Goal: Task Accomplishment & Management: Manage account settings

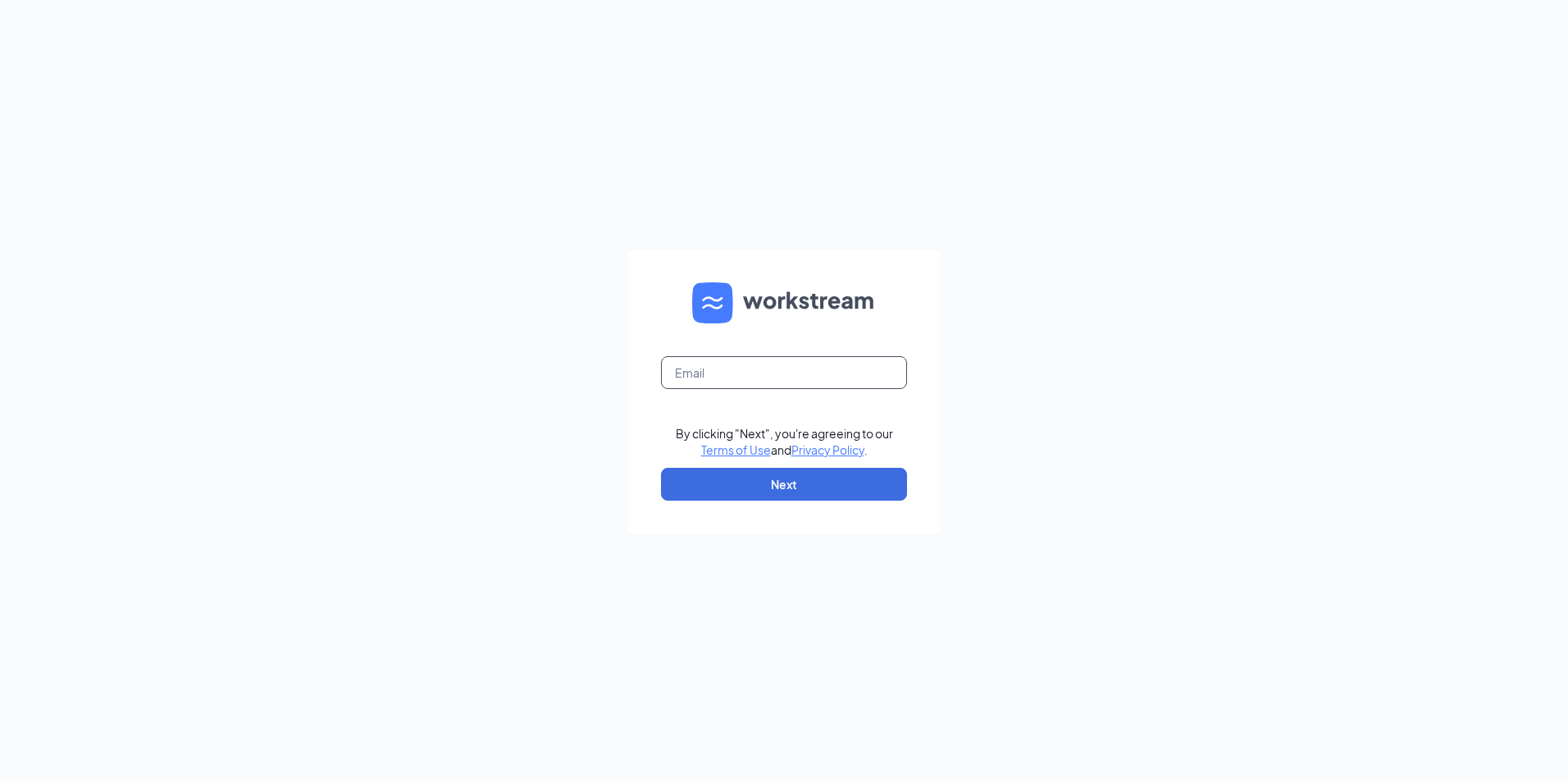
click at [727, 383] on input "text" at bounding box center [784, 372] width 246 height 33
type input "anchorage@bwjonesgrp.com"
click at [758, 477] on button "Next" at bounding box center [784, 485] width 246 height 33
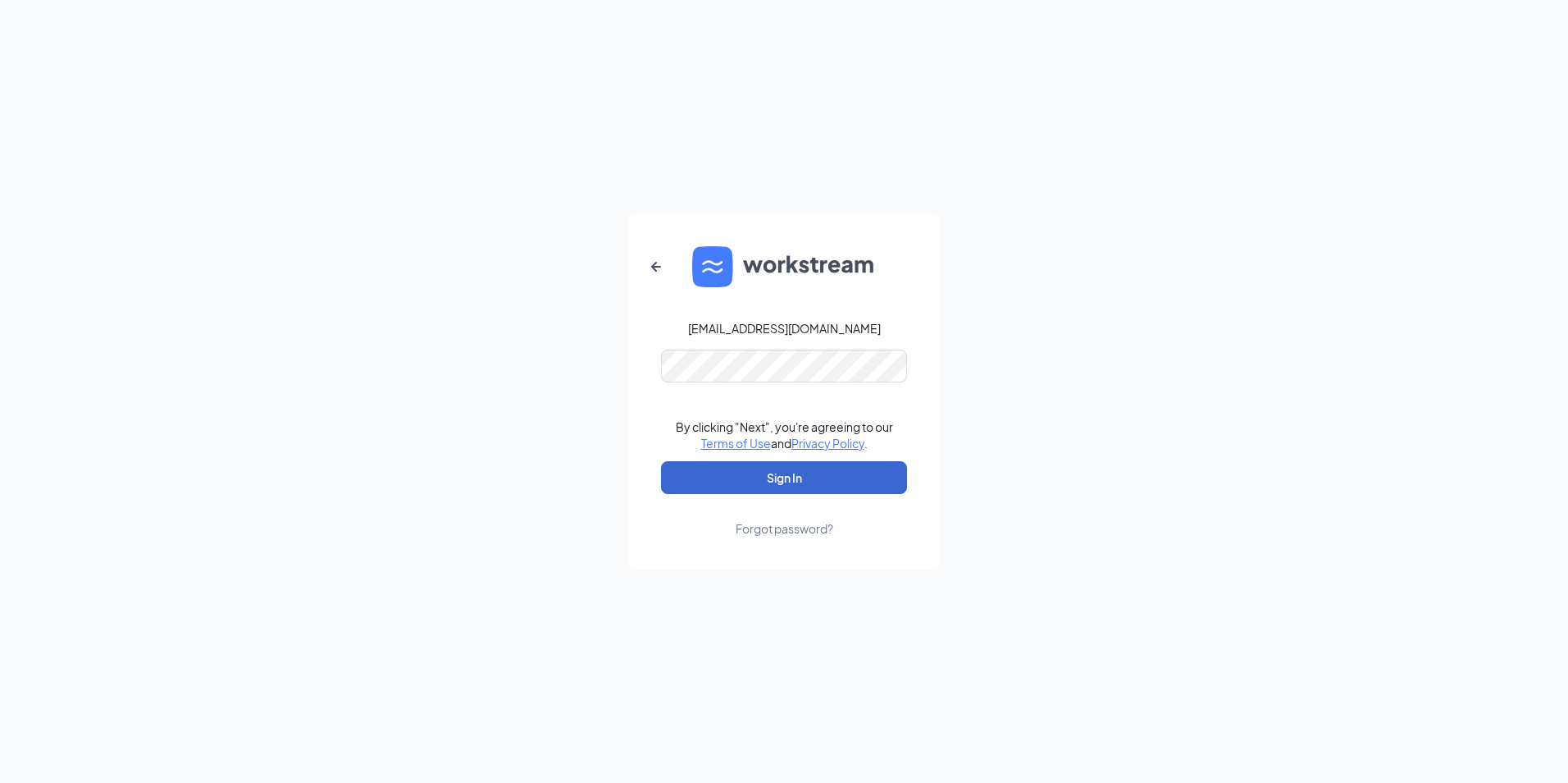
click at [792, 472] on button "Sign In" at bounding box center [784, 478] width 246 height 33
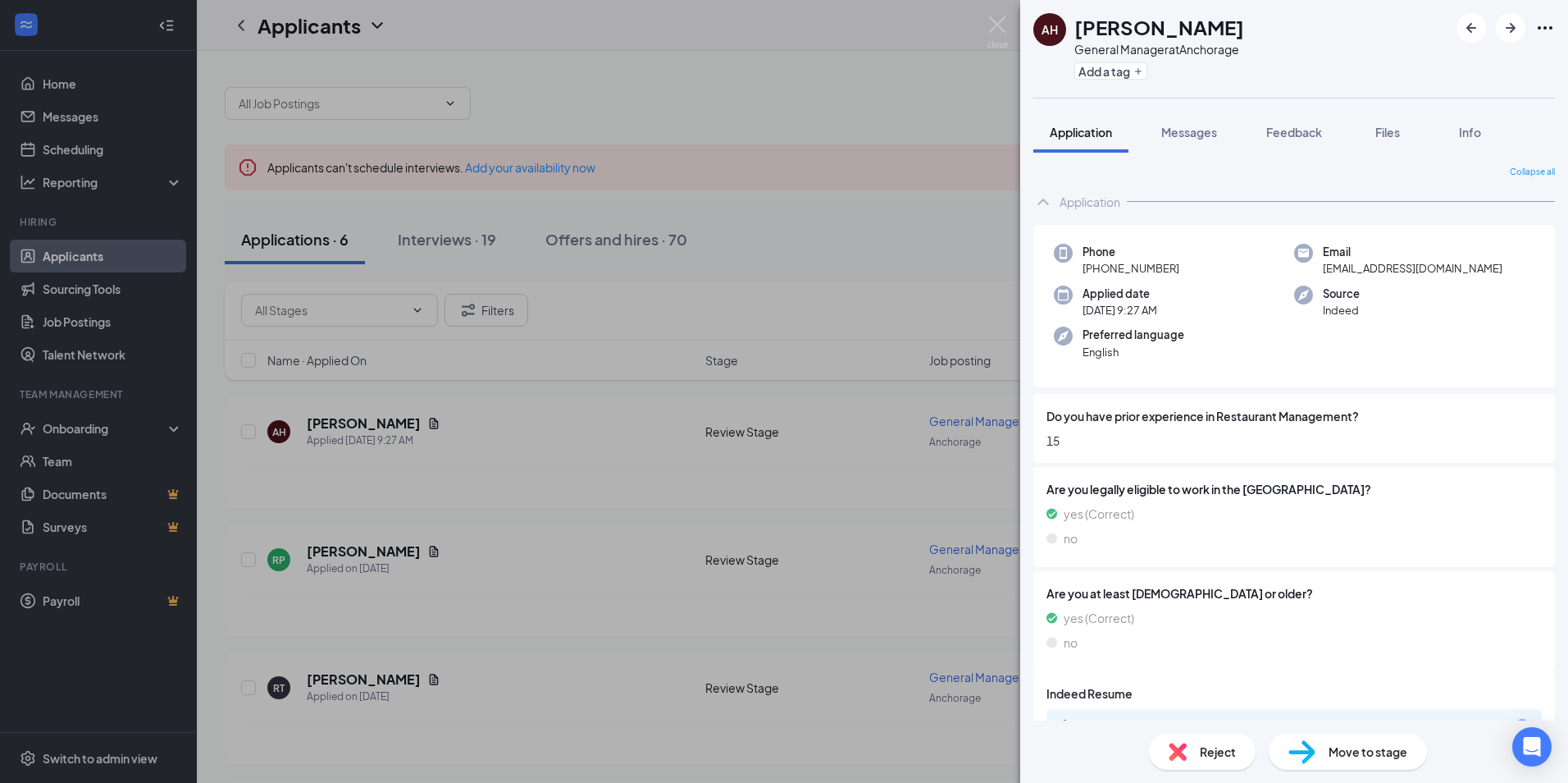
click at [844, 218] on div "AH Amy Harbison General Manager at Anchorage Add a tag Application Messages Fee…" at bounding box center [784, 392] width 1568 height 783
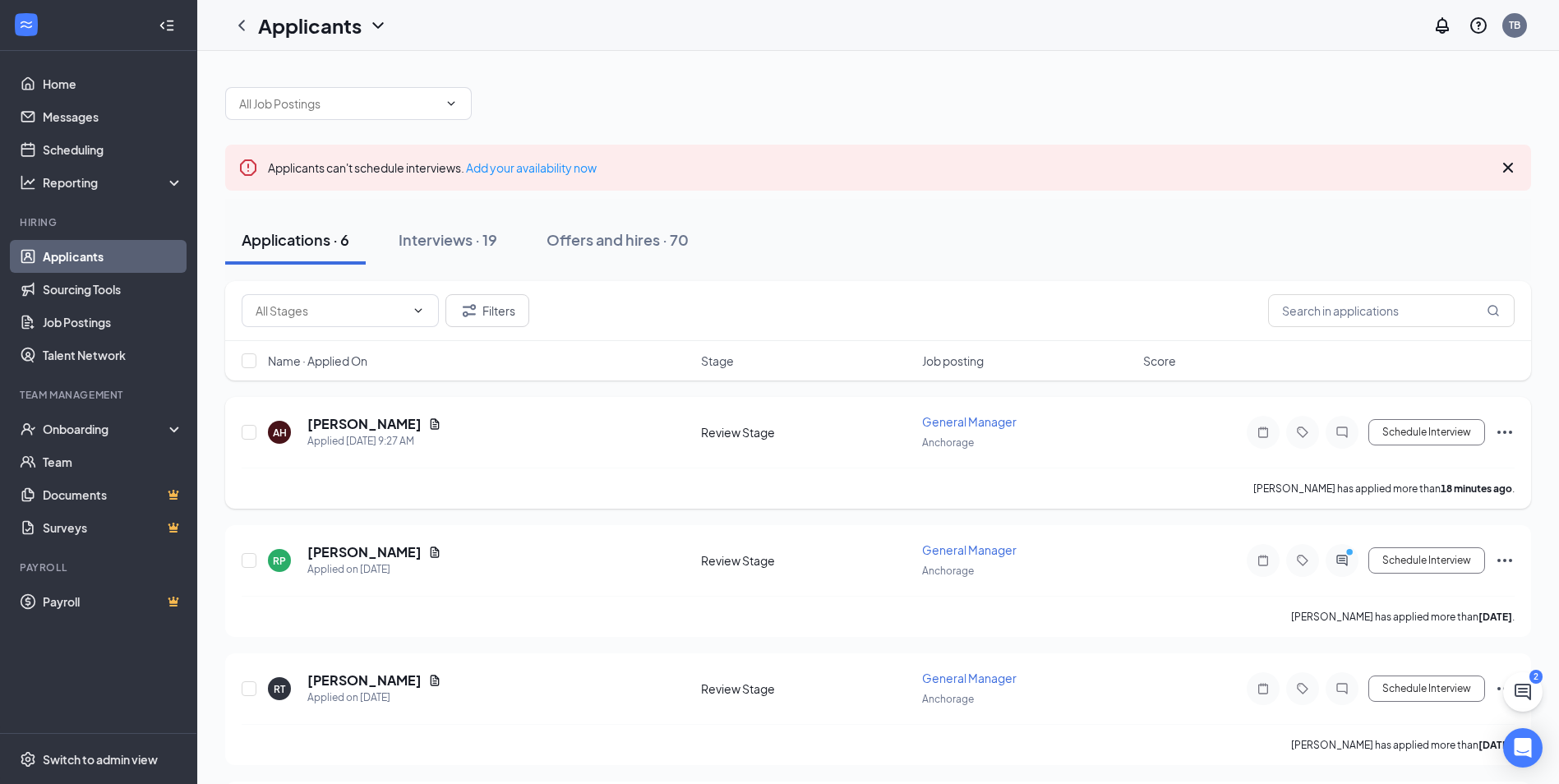
click at [1508, 430] on icon "Ellipses" at bounding box center [1505, 432] width 20 height 20
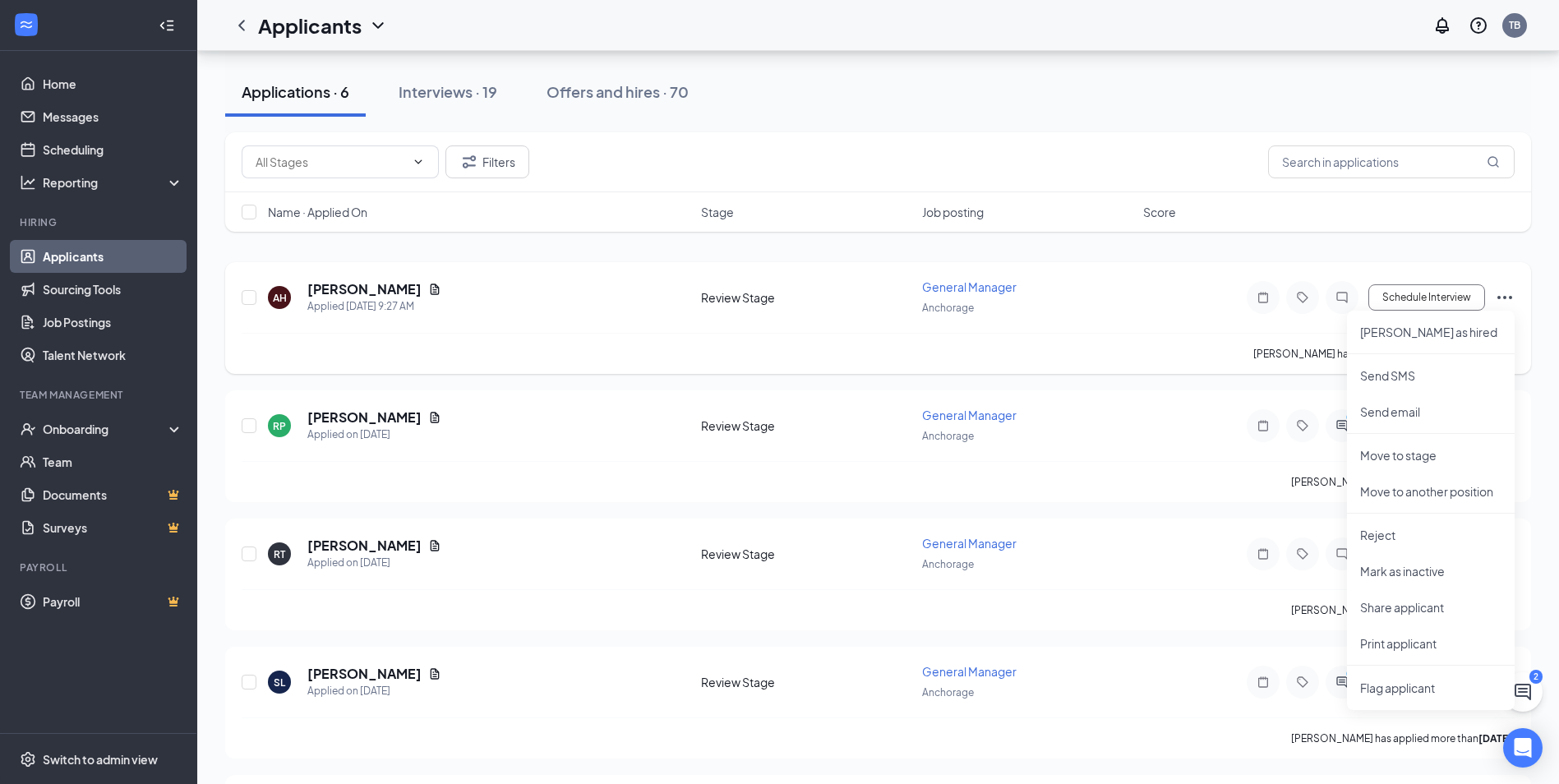
scroll to position [165, 0]
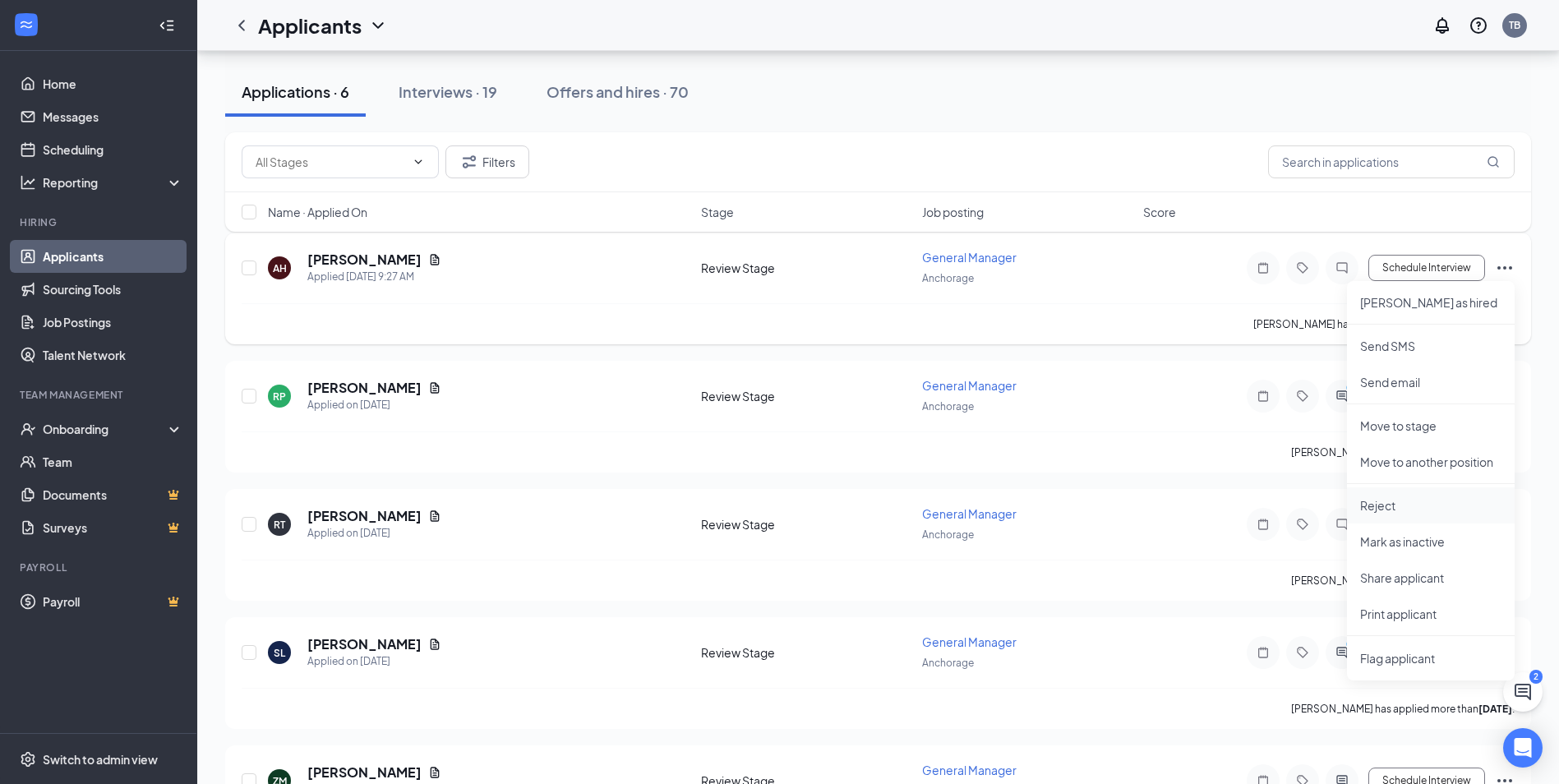
click at [1393, 508] on p "Reject" at bounding box center [1431, 505] width 141 height 17
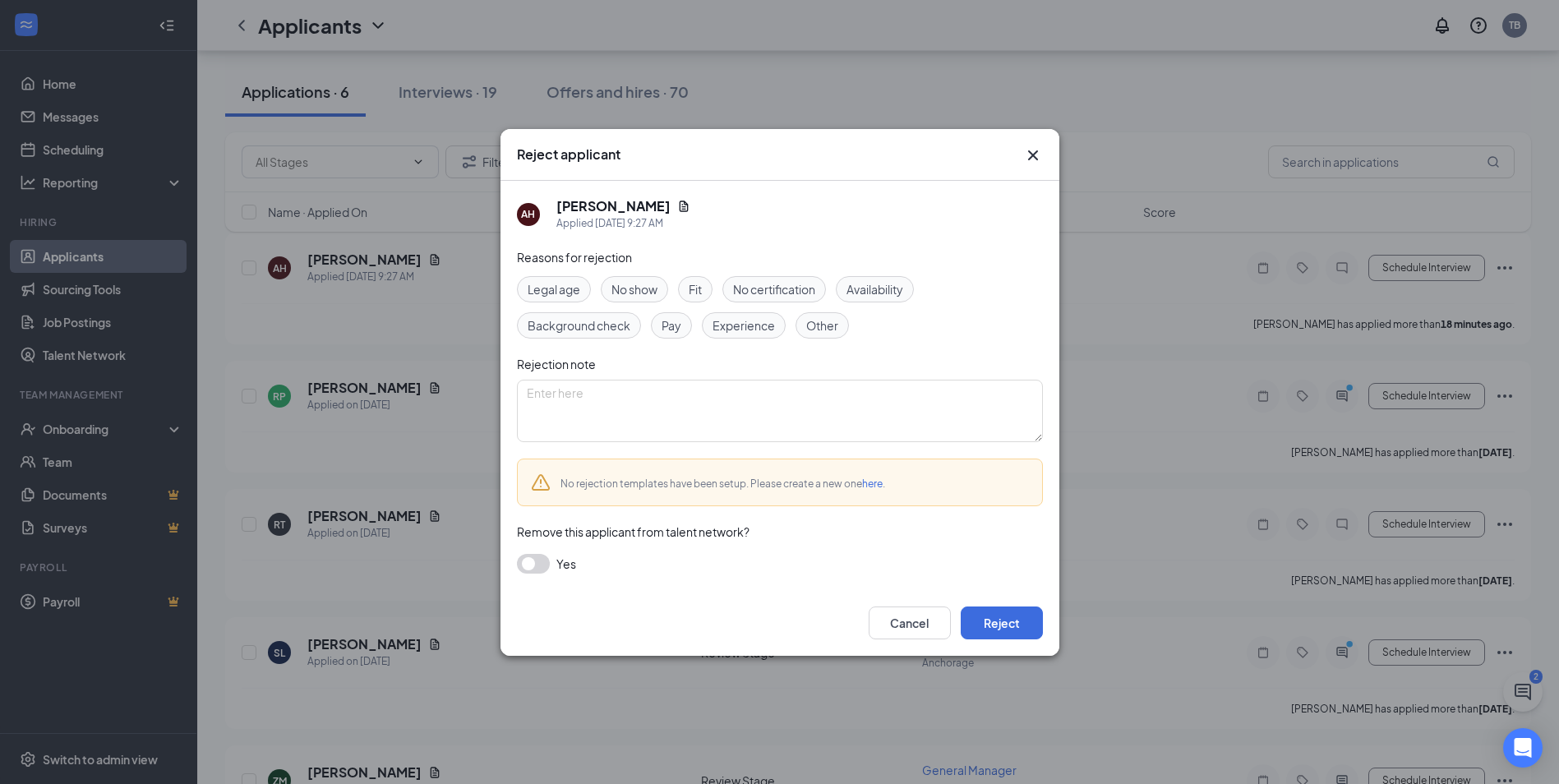
click at [695, 289] on span "Fit" at bounding box center [695, 289] width 13 height 18
drag, startPoint x: 695, startPoint y: 288, endPoint x: 731, endPoint y: 317, distance: 46.2
click at [731, 316] on div "Experience" at bounding box center [744, 325] width 84 height 26
click at [733, 319] on span "Experience" at bounding box center [744, 325] width 63 height 18
click at [735, 325] on span "Experience" at bounding box center [744, 325] width 63 height 18
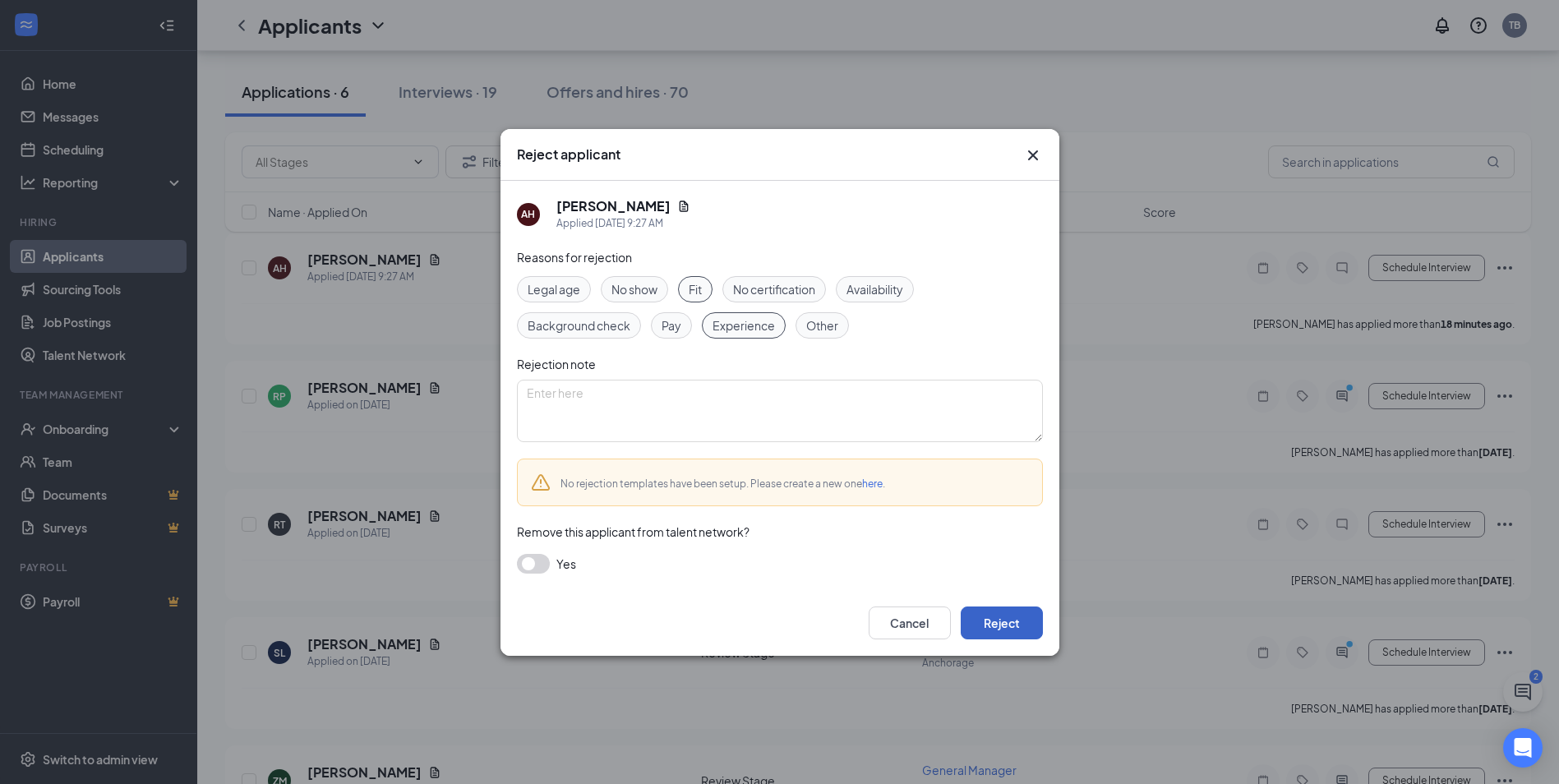
click at [991, 616] on button "Reject" at bounding box center [1002, 623] width 82 height 33
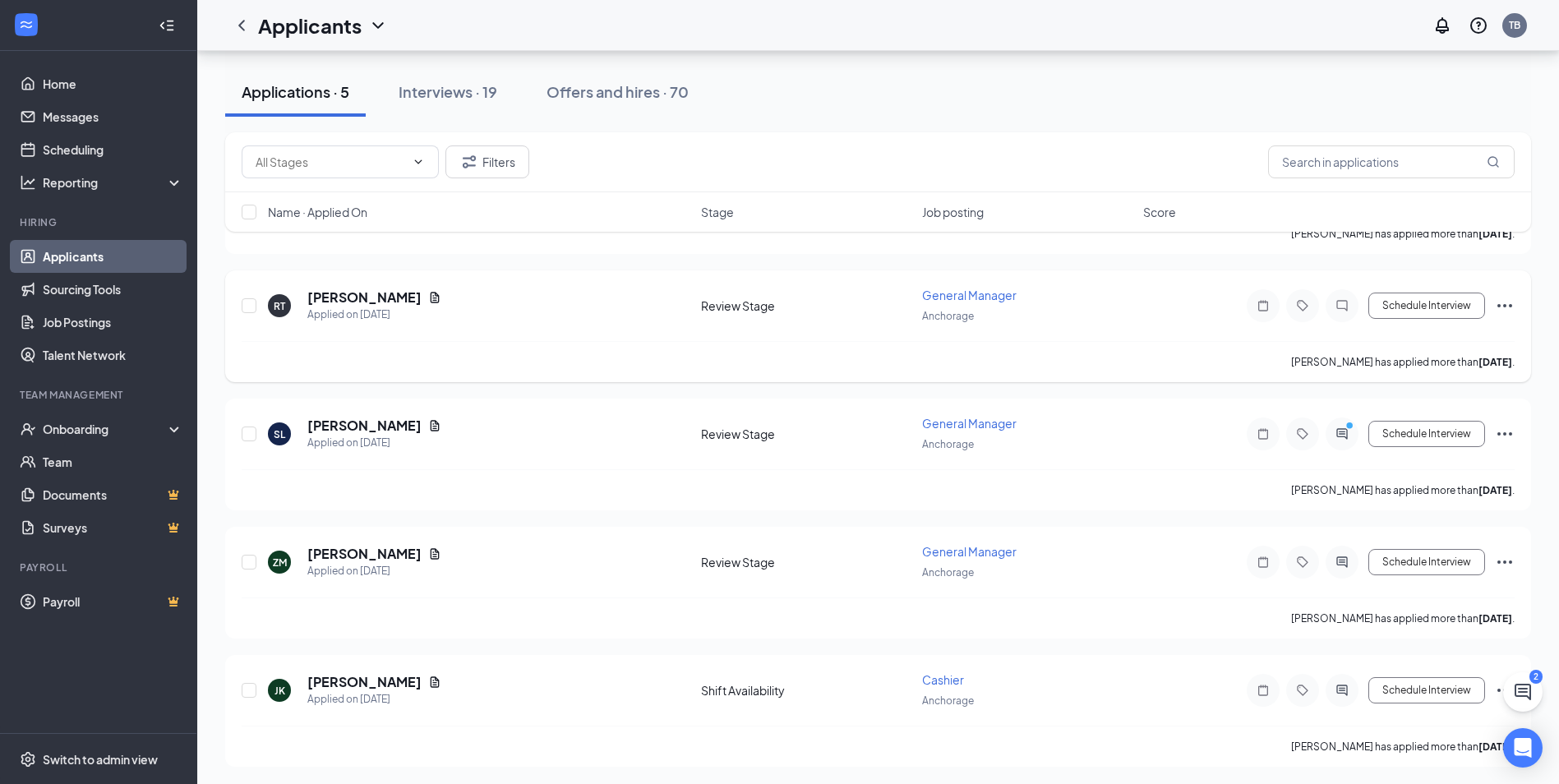
scroll to position [257, 0]
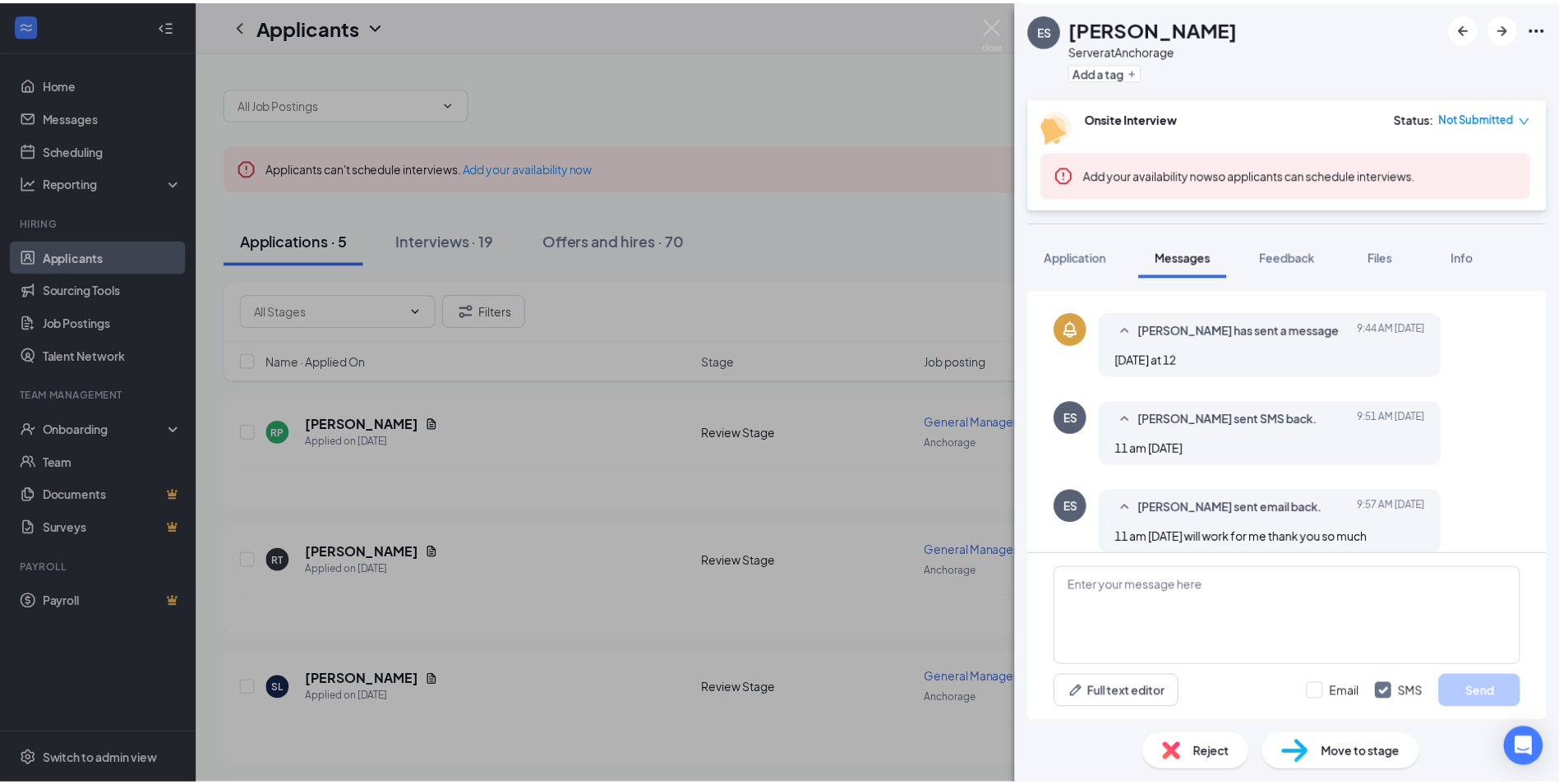
scroll to position [460, 0]
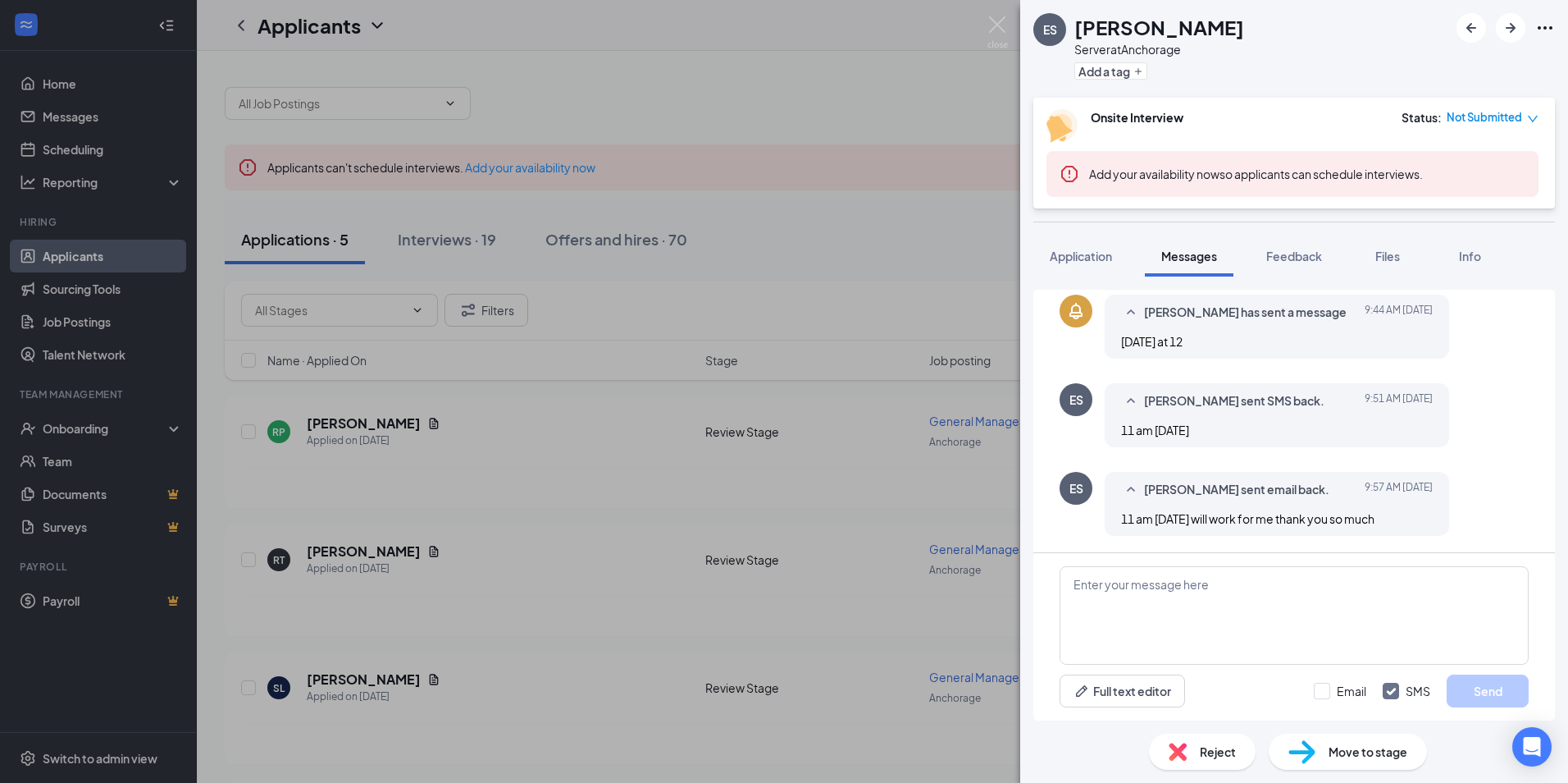
click at [843, 253] on div "ES emily sutor Server at Anchorage Add a tag Onsite Interview Status : Not Subm…" at bounding box center [784, 392] width 1568 height 783
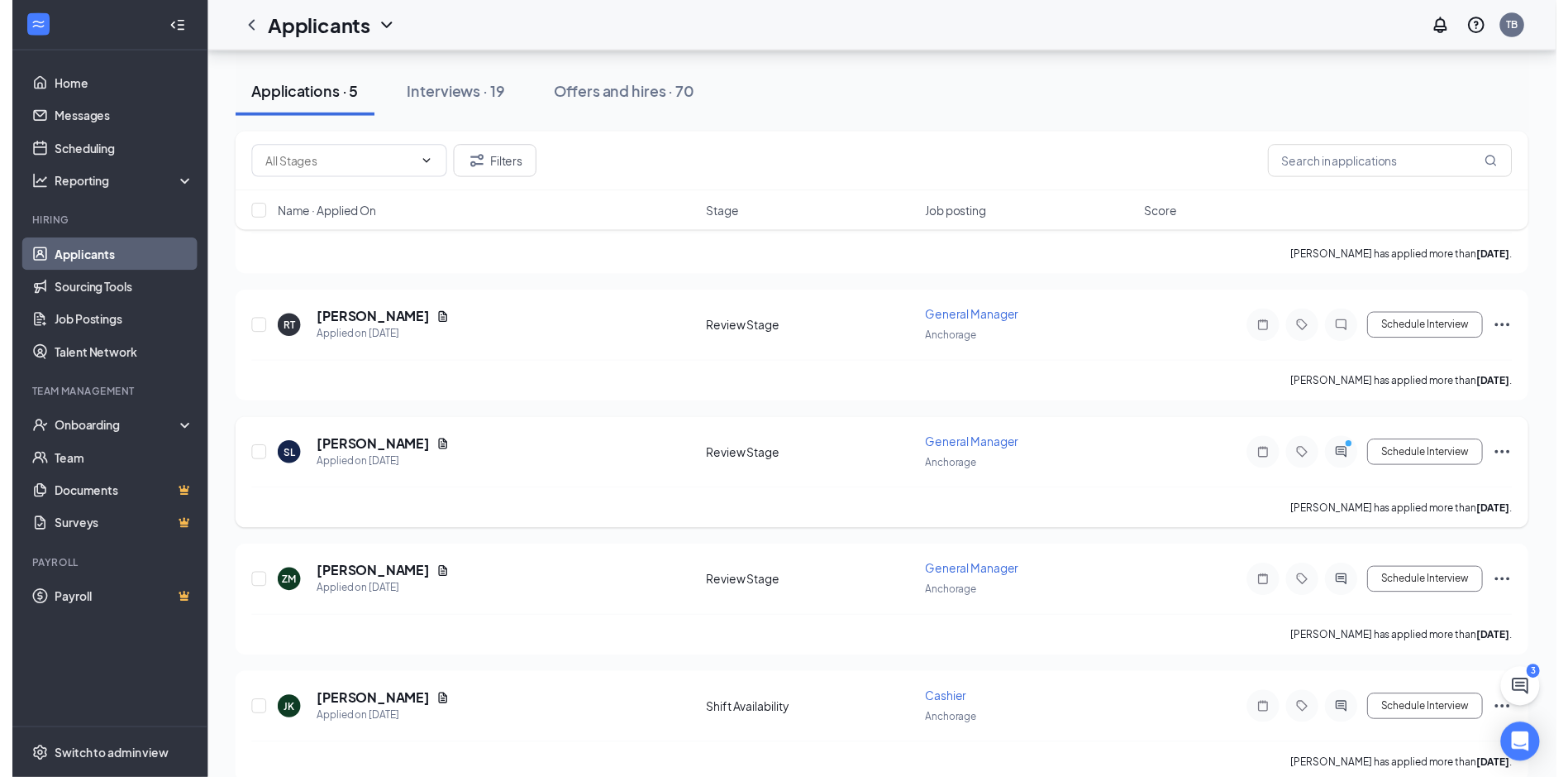
scroll to position [259, 0]
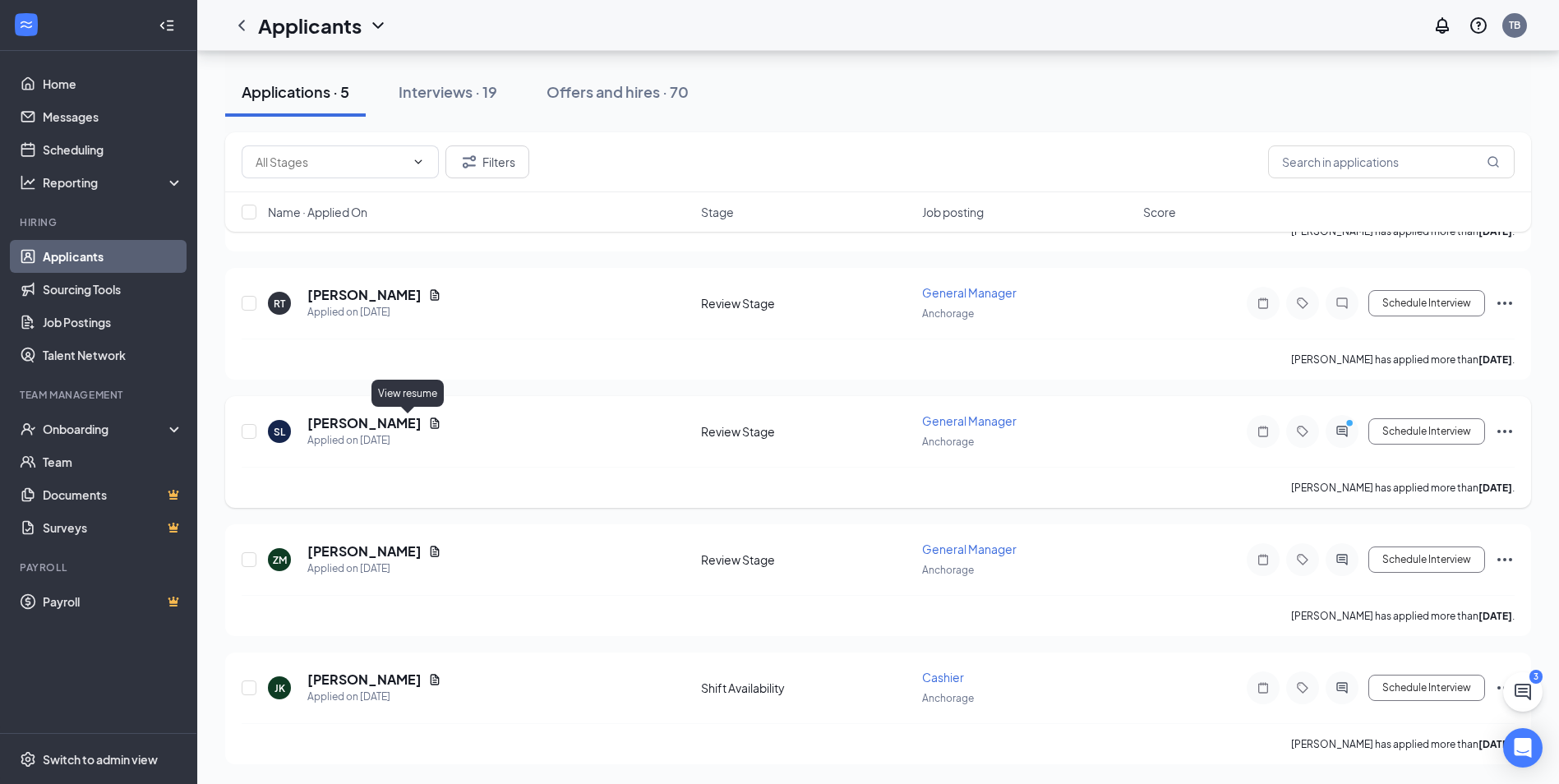
click at [428, 427] on icon "Document" at bounding box center [434, 422] width 13 height 13
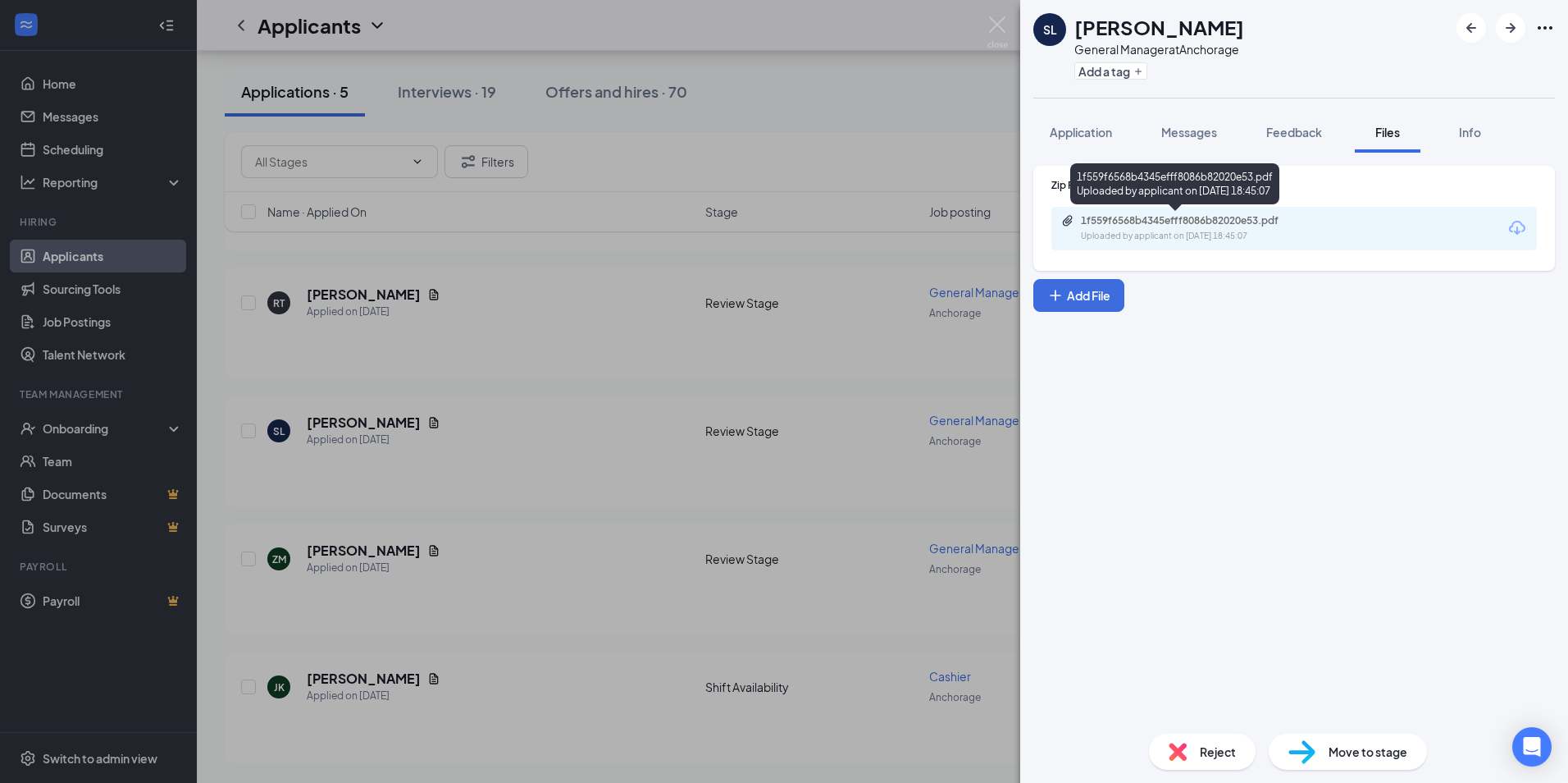
click at [1149, 237] on div "Uploaded by applicant on Oct 11, 2025 at 18:45:07" at bounding box center [1204, 236] width 246 height 13
click at [613, 279] on div "SL Scott Lindsay General Manager at Anchorage Add a tag Application Messages Fe…" at bounding box center [784, 392] width 1568 height 783
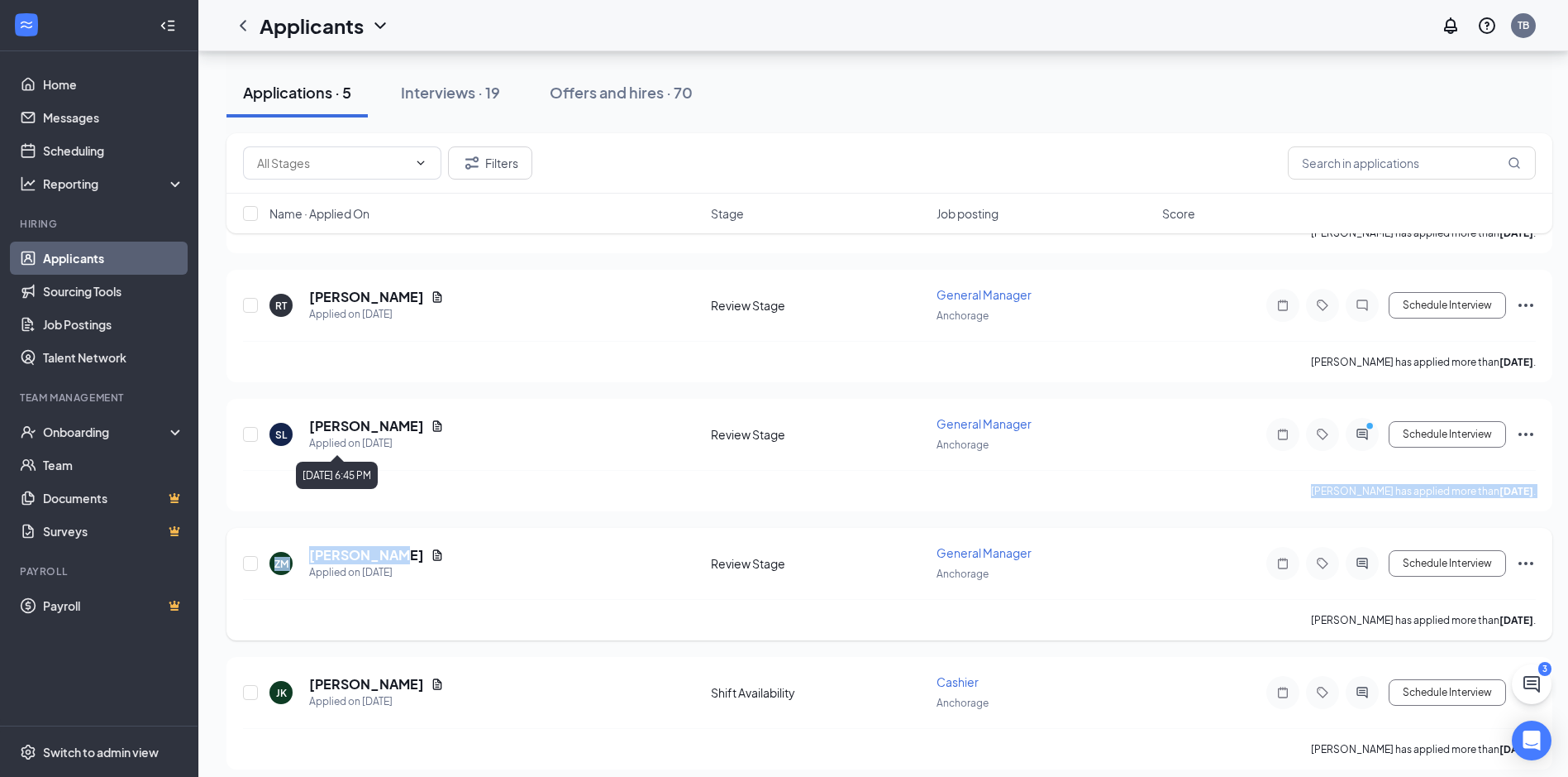
drag, startPoint x: 409, startPoint y: 524, endPoint x: 405, endPoint y: 556, distance: 32.2
click at [405, 556] on div "RP Robert Paris Applied on Oct 13 Review Stage General Manager Anchorage Schedu…" at bounding box center [889, 454] width 1326 height 629
drag, startPoint x: 405, startPoint y: 556, endPoint x: 392, endPoint y: 560, distance: 13.6
click at [430, 560] on icon "Document" at bounding box center [436, 554] width 13 height 13
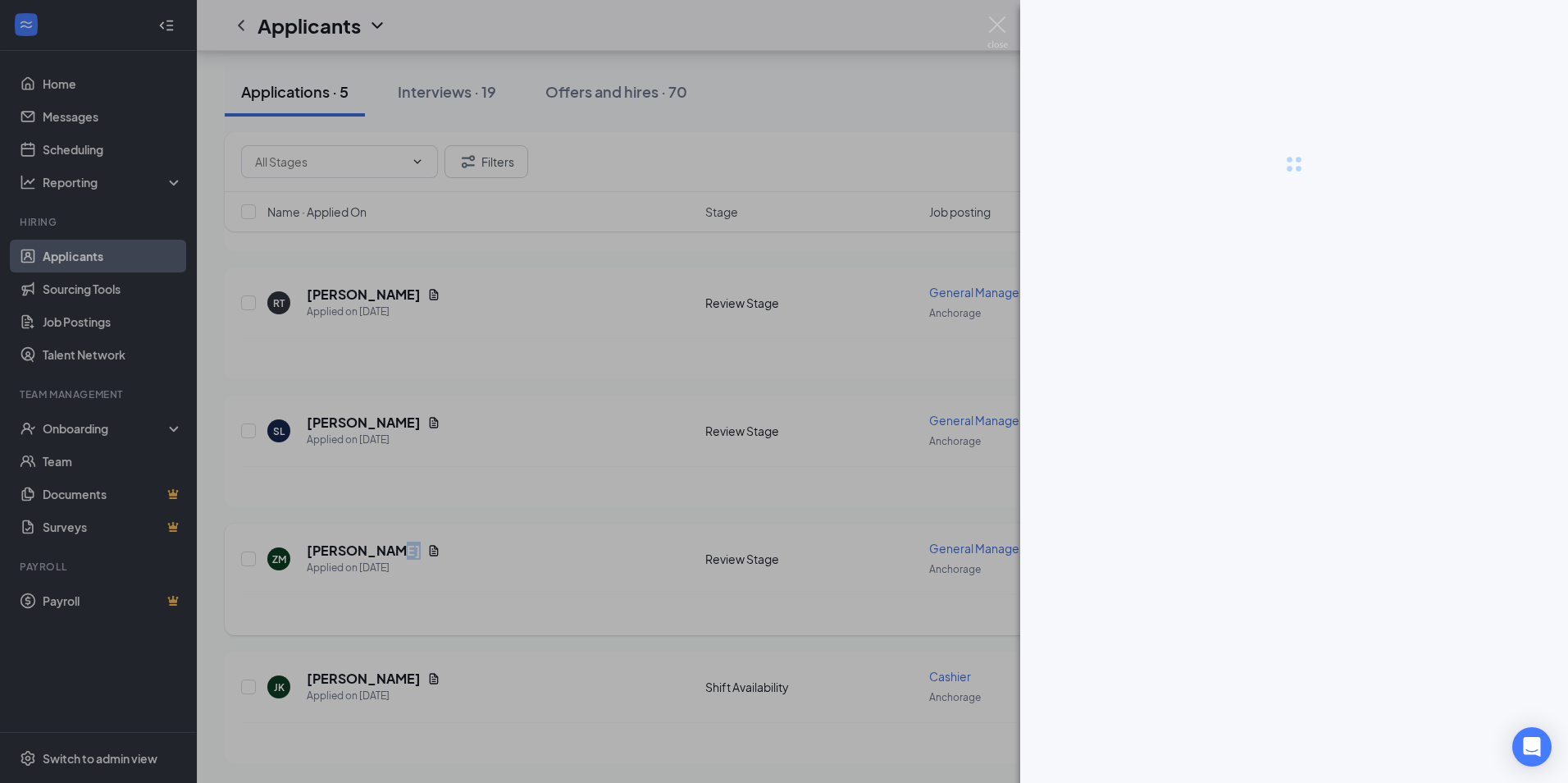
click at [390, 554] on div at bounding box center [784, 392] width 1568 height 783
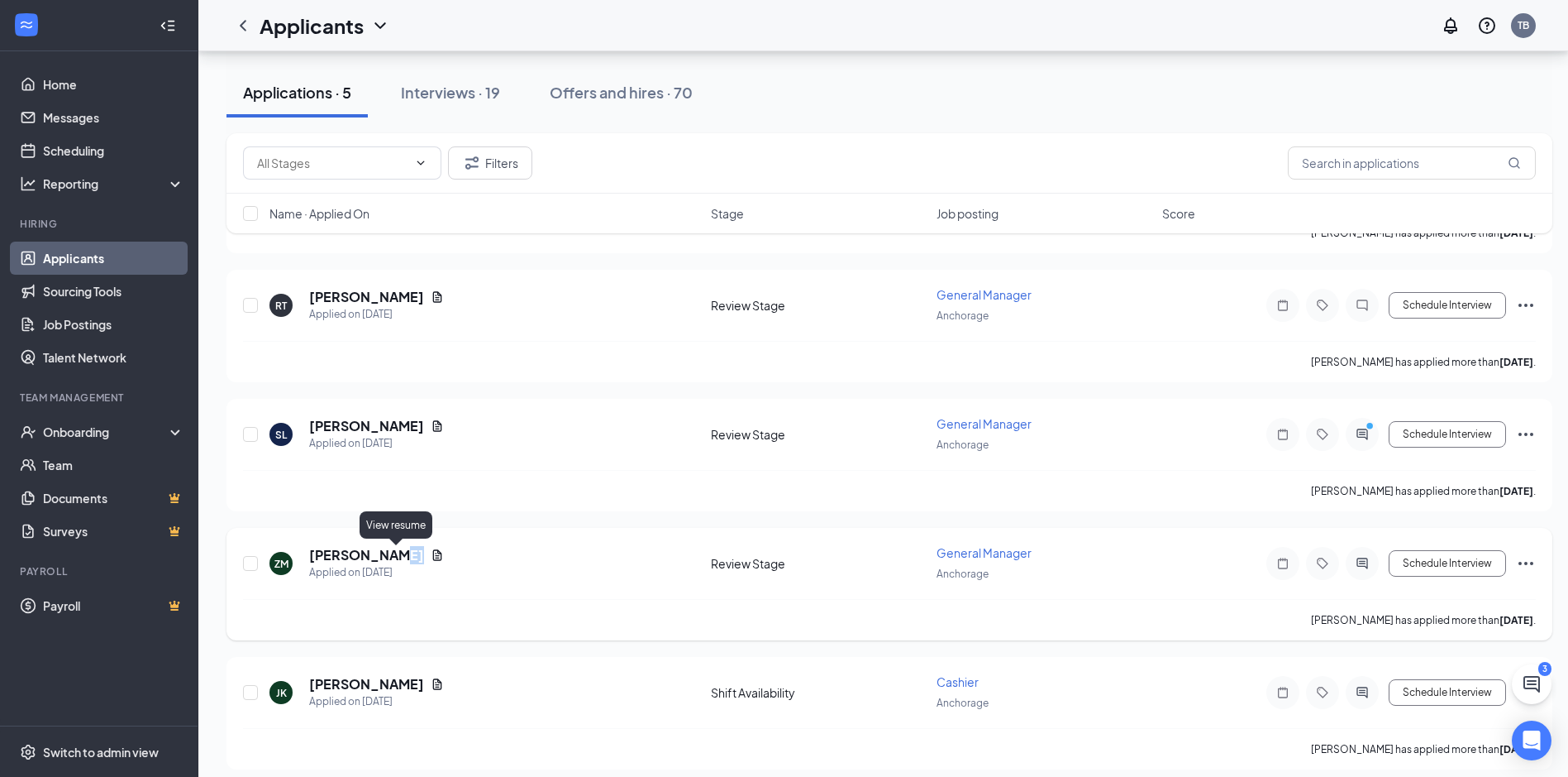
click at [430, 553] on icon "Document" at bounding box center [436, 554] width 13 height 13
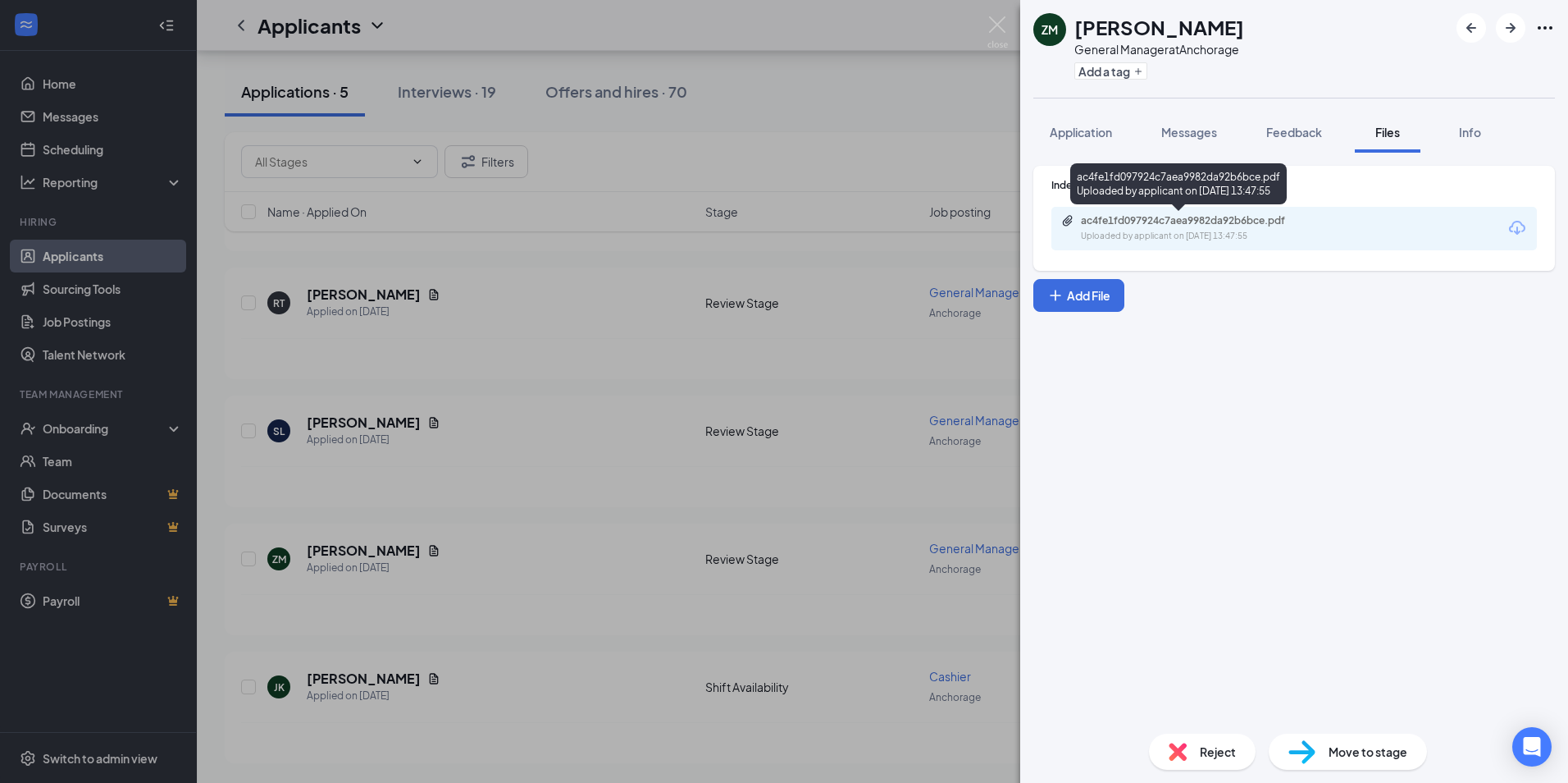
click at [1186, 234] on div "Uploaded by applicant on Oct 11, 2025 at 13:47:55" at bounding box center [1204, 236] width 246 height 13
click at [571, 421] on div "ZM Zack Morris General Manager at Anchorage Add a tag Application Messages Feed…" at bounding box center [784, 392] width 1568 height 783
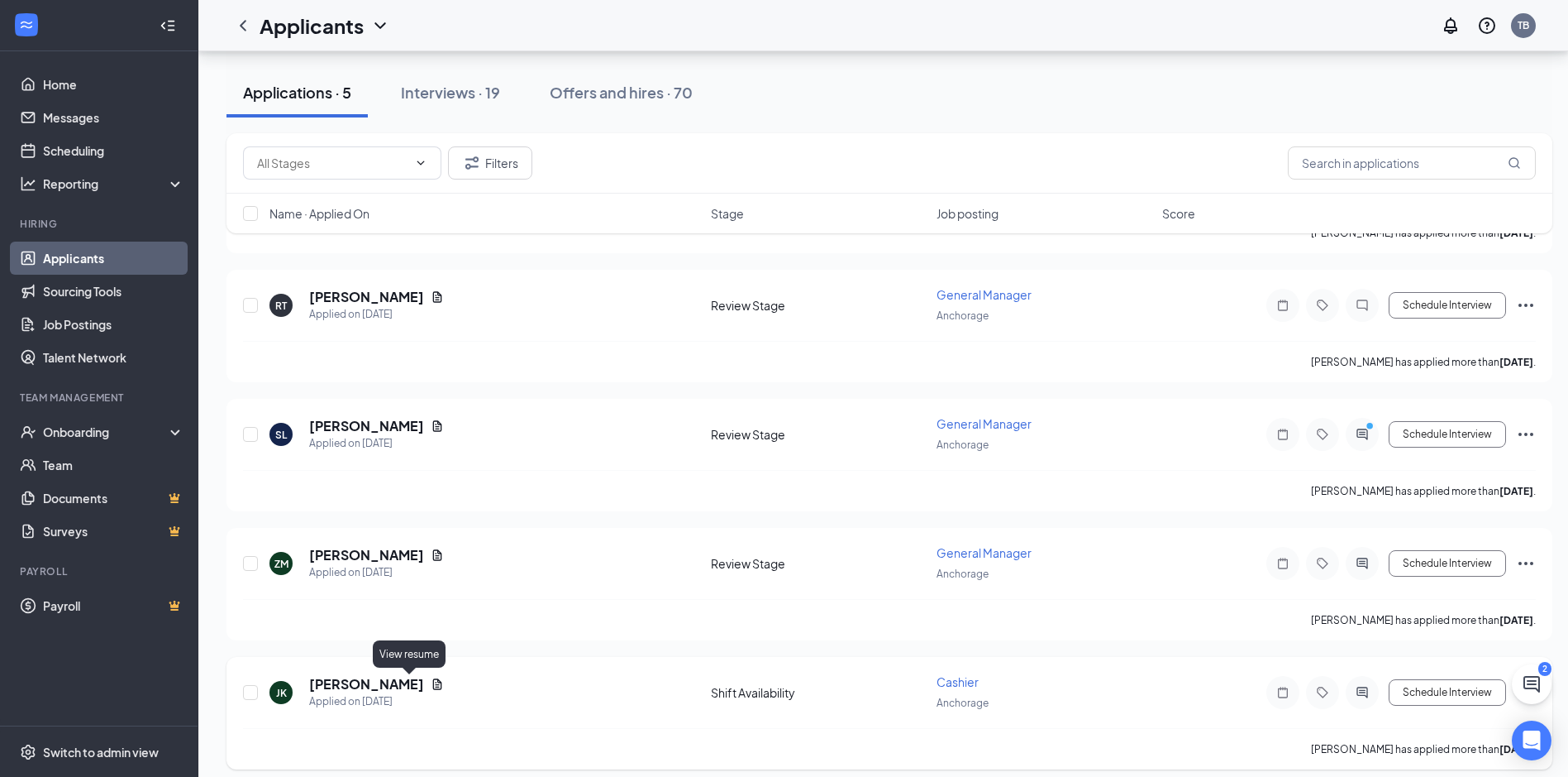
click at [433, 688] on icon "Document" at bounding box center [437, 683] width 9 height 11
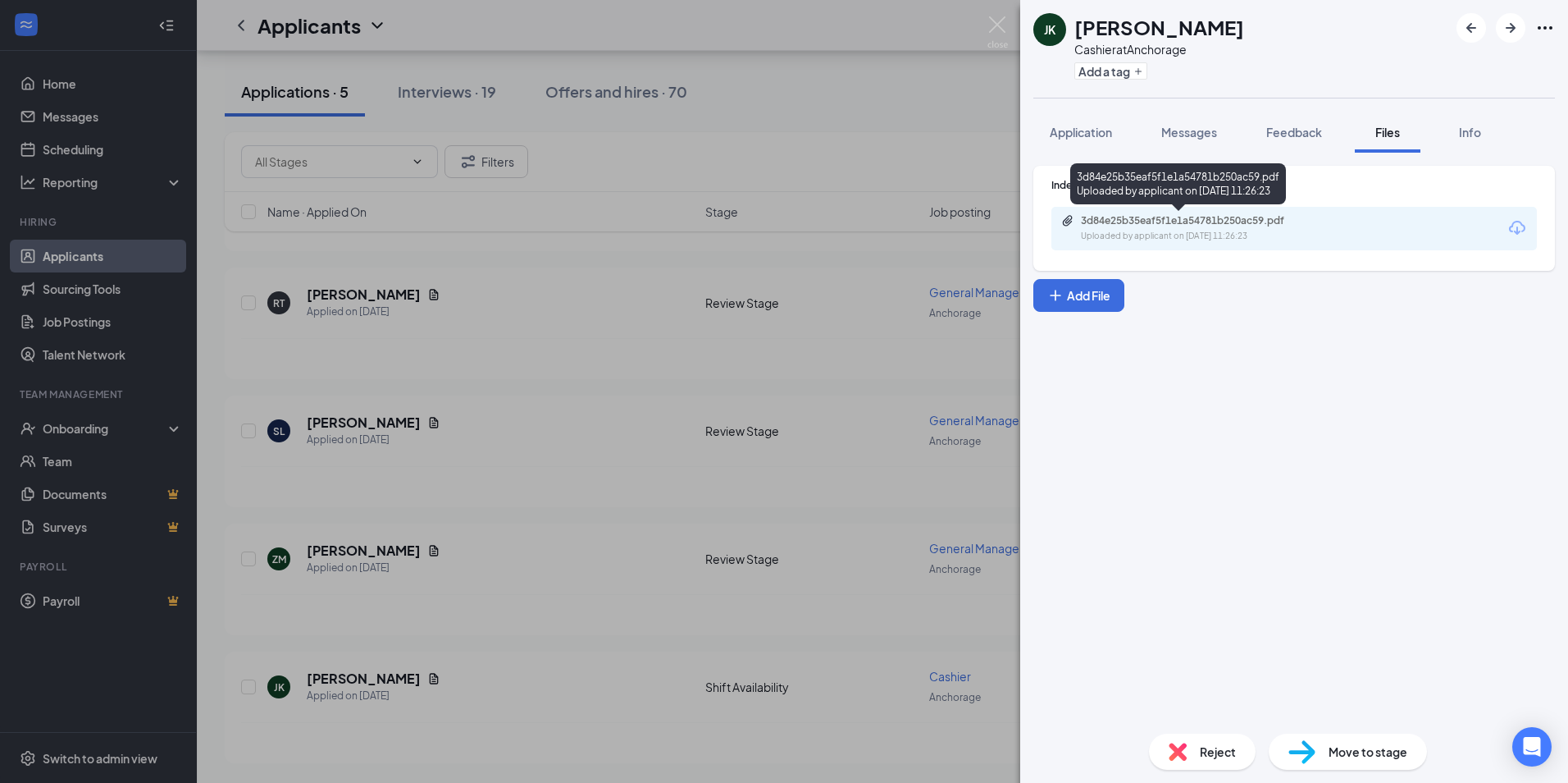
click at [1154, 224] on div "3d84e25b35eaf5f1e1a54781b250ac59.pdf" at bounding box center [1196, 220] width 230 height 13
click at [624, 673] on div "JK June Kaganak Cashier at Anchorage Add a tag Application Messages Feedback Fi…" at bounding box center [784, 392] width 1568 height 783
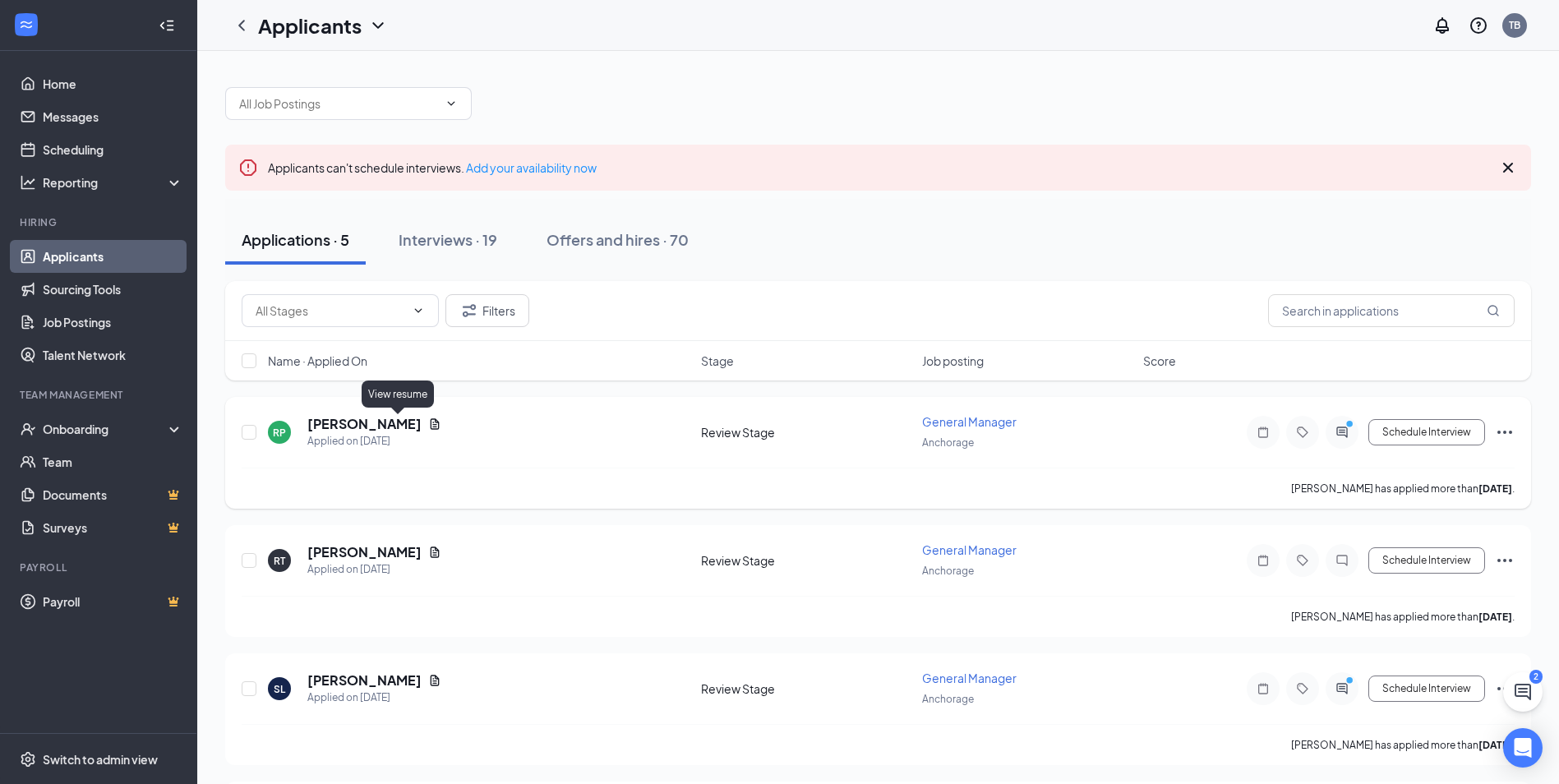
click at [428, 428] on icon "Document" at bounding box center [434, 423] width 13 height 13
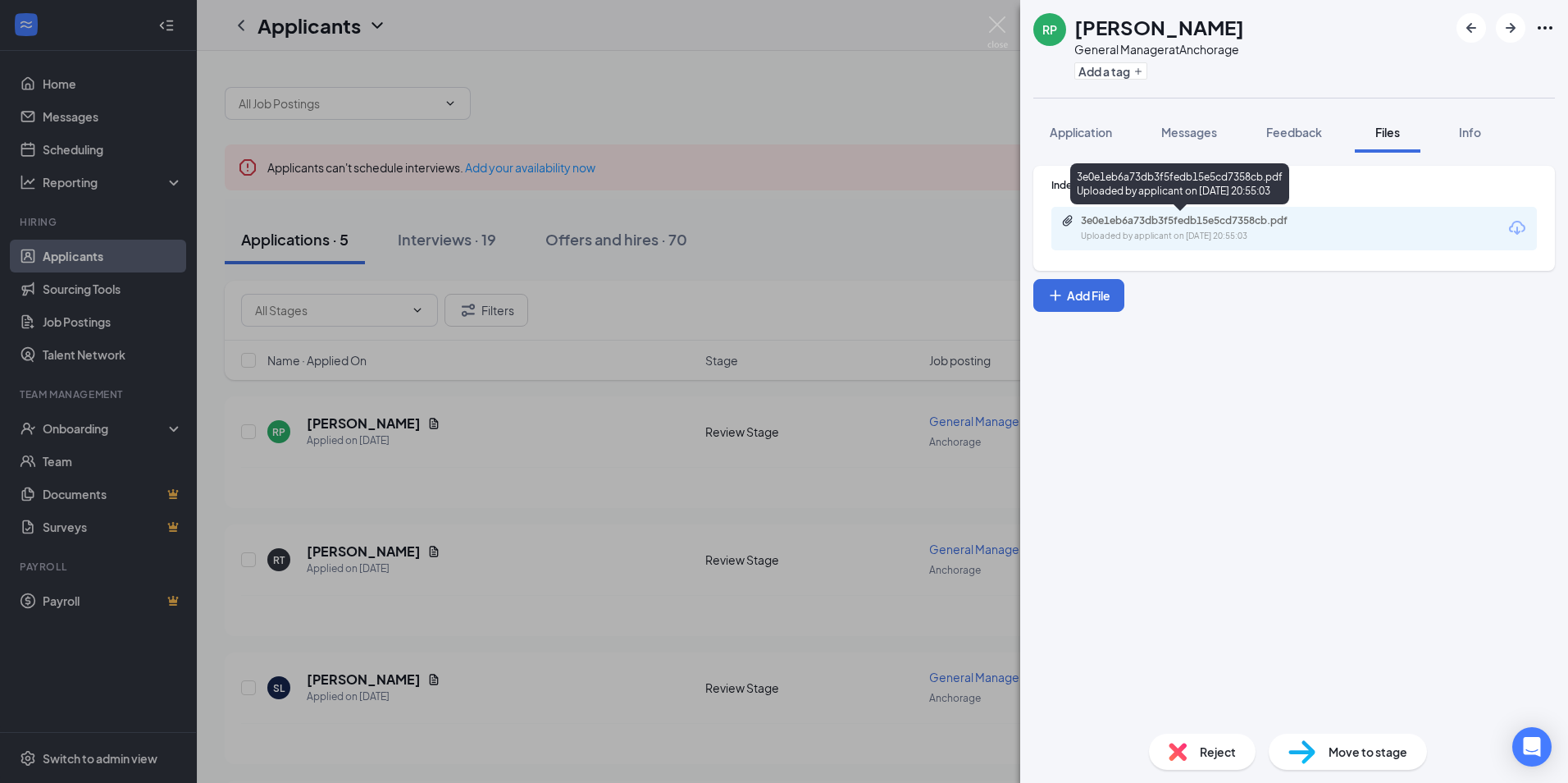
click at [1141, 235] on div "Uploaded by applicant on Oct 13, 2025 at 20:55:03" at bounding box center [1204, 236] width 246 height 13
click at [434, 50] on div "RP Robert Paris General Manager at Anchorage Add a tag Application Messages Fee…" at bounding box center [784, 392] width 1568 height 783
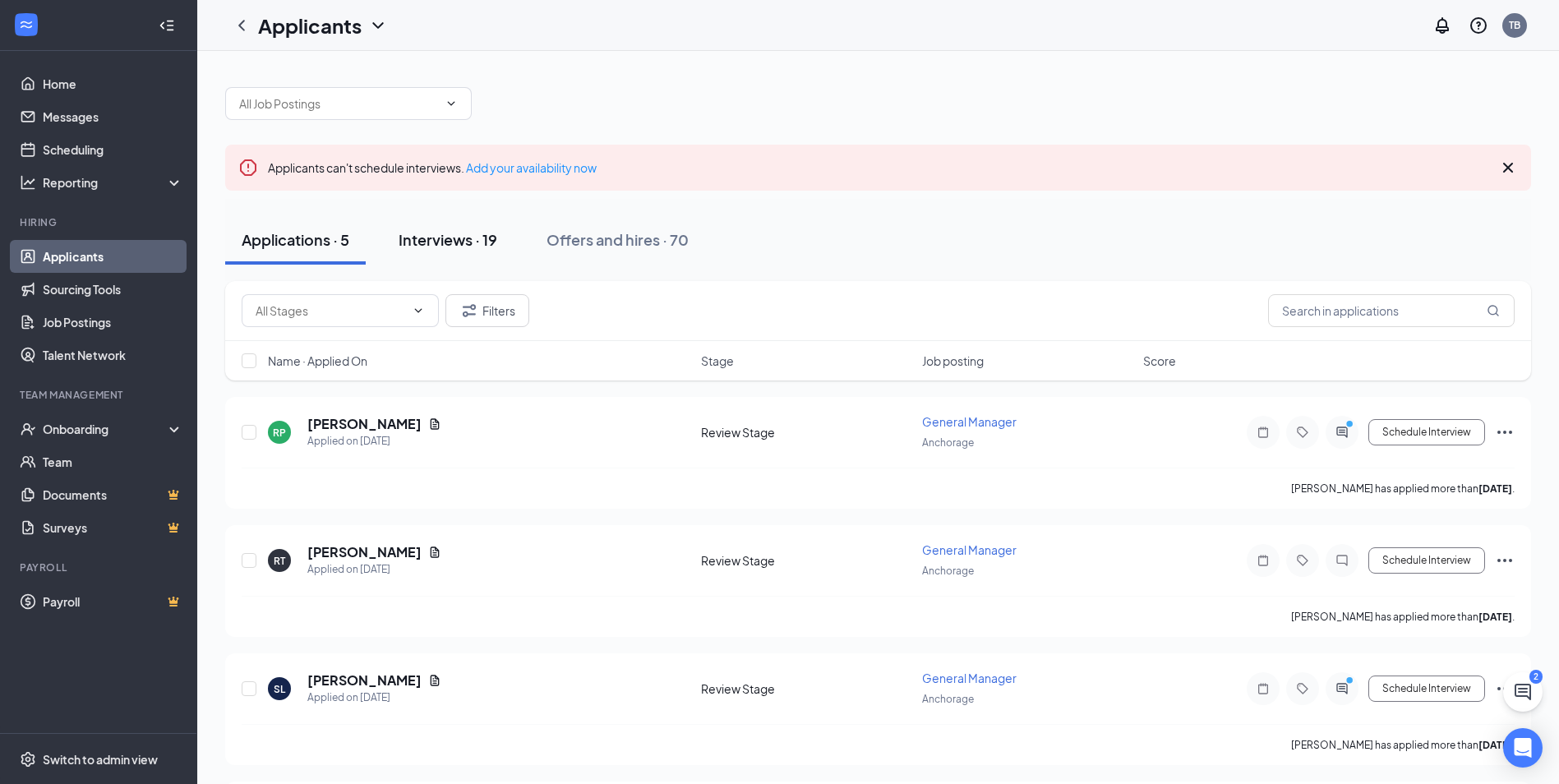
click at [470, 247] on div "Interviews · 19" at bounding box center [447, 240] width 98 height 21
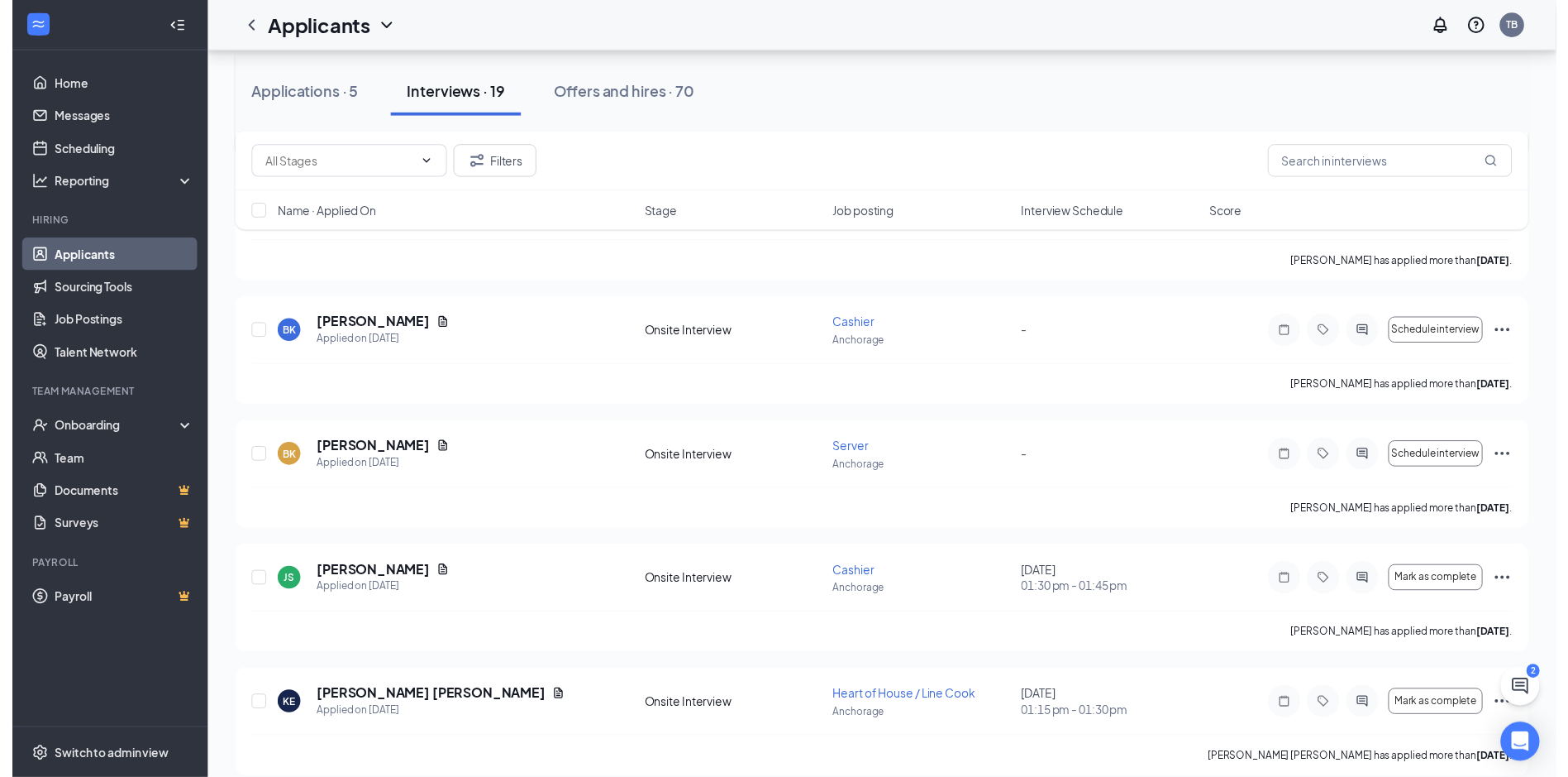
scroll to position [1241, 0]
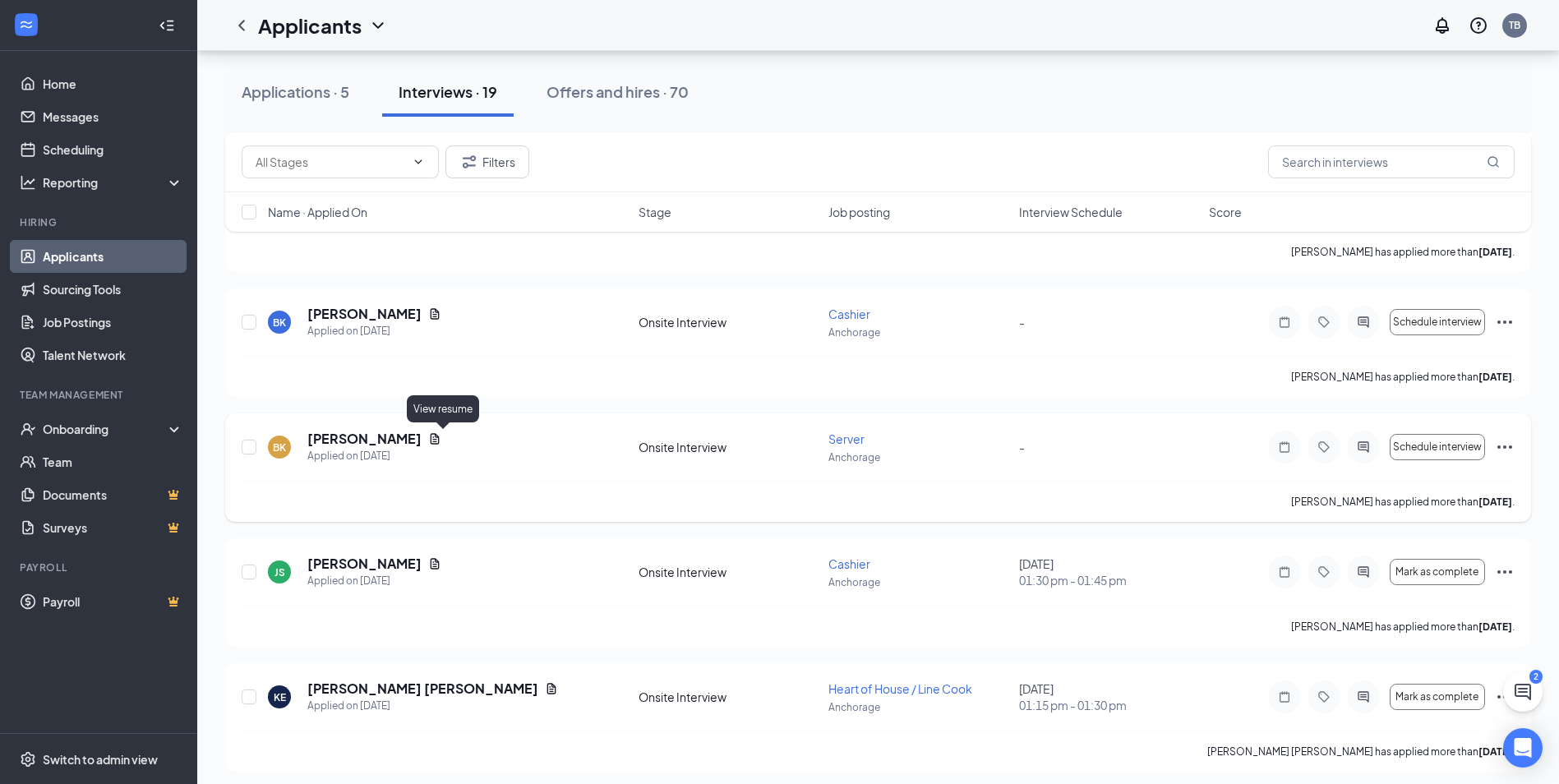
click at [442, 442] on icon "Document" at bounding box center [434, 438] width 13 height 13
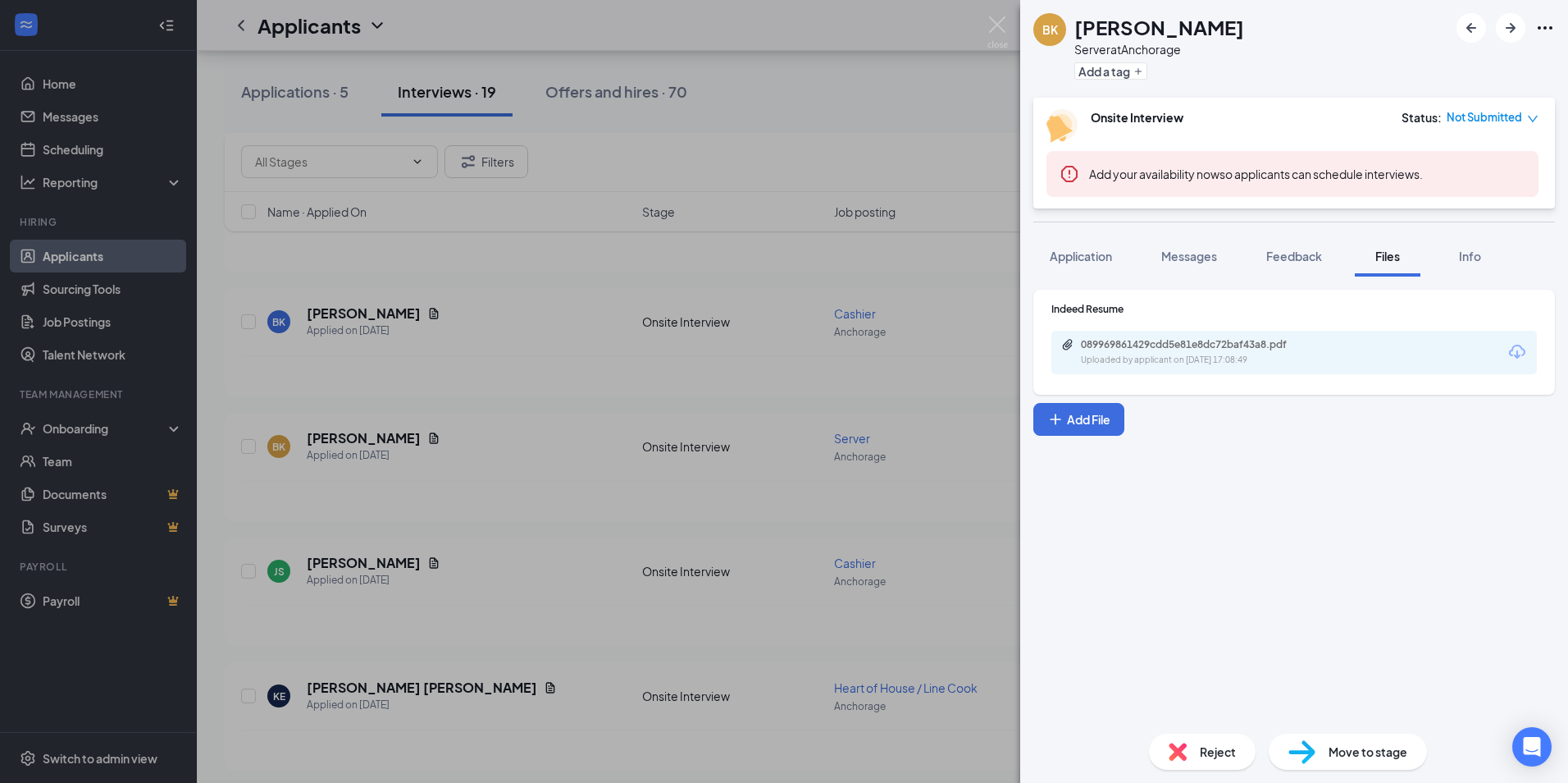
click at [1137, 338] on div "089969861429cdd5e81e8dc72baf43a8.pdf Uploaded by applicant on Oct 09, 2025 at 1…" at bounding box center [1294, 352] width 485 height 44
click at [1144, 349] on div "089969861429cdd5e81e8dc72baf43a8.pdf" at bounding box center [1196, 345] width 230 height 13
click at [521, 471] on div "BK Branden Katchatag Server at Anchorage Add a tag Onsite Interview Status : No…" at bounding box center [784, 392] width 1568 height 783
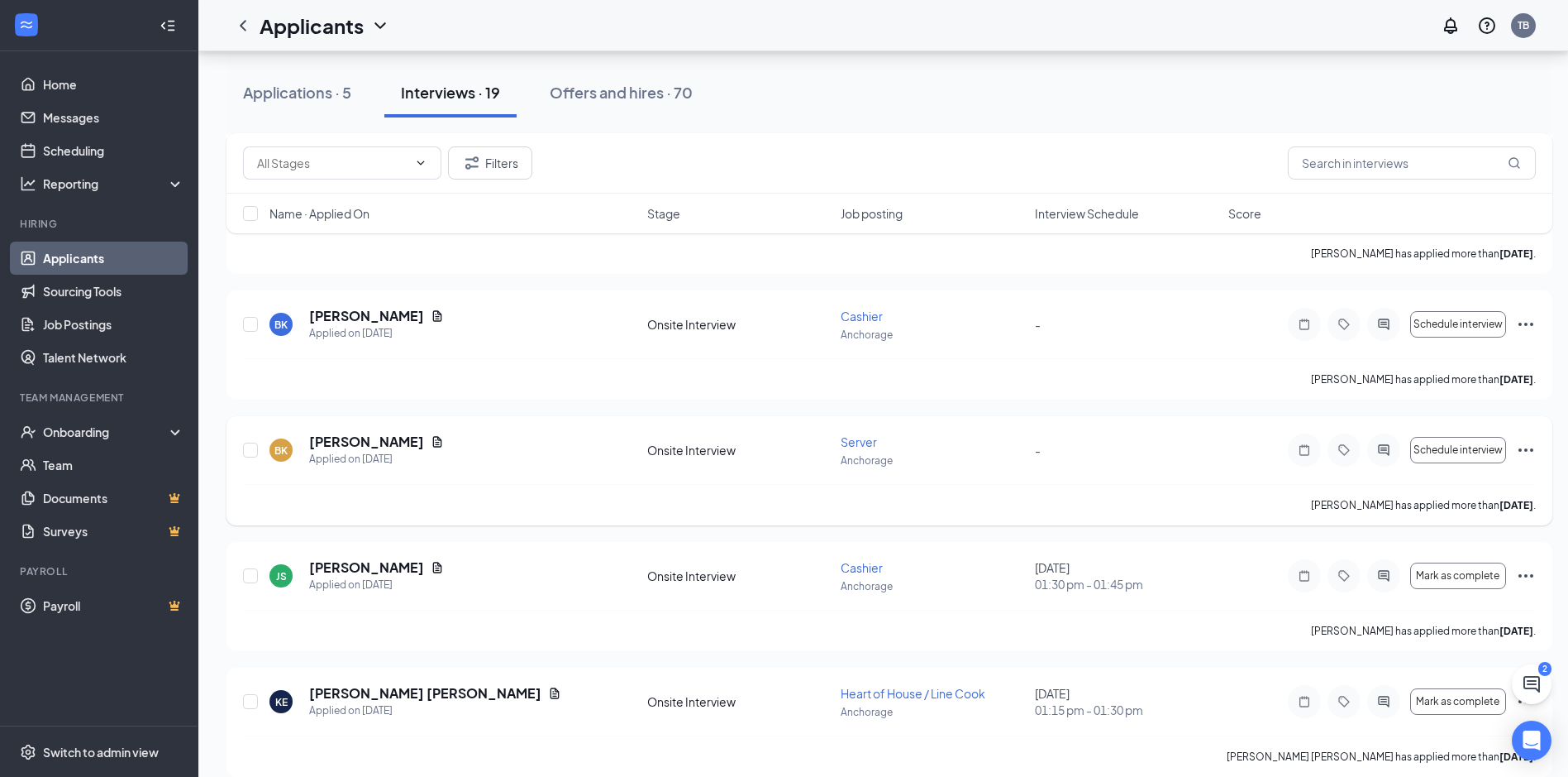
click at [1516, 450] on icon "Ellipses" at bounding box center [1526, 450] width 20 height 20
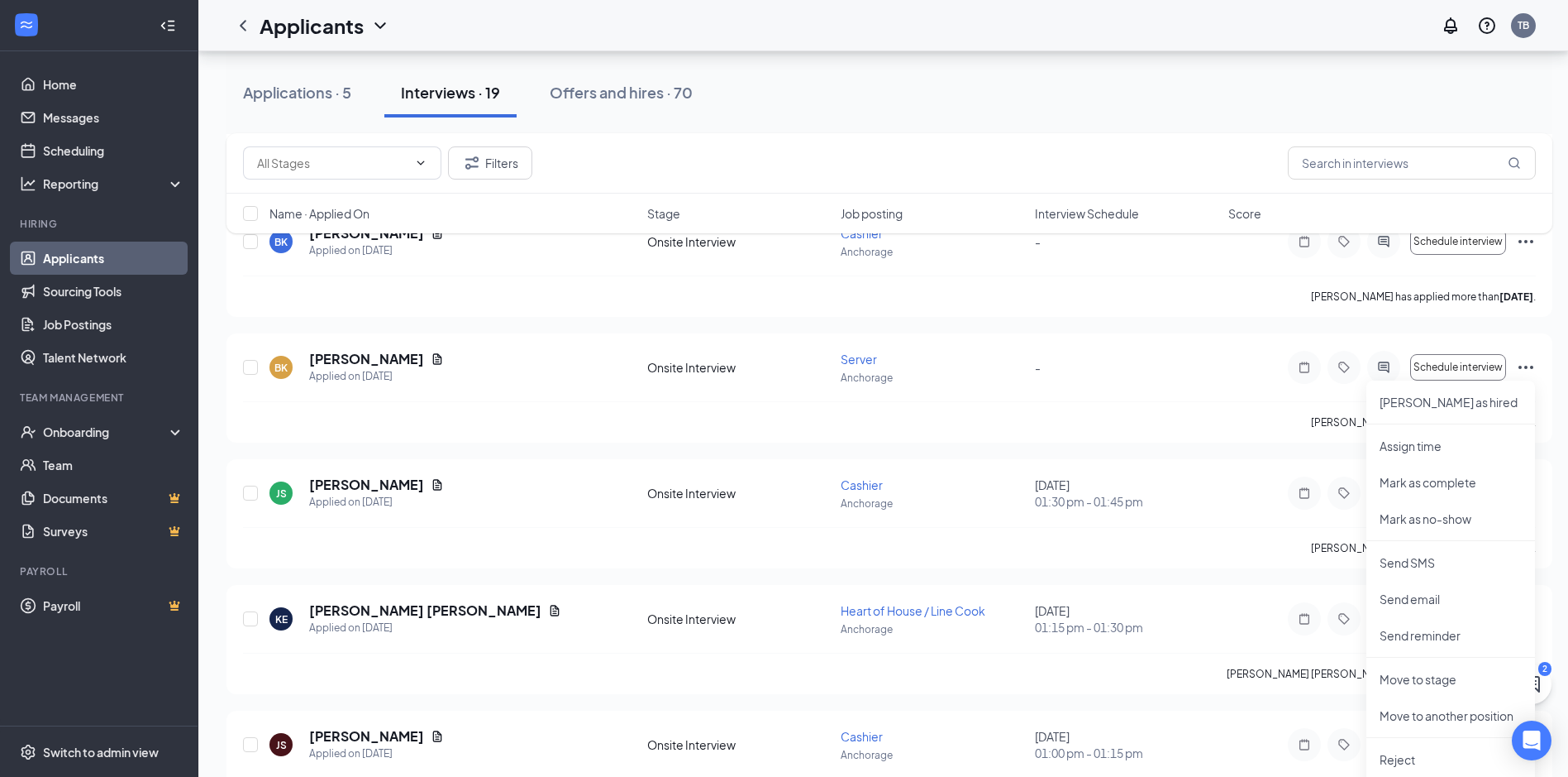
scroll to position [1407, 0]
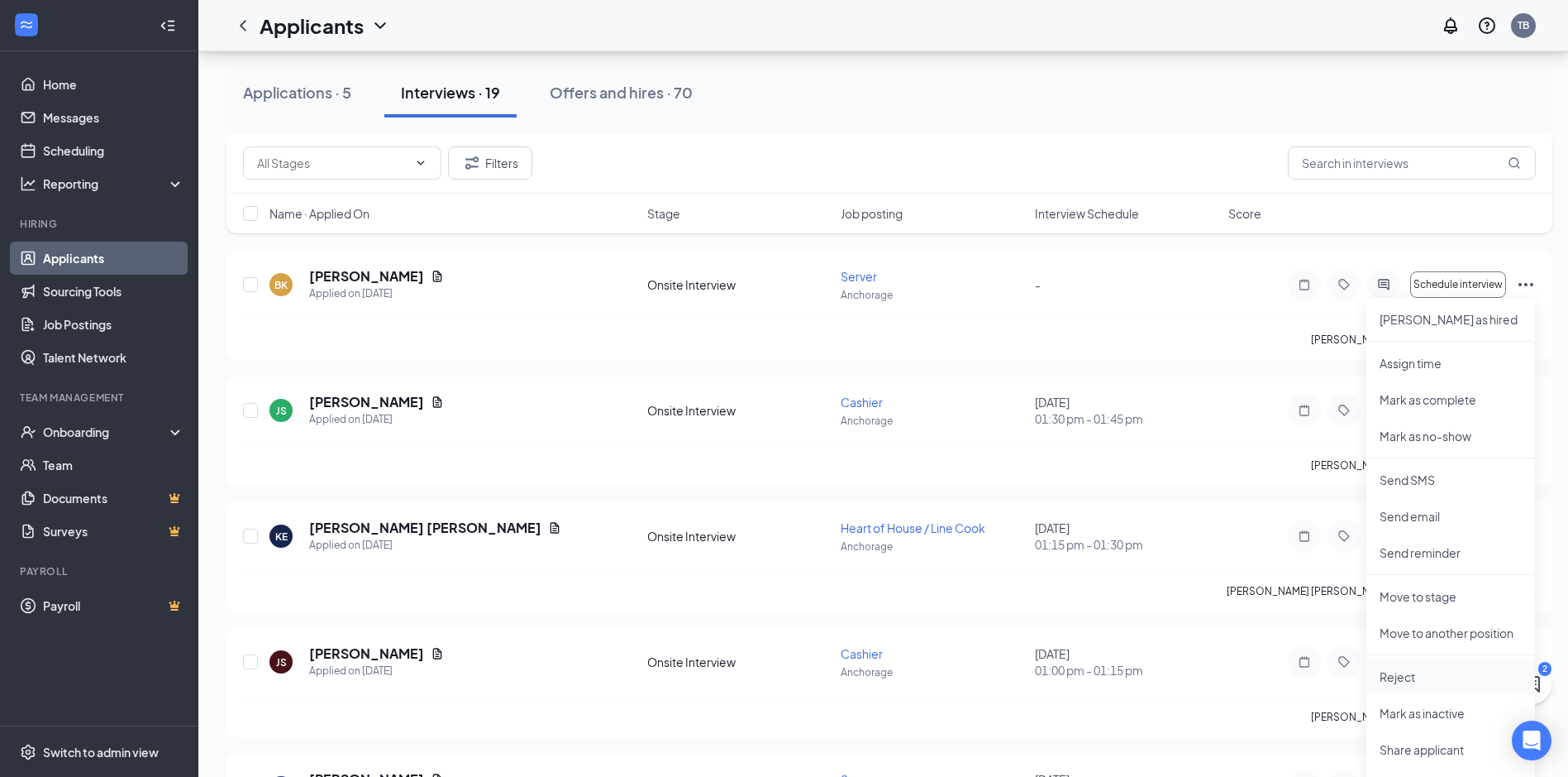
click at [1406, 677] on p "Reject" at bounding box center [1451, 676] width 142 height 17
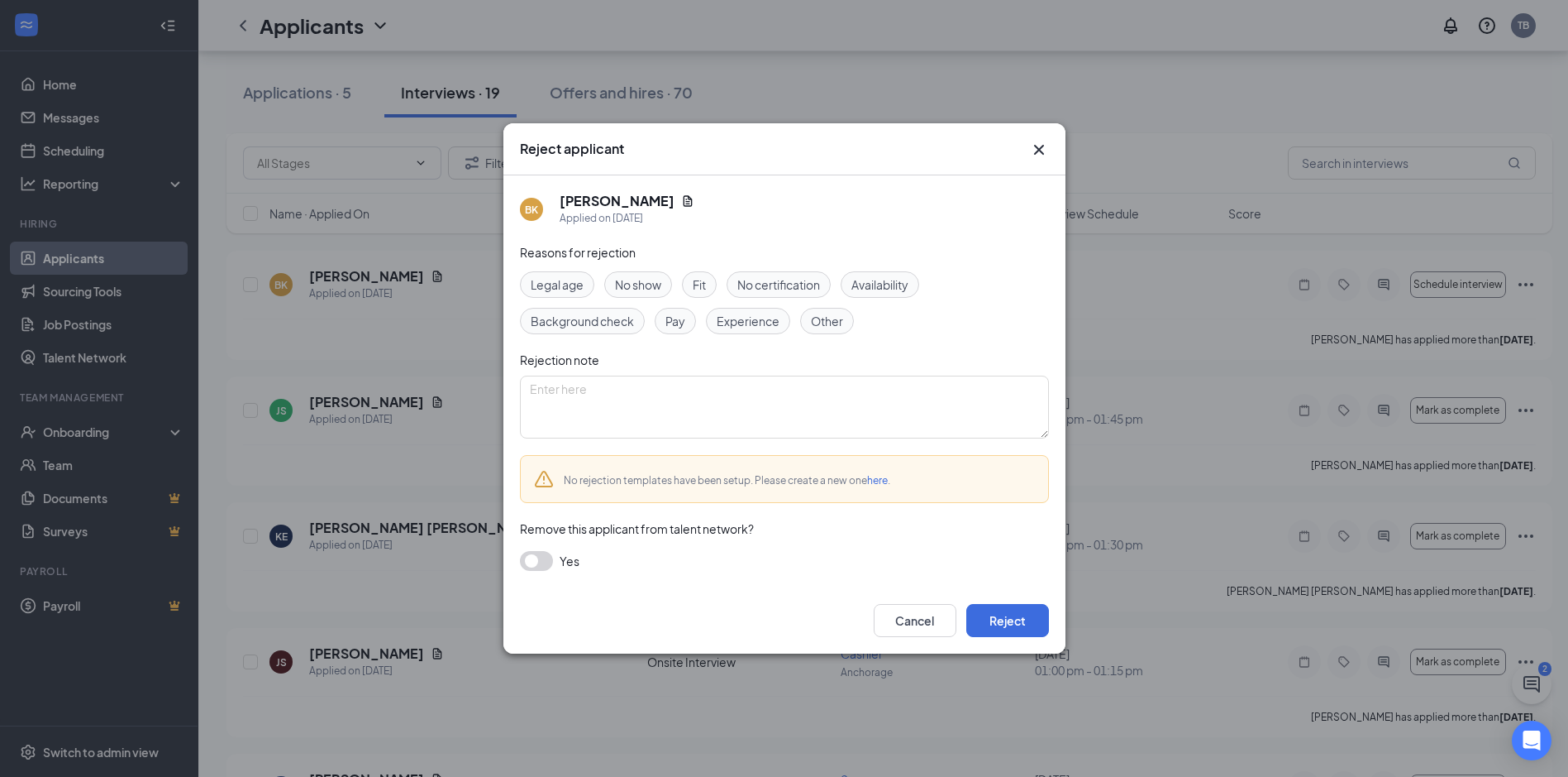
drag, startPoint x: 690, startPoint y: 295, endPoint x: 699, endPoint y: 296, distance: 9.1
click at [690, 294] on div "Fit" at bounding box center [699, 284] width 35 height 26
click at [753, 316] on span "Experience" at bounding box center [749, 321] width 63 height 18
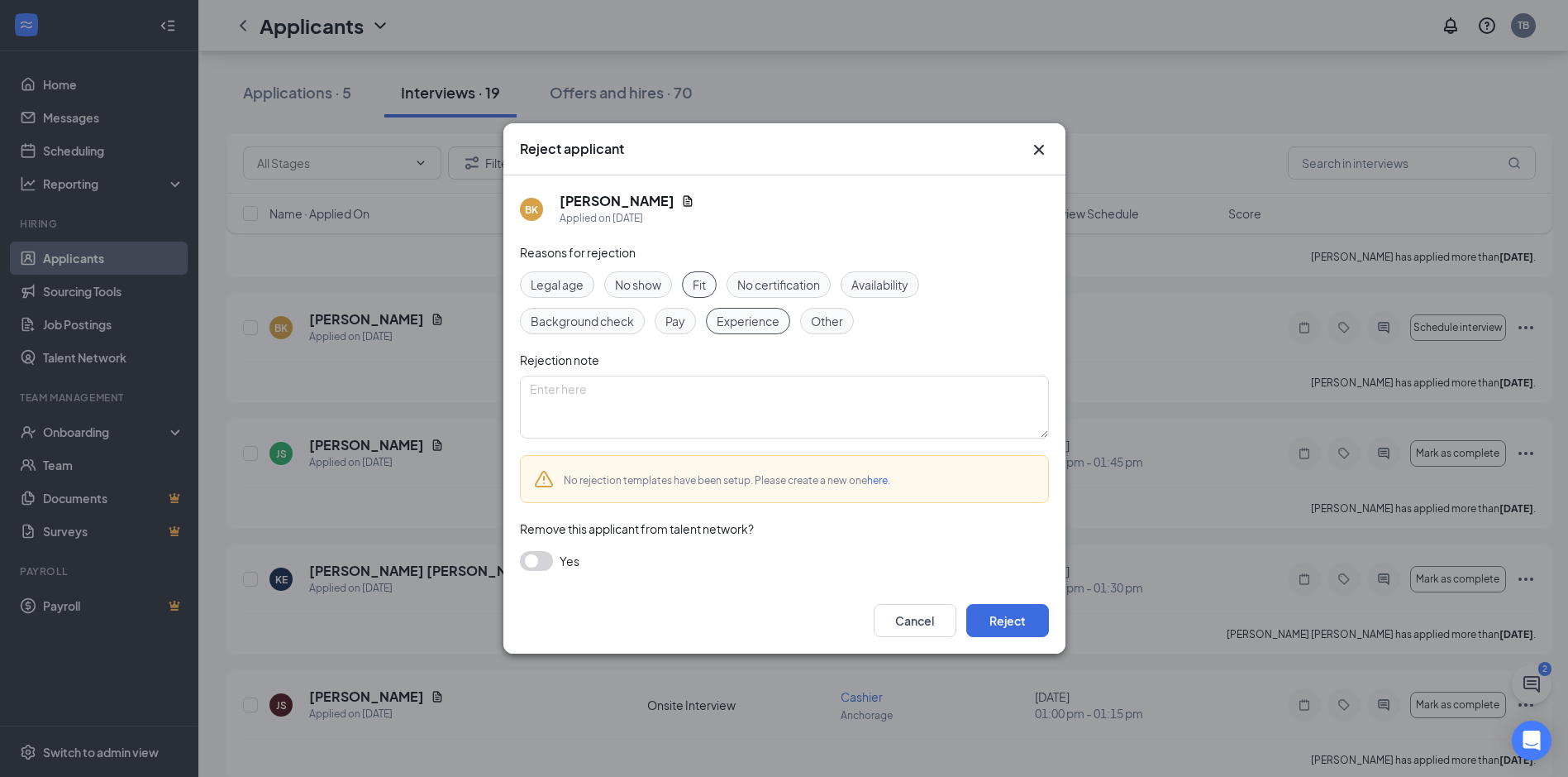
scroll to position [1323, 0]
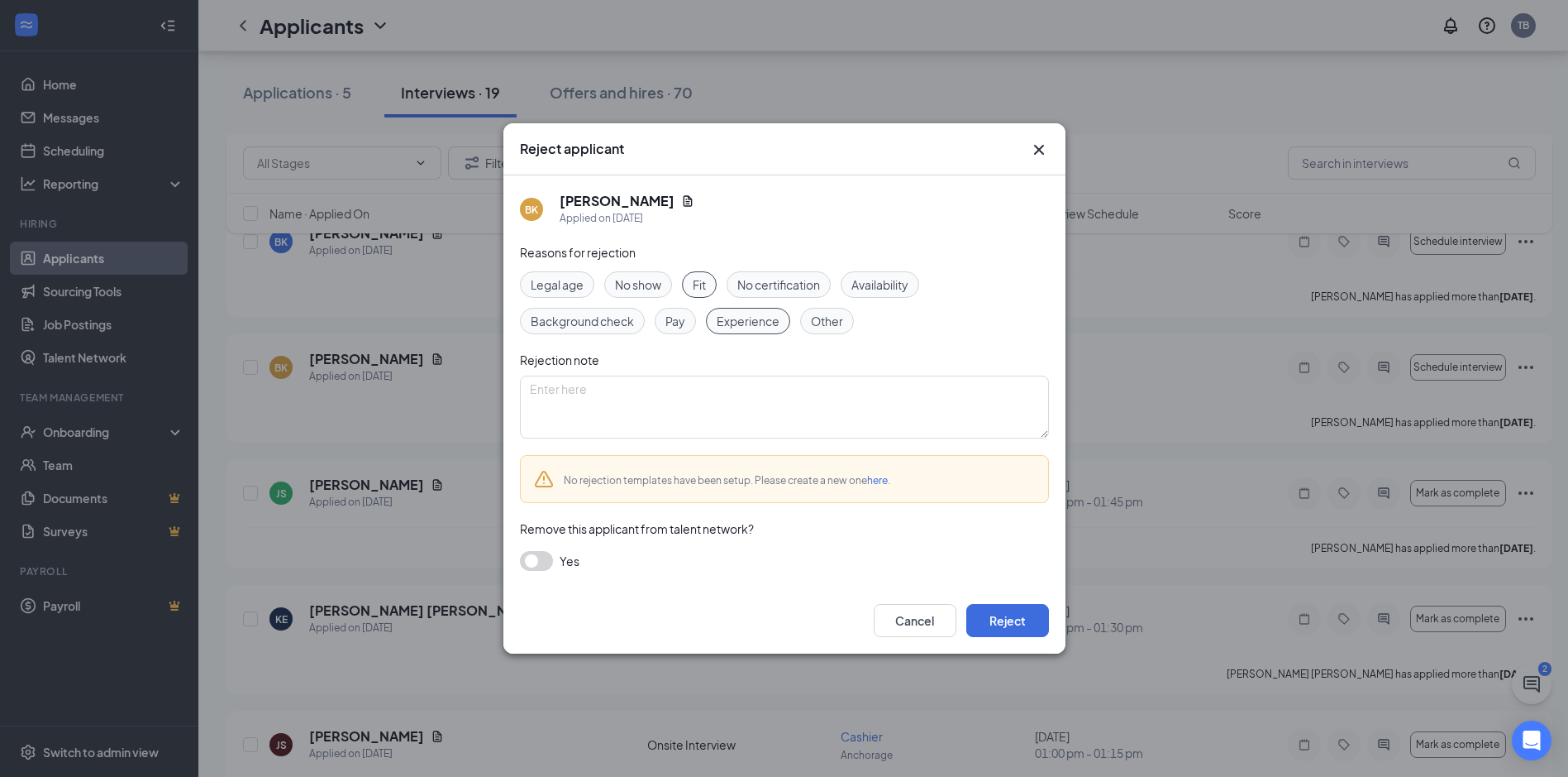
click at [694, 283] on span "Fit" at bounding box center [699, 284] width 13 height 18
click at [992, 617] on button "Reject" at bounding box center [1008, 621] width 82 height 33
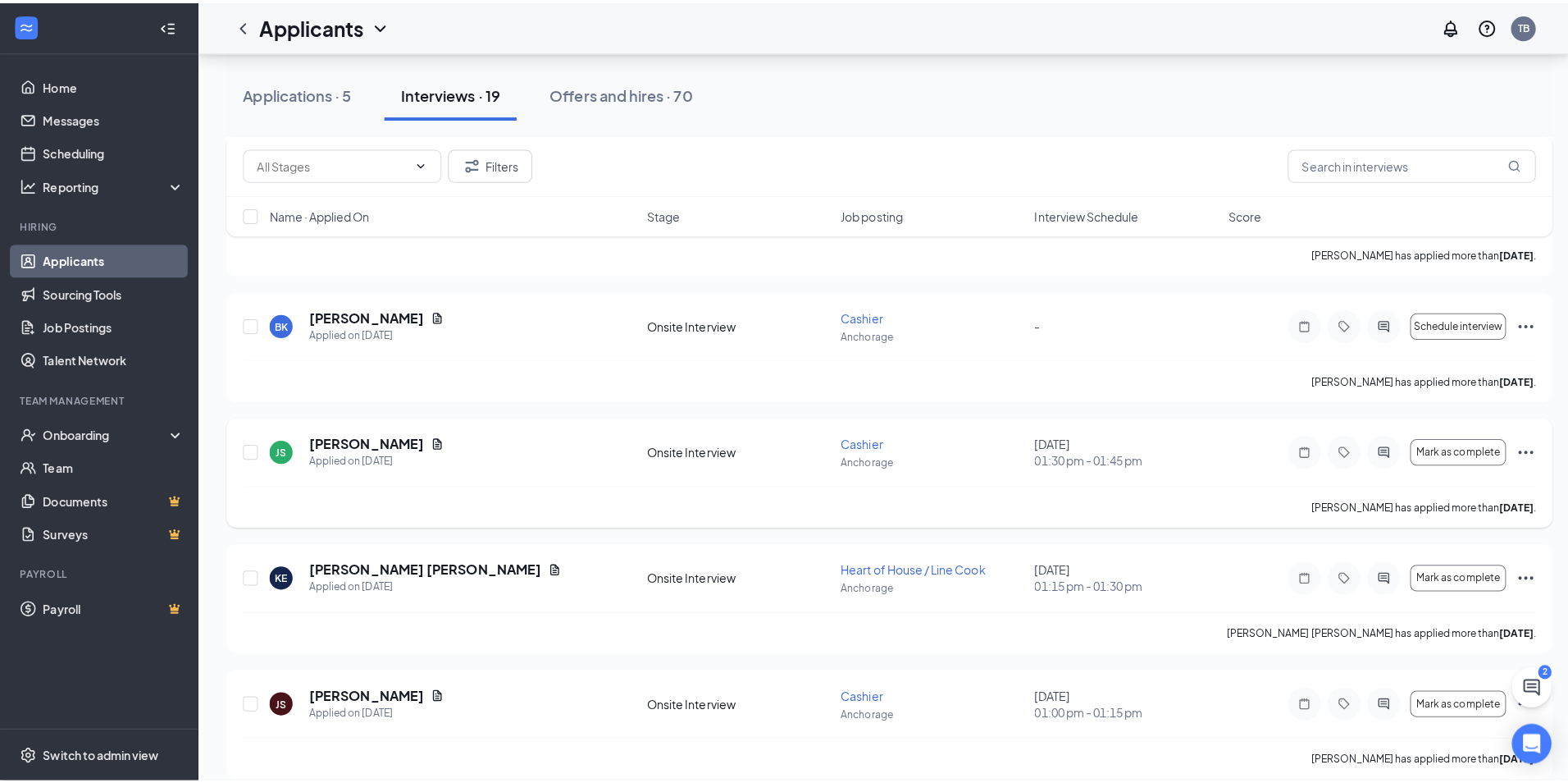
scroll to position [1231, 0]
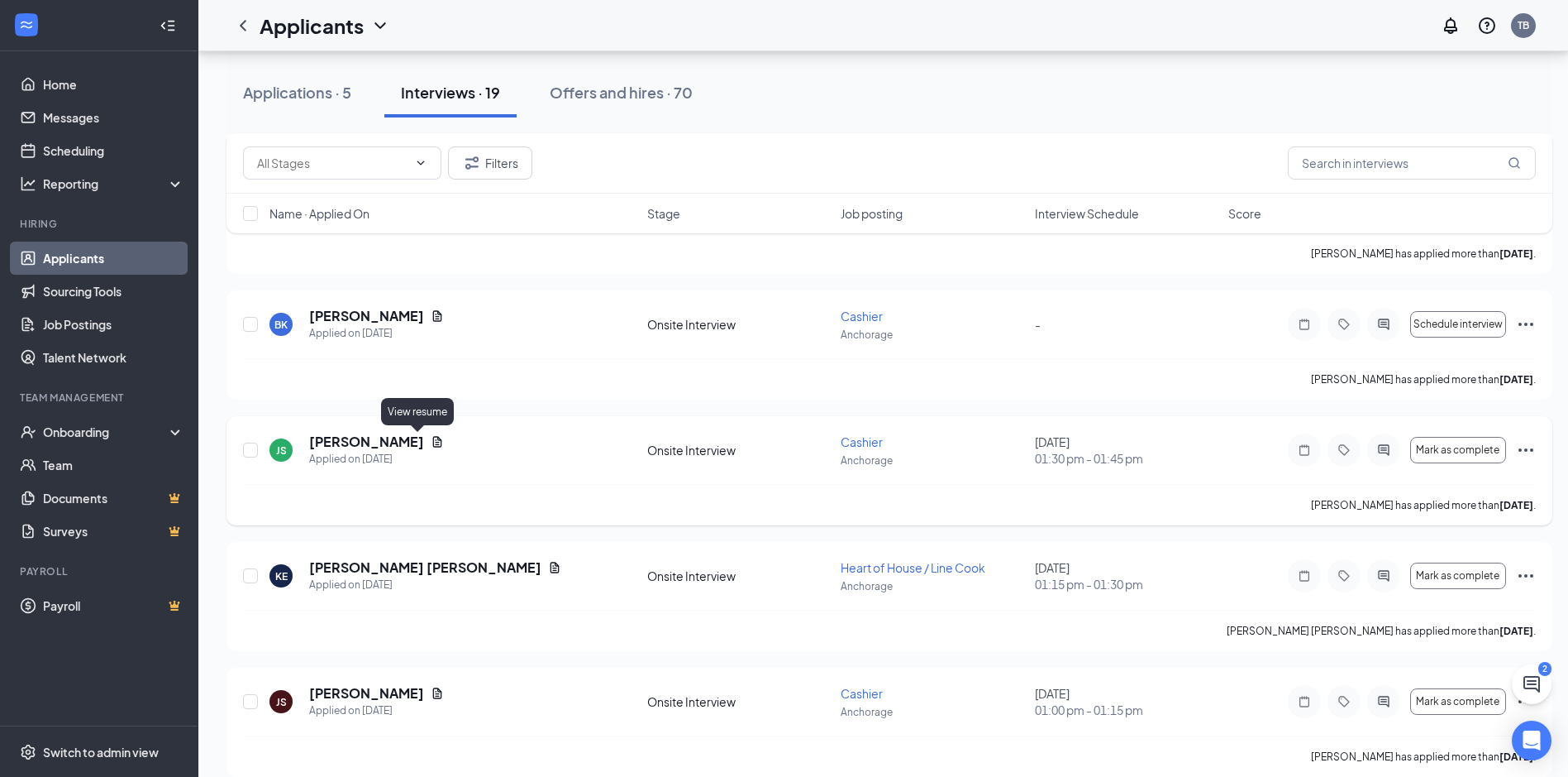
click at [433, 440] on icon "Document" at bounding box center [437, 441] width 9 height 11
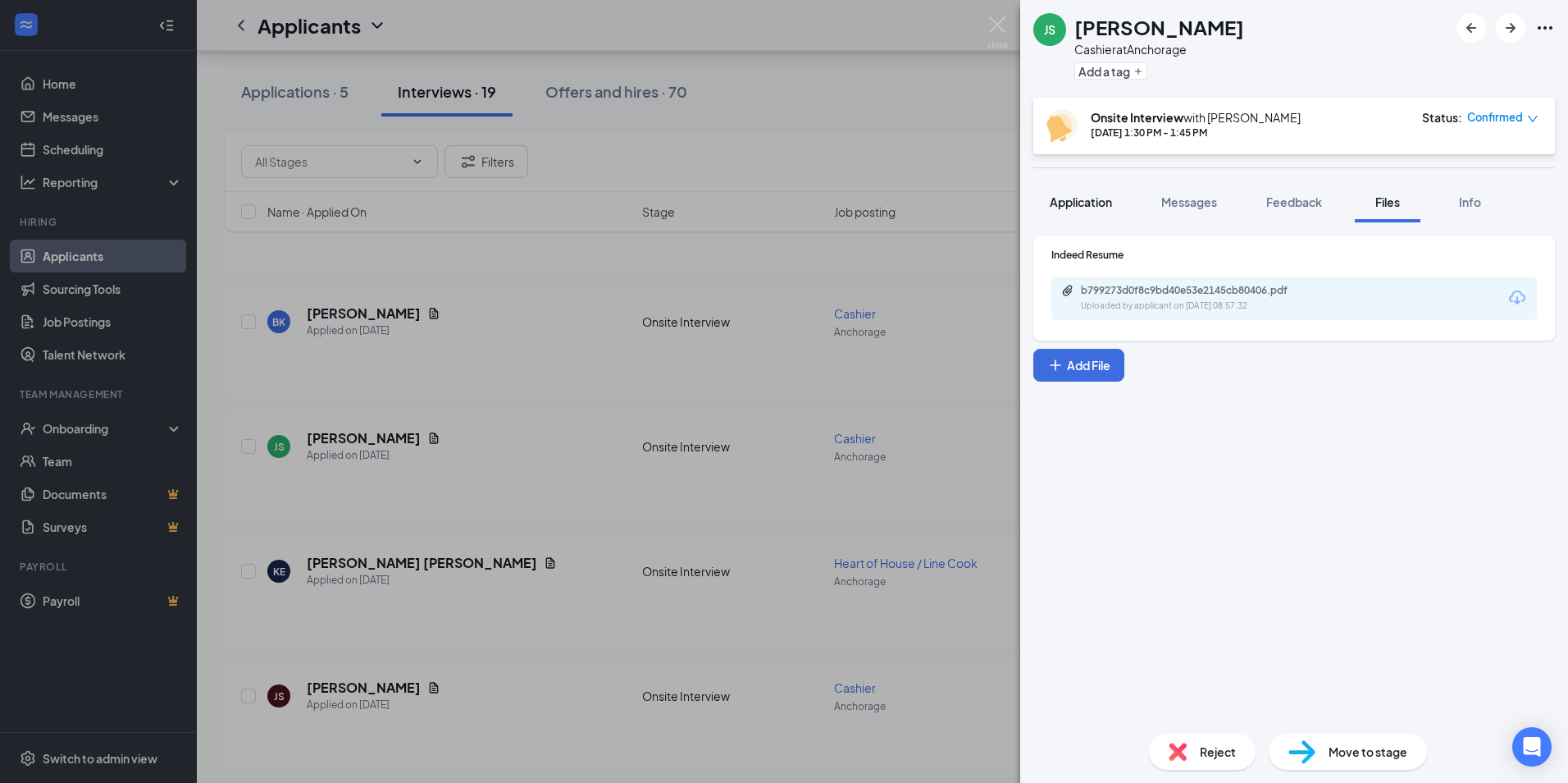
click at [1072, 196] on span "Application" at bounding box center [1081, 202] width 63 height 15
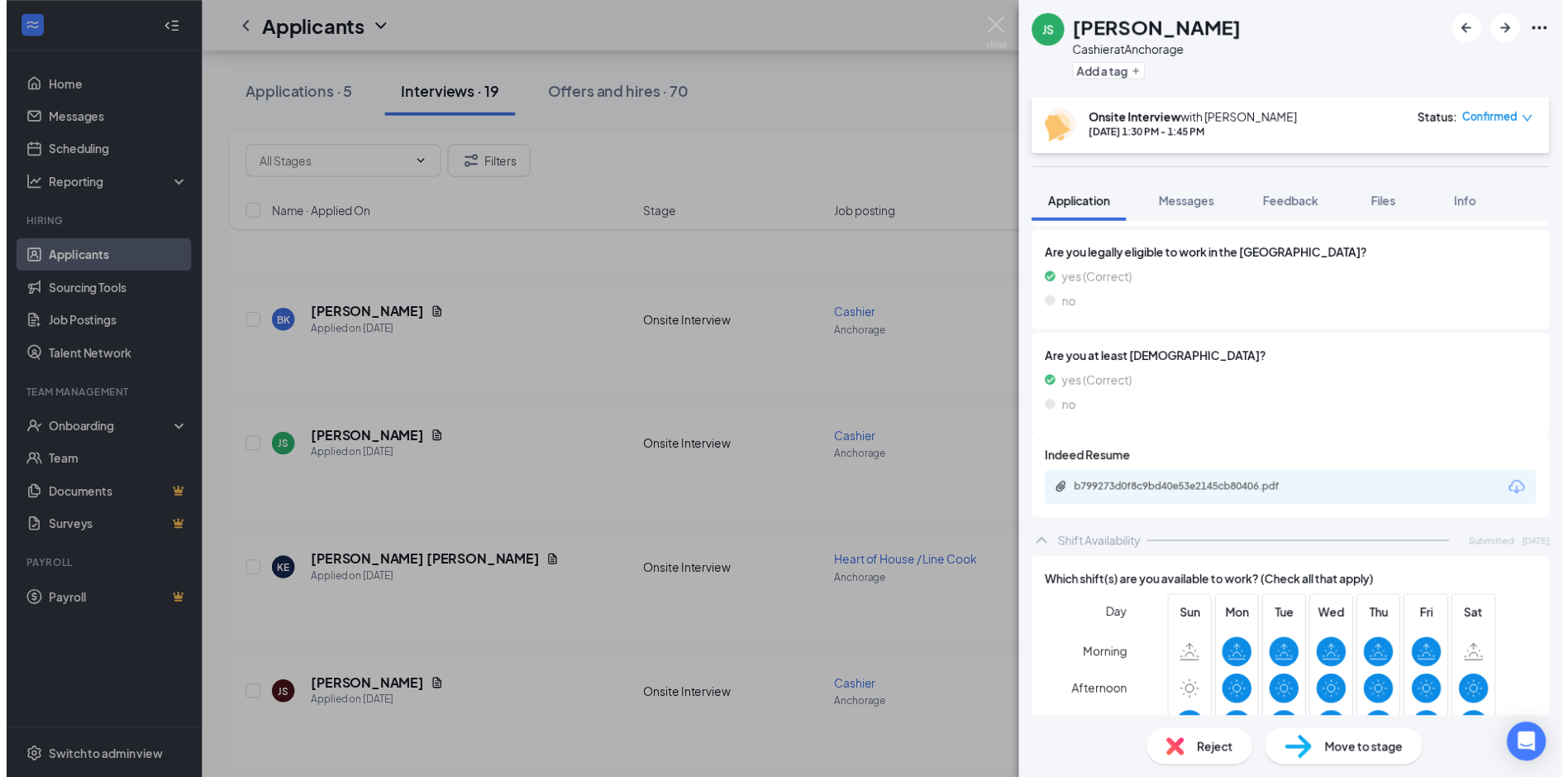
scroll to position [859, 0]
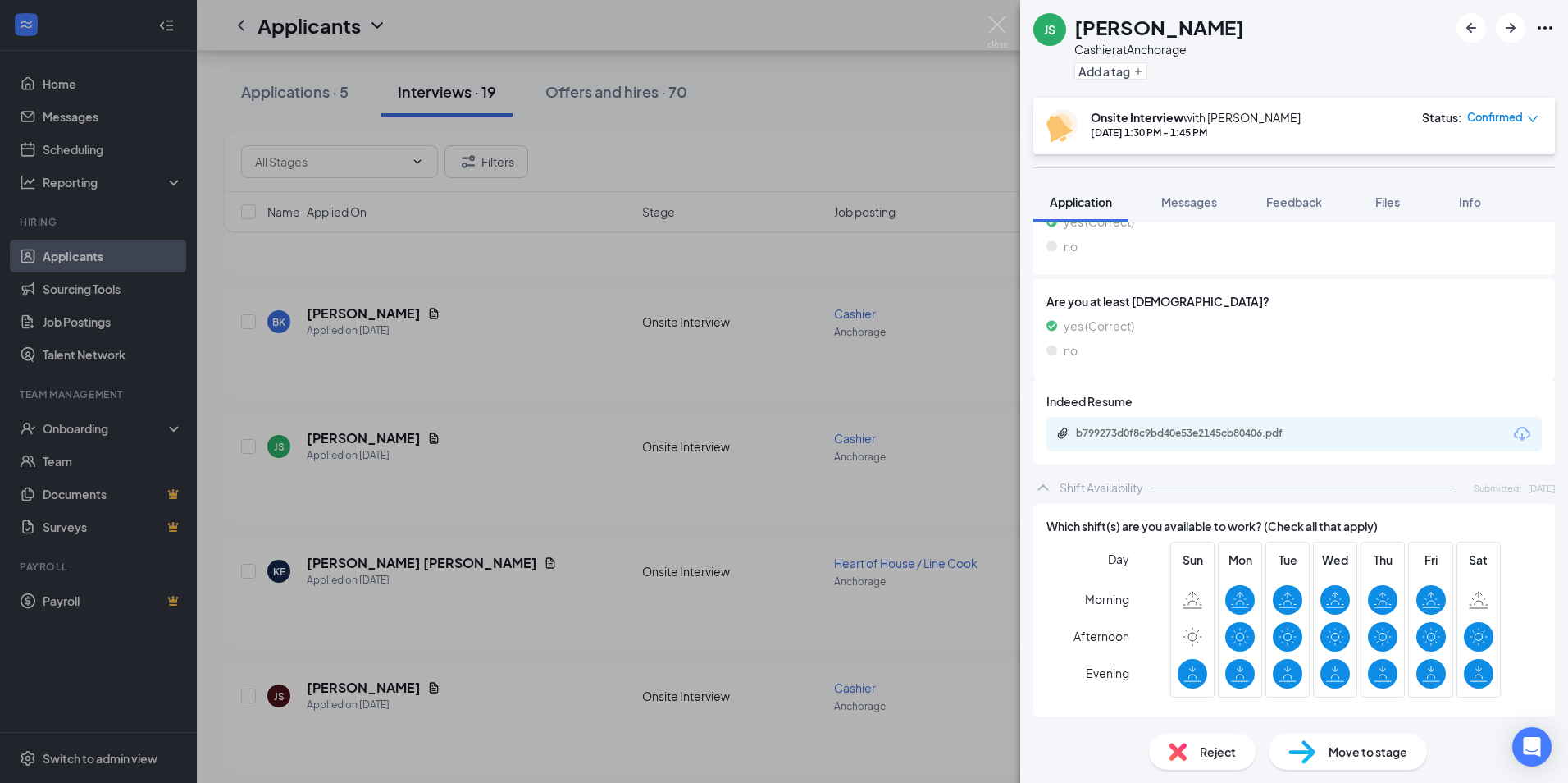
click at [877, 255] on div "JS Justine Schock Cashier at Anchorage Add a tag Onsite Interview with Theresa …" at bounding box center [784, 392] width 1568 height 783
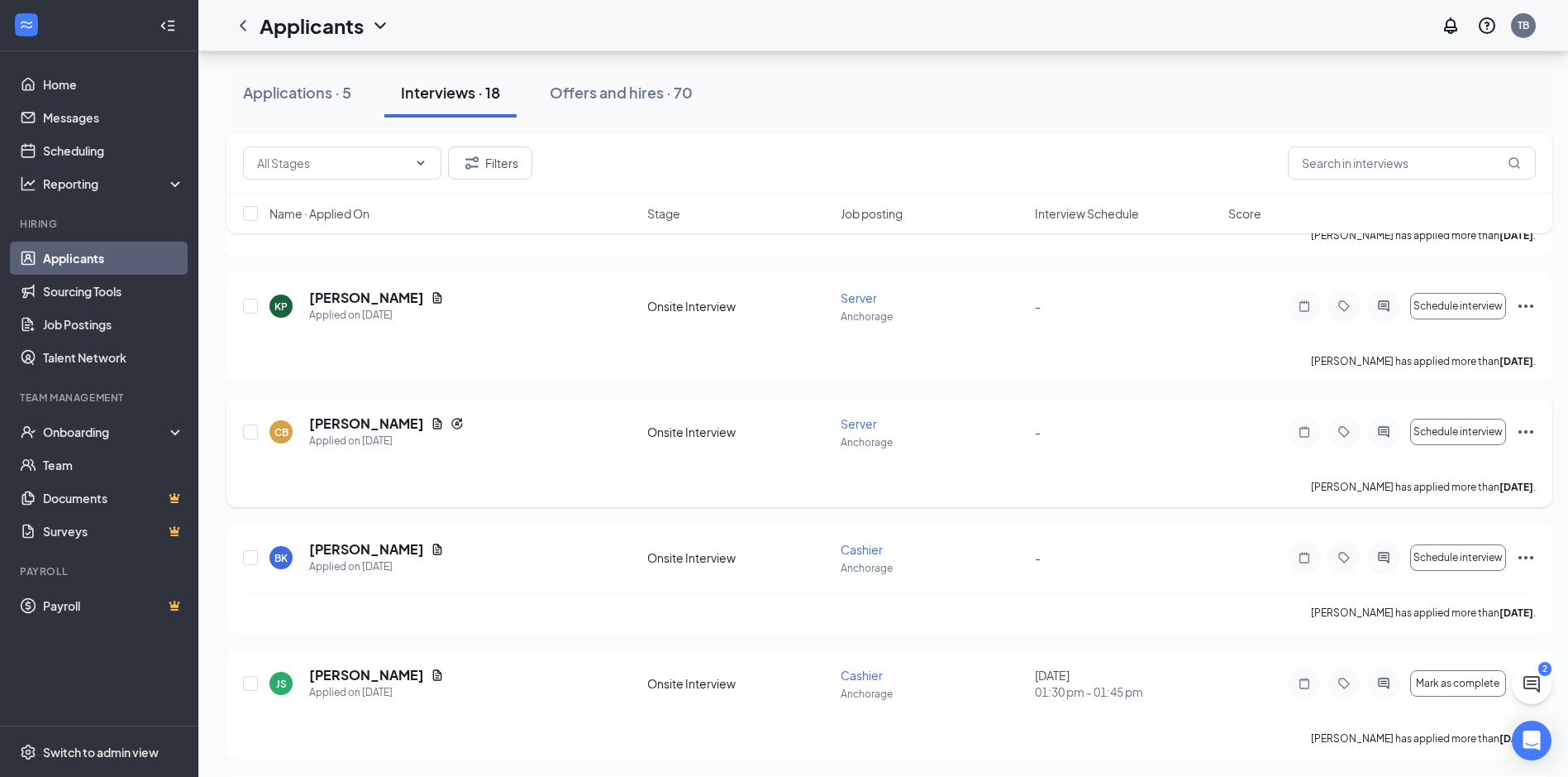
scroll to position [993, 0]
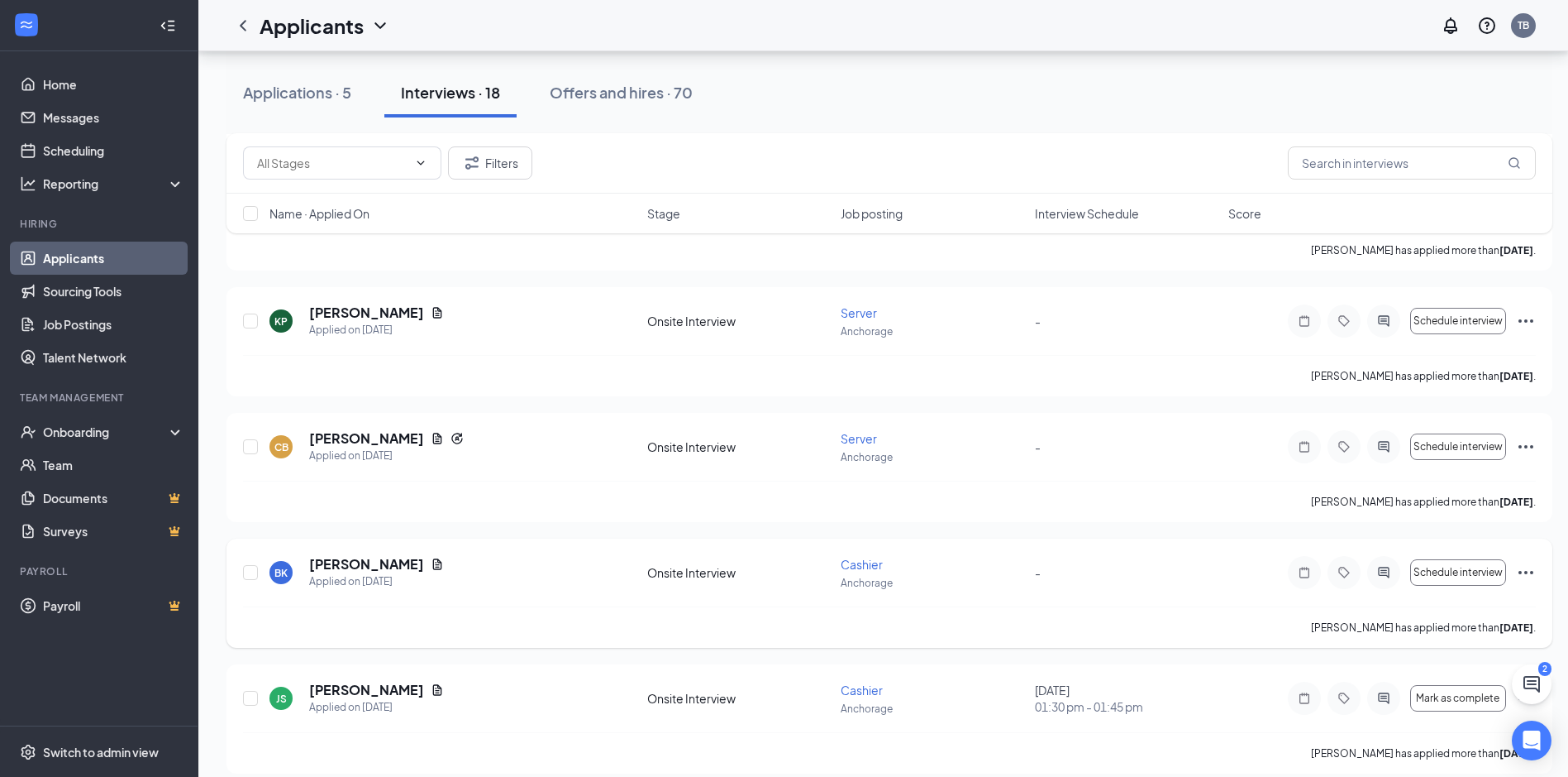
click at [1528, 567] on icon "Ellipses" at bounding box center [1526, 572] width 20 height 20
click at [1529, 572] on icon "Ellipses" at bounding box center [1526, 572] width 20 height 20
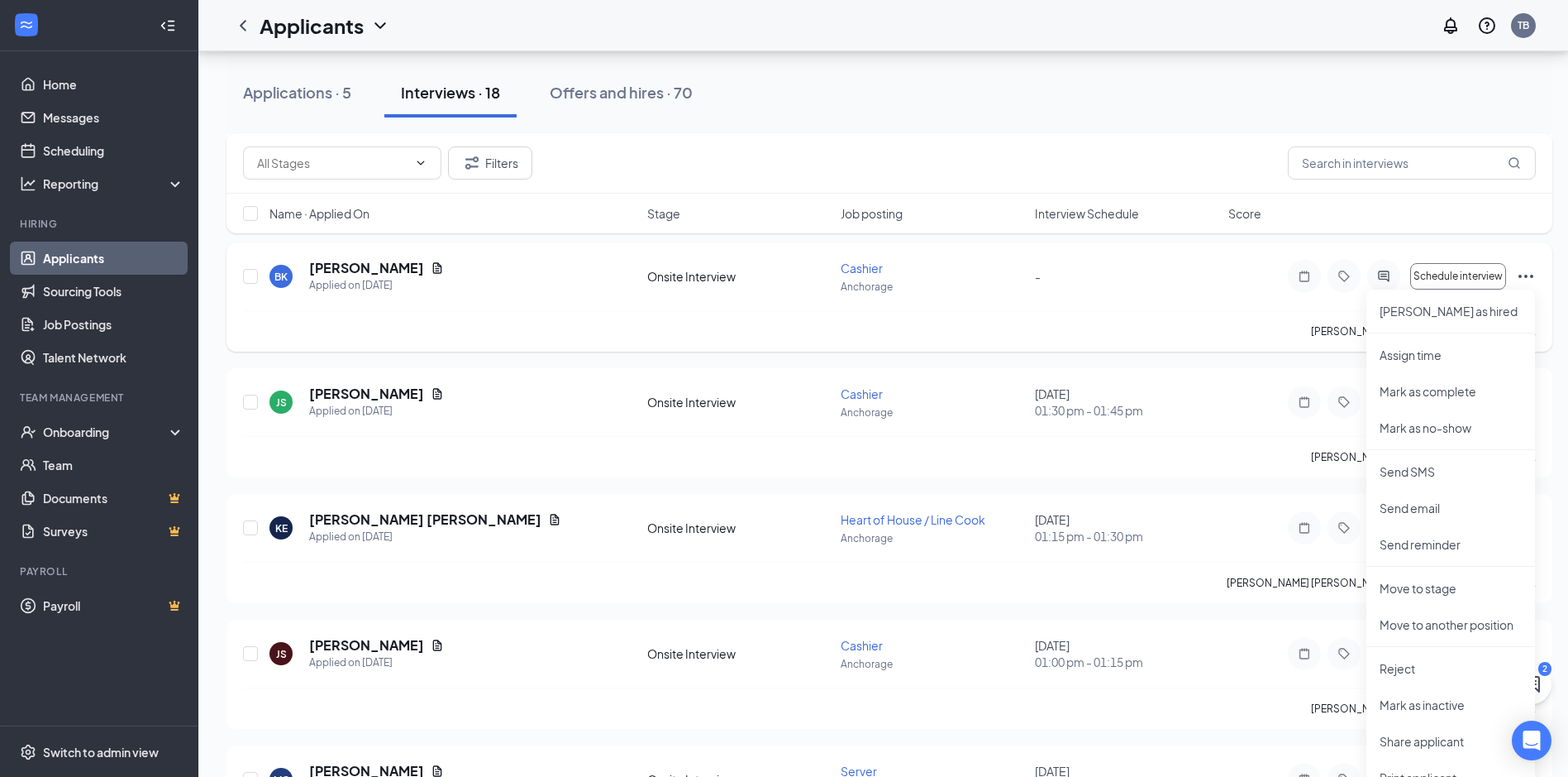
scroll to position [1323, 0]
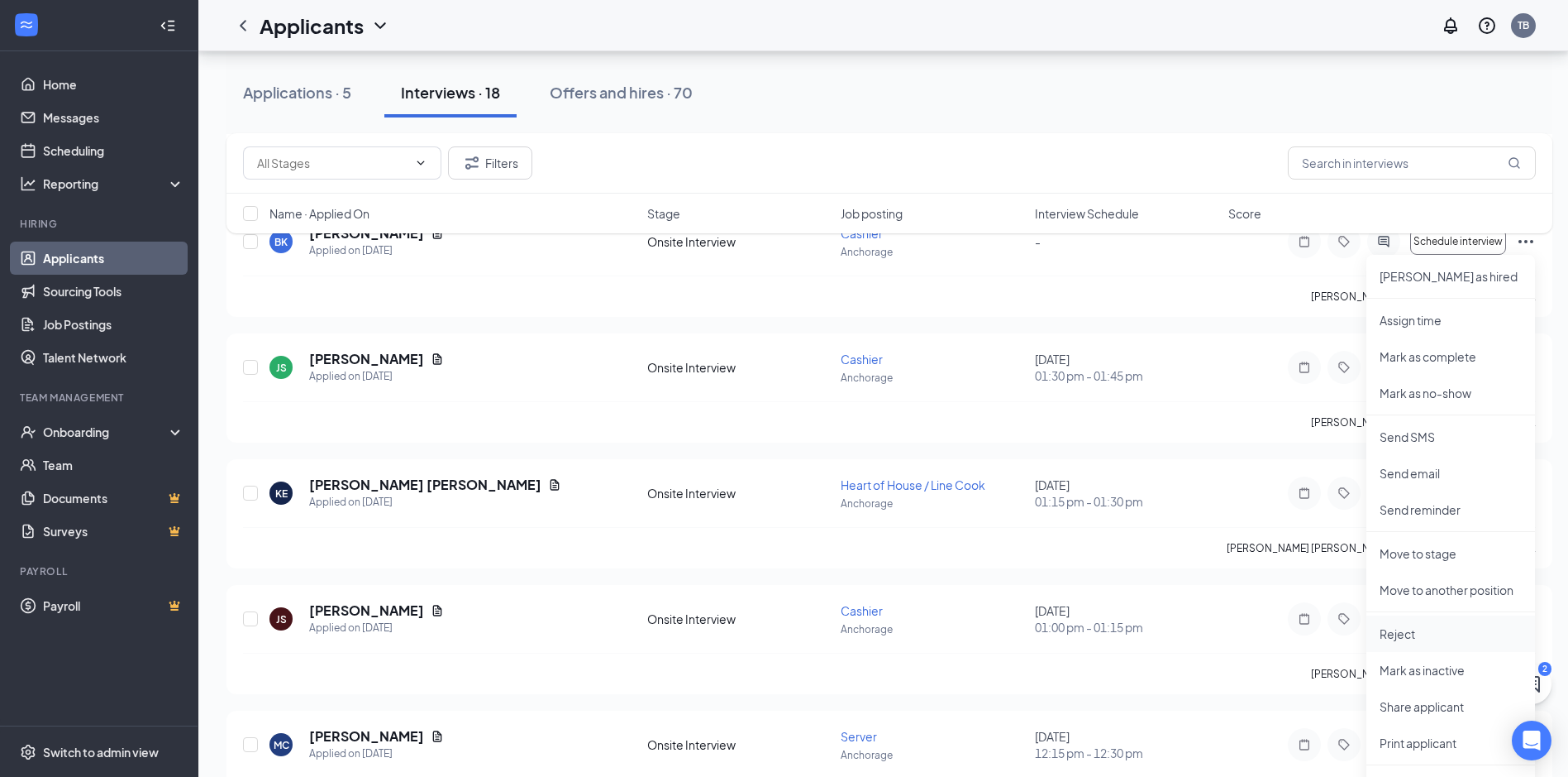
click at [1402, 633] on p "Reject" at bounding box center [1451, 633] width 142 height 17
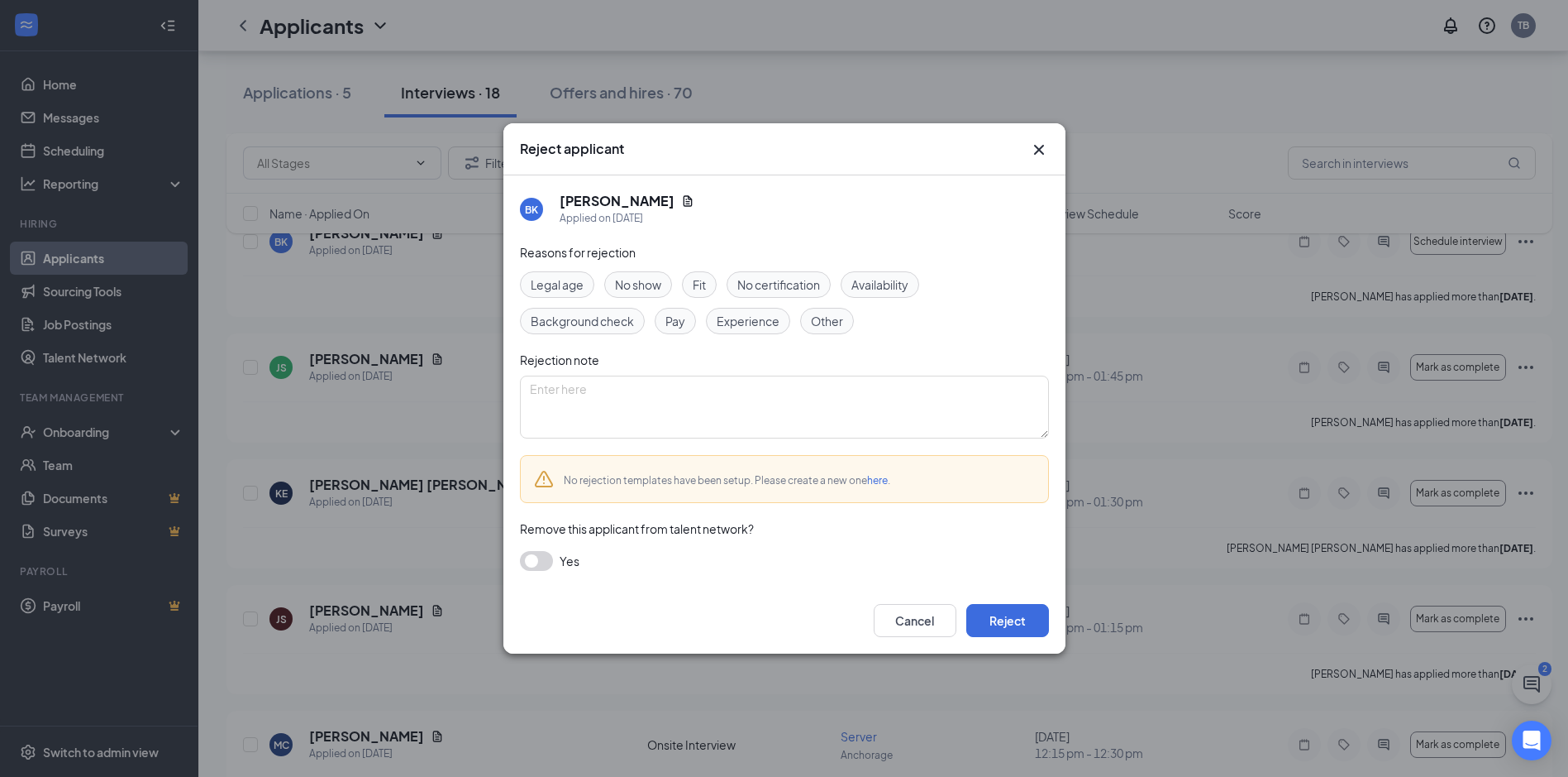
drag, startPoint x: 721, startPoint y: 323, endPoint x: 749, endPoint y: 324, distance: 28.0
click at [721, 323] on span "Experience" at bounding box center [749, 321] width 63 height 18
click at [1018, 617] on button "Reject" at bounding box center [1008, 621] width 82 height 33
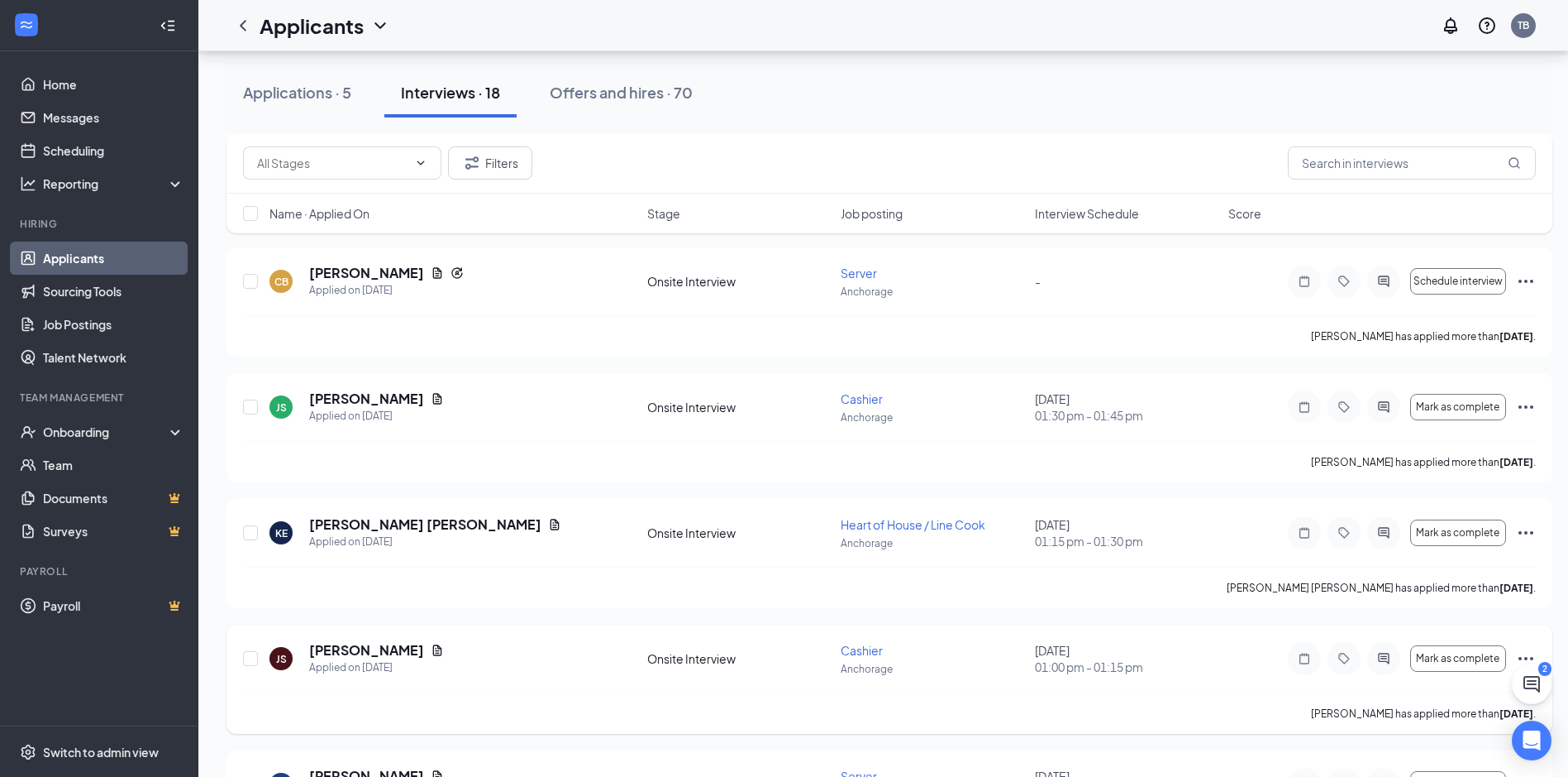
scroll to position [1075, 0]
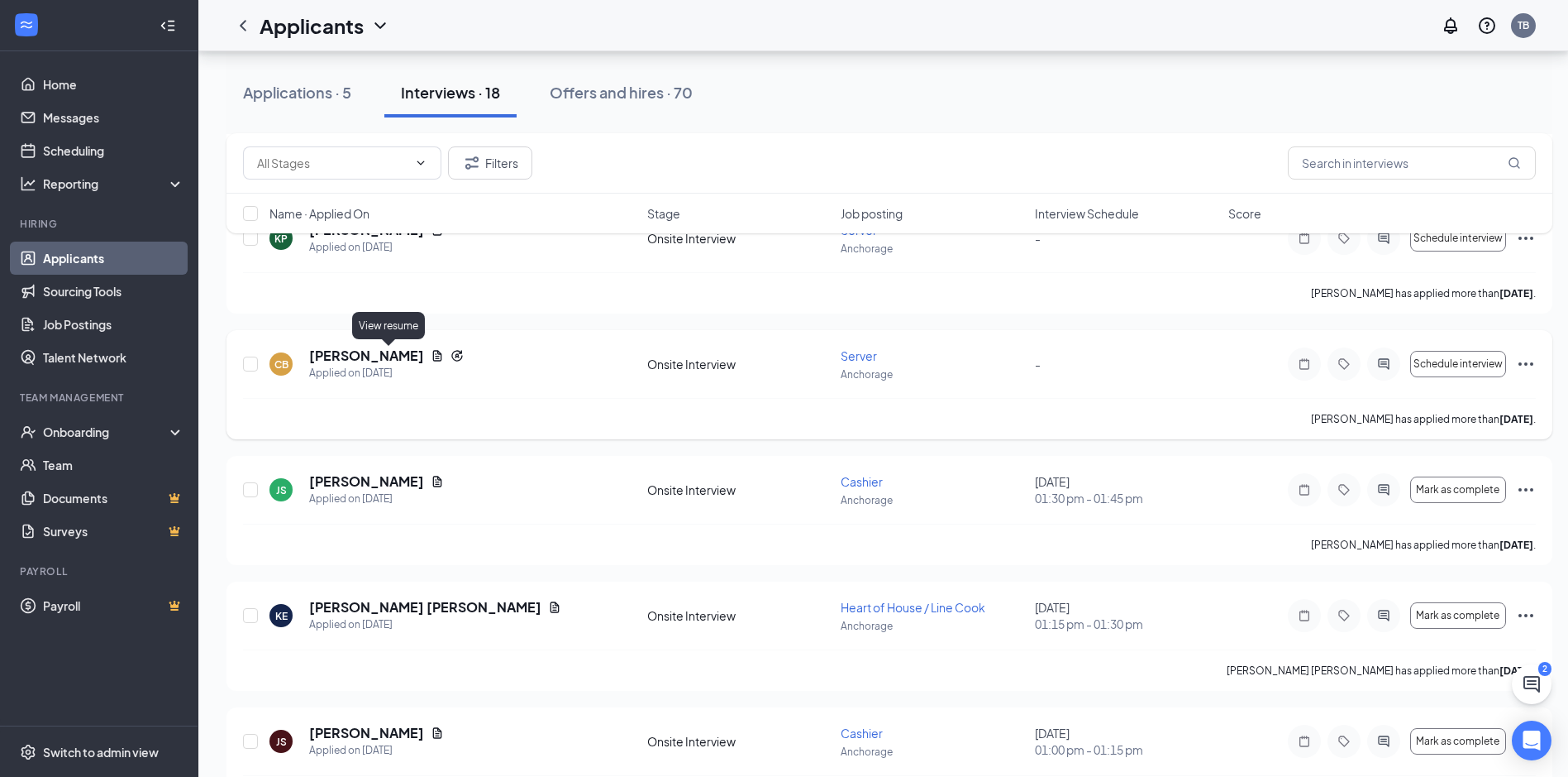
click at [433, 357] on icon "Document" at bounding box center [437, 355] width 9 height 11
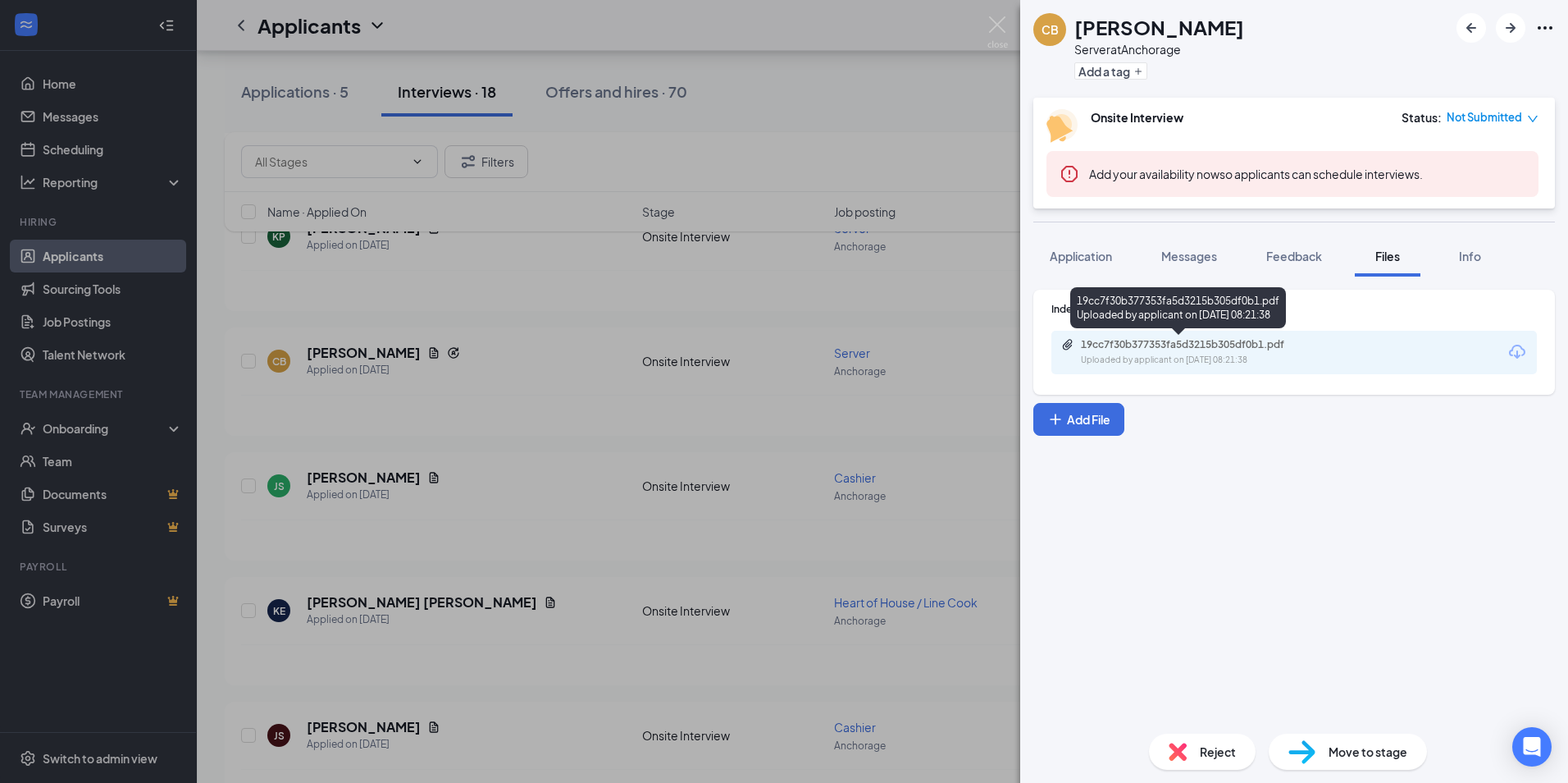
click at [1099, 351] on div "19cc7f30b377353fa5d3215b305df0b1.pdf" at bounding box center [1196, 345] width 230 height 13
click at [923, 421] on div "CB Colby Bills Server at Anchorage Add a tag Onsite Interview Status : Not Subm…" at bounding box center [784, 392] width 1568 height 783
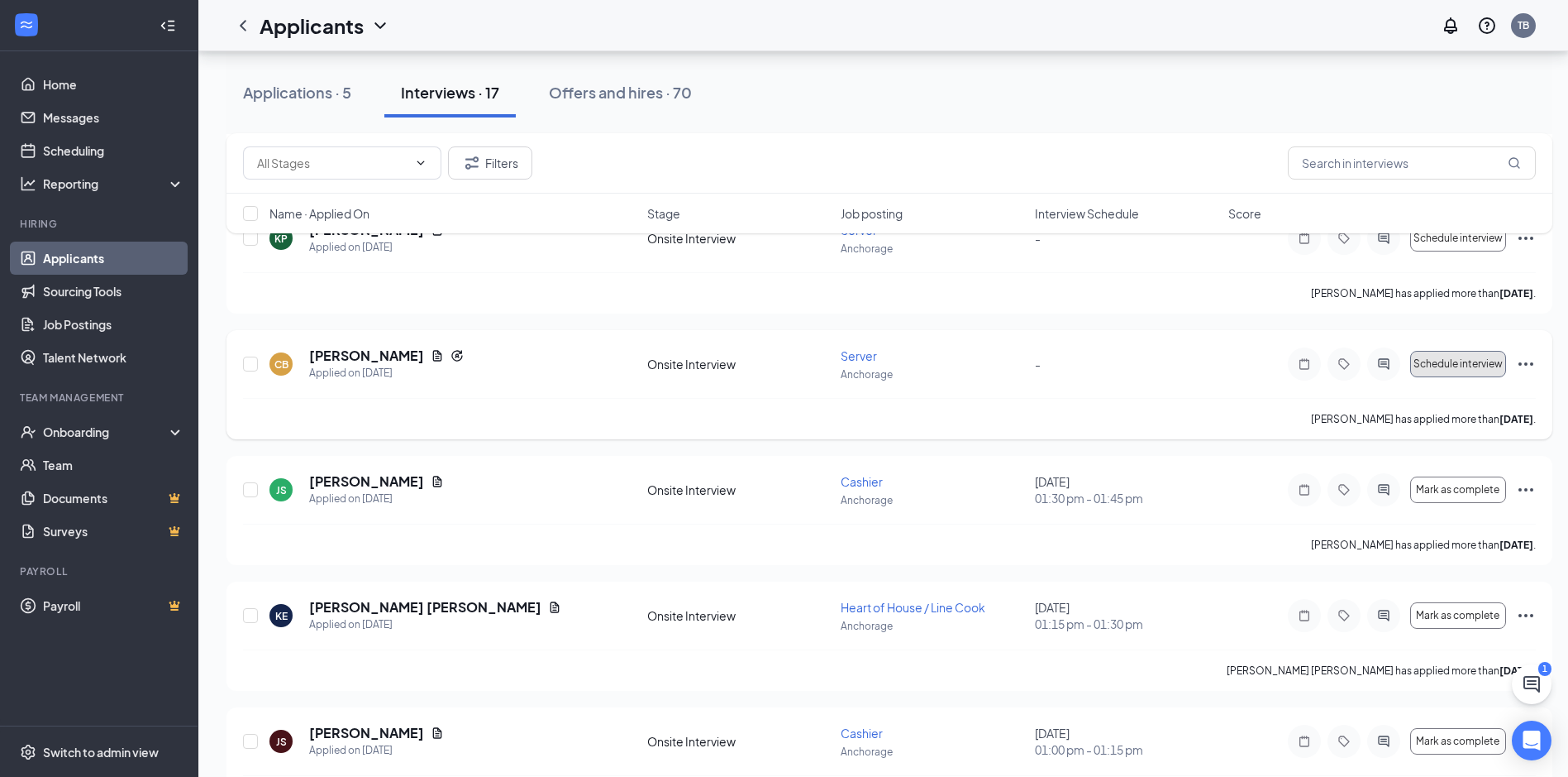
click at [1424, 365] on span "Schedule interview" at bounding box center [1458, 363] width 89 height 11
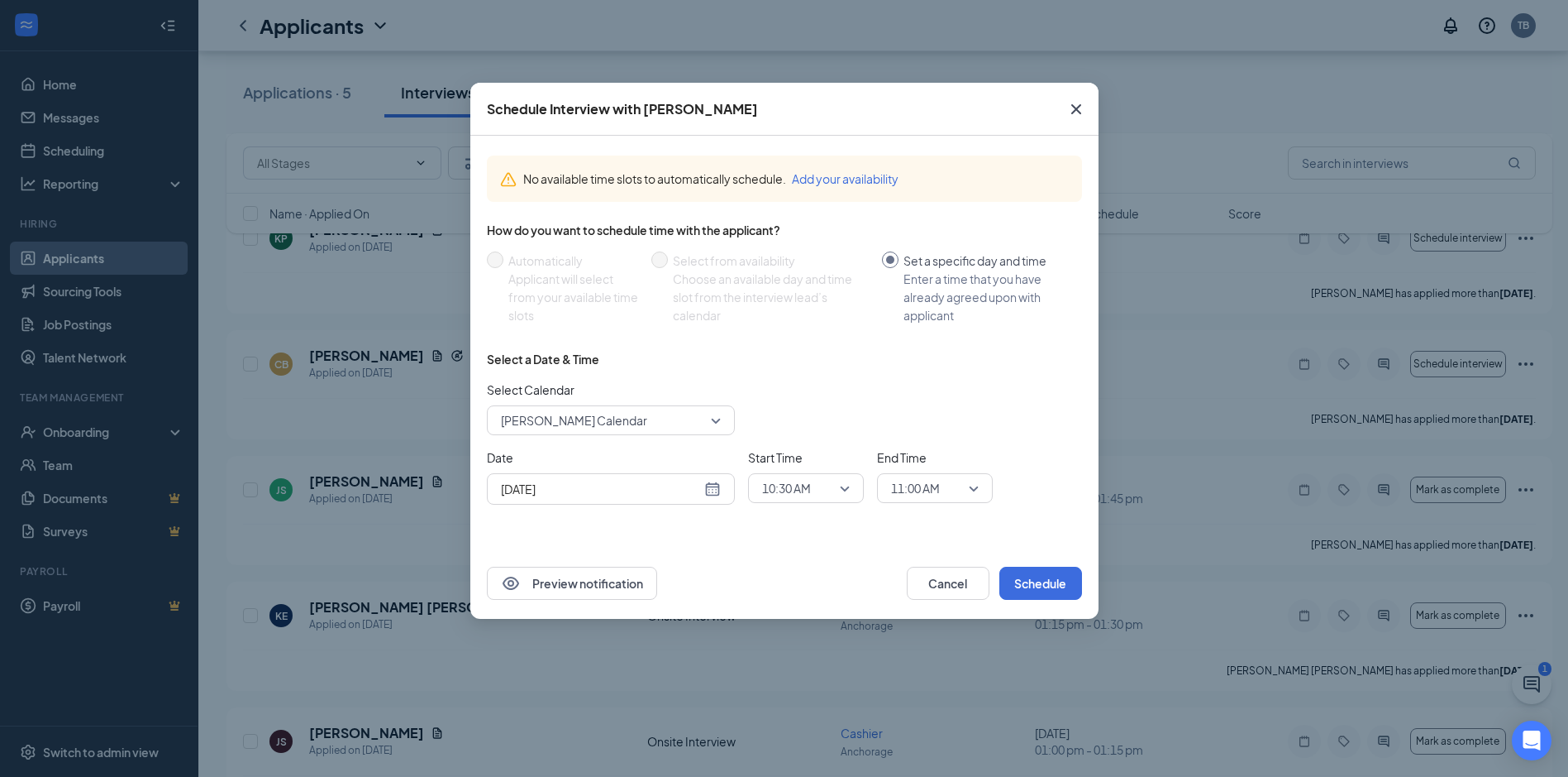
click at [713, 492] on div "Oct 15, 2025" at bounding box center [611, 488] width 220 height 18
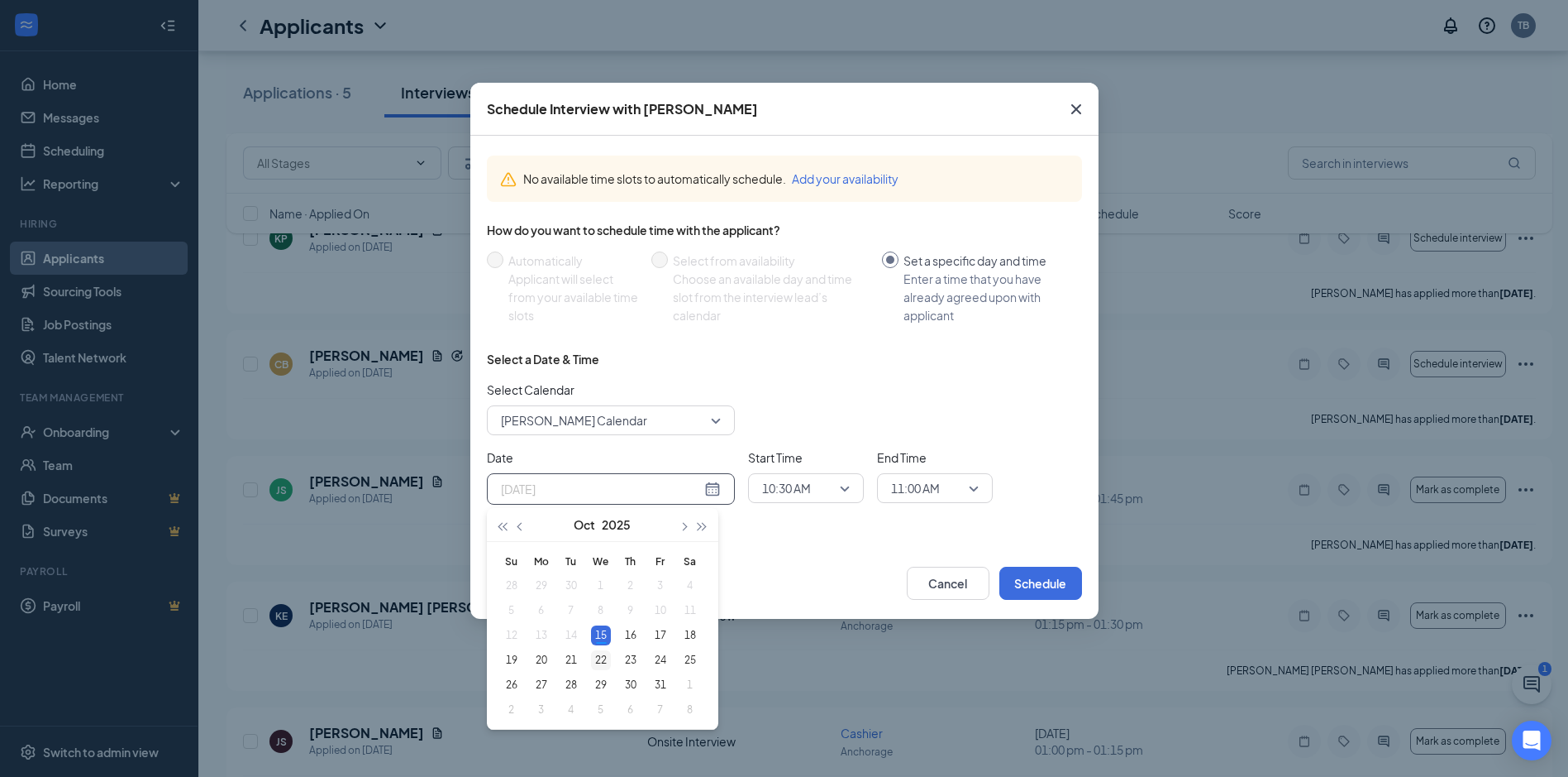
type input "Oct 22, 2025"
click at [595, 660] on div "22" at bounding box center [600, 659] width 20 height 20
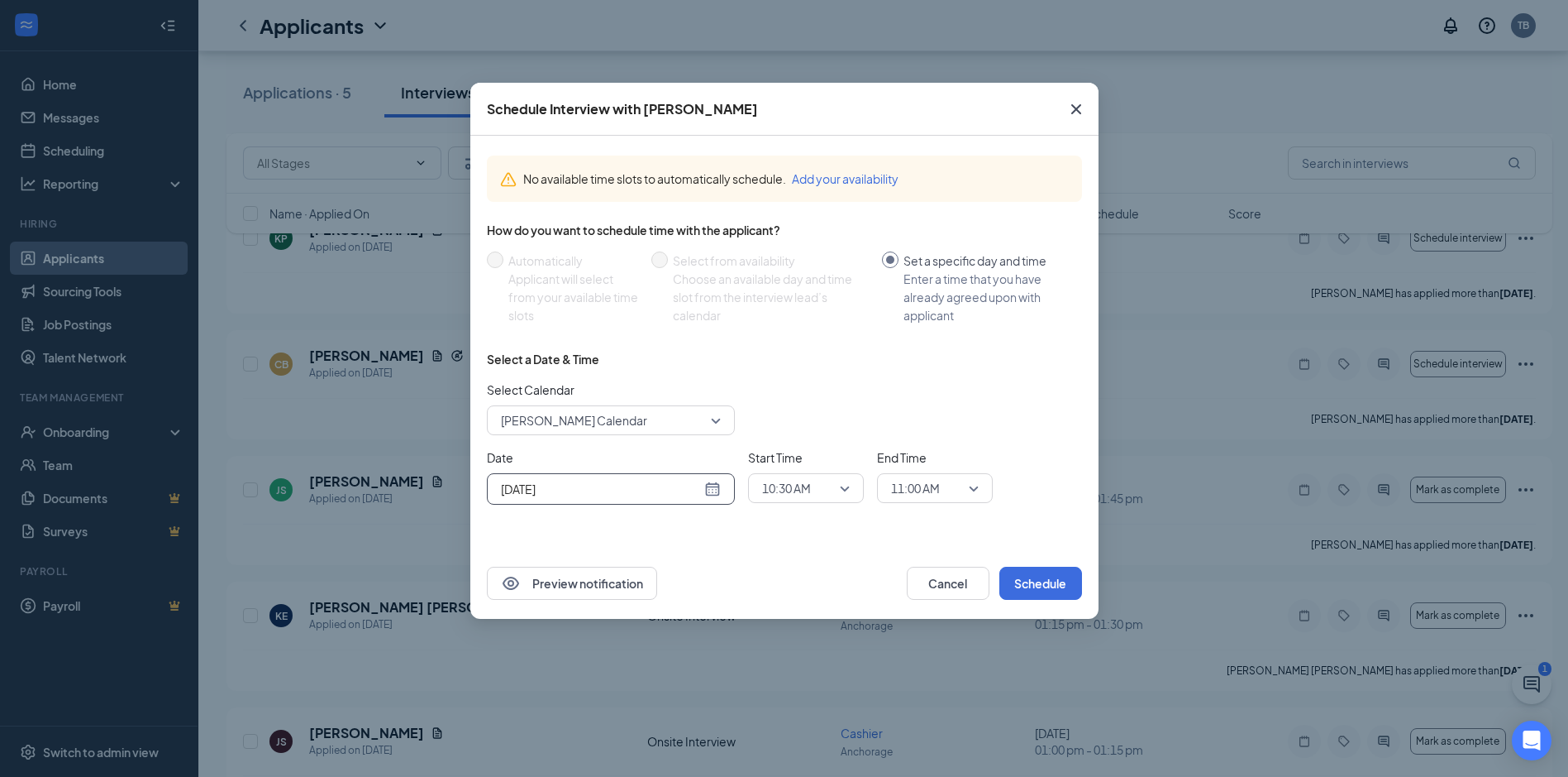
click at [835, 490] on span "10:30 AM" at bounding box center [806, 488] width 88 height 25
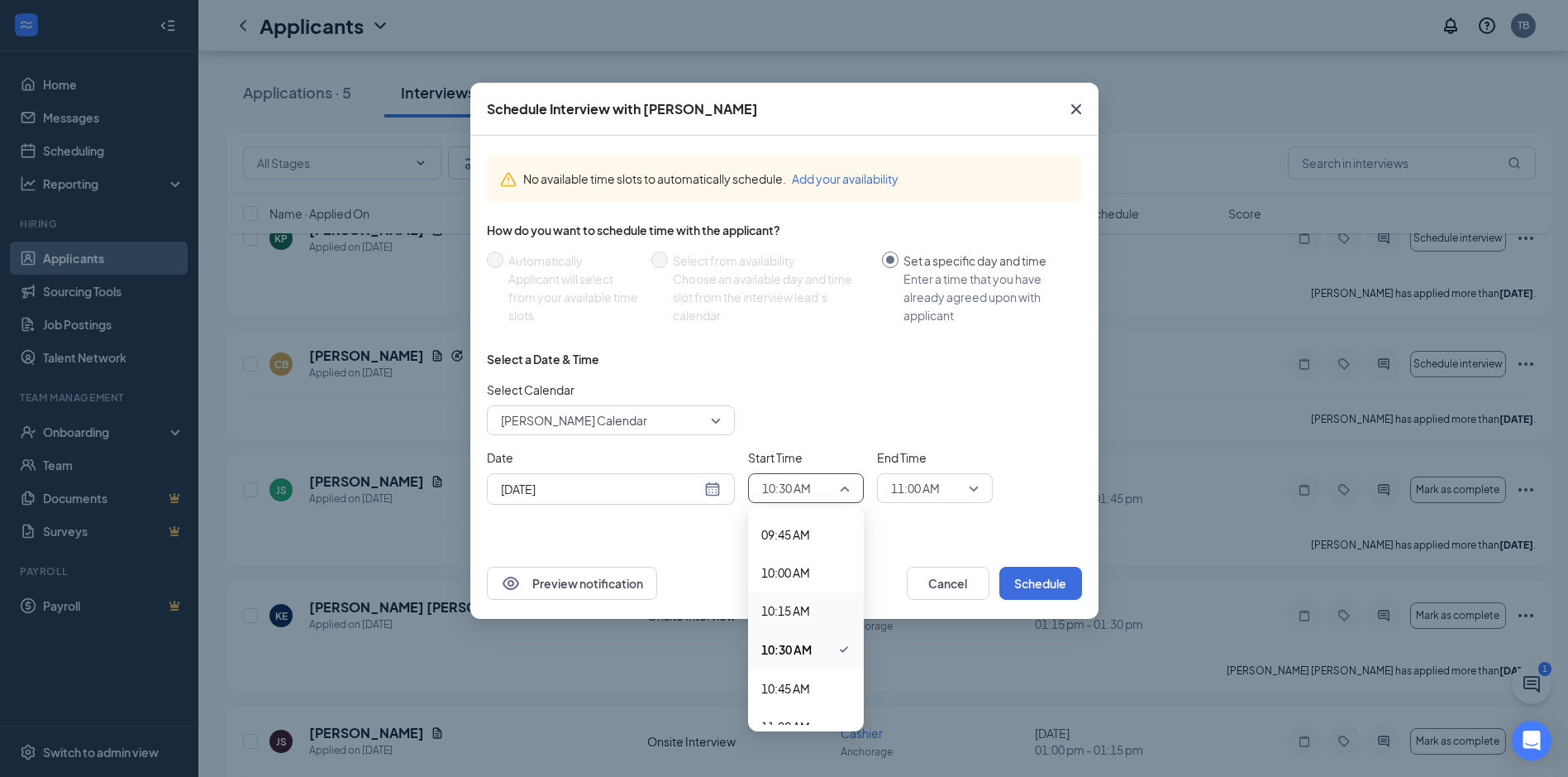
scroll to position [1508, 0]
click at [791, 700] on span "11:00 AM" at bounding box center [786, 699] width 49 height 18
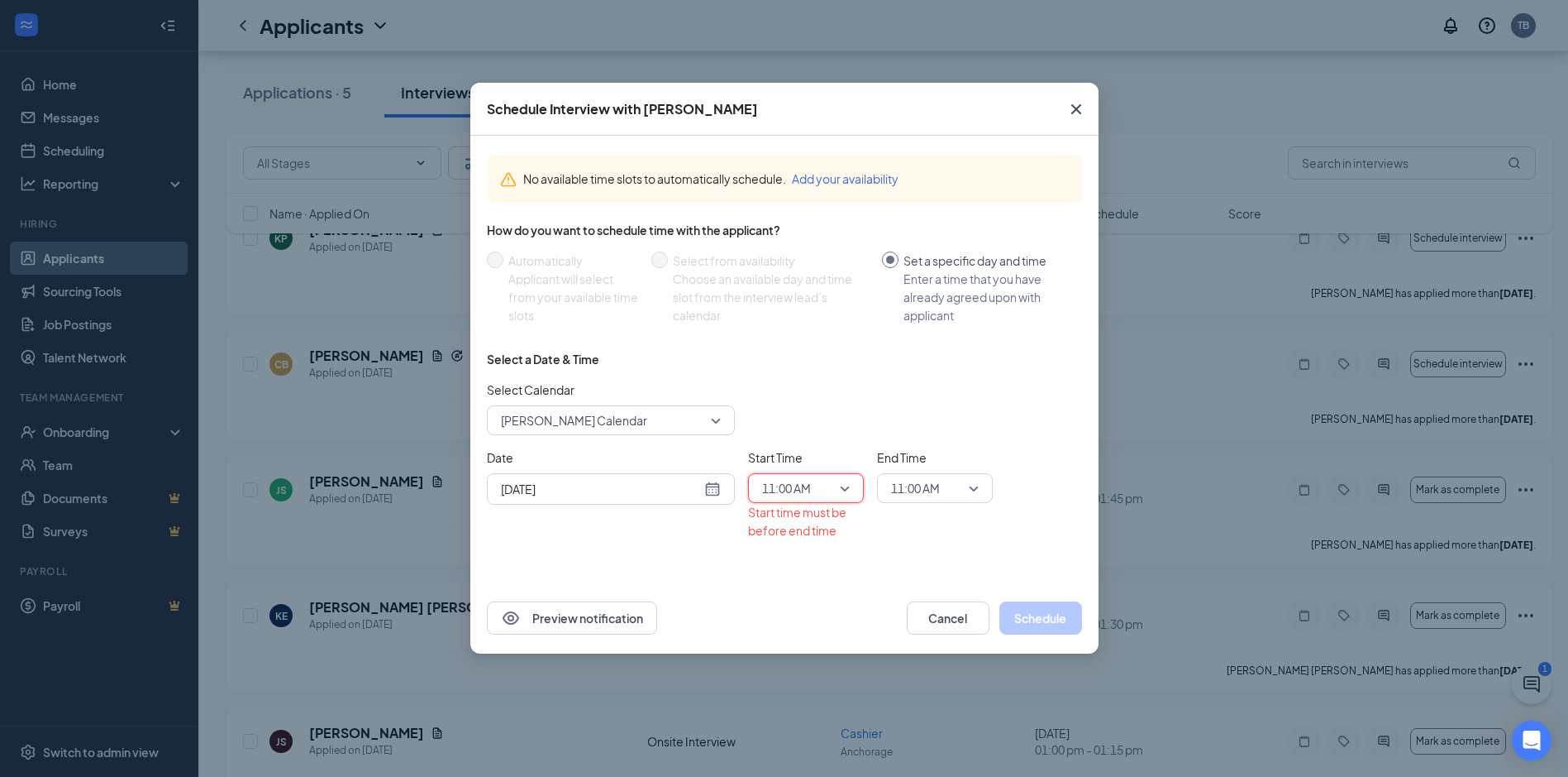
click at [947, 485] on span "11:00 AM" at bounding box center [927, 488] width 73 height 25
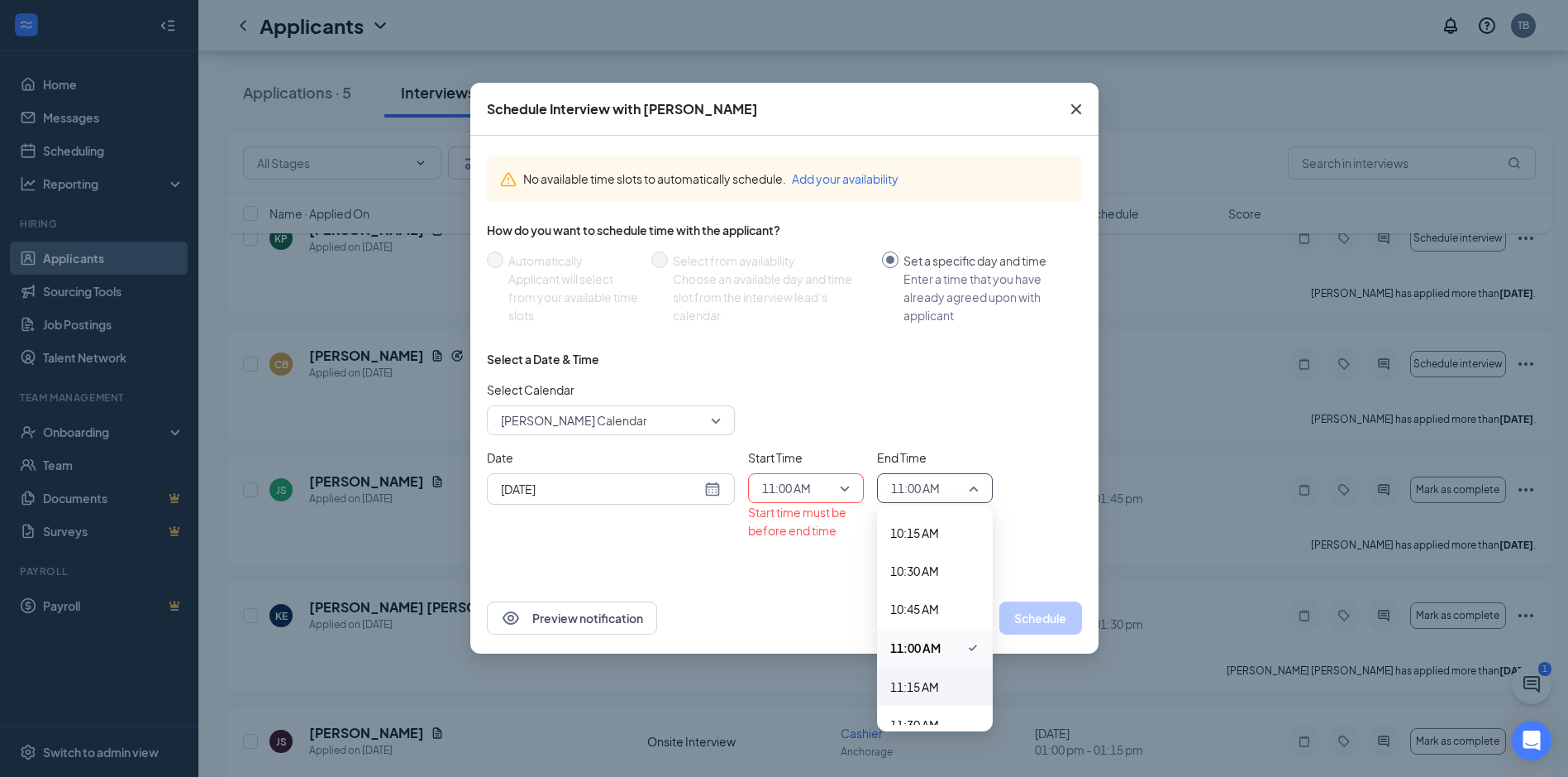
scroll to position [1585, 0]
click at [923, 660] on span "11:15 AM" at bounding box center [915, 660] width 49 height 18
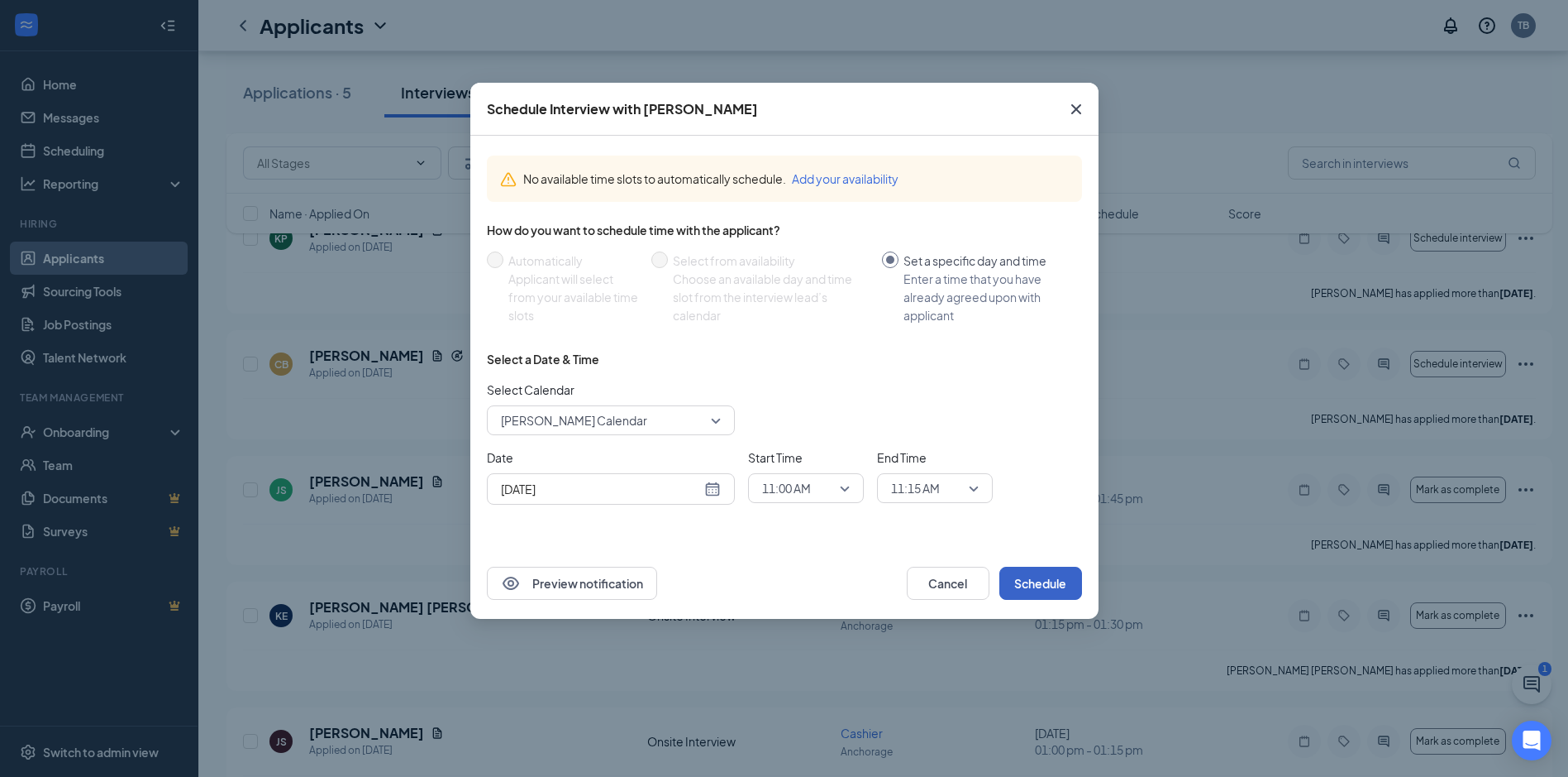
click at [1034, 582] on button "Schedule" at bounding box center [1040, 583] width 82 height 33
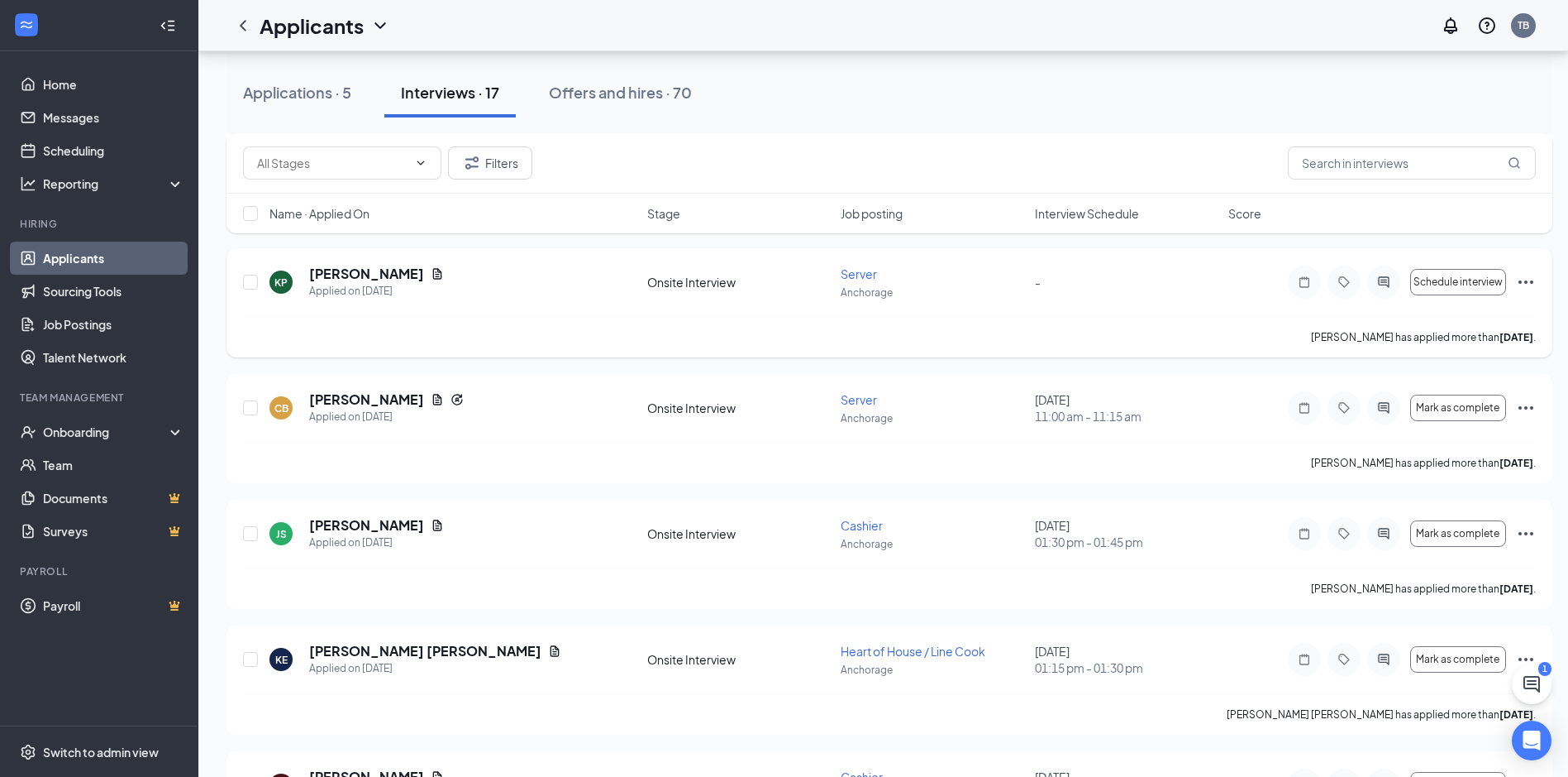
scroll to position [993, 0]
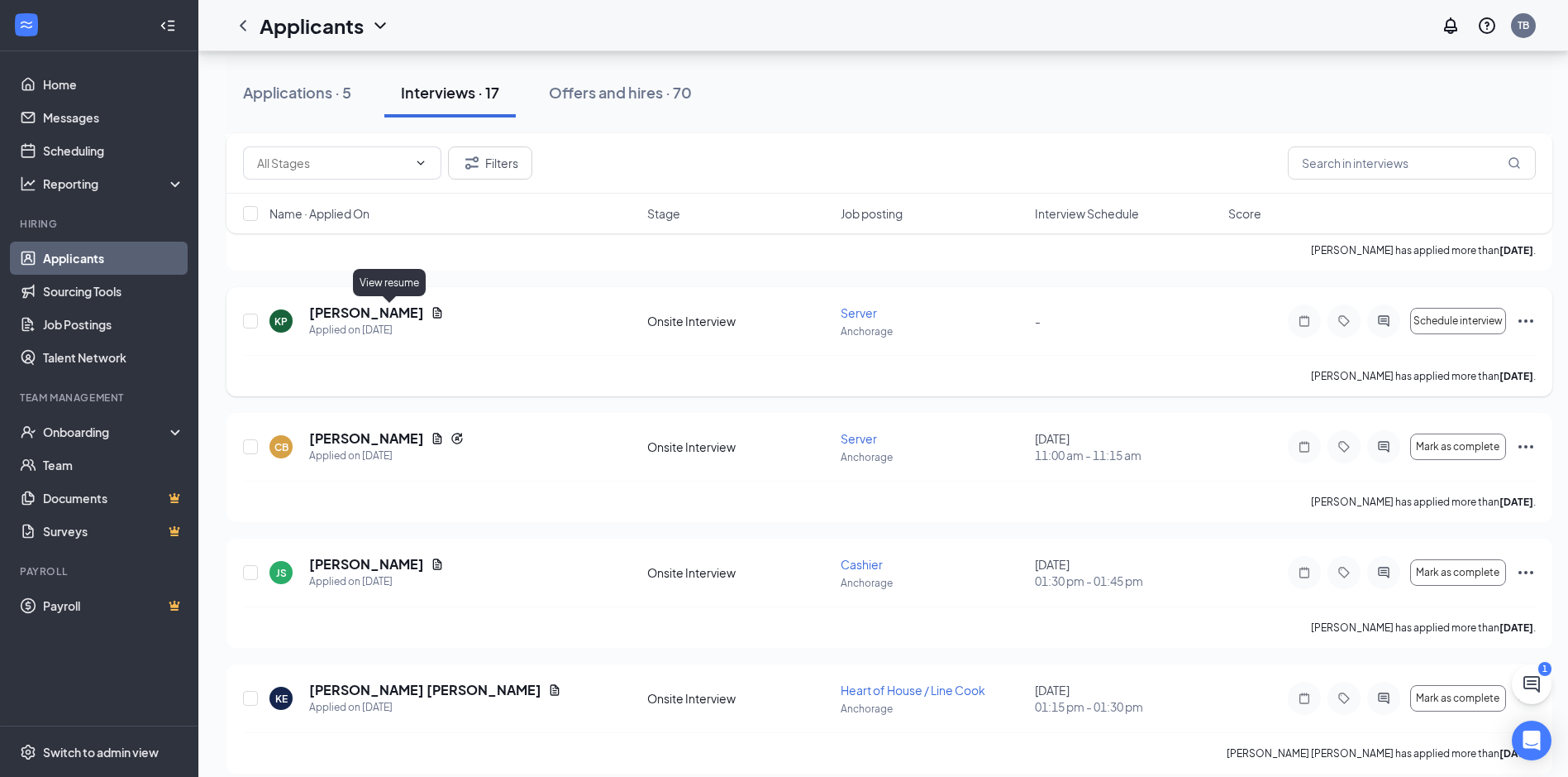
click at [433, 313] on icon "Document" at bounding box center [437, 312] width 9 height 11
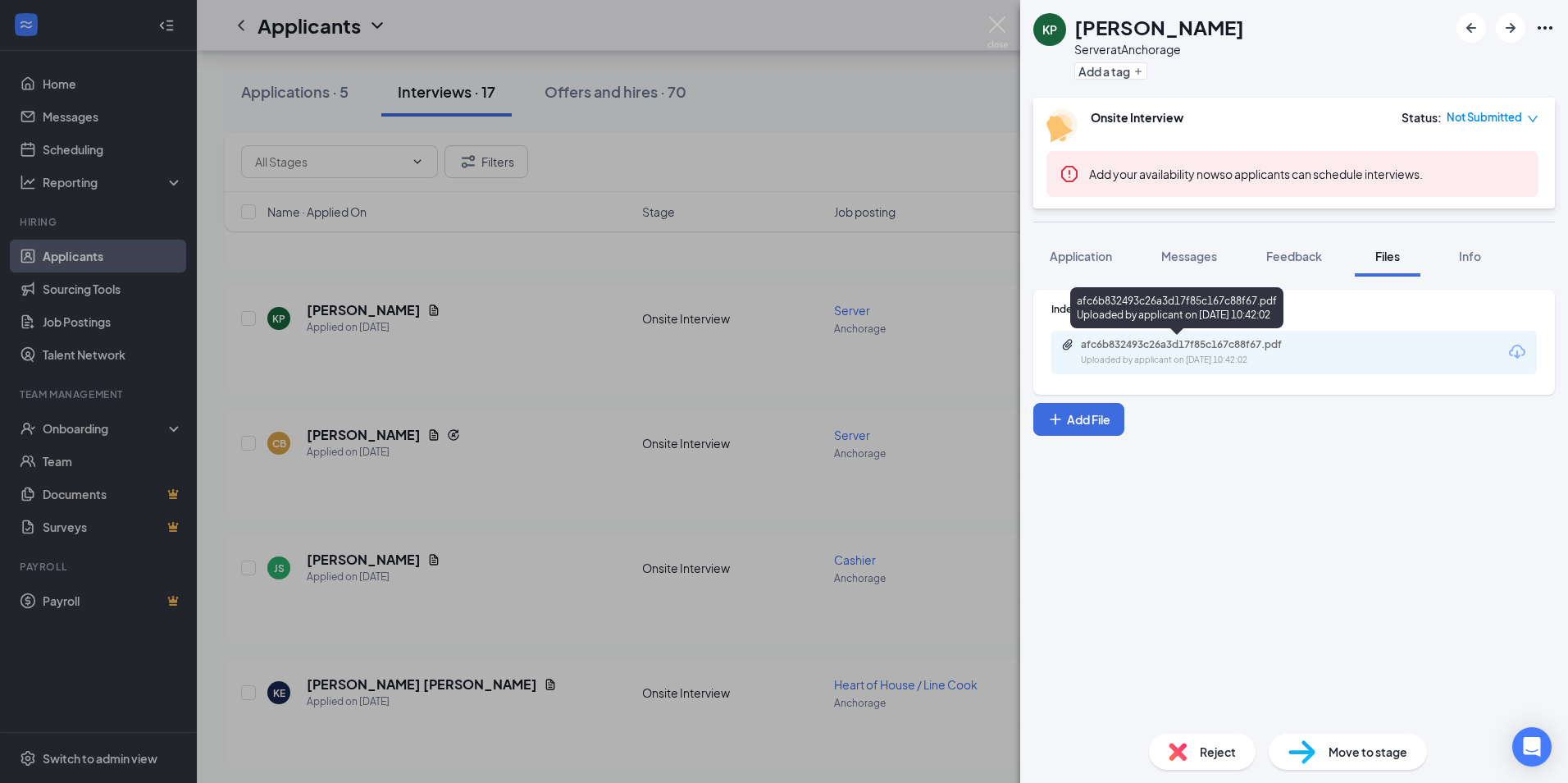
click at [1178, 353] on div "afc6b832493c26a3d17f85c167c88f67.pdf Uploaded by applicant on Oct 10, 2025 at 1…" at bounding box center [1195, 352] width 266 height 29
click at [569, 380] on div "KP Keirra Pulu Server at Anchorage Add a tag Onsite Interview Status : Not Subm…" at bounding box center [784, 392] width 1568 height 783
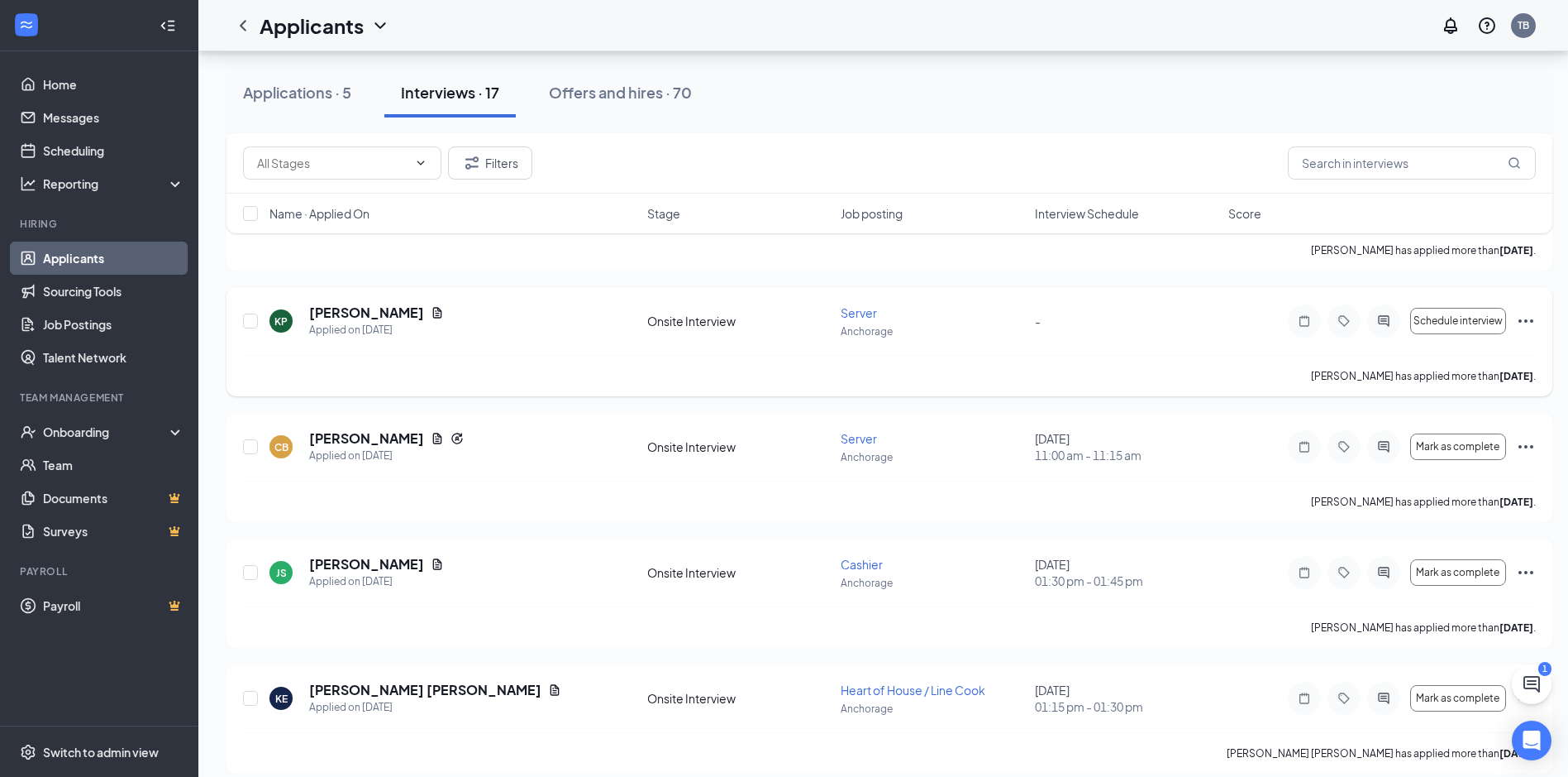
click at [1525, 322] on icon "Ellipses" at bounding box center [1526, 321] width 15 height 4
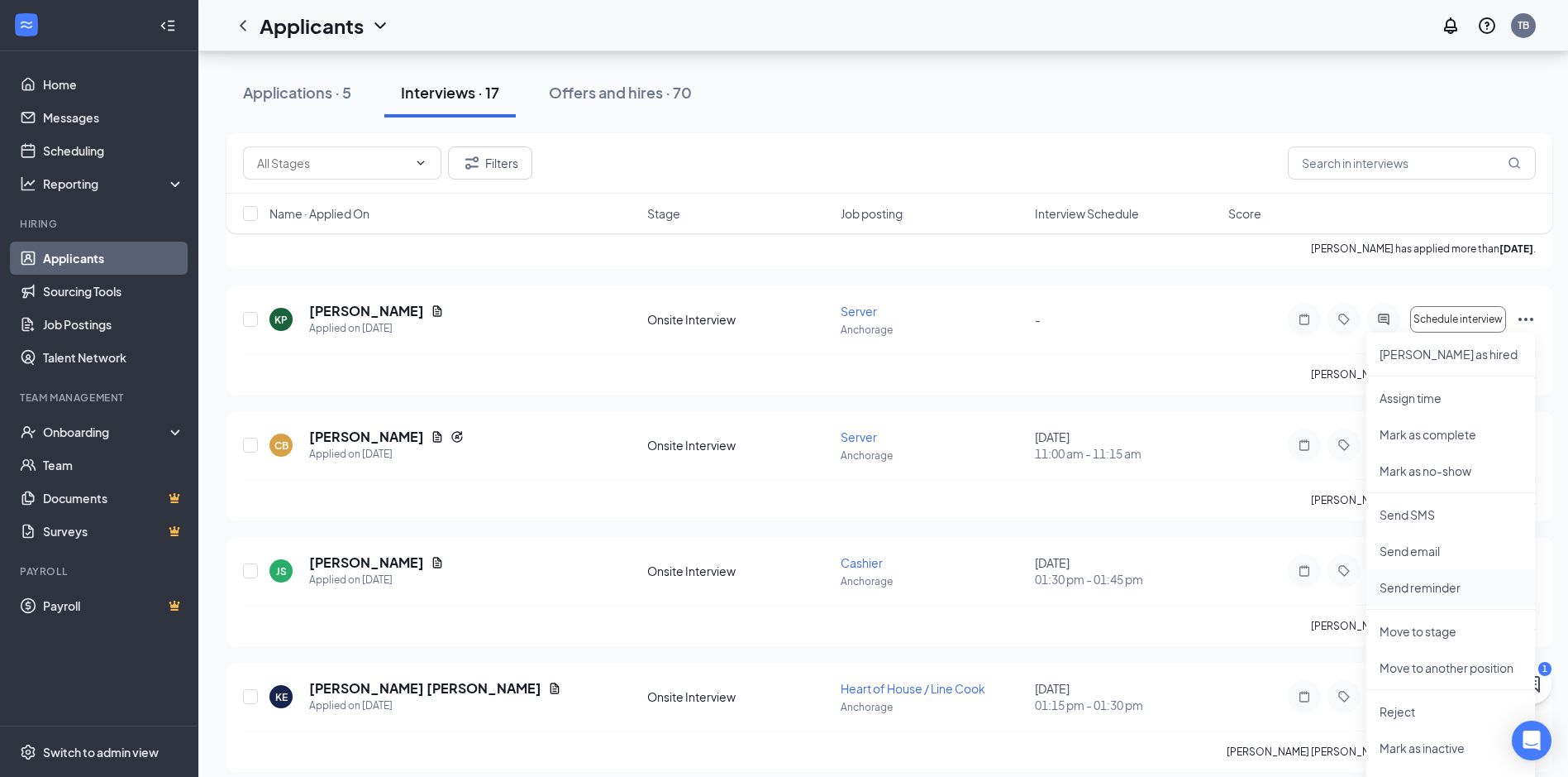
scroll to position [1075, 0]
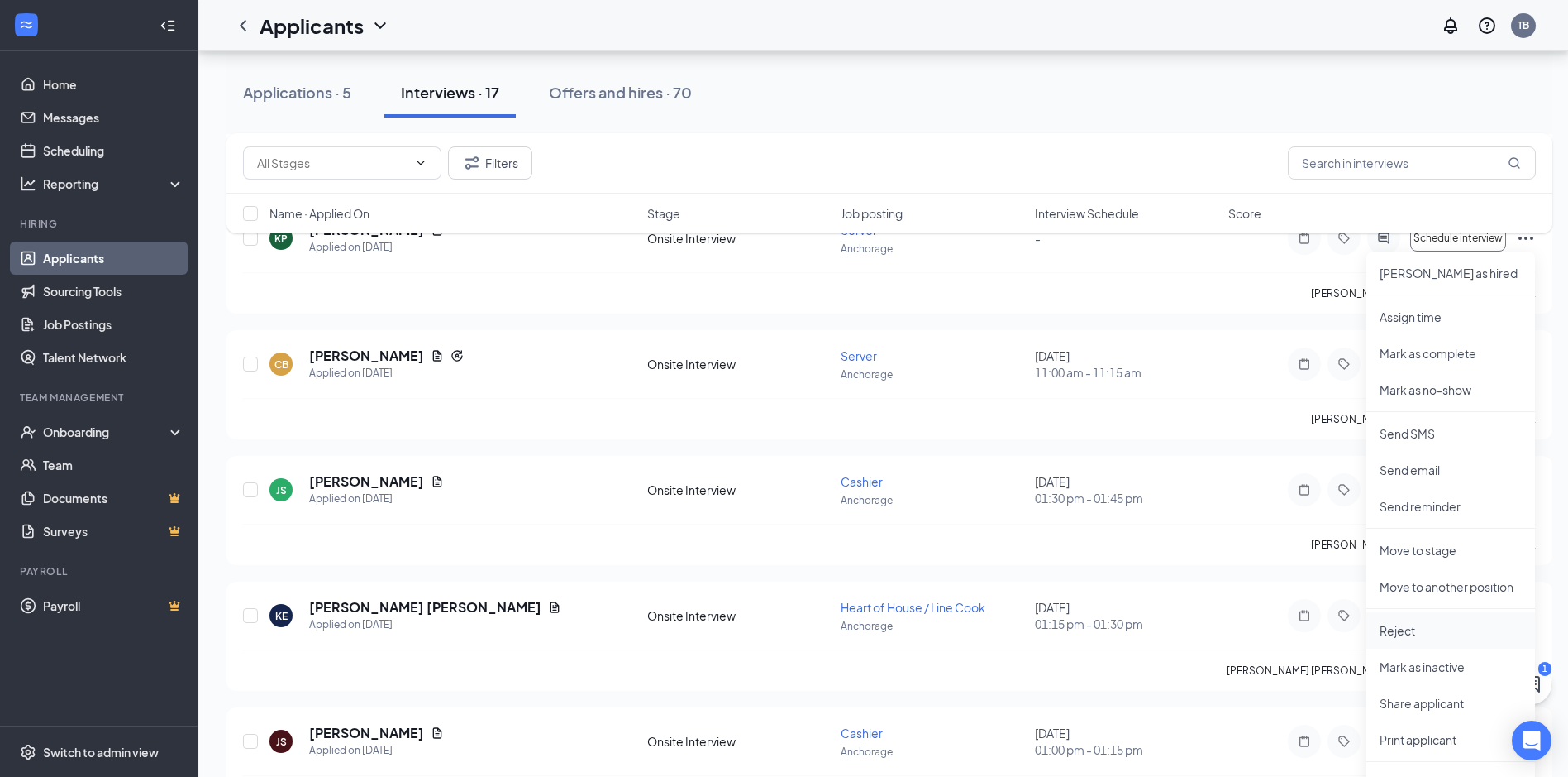
click at [1398, 632] on p "Reject" at bounding box center [1451, 630] width 142 height 17
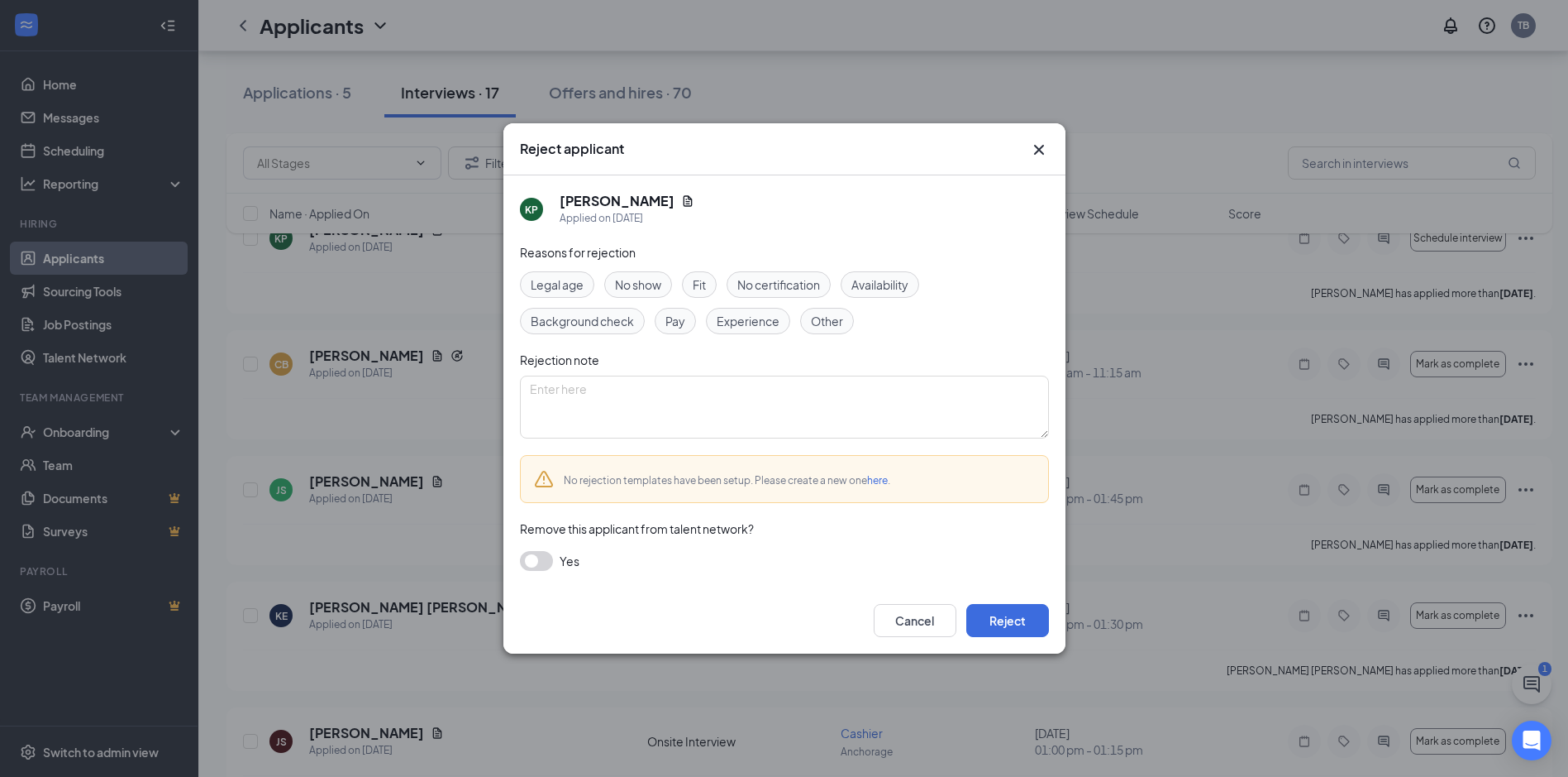
click at [756, 317] on span "Experience" at bounding box center [749, 321] width 63 height 18
click at [998, 631] on button "Reject" at bounding box center [1008, 621] width 82 height 33
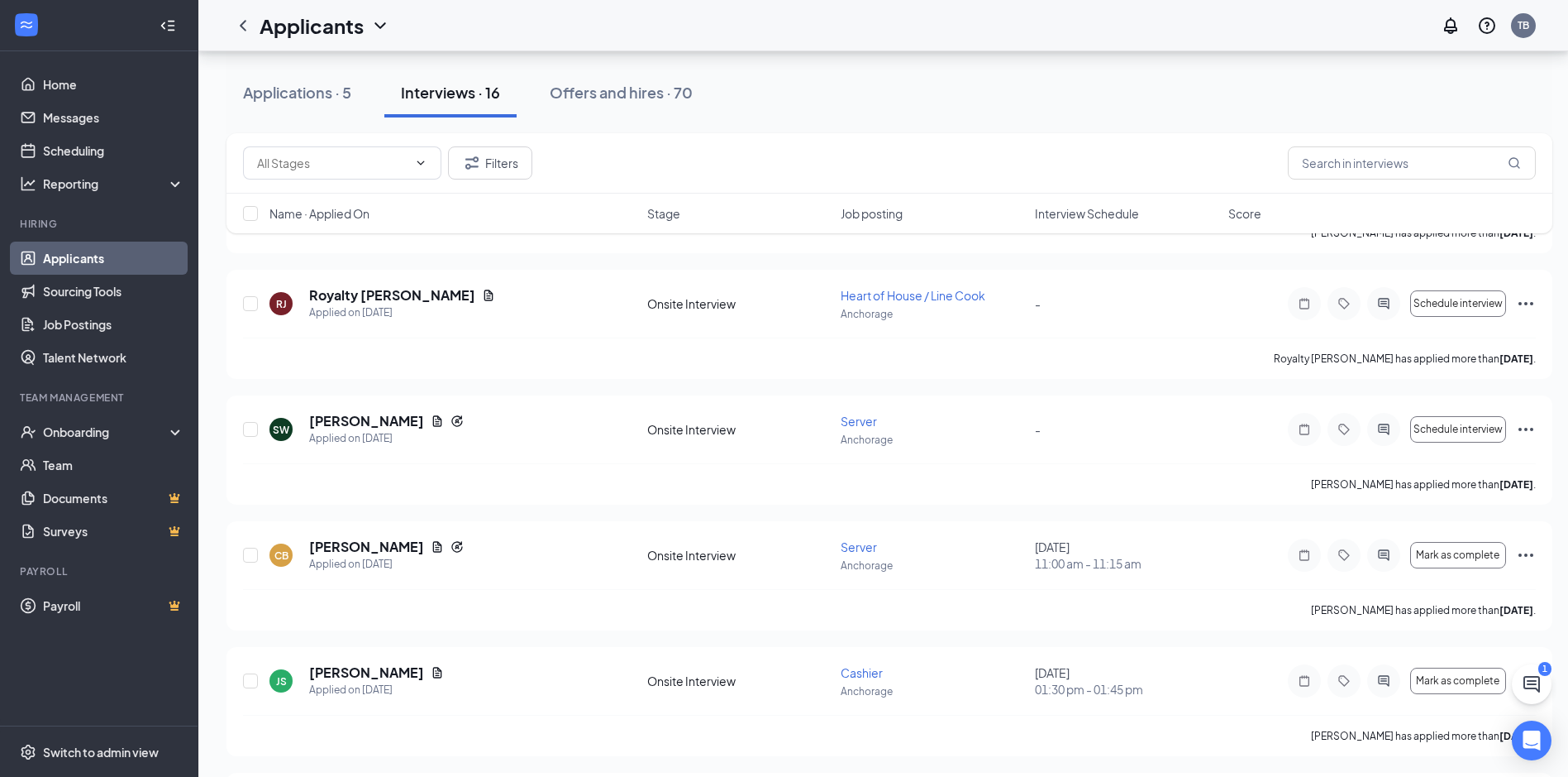
scroll to position [745, 0]
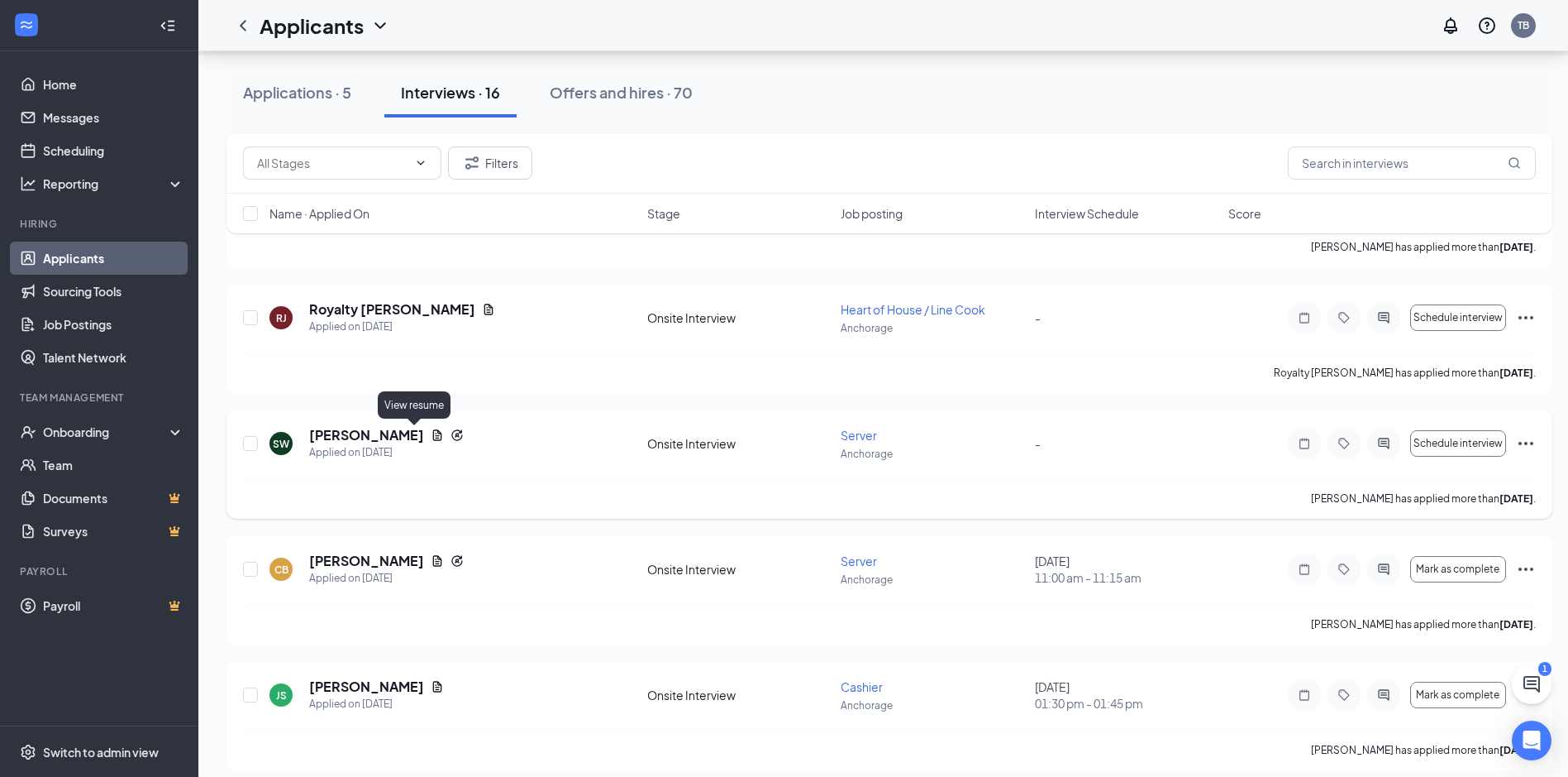
click at [433, 438] on icon "Document" at bounding box center [437, 435] width 9 height 11
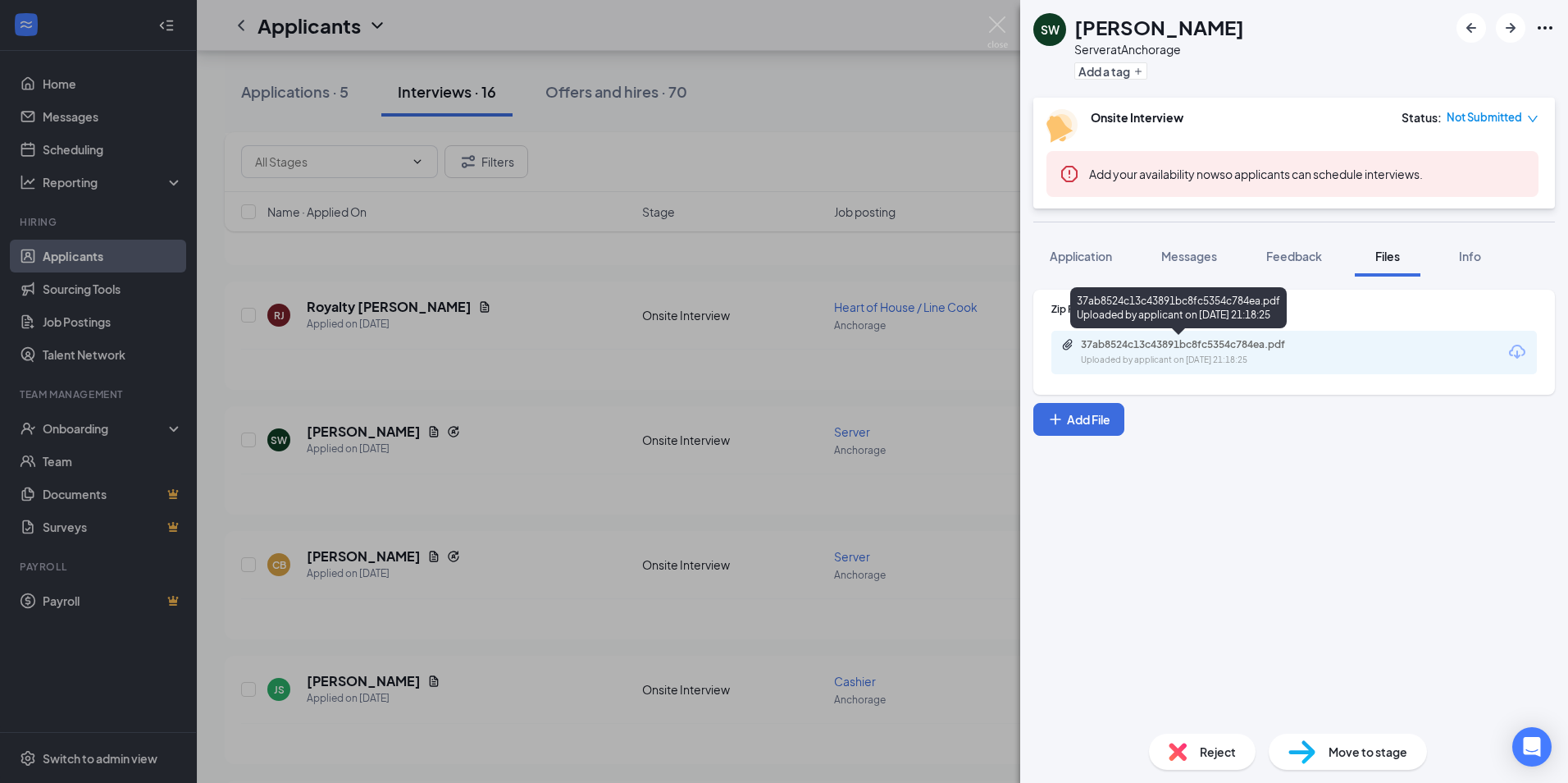
click at [1112, 357] on div "Uploaded by applicant on Oct 11, 2025 at 21:18:25" at bounding box center [1204, 360] width 246 height 13
click at [582, 475] on div "SW Sharon Walker Server at Anchorage Add a tag Onsite Interview Status : Not Su…" at bounding box center [784, 392] width 1568 height 783
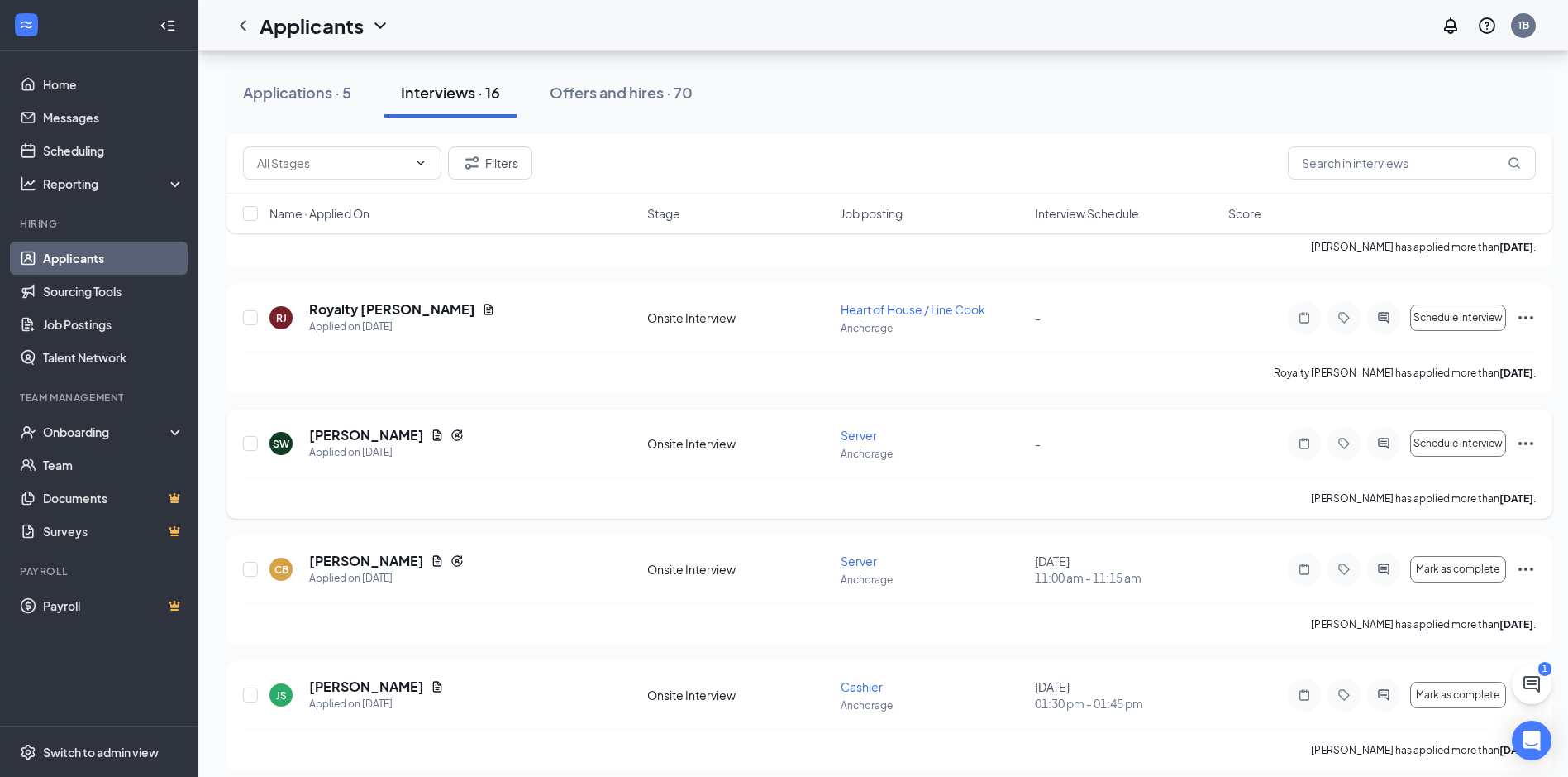
click at [1519, 441] on icon "Ellipses" at bounding box center [1526, 443] width 20 height 20
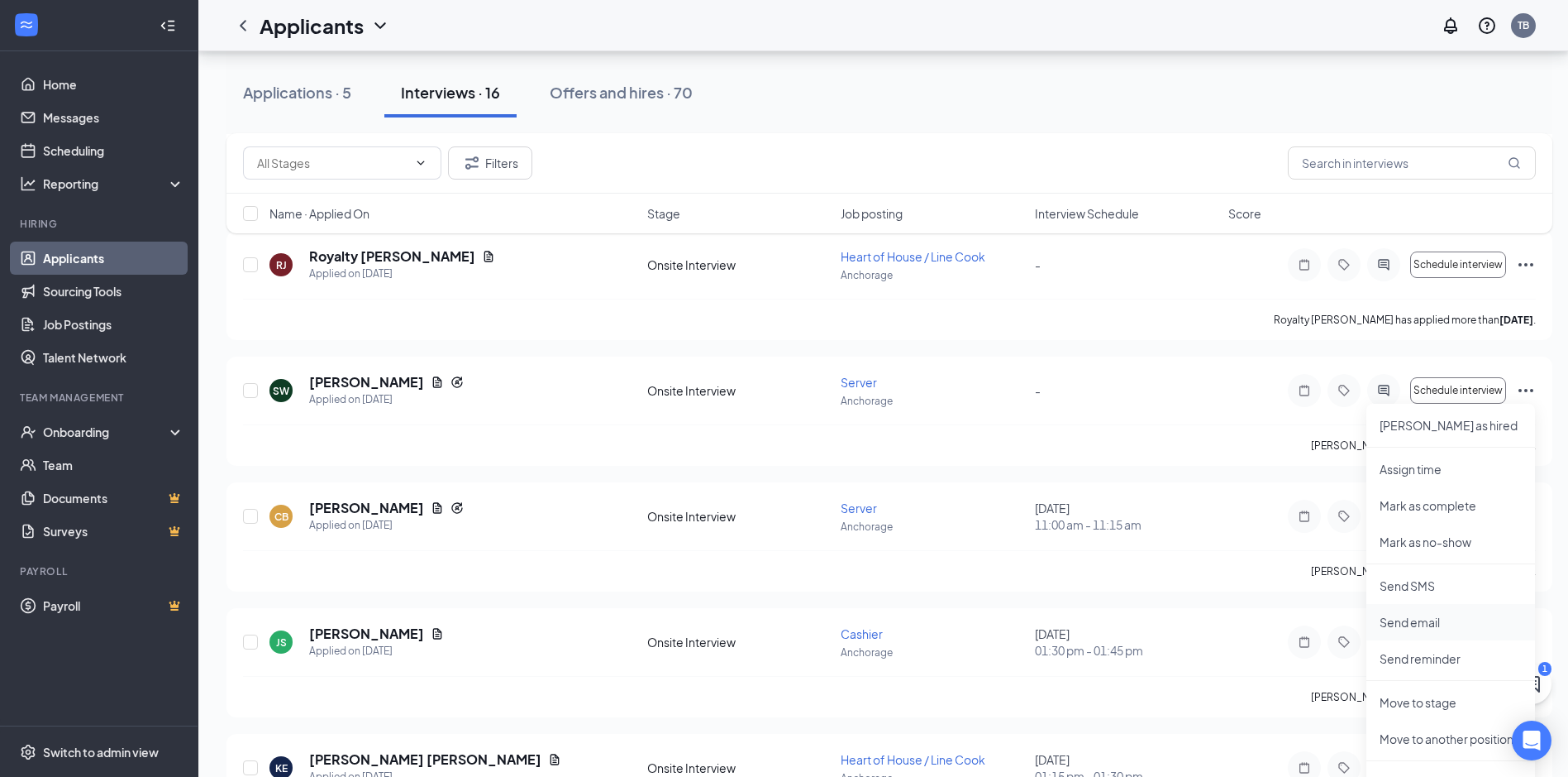
scroll to position [827, 0]
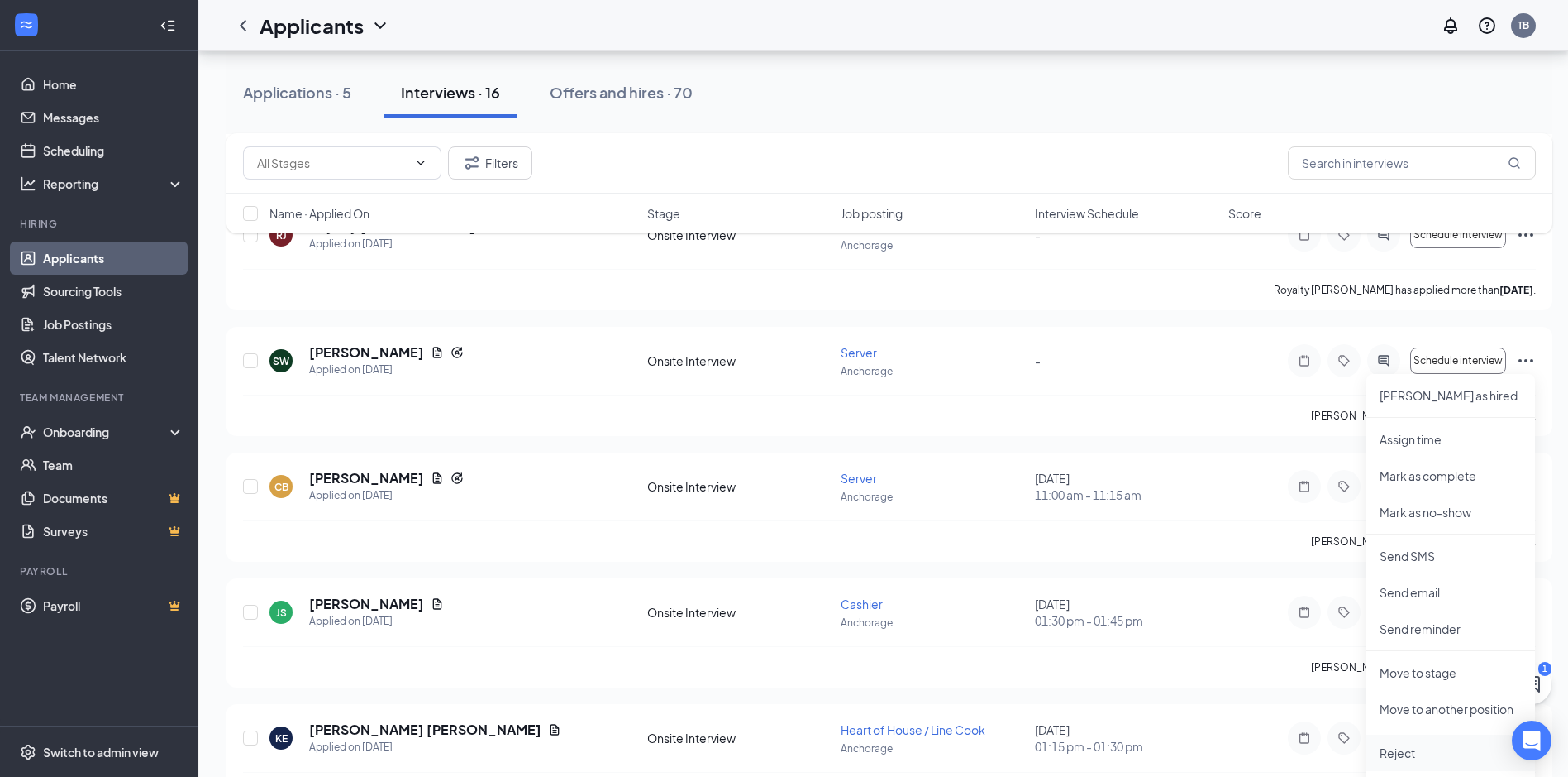
click at [1398, 751] on p "Reject" at bounding box center [1451, 752] width 142 height 17
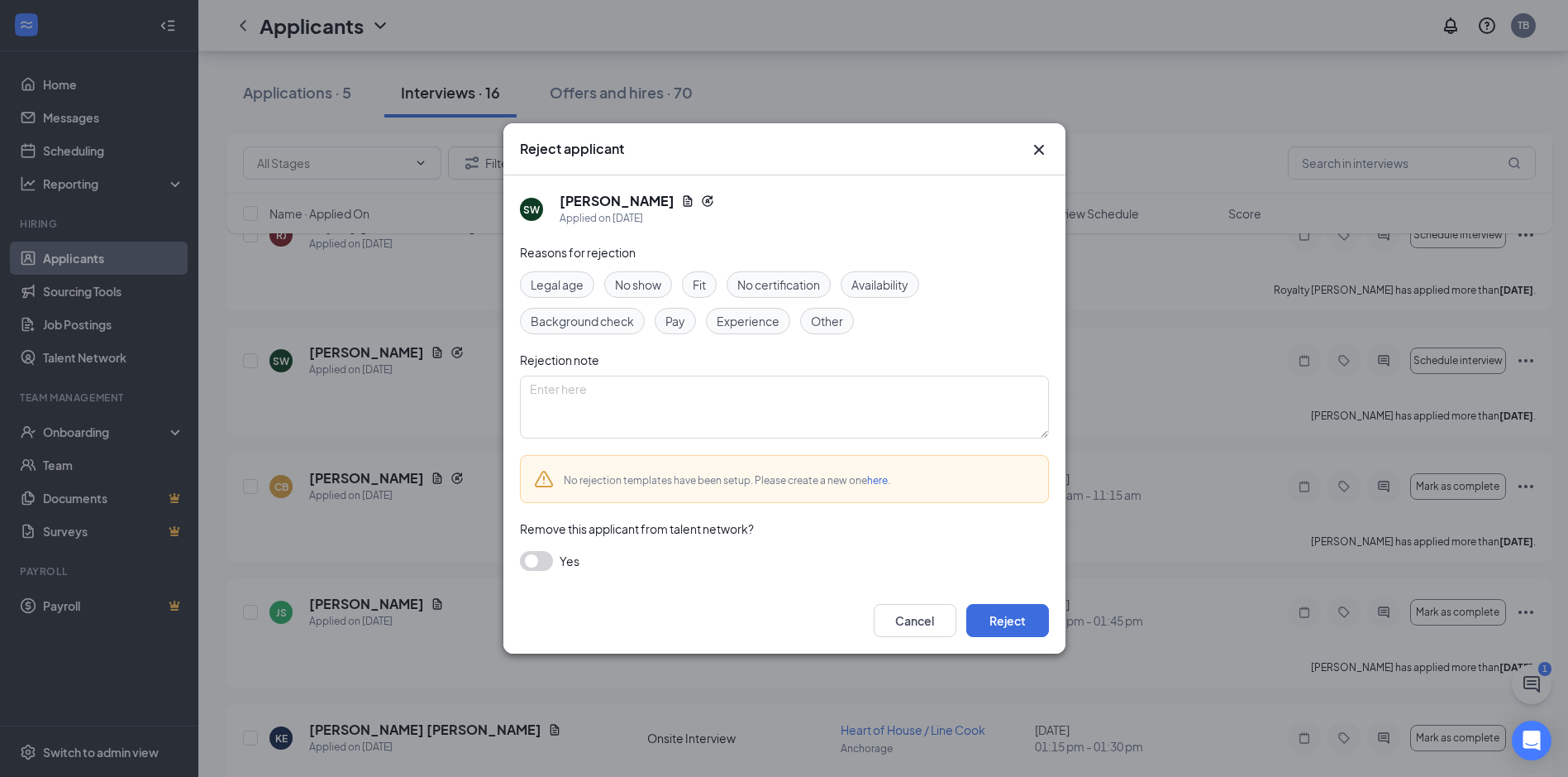
click at [750, 319] on span "Experience" at bounding box center [749, 321] width 63 height 18
click at [998, 629] on button "Reject" at bounding box center [1008, 621] width 82 height 33
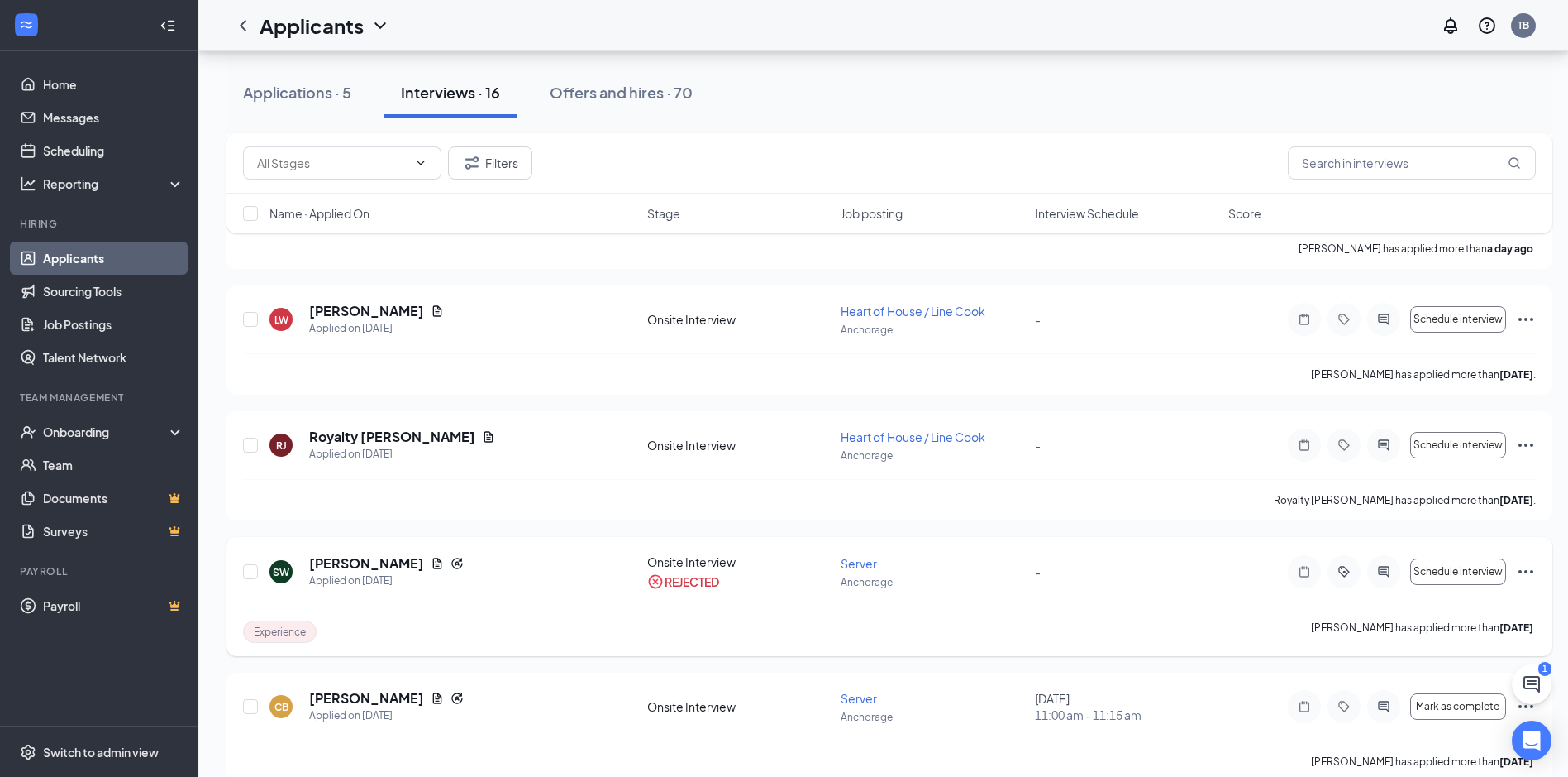
scroll to position [579, 0]
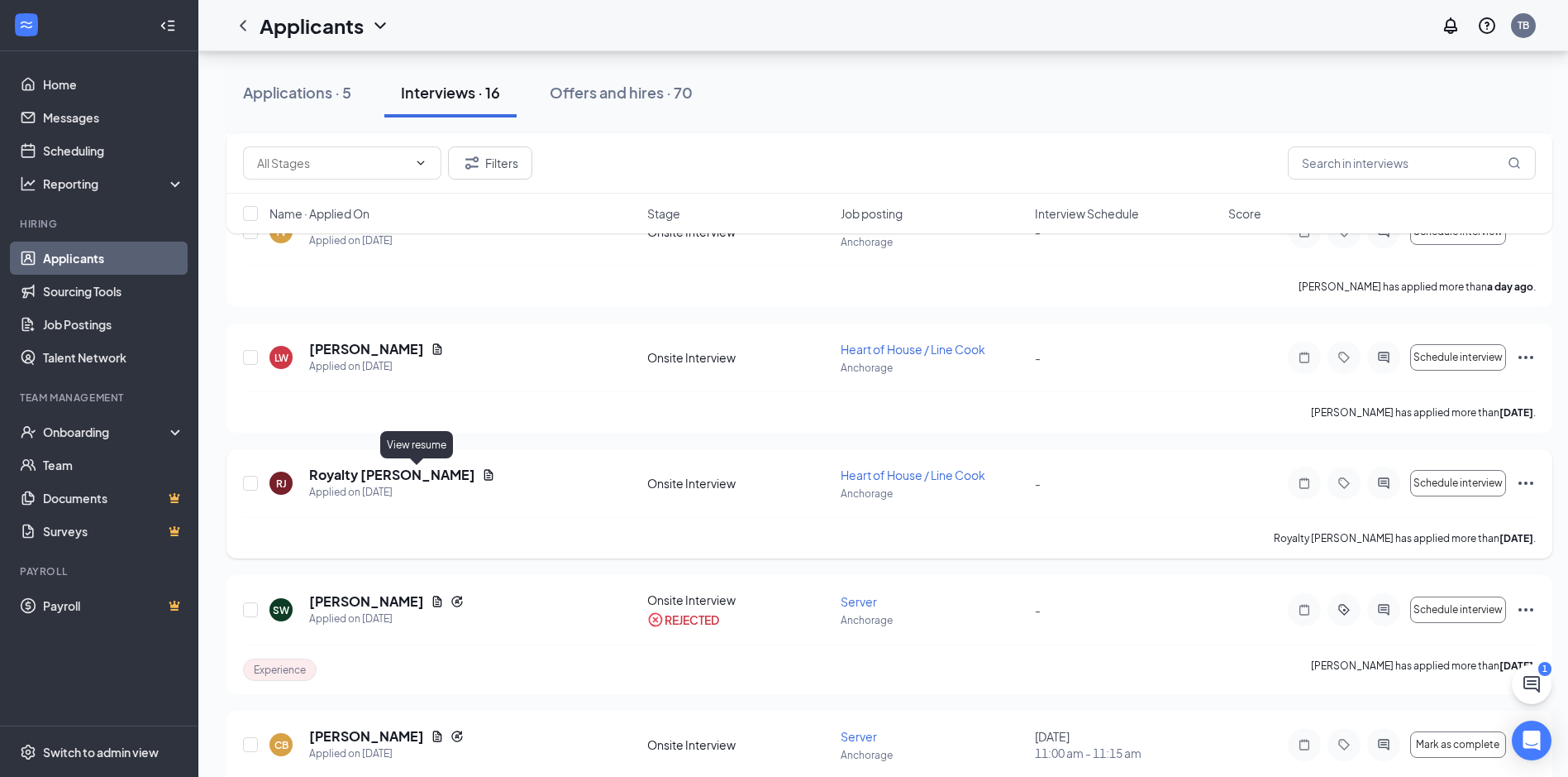
click at [485, 478] on icon "Document" at bounding box center [489, 474] width 9 height 11
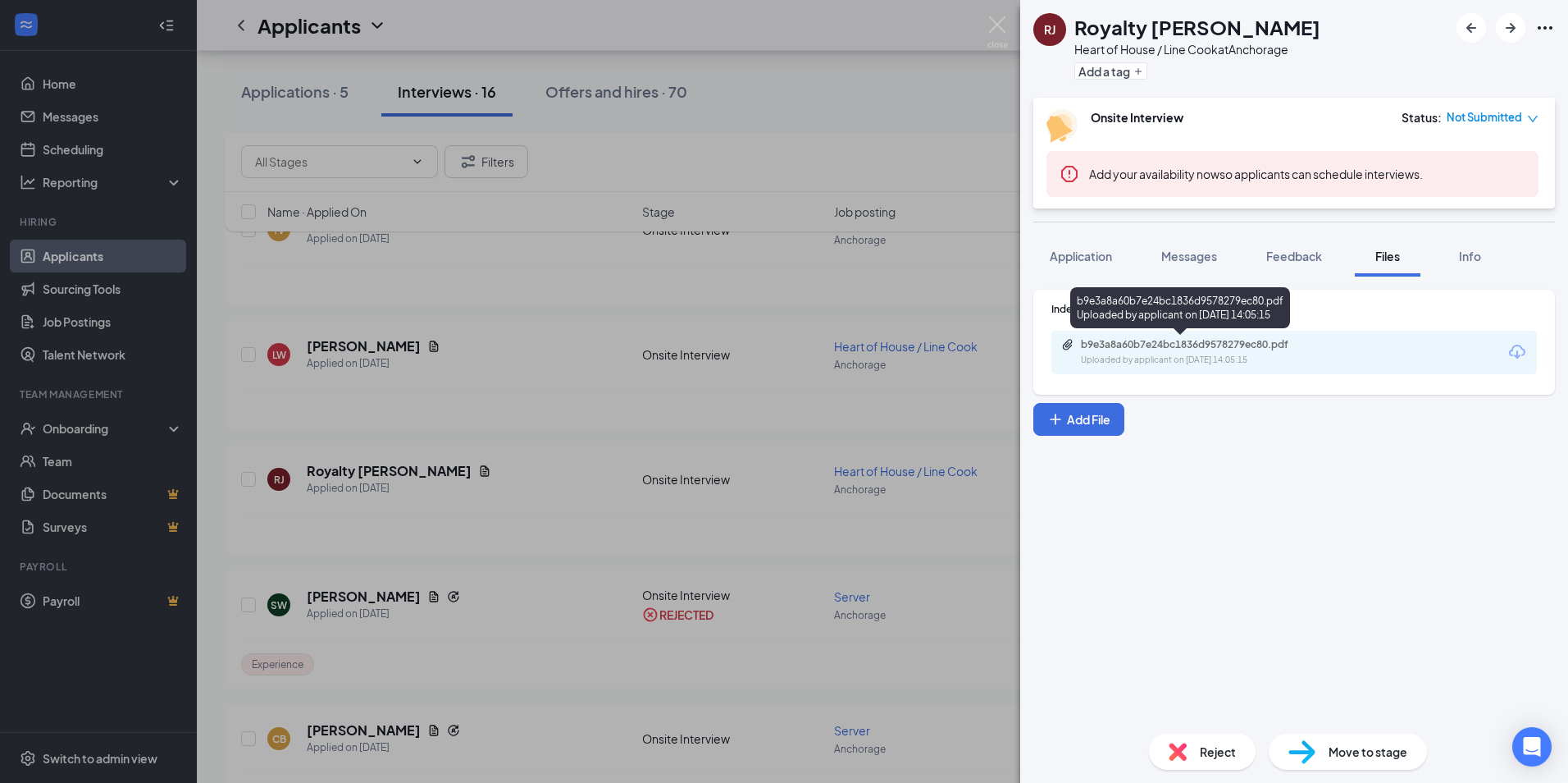
click at [1221, 351] on div "b9e3a8a60b7e24bc1836d9578279ec80.pdf Uploaded by applicant on Oct 13, 2025 at 1…" at bounding box center [1195, 352] width 266 height 29
click at [716, 500] on div "RJ Royalty Jeffers Heart of House / Line Cook at Anchorage Add a tag Onsite Int…" at bounding box center [784, 392] width 1568 height 783
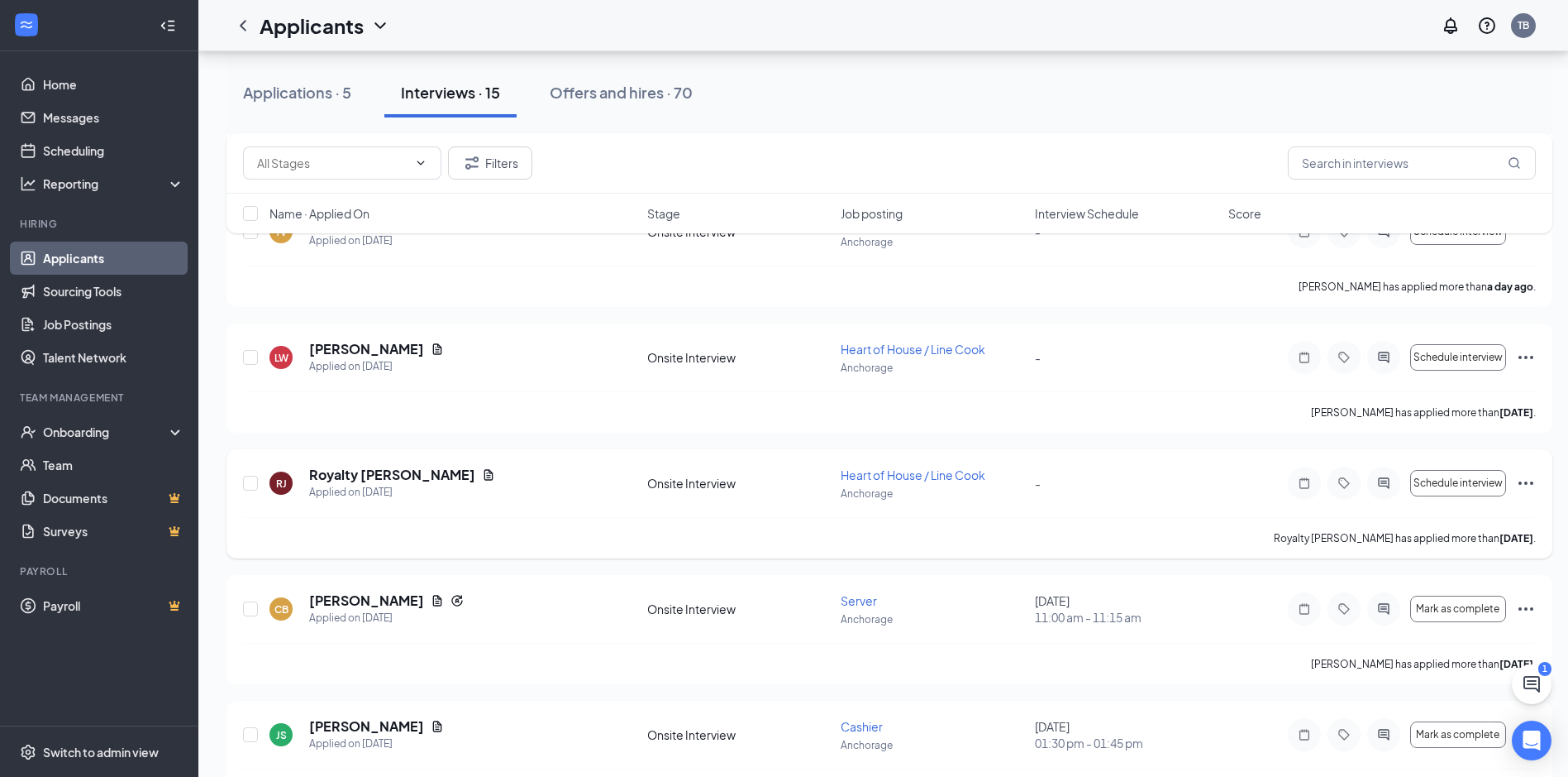
click at [1523, 481] on icon "Ellipses" at bounding box center [1526, 483] width 20 height 20
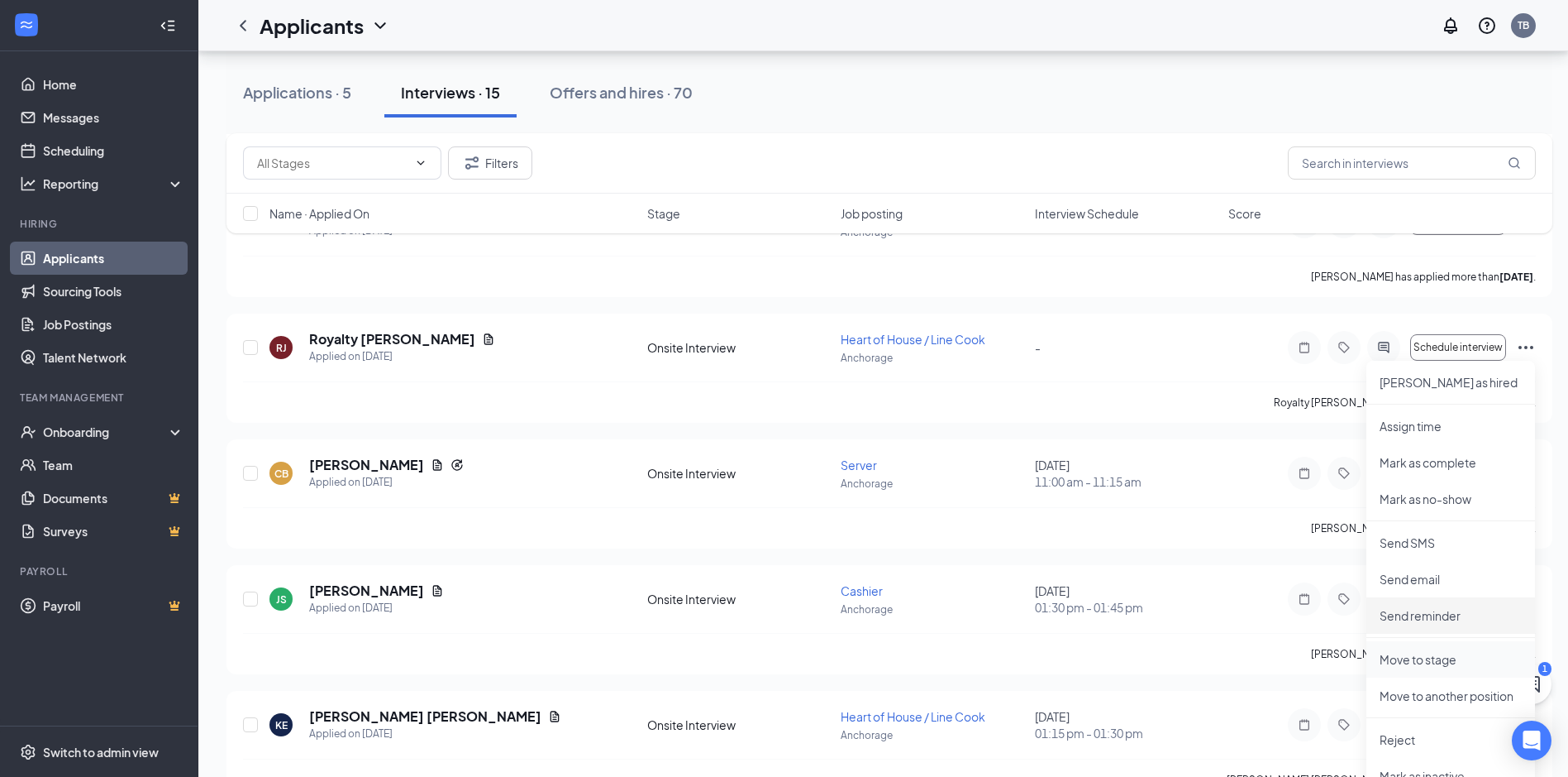
scroll to position [745, 0]
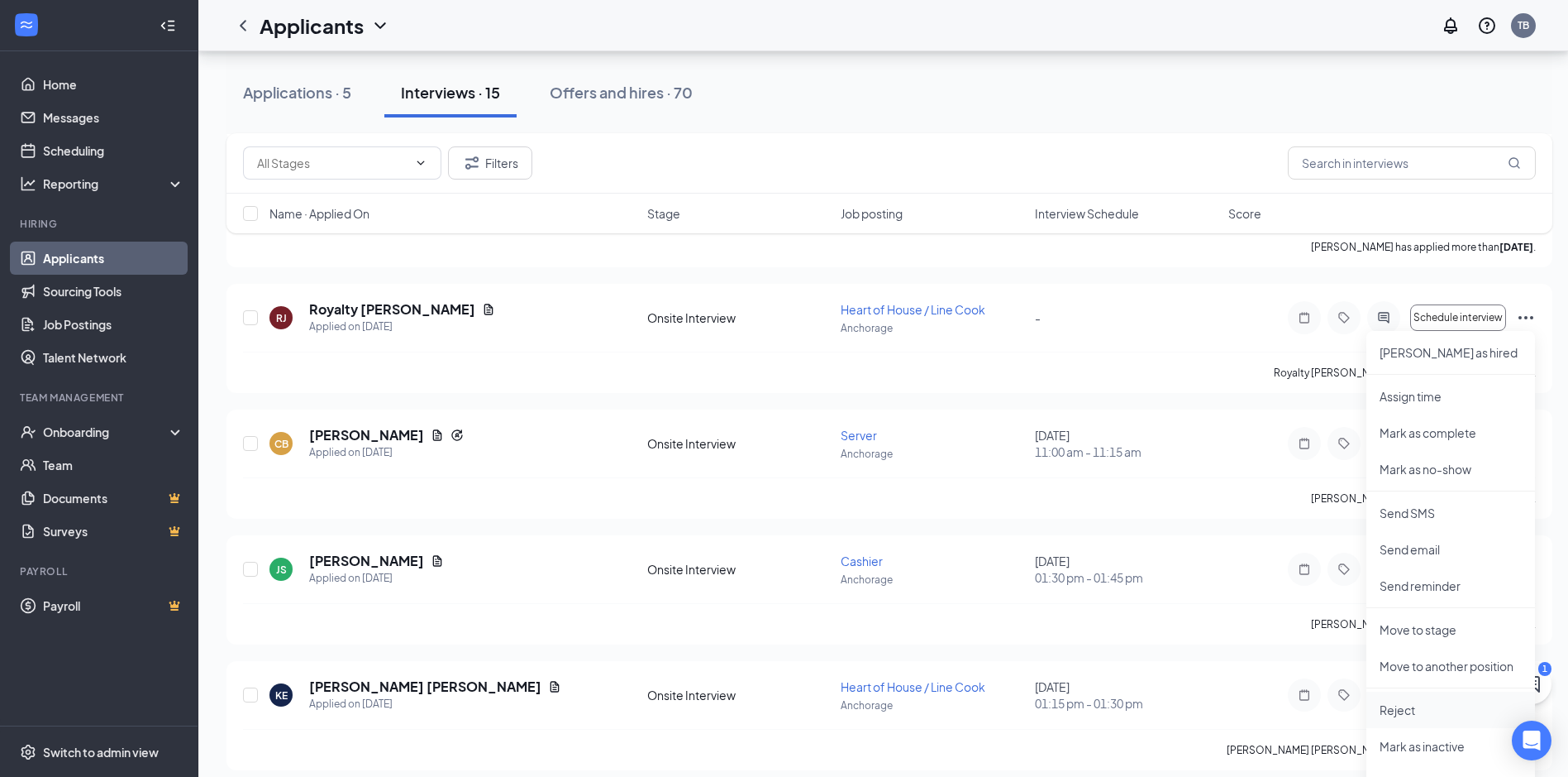
click at [1396, 707] on p "Reject" at bounding box center [1451, 709] width 142 height 17
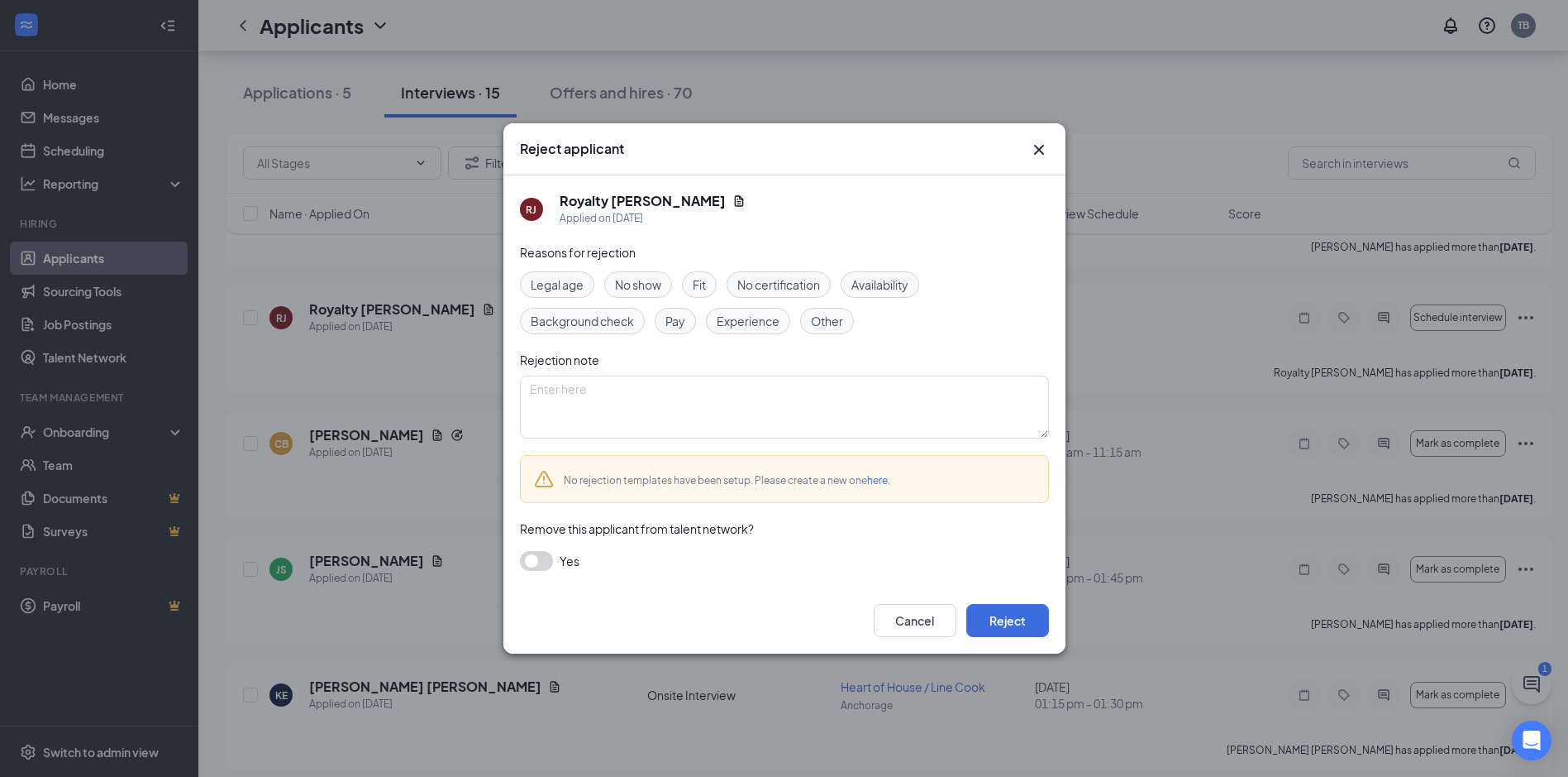
click at [738, 316] on span "Experience" at bounding box center [749, 321] width 63 height 18
click at [1011, 619] on button "Reject" at bounding box center [1008, 621] width 82 height 33
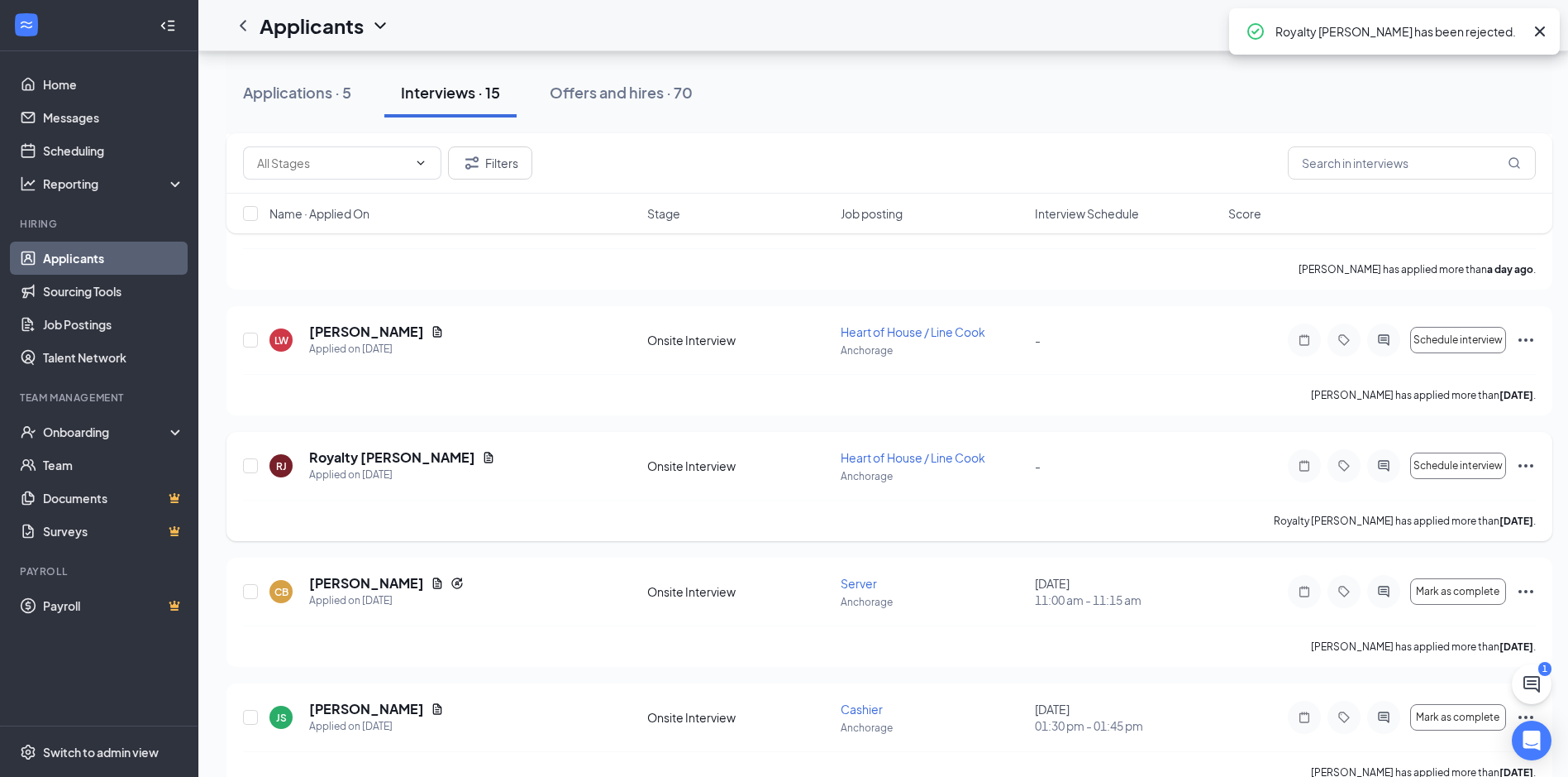
scroll to position [579, 0]
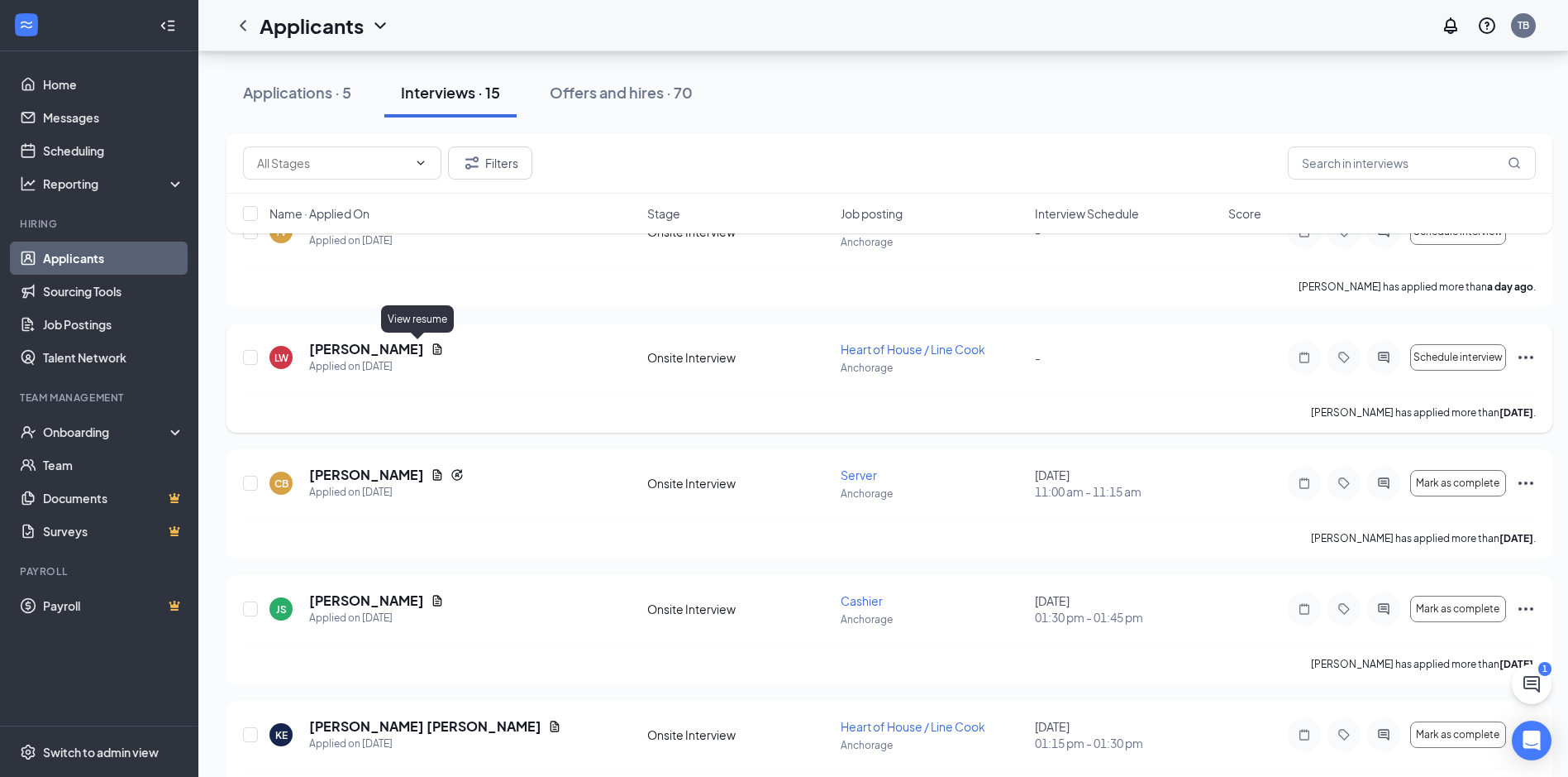
click at [430, 346] on icon "Document" at bounding box center [436, 349] width 13 height 13
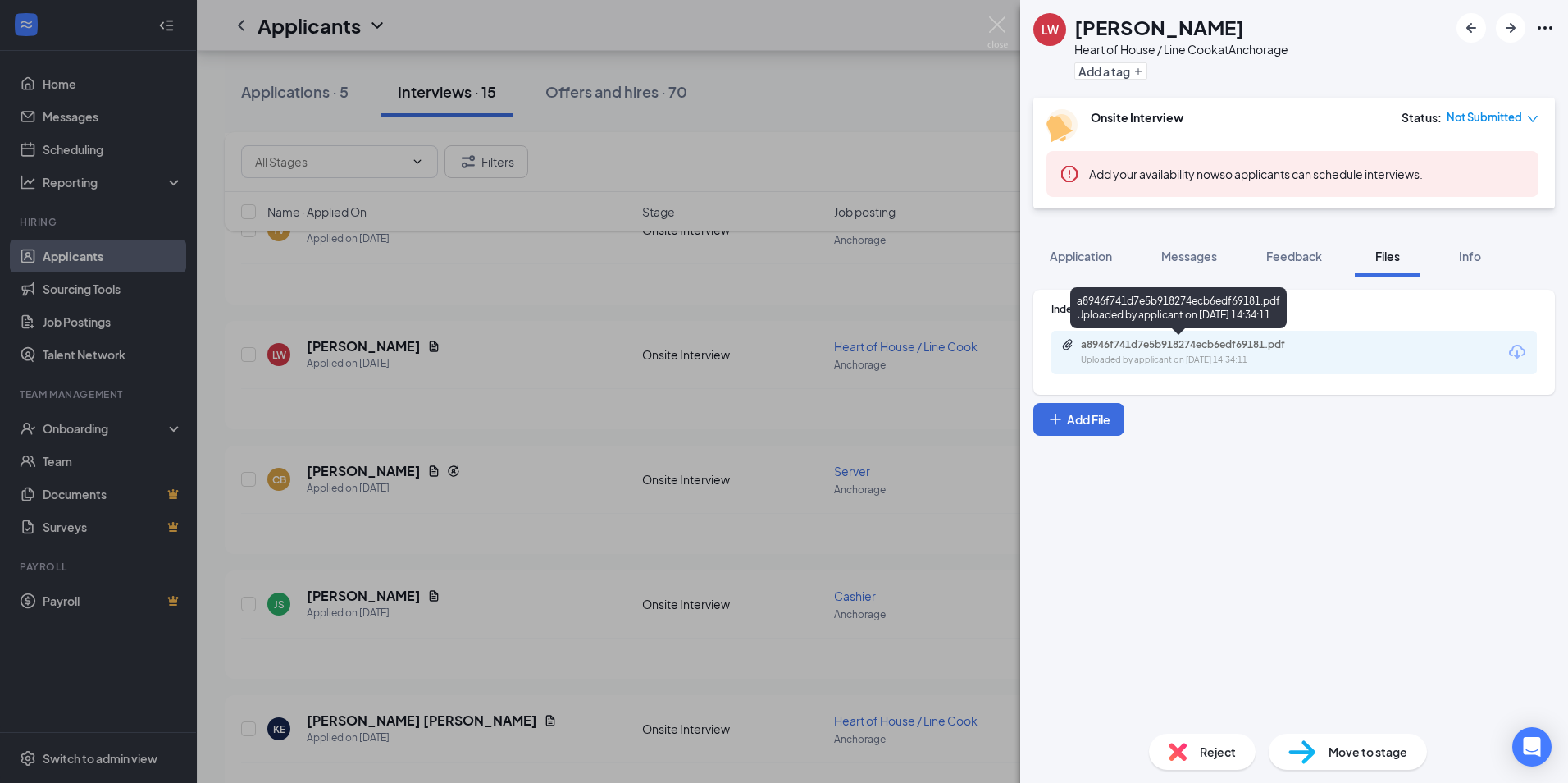
click at [1145, 354] on div "Uploaded by applicant on Oct 13, 2025 at 14:34:11" at bounding box center [1204, 360] width 246 height 13
click at [737, 383] on div "LW LYDALE WATTS Heart of House / Line Cook at Anchorage Add a tag Onsite Interv…" at bounding box center [784, 392] width 1568 height 783
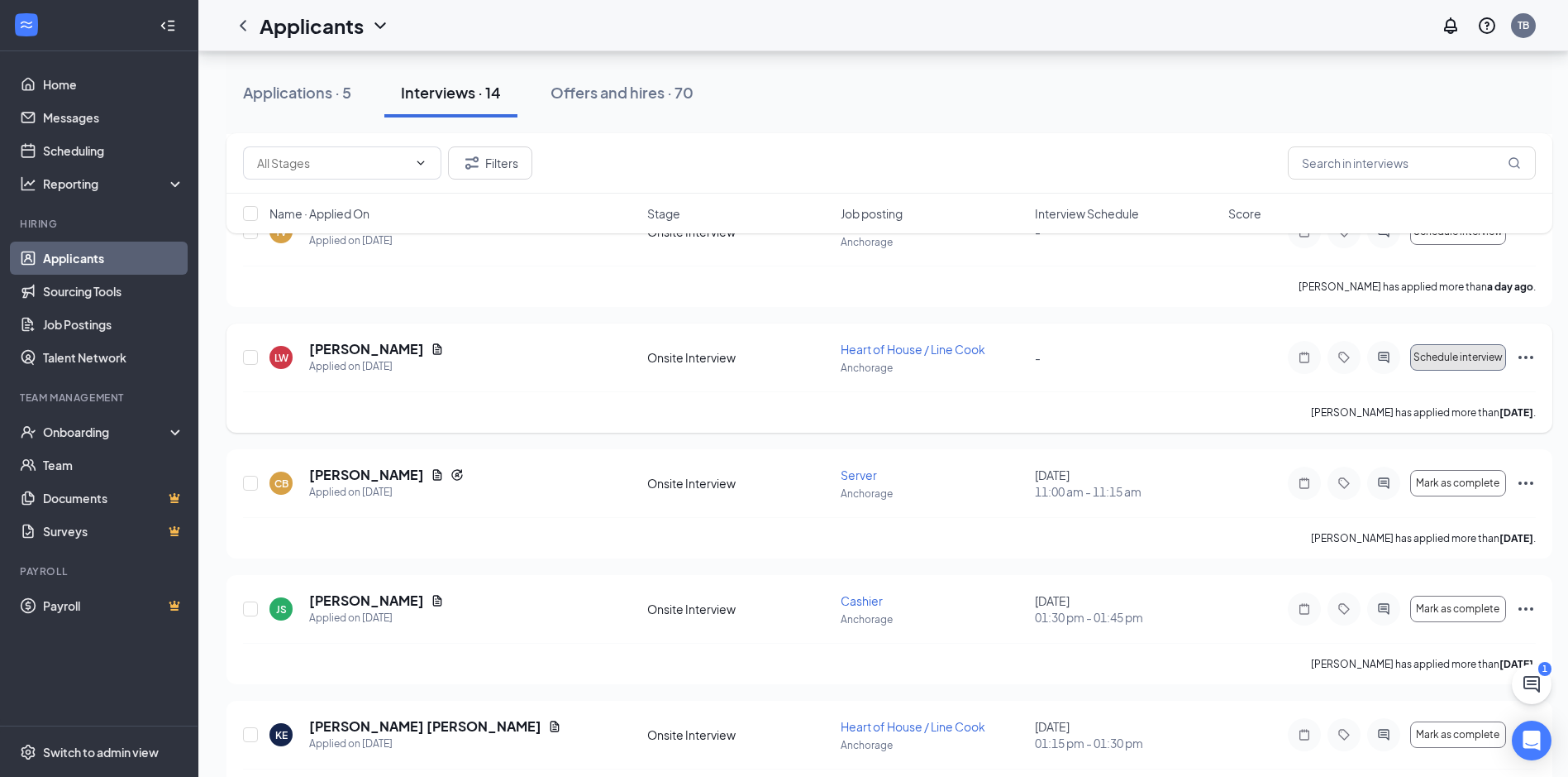
click at [1475, 360] on span "Schedule interview" at bounding box center [1458, 357] width 89 height 11
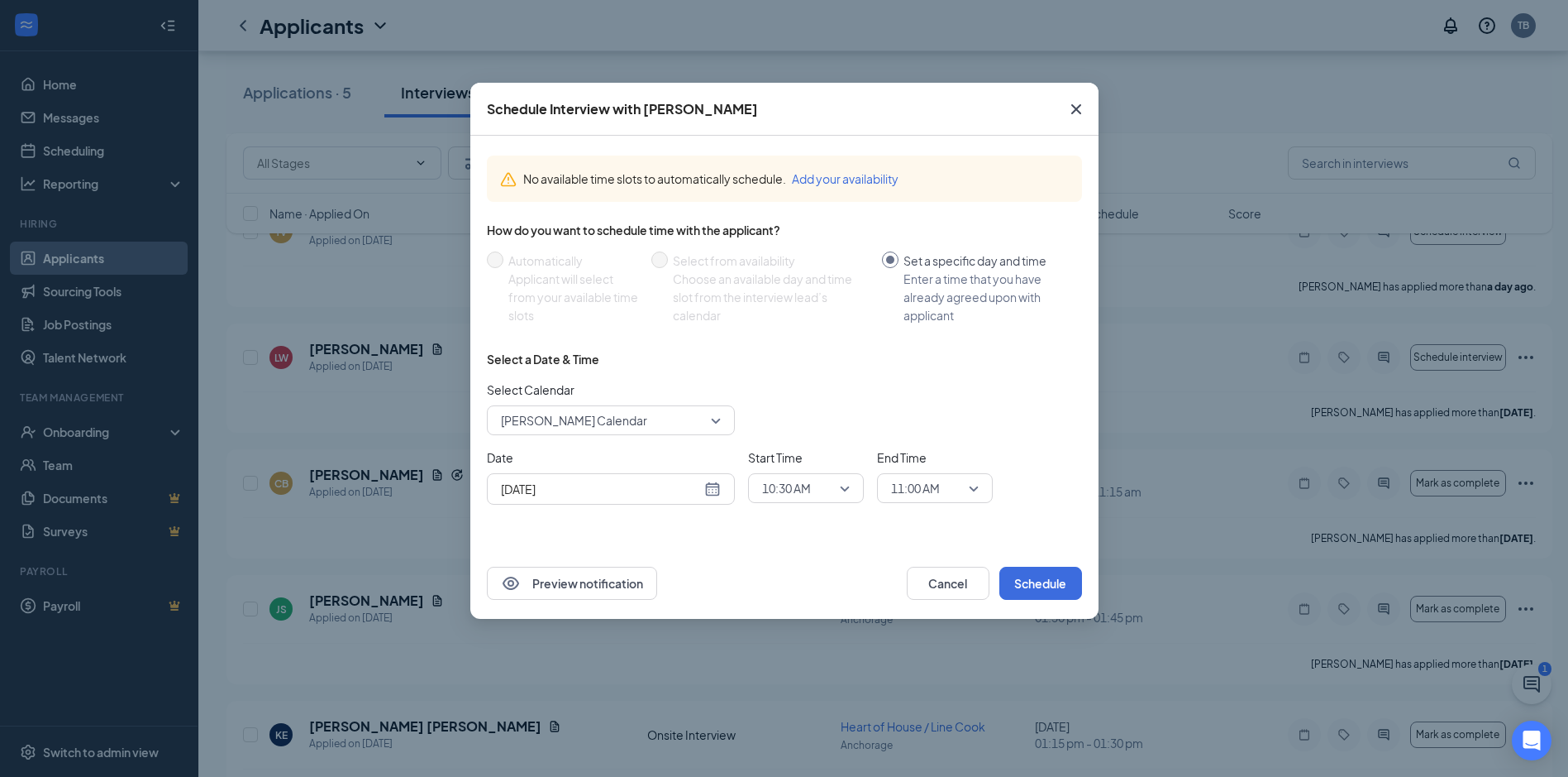
click at [838, 489] on span "10:30 AM" at bounding box center [806, 488] width 88 height 25
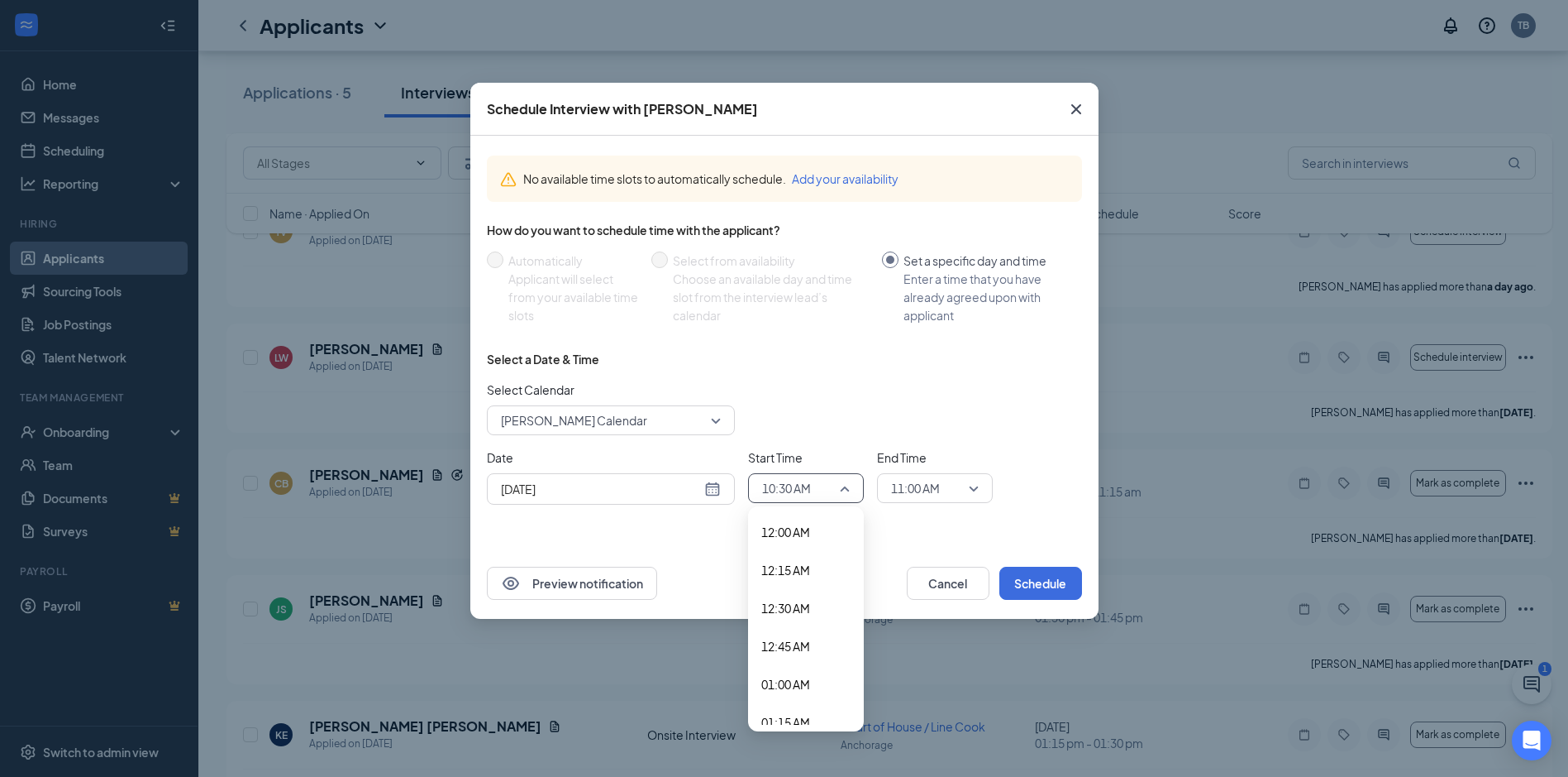
scroll to position [1426, 0]
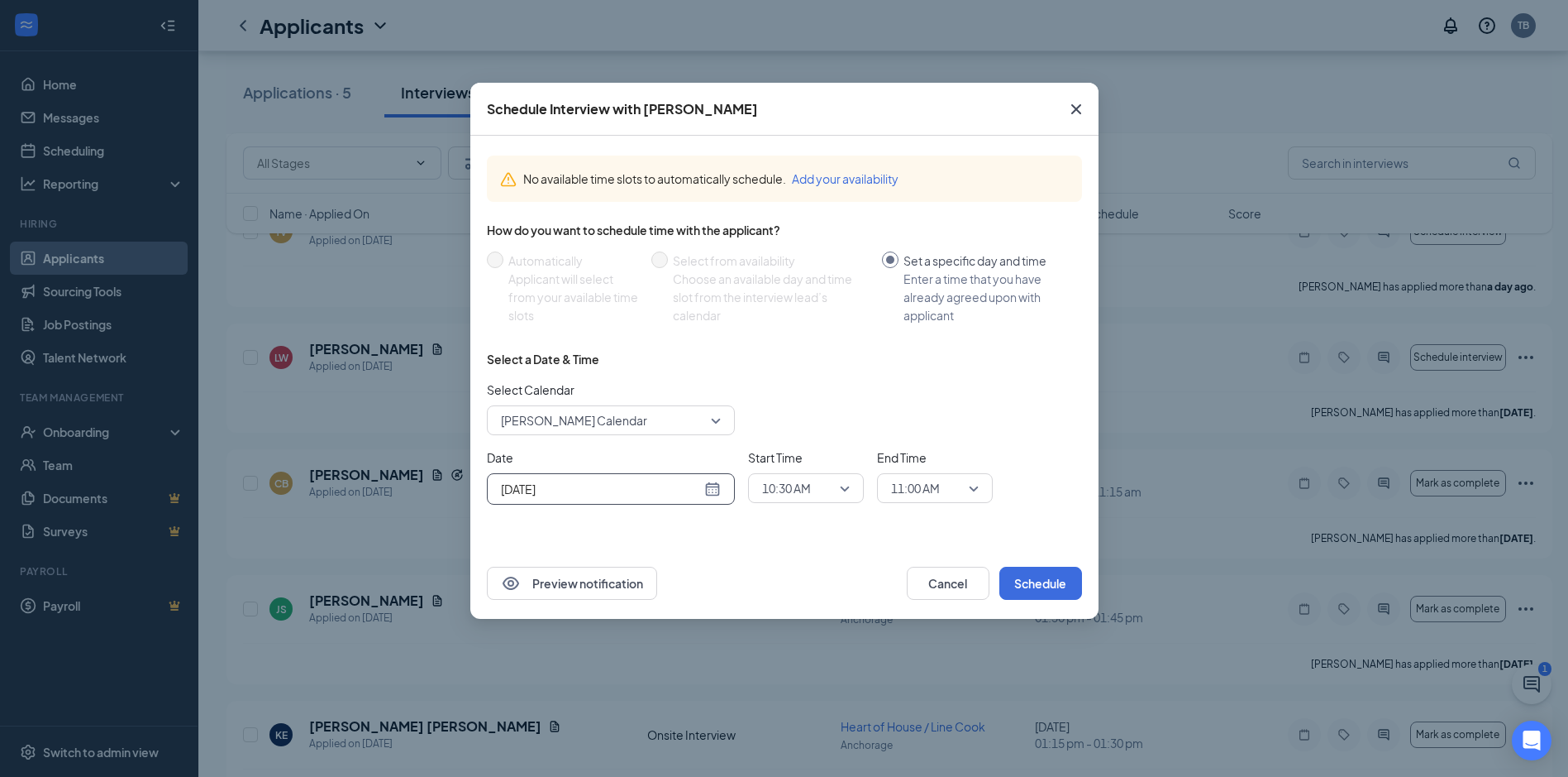
click at [712, 483] on div "Oct 15, 2025" at bounding box center [611, 488] width 220 height 18
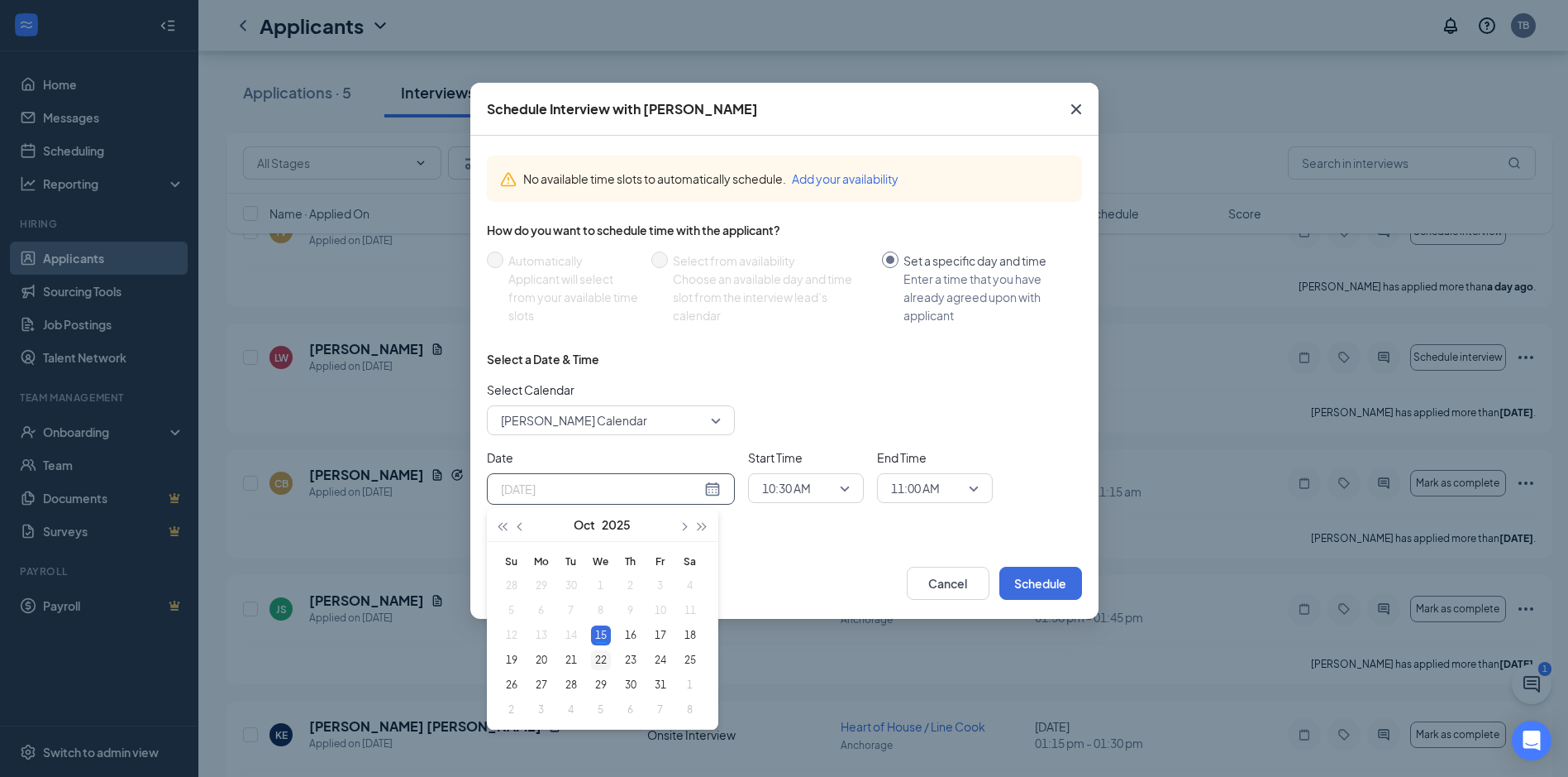
type input "Oct 22, 2025"
click at [598, 660] on div "22" at bounding box center [600, 659] width 20 height 20
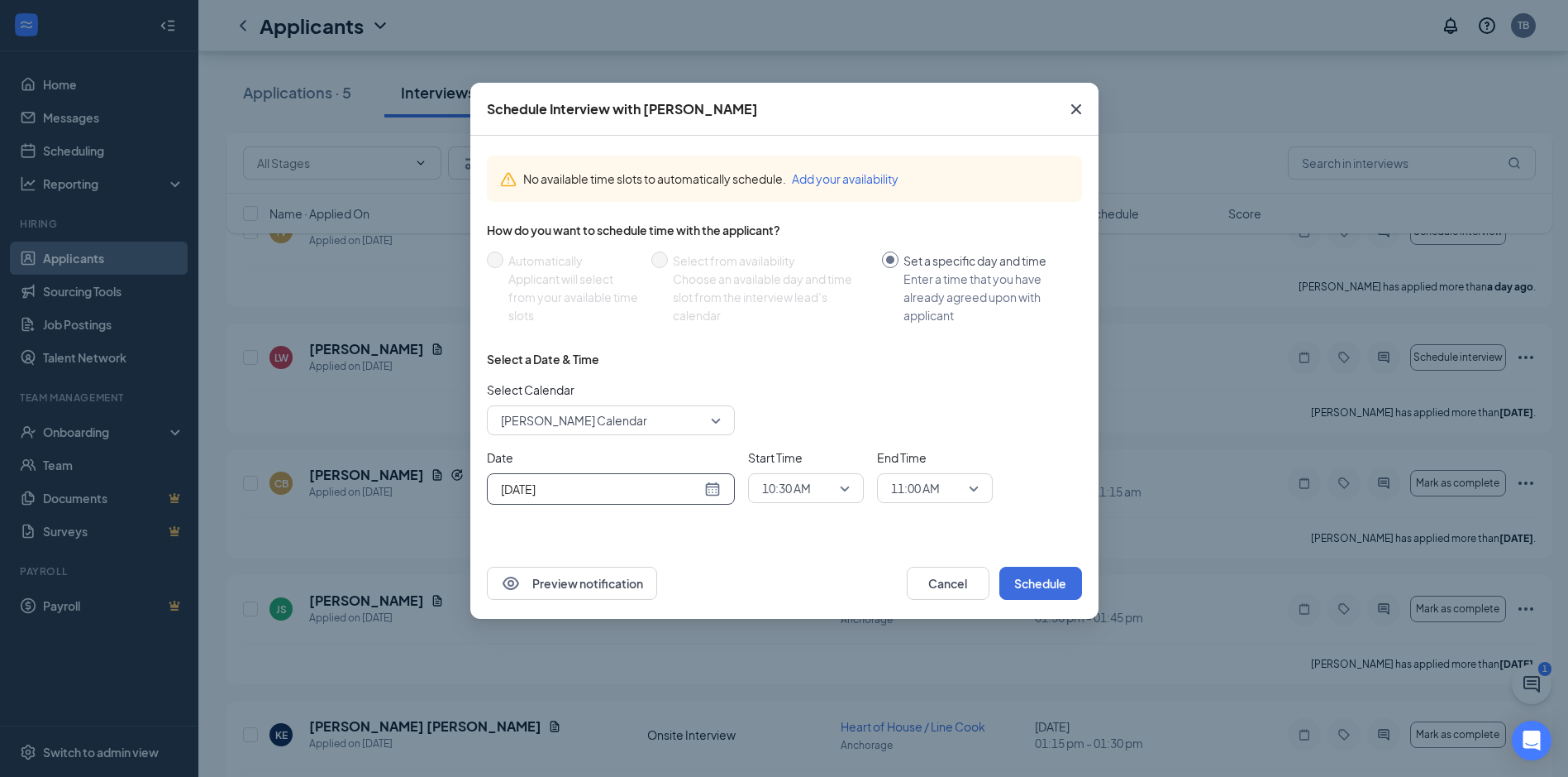
click at [819, 495] on span "10:30 AM" at bounding box center [798, 488] width 73 height 25
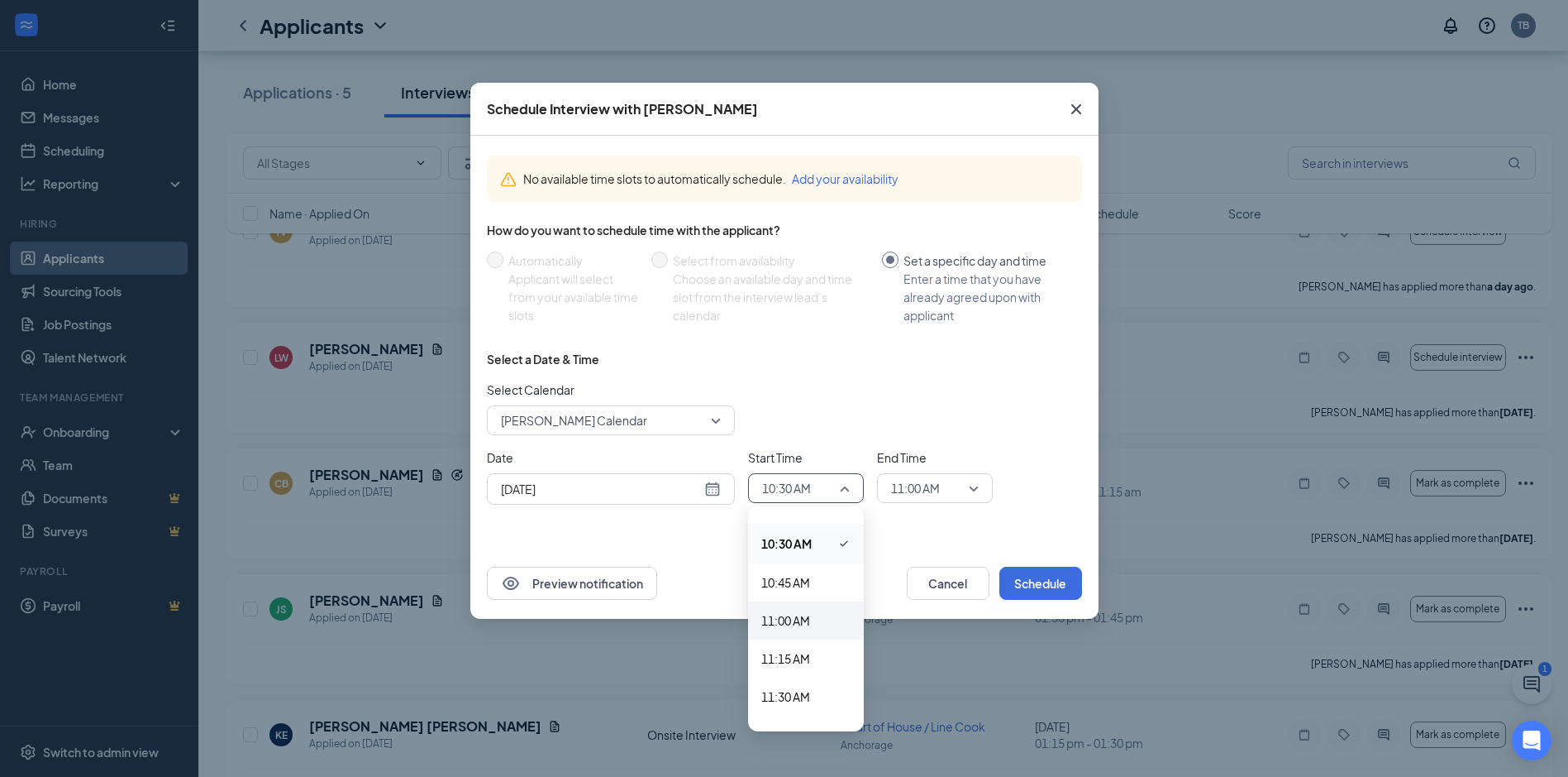
scroll to position [1592, 0]
click at [781, 652] on span "11:15 AM" at bounding box center [786, 654] width 49 height 18
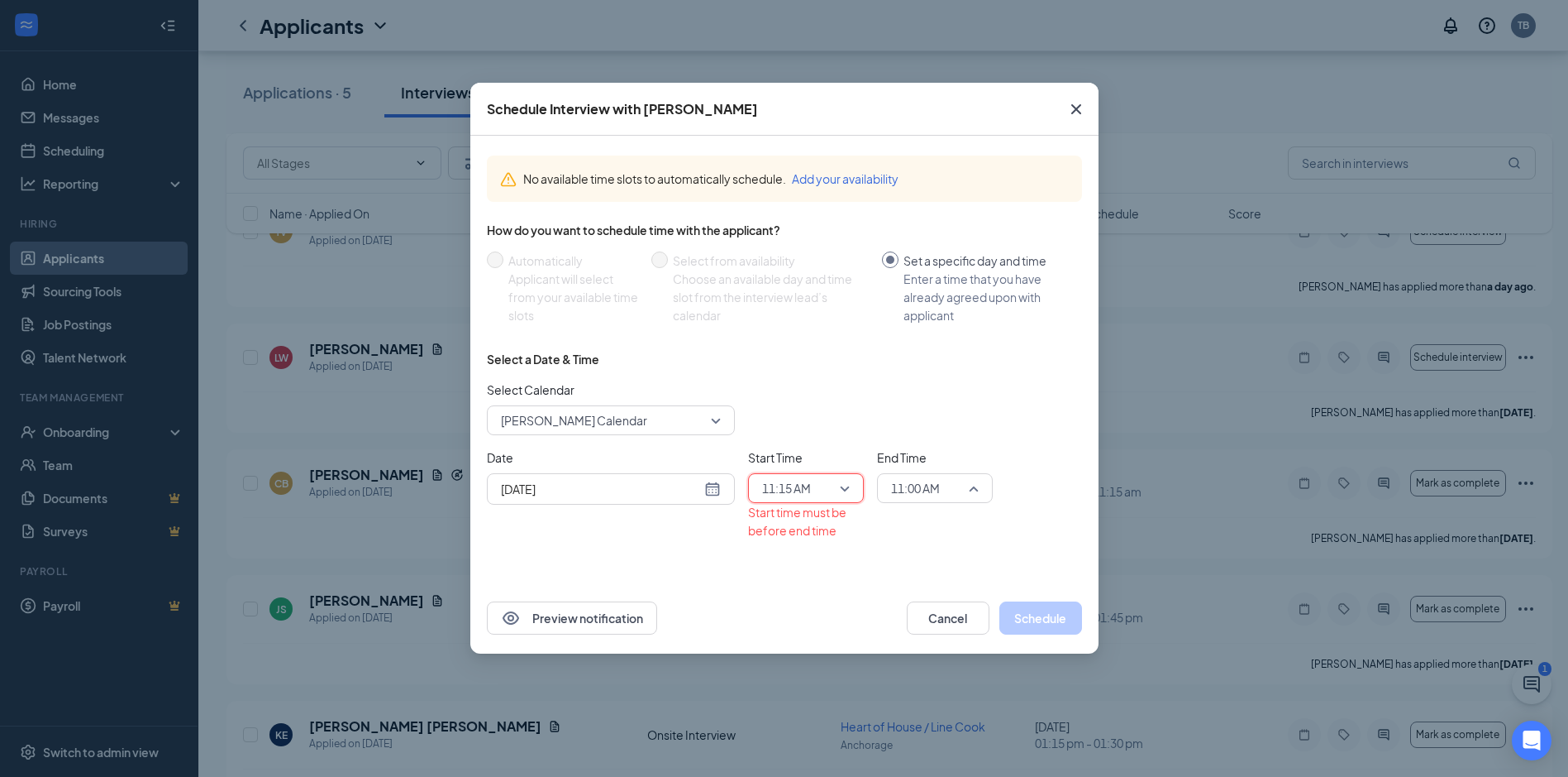
click at [944, 493] on span "11:00 AM" at bounding box center [927, 488] width 73 height 25
click at [913, 615] on span "11:30 AM" at bounding box center [915, 616] width 49 height 18
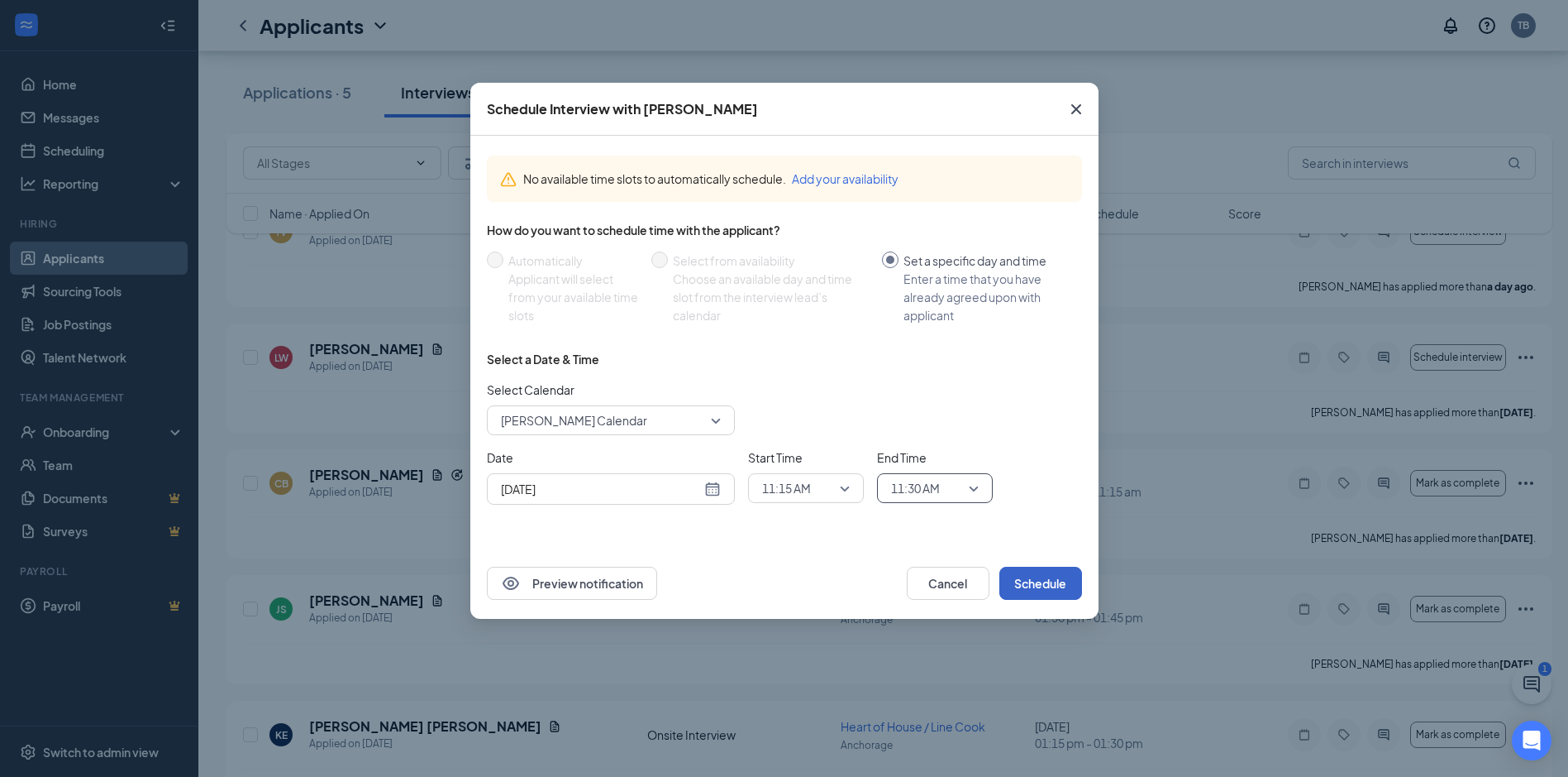
click at [1020, 585] on button "Schedule" at bounding box center [1040, 583] width 82 height 33
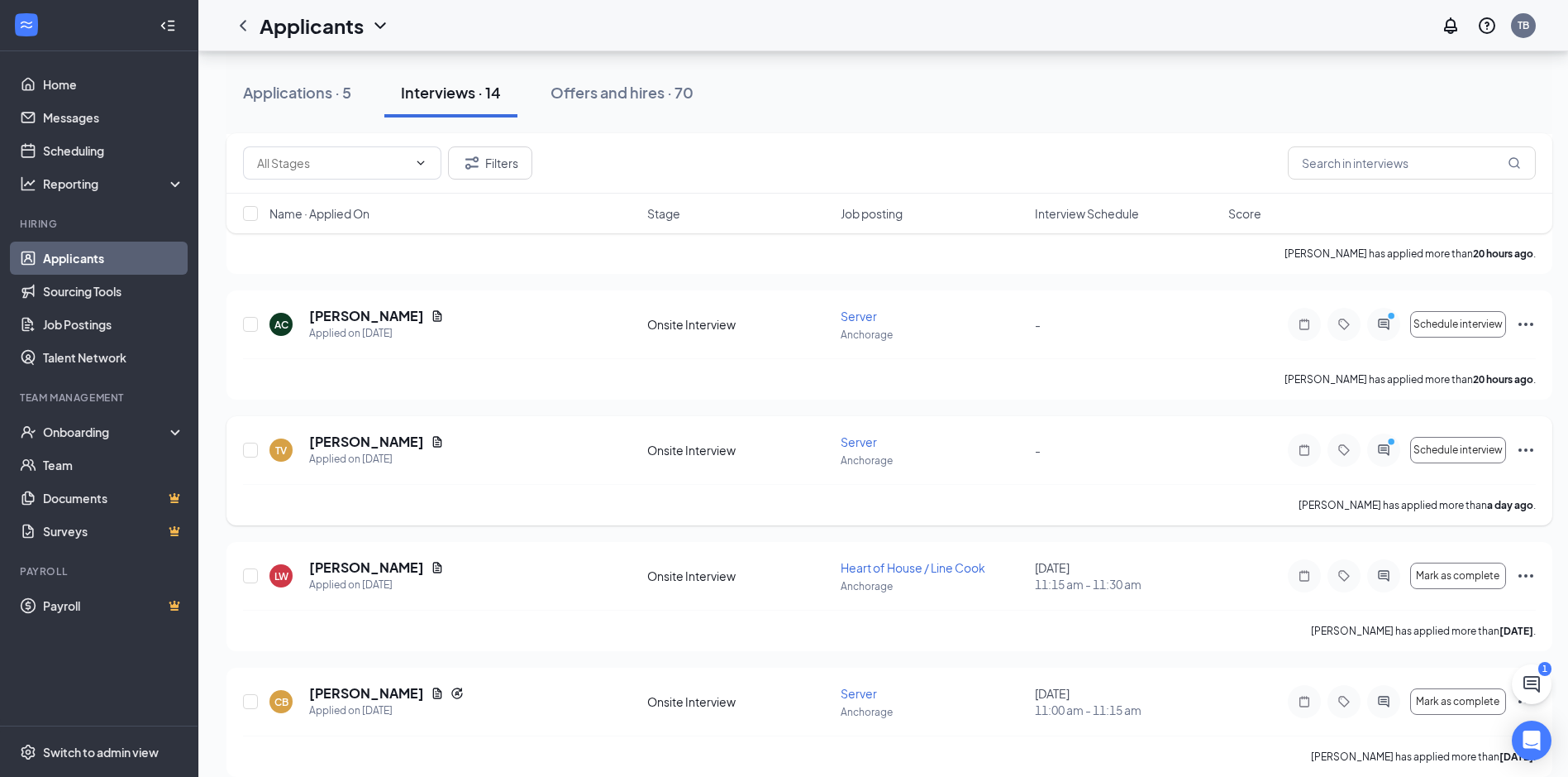
scroll to position [331, 0]
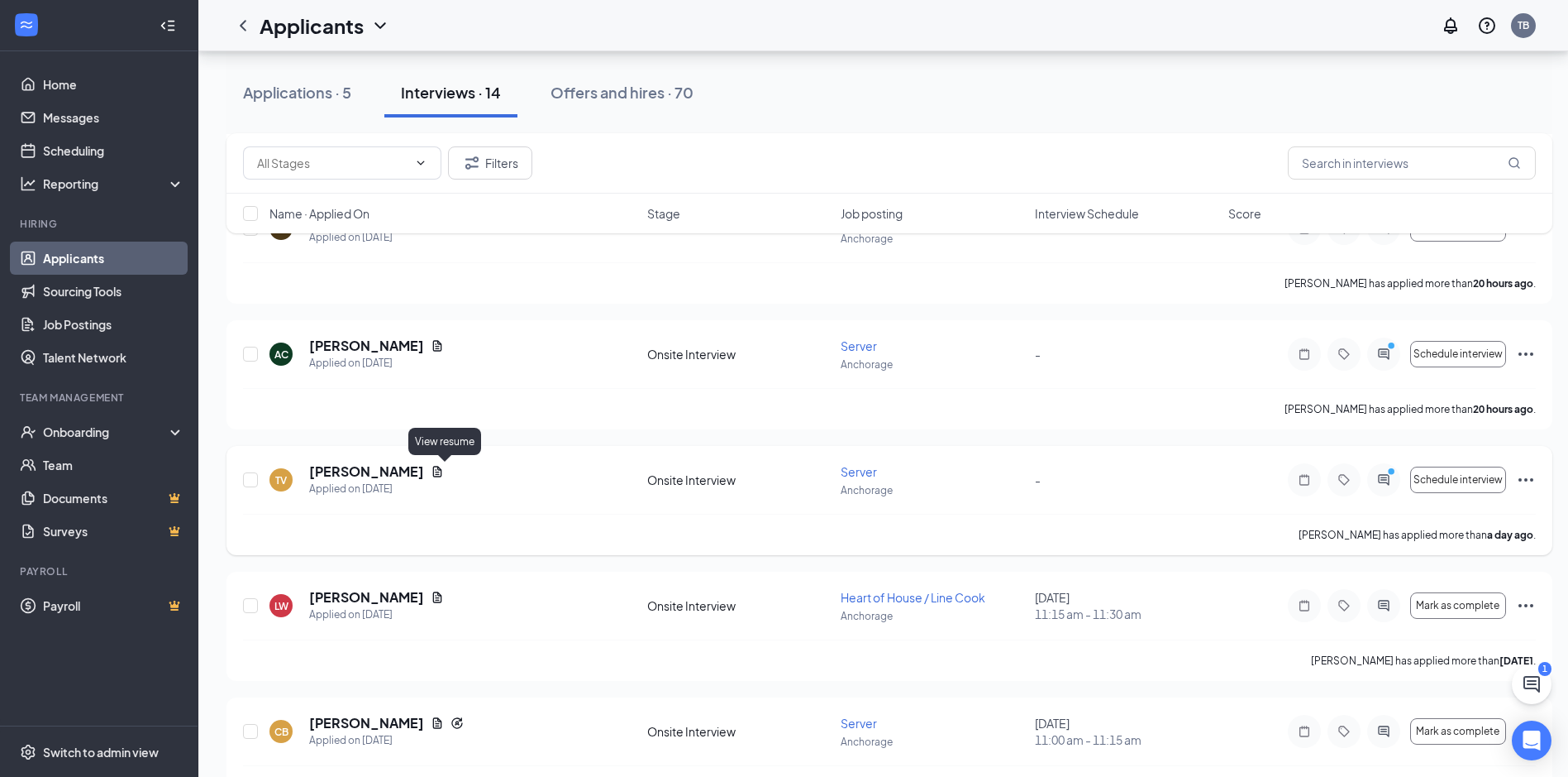
click at [443, 472] on icon "Document" at bounding box center [436, 471] width 13 height 13
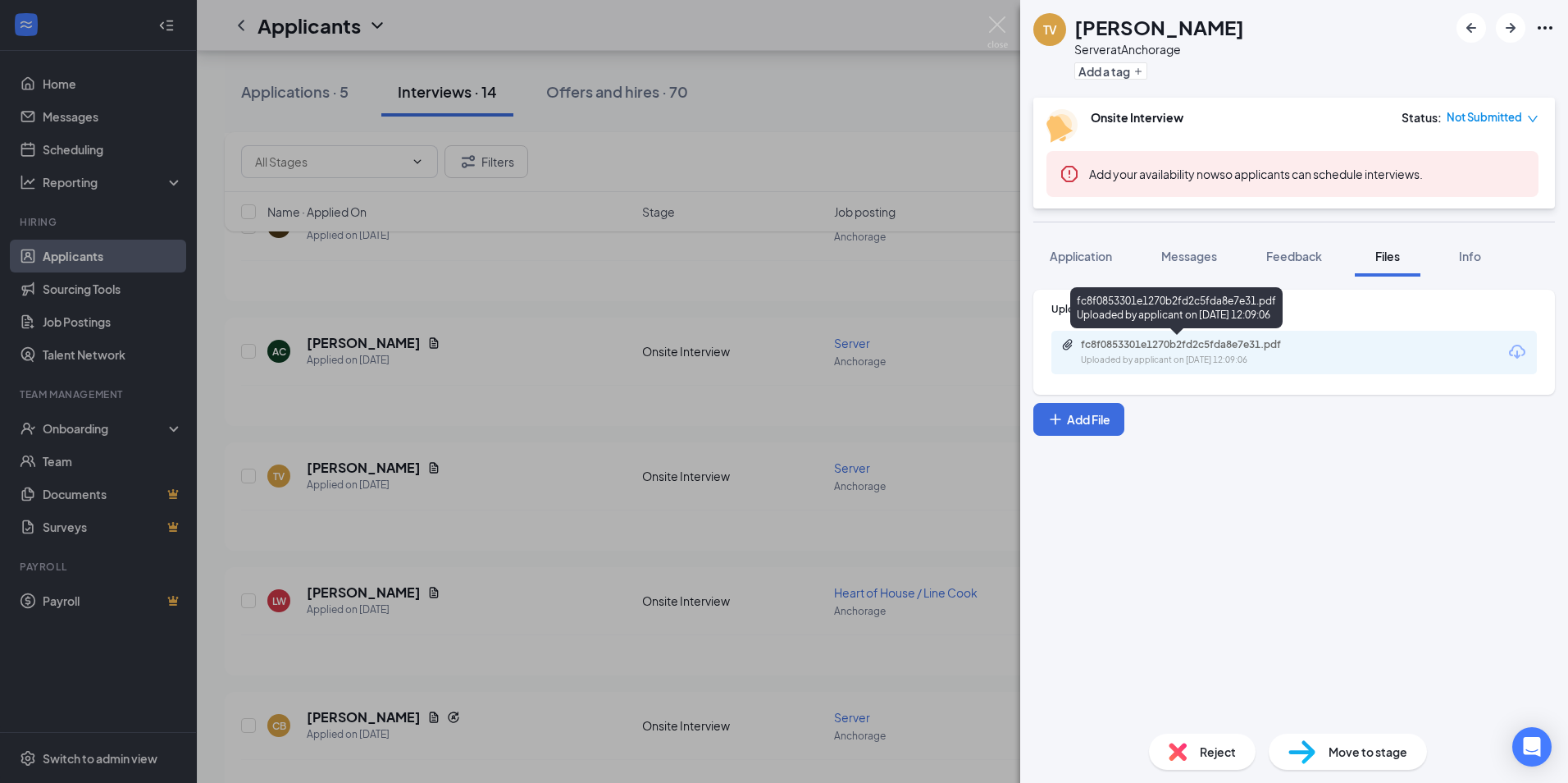
click at [1146, 354] on div "Uploaded by applicant on Oct 14, 2025 at 12:09:06" at bounding box center [1204, 360] width 246 height 13
click at [524, 465] on div "TV Terria Vandenhuerk Server at Anchorage Add a tag Onsite Interview Status : N…" at bounding box center [784, 392] width 1568 height 783
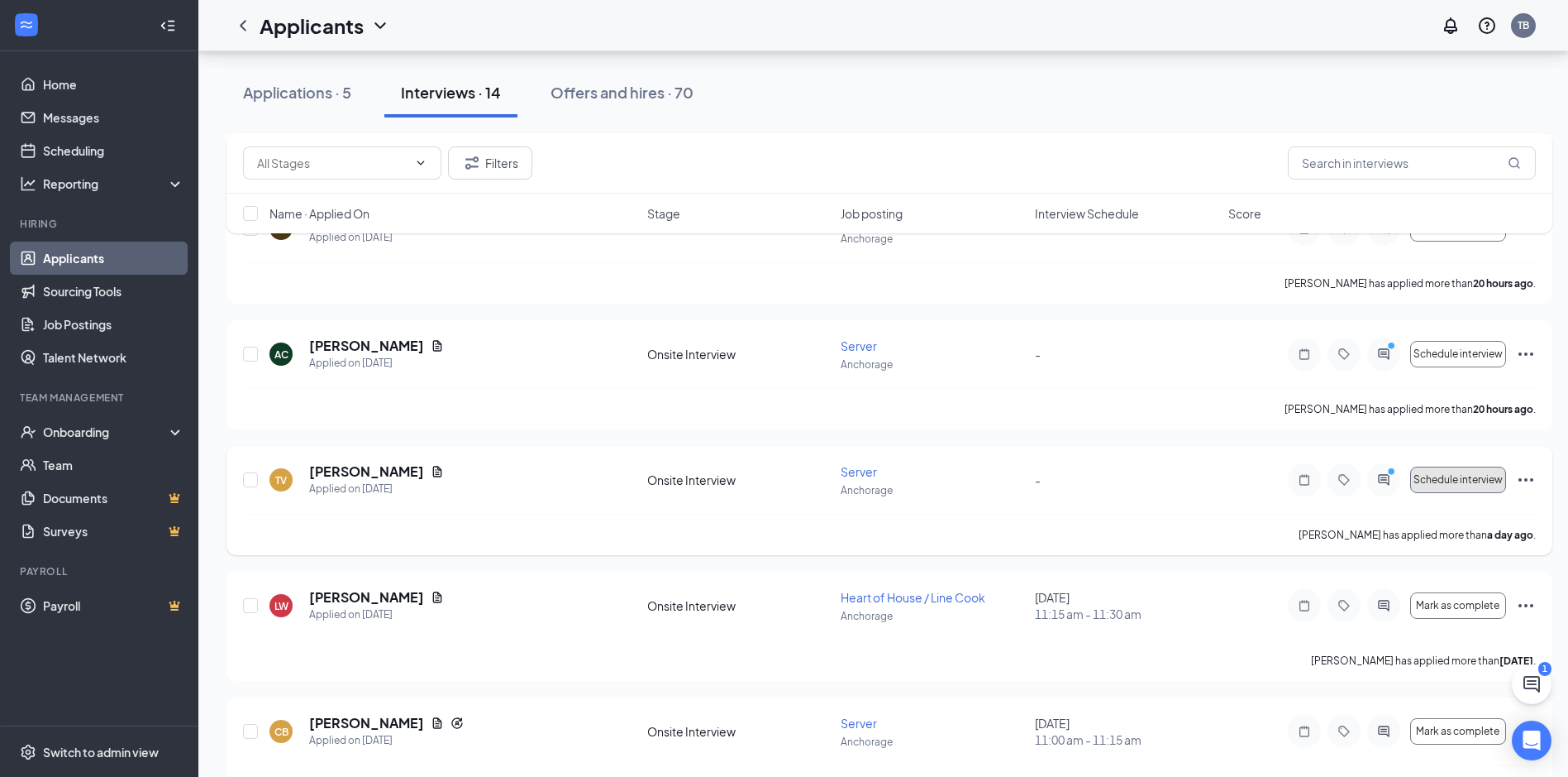
click at [1473, 482] on span "Schedule interview" at bounding box center [1458, 479] width 89 height 11
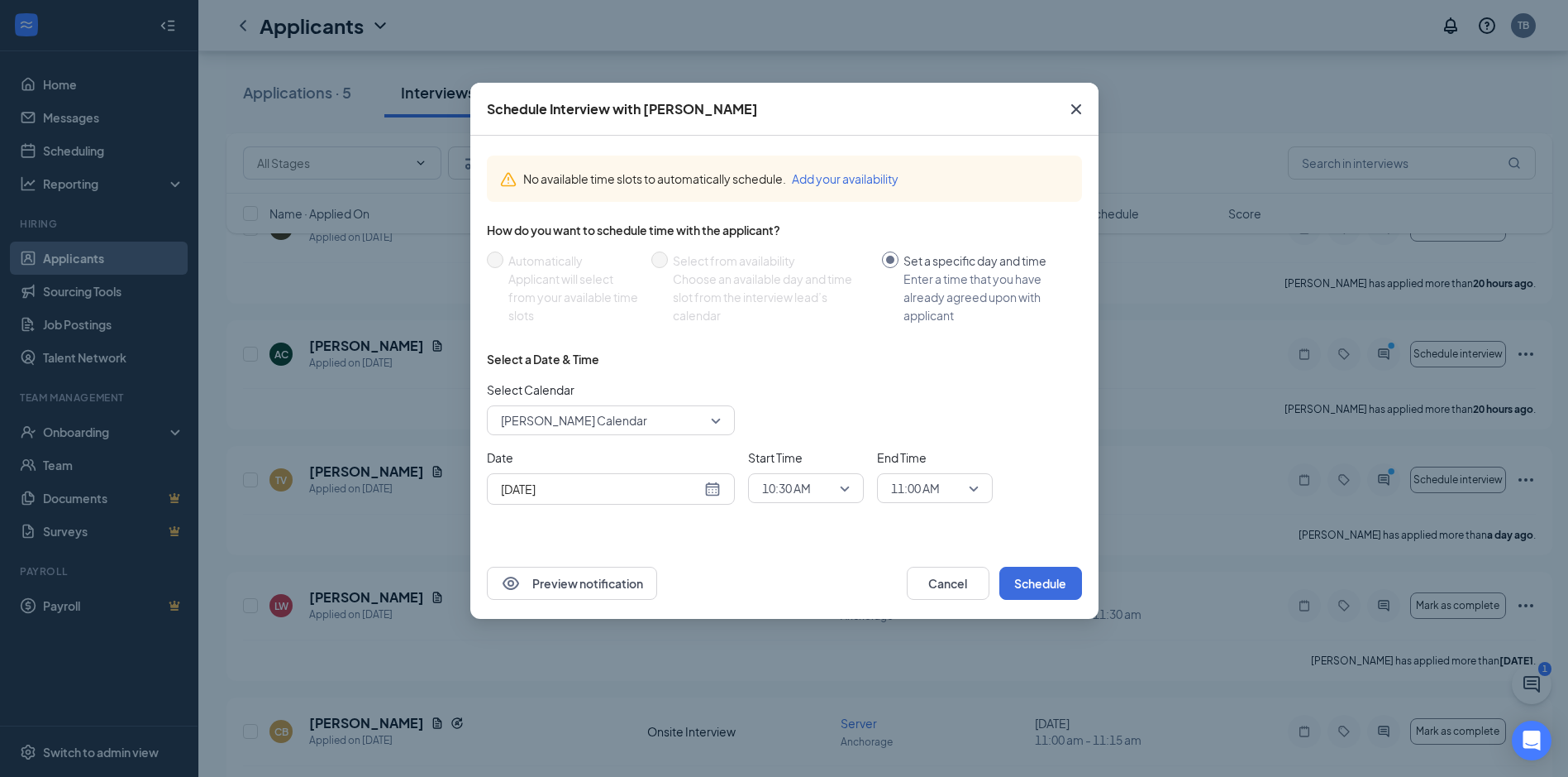
click at [811, 488] on span "10:30 AM" at bounding box center [787, 488] width 49 height 25
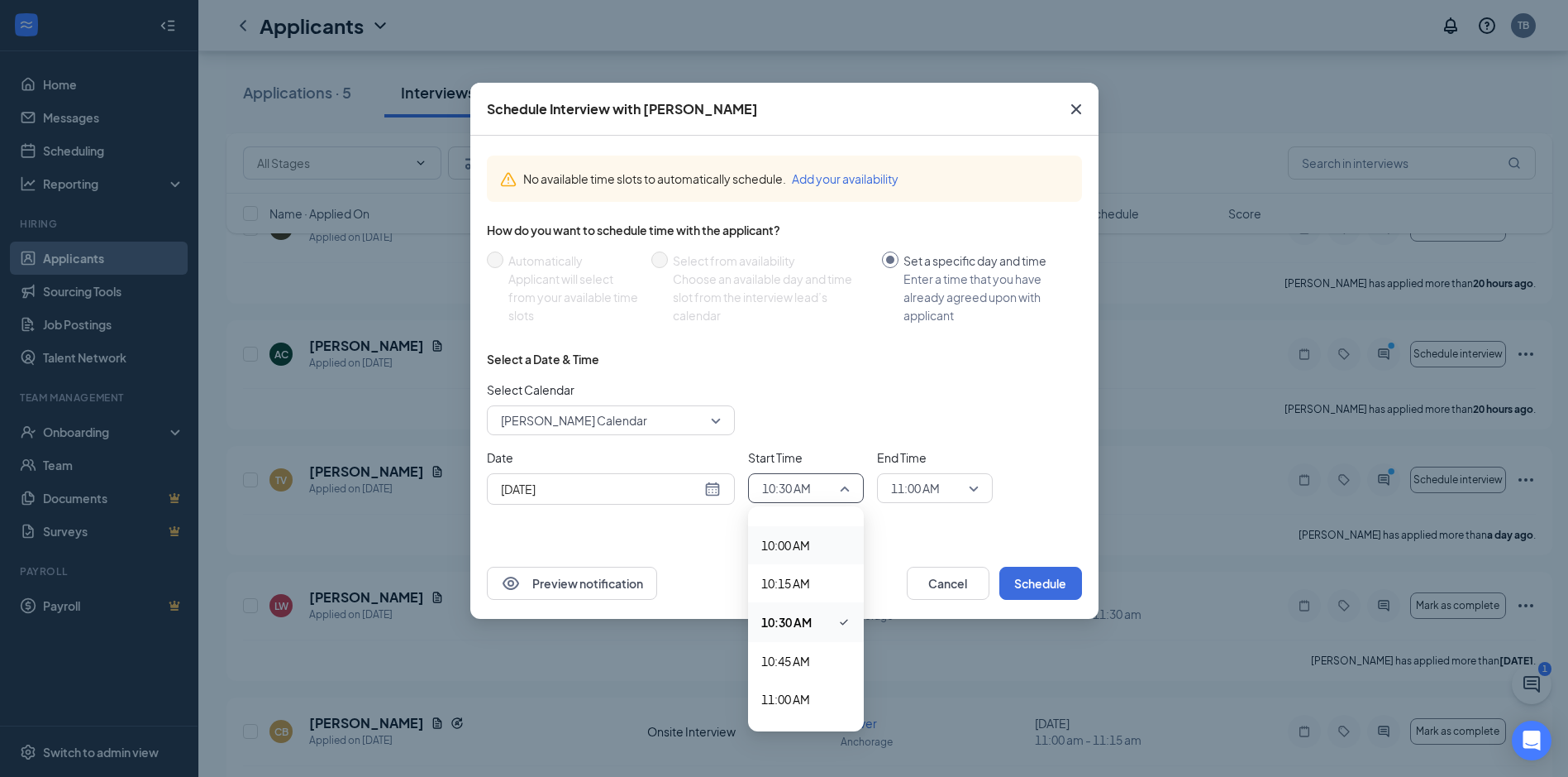
scroll to position [1592, 0]
click at [784, 688] on span "11:30 AM" at bounding box center [786, 692] width 49 height 18
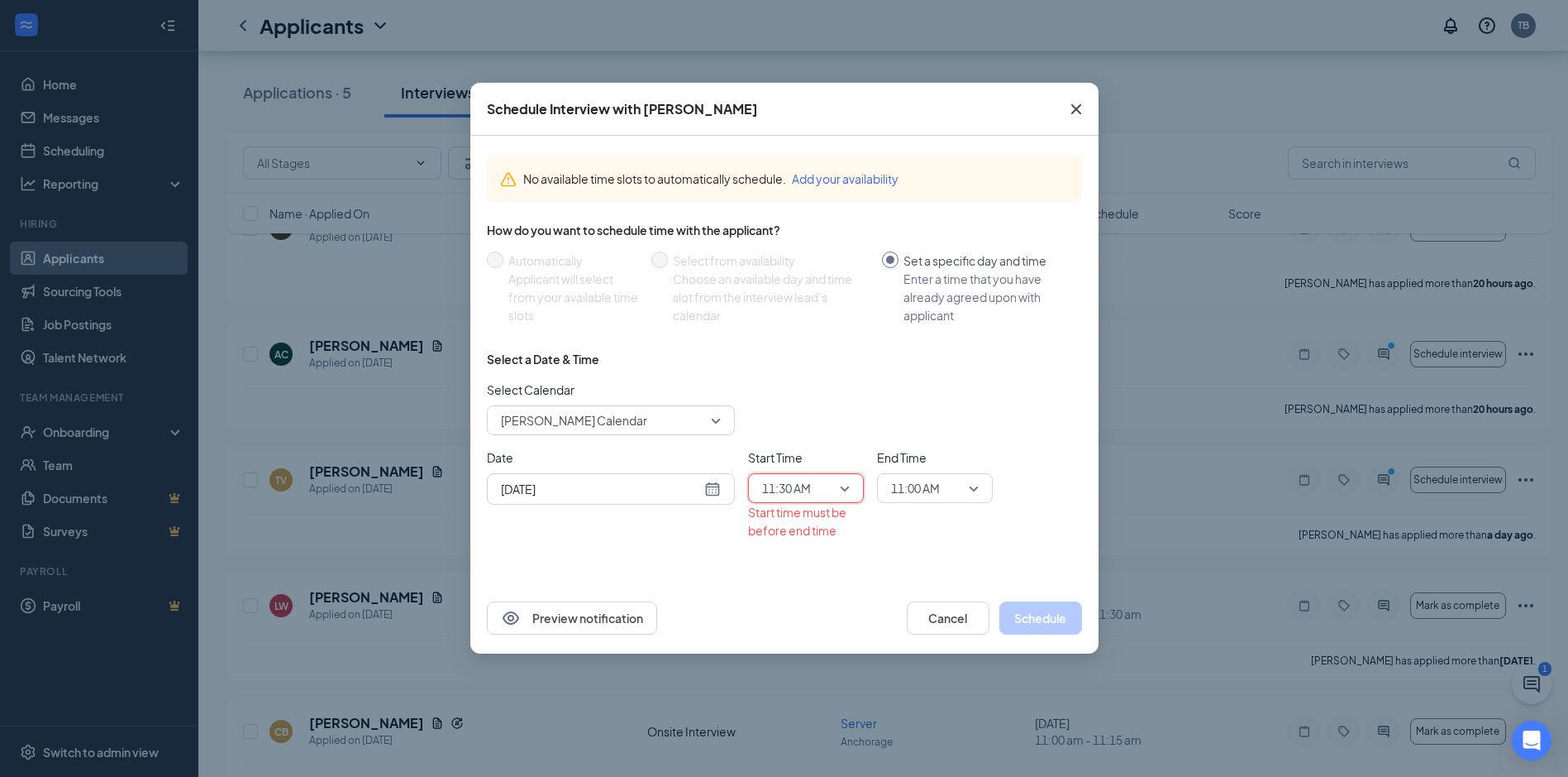
click at [940, 494] on span "11:00 AM" at bounding box center [916, 488] width 49 height 25
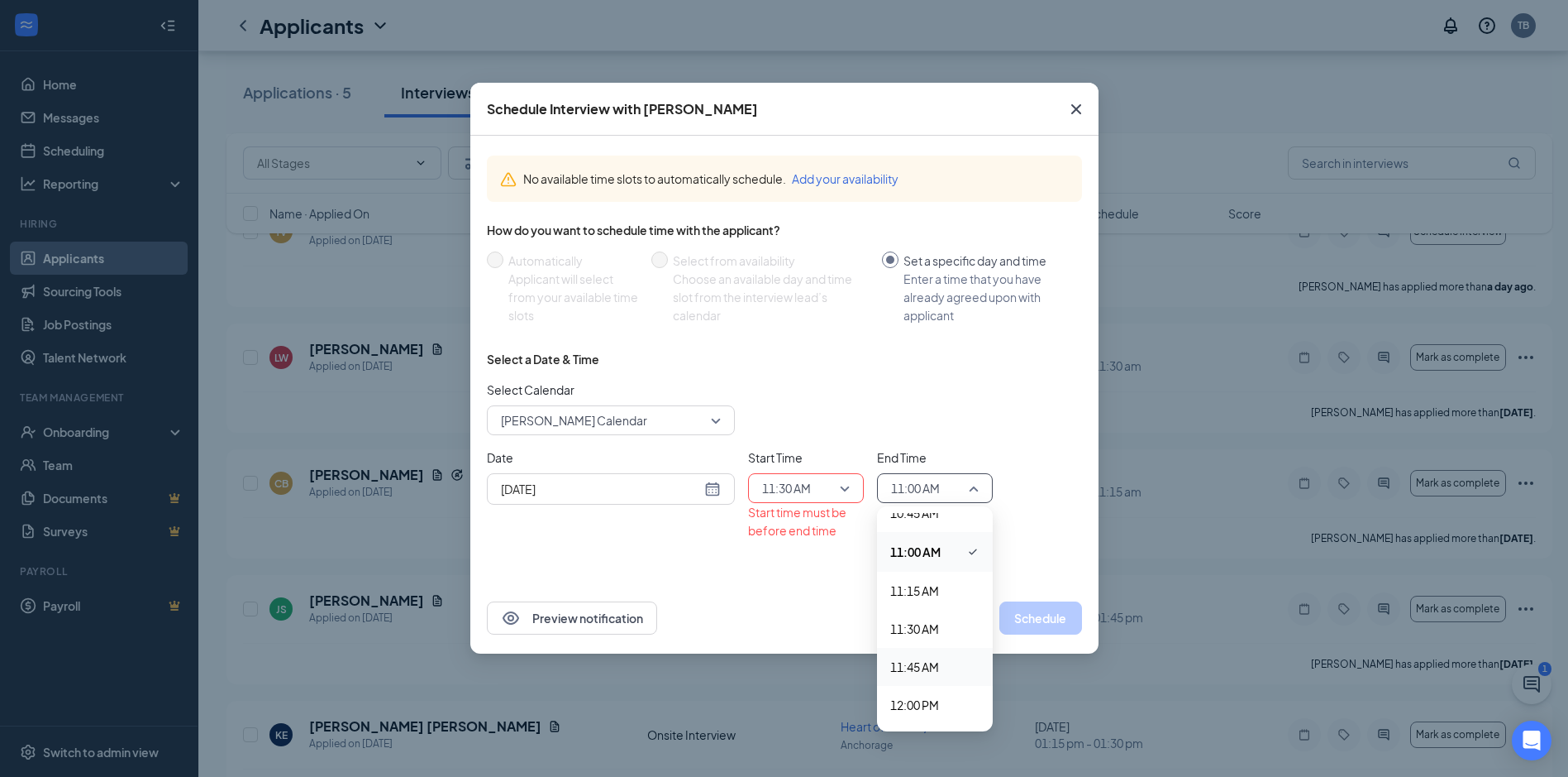
scroll to position [1668, 0]
click at [922, 649] on span "11:45 AM" at bounding box center [915, 654] width 49 height 18
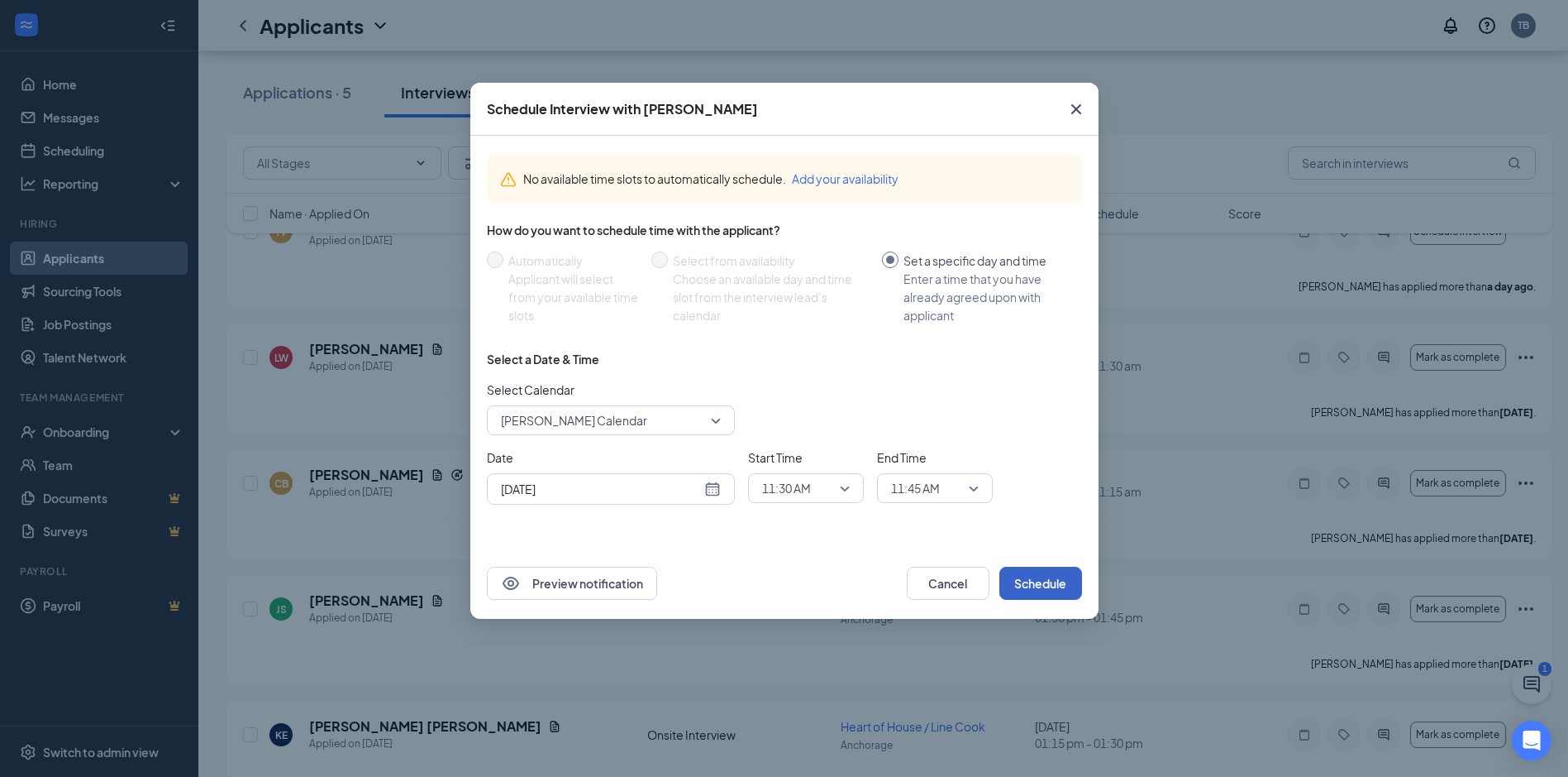
click at [1026, 584] on button "Schedule" at bounding box center [1040, 583] width 82 height 33
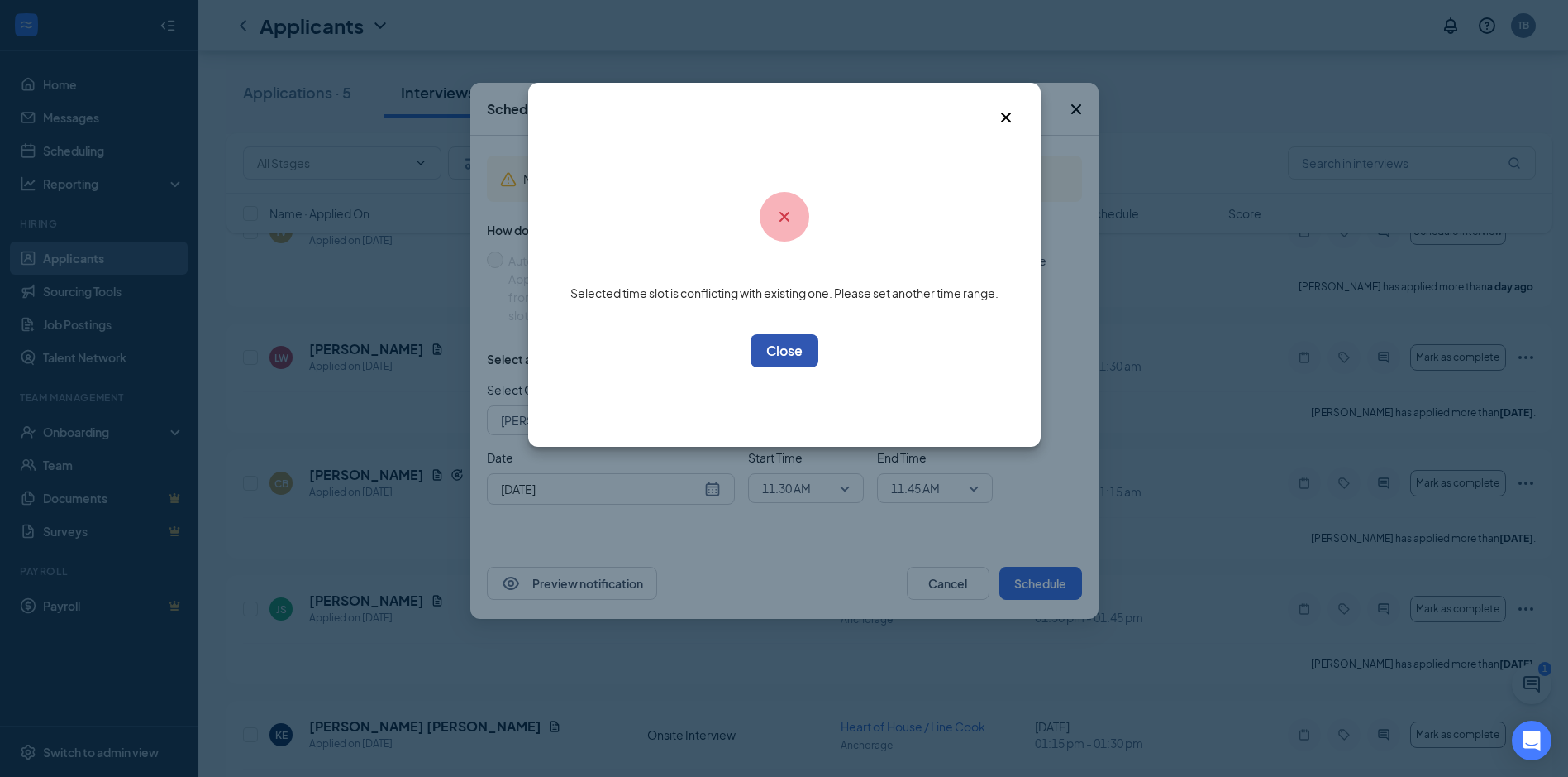
click at [779, 361] on button "OK" at bounding box center [784, 351] width 67 height 33
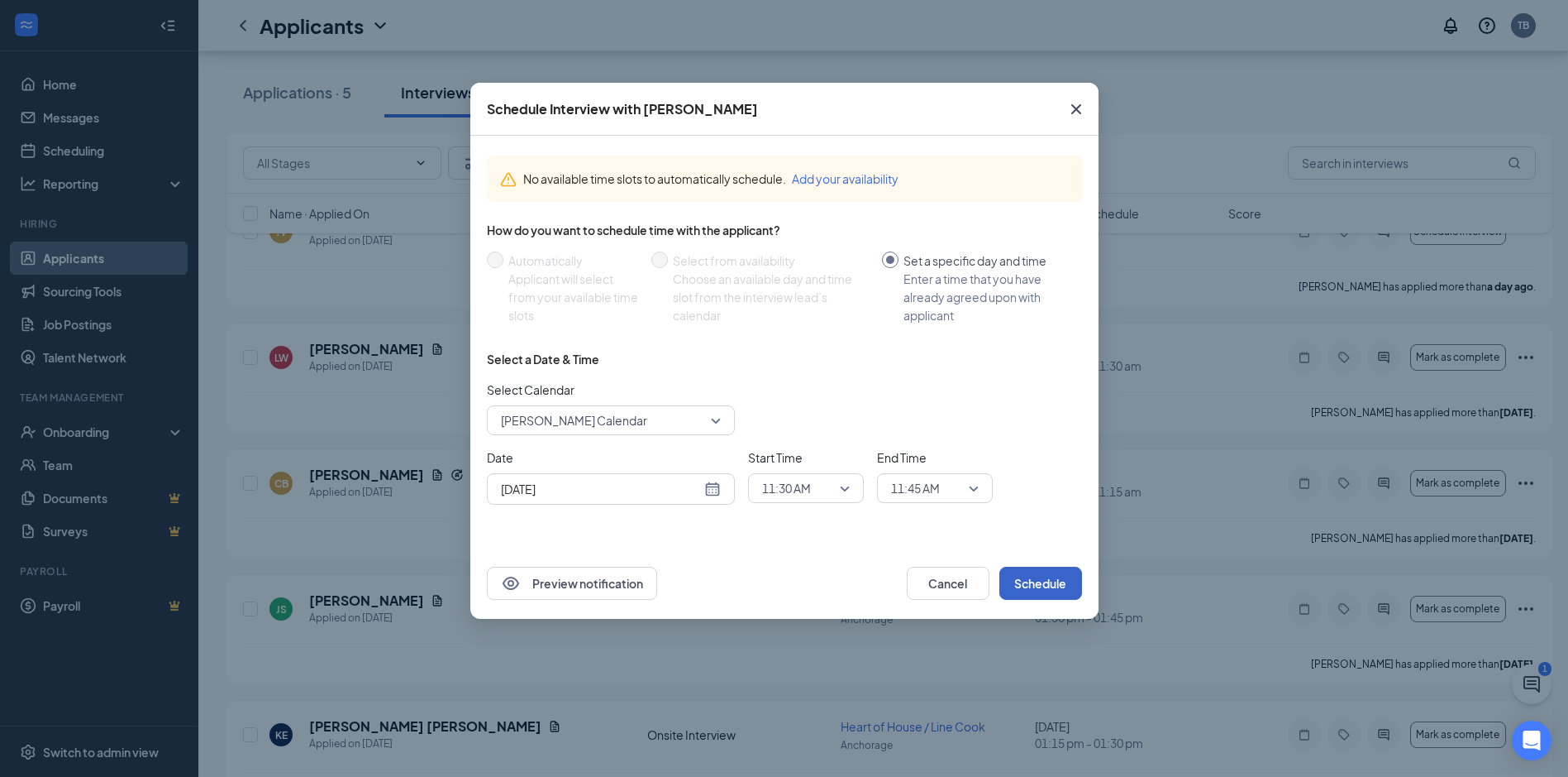
click at [851, 488] on div "11:30 AM" at bounding box center [806, 488] width 116 height 30
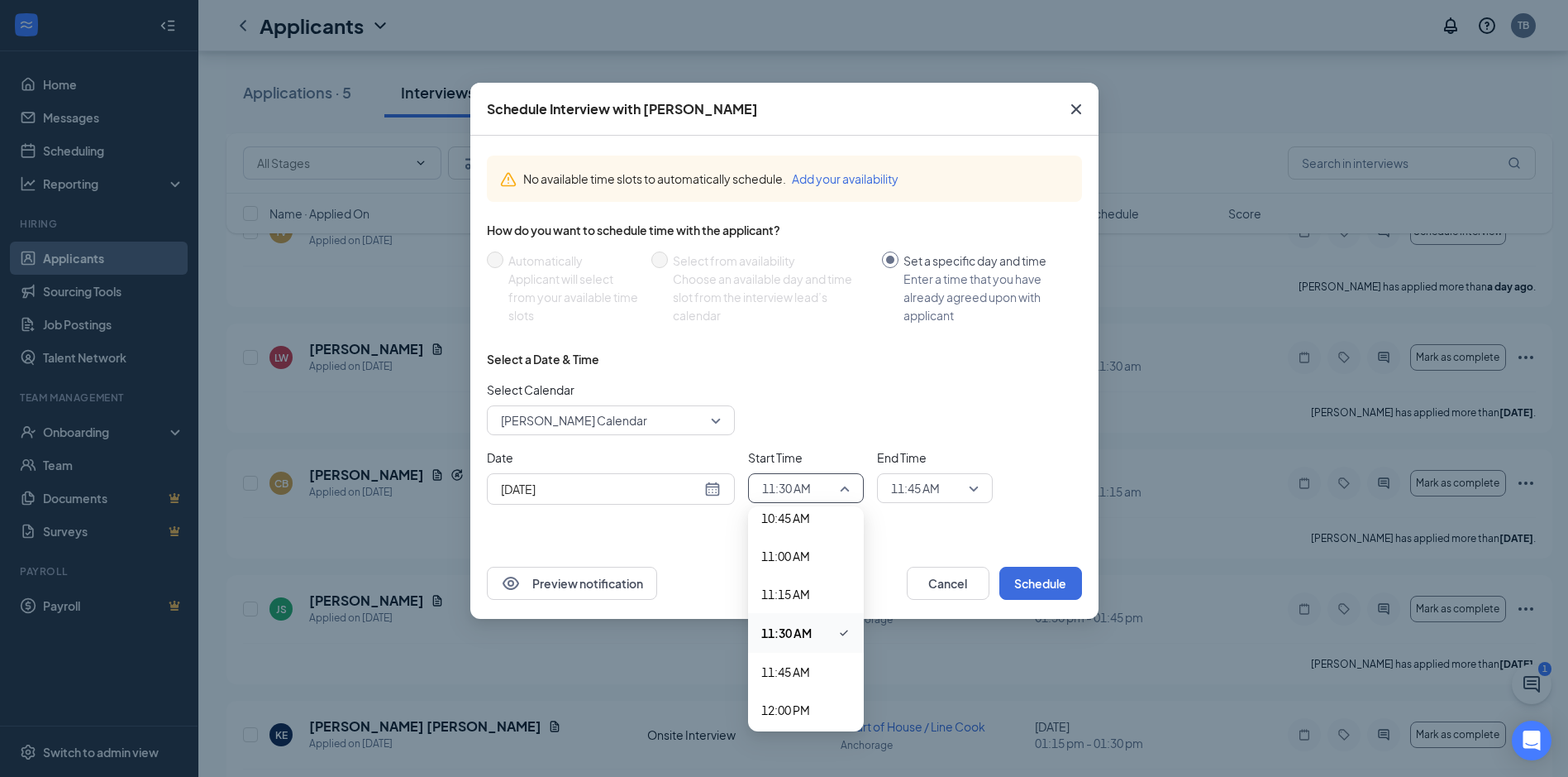
scroll to position [1674, 0]
click at [790, 639] on span "11:45 AM" at bounding box center [786, 647] width 49 height 18
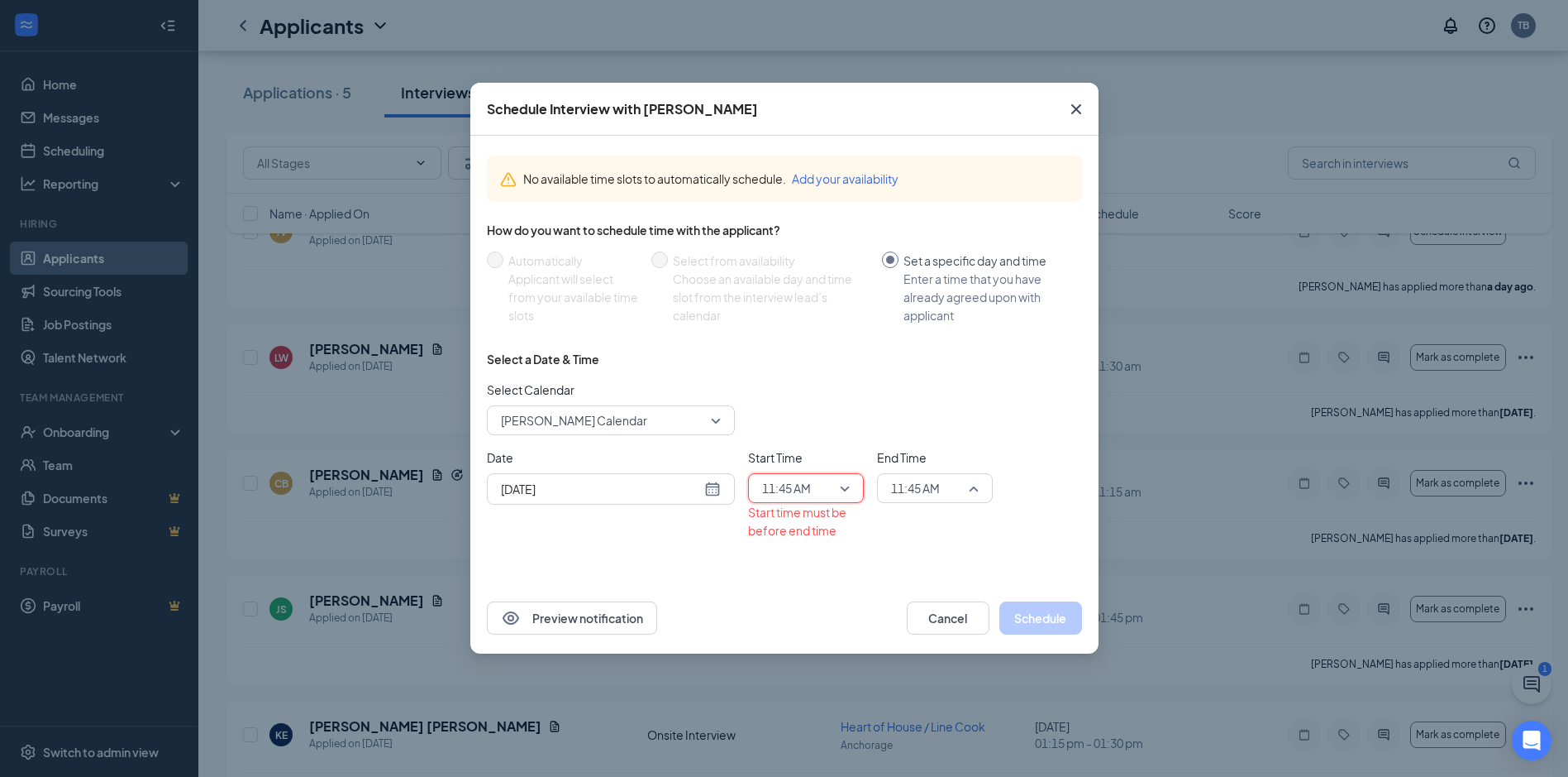
click at [943, 498] on span "11:45 AM" at bounding box center [927, 488] width 73 height 25
click at [920, 688] on span "12:00 PM" at bounding box center [915, 692] width 49 height 18
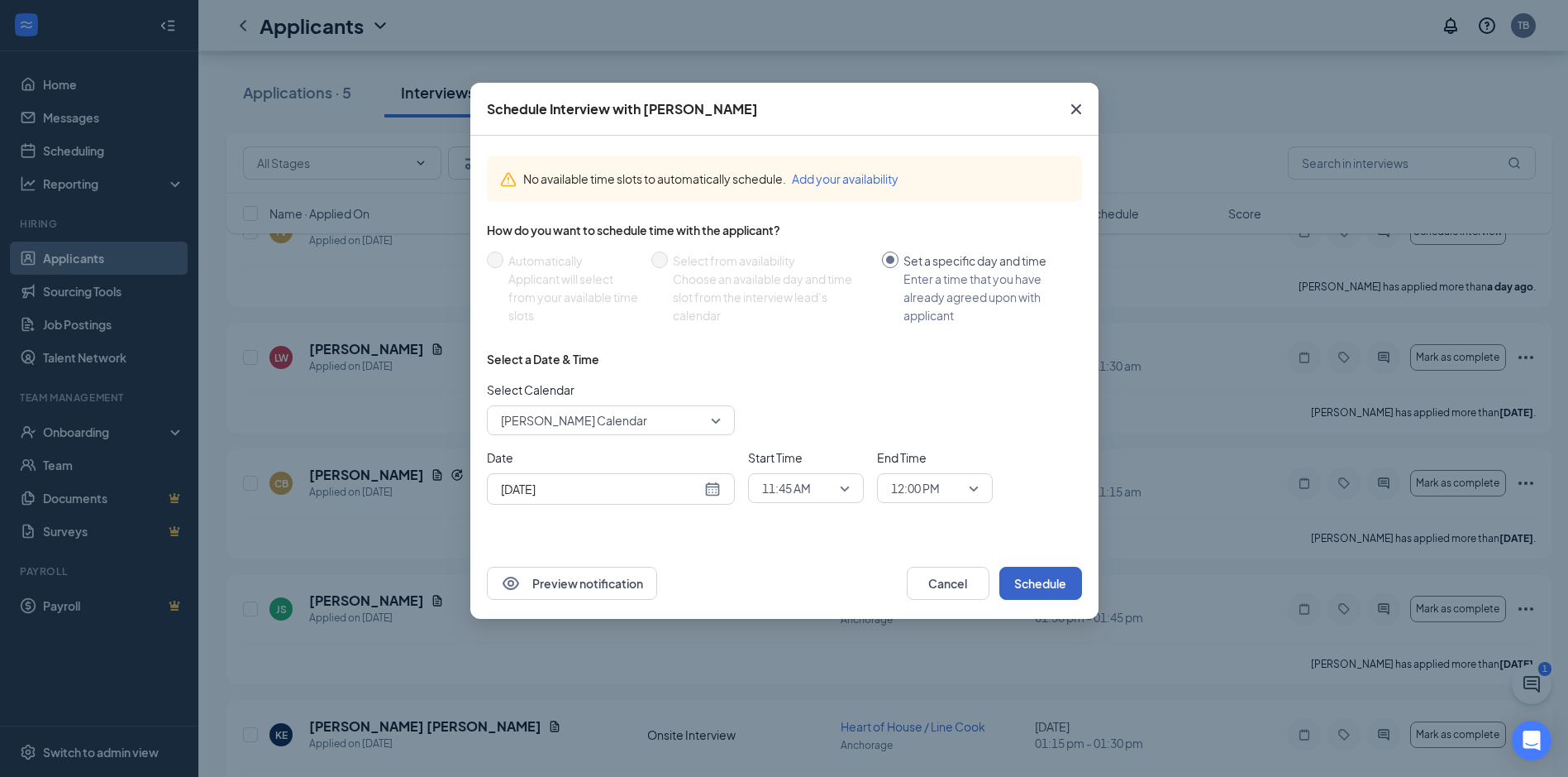
click at [1027, 587] on button "Schedule" at bounding box center [1040, 583] width 82 height 33
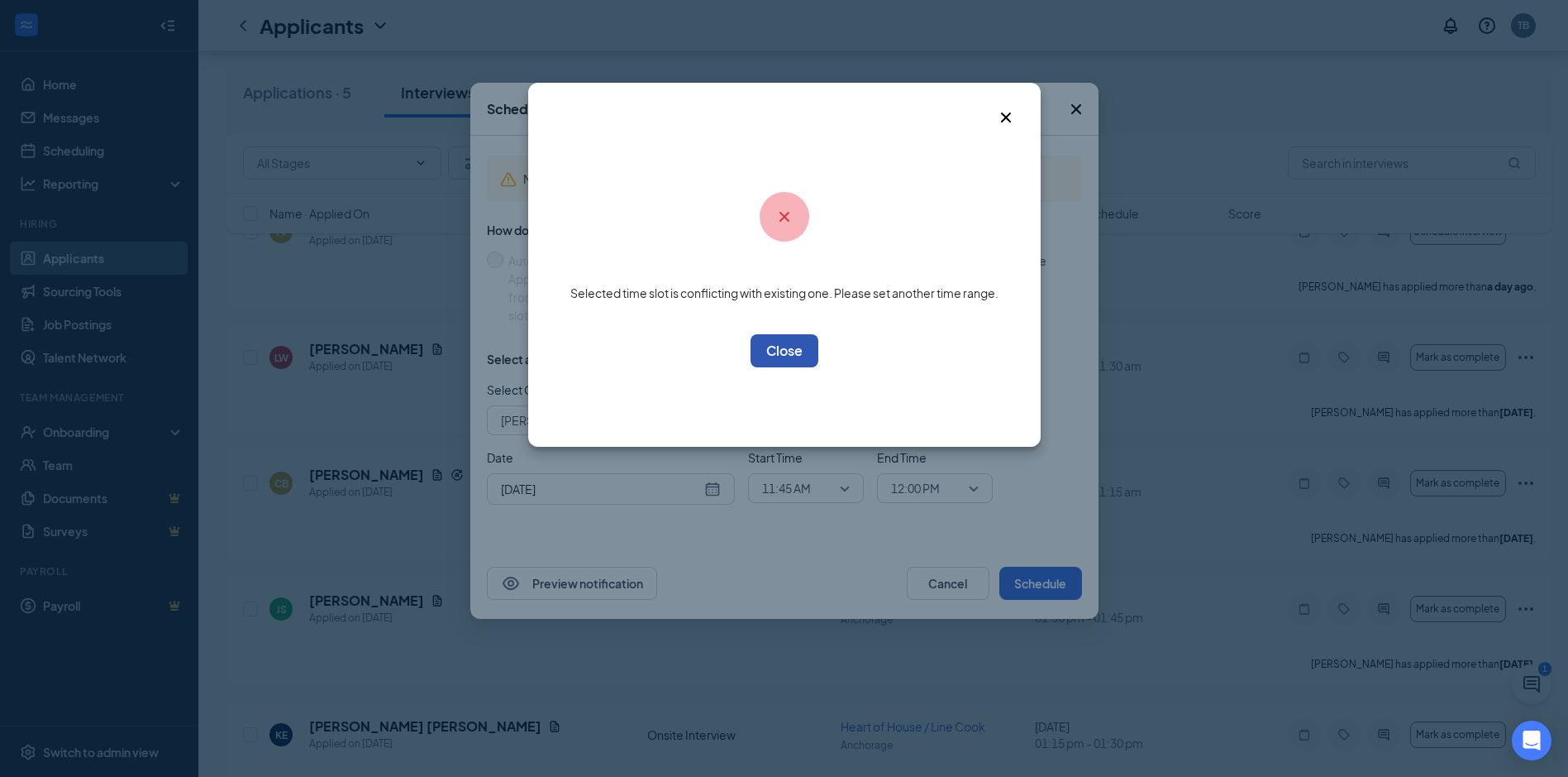
click at [793, 354] on button "OK" at bounding box center [784, 351] width 67 height 33
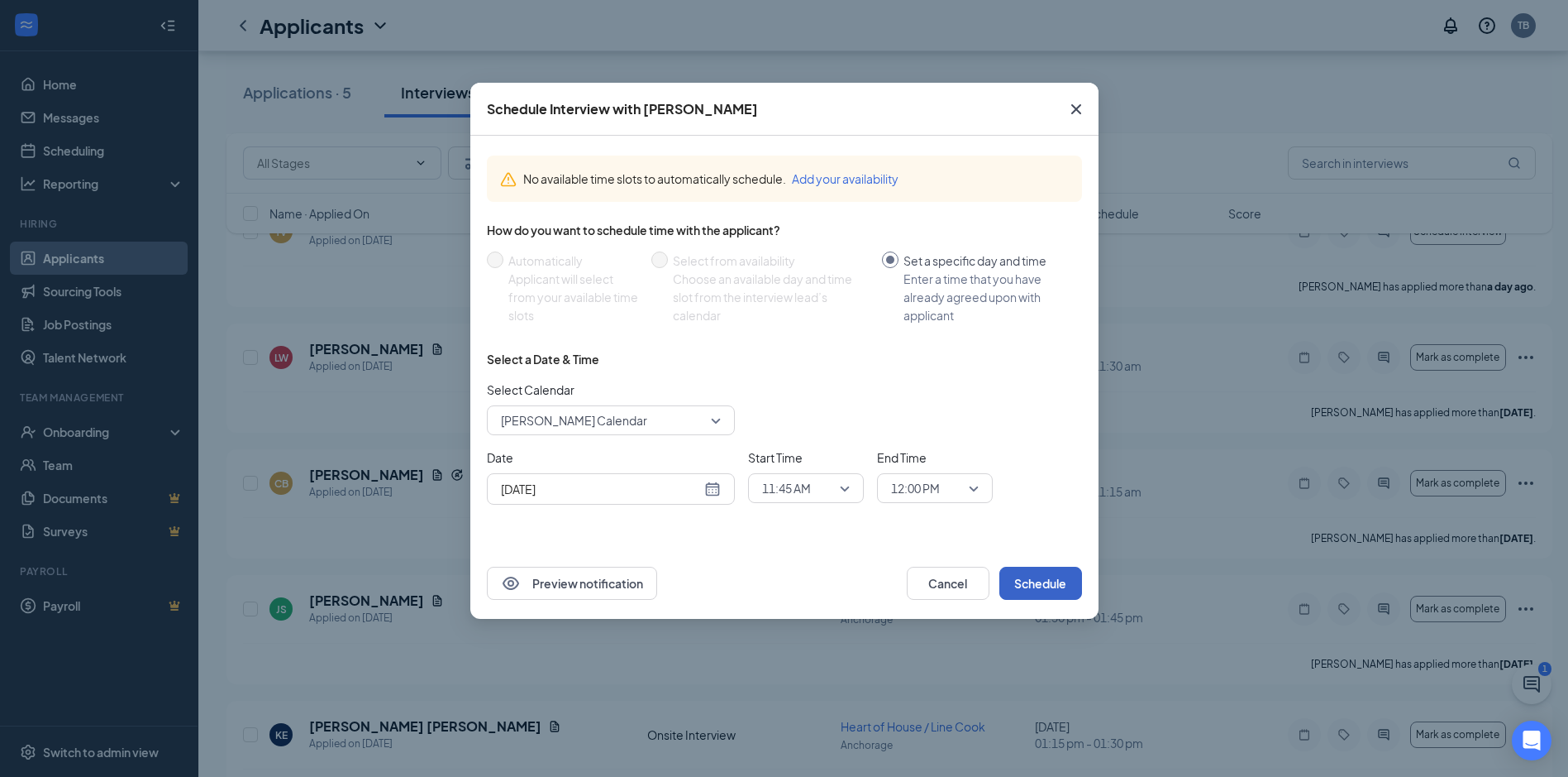
click at [945, 483] on span "12:00 PM" at bounding box center [927, 488] width 73 height 25
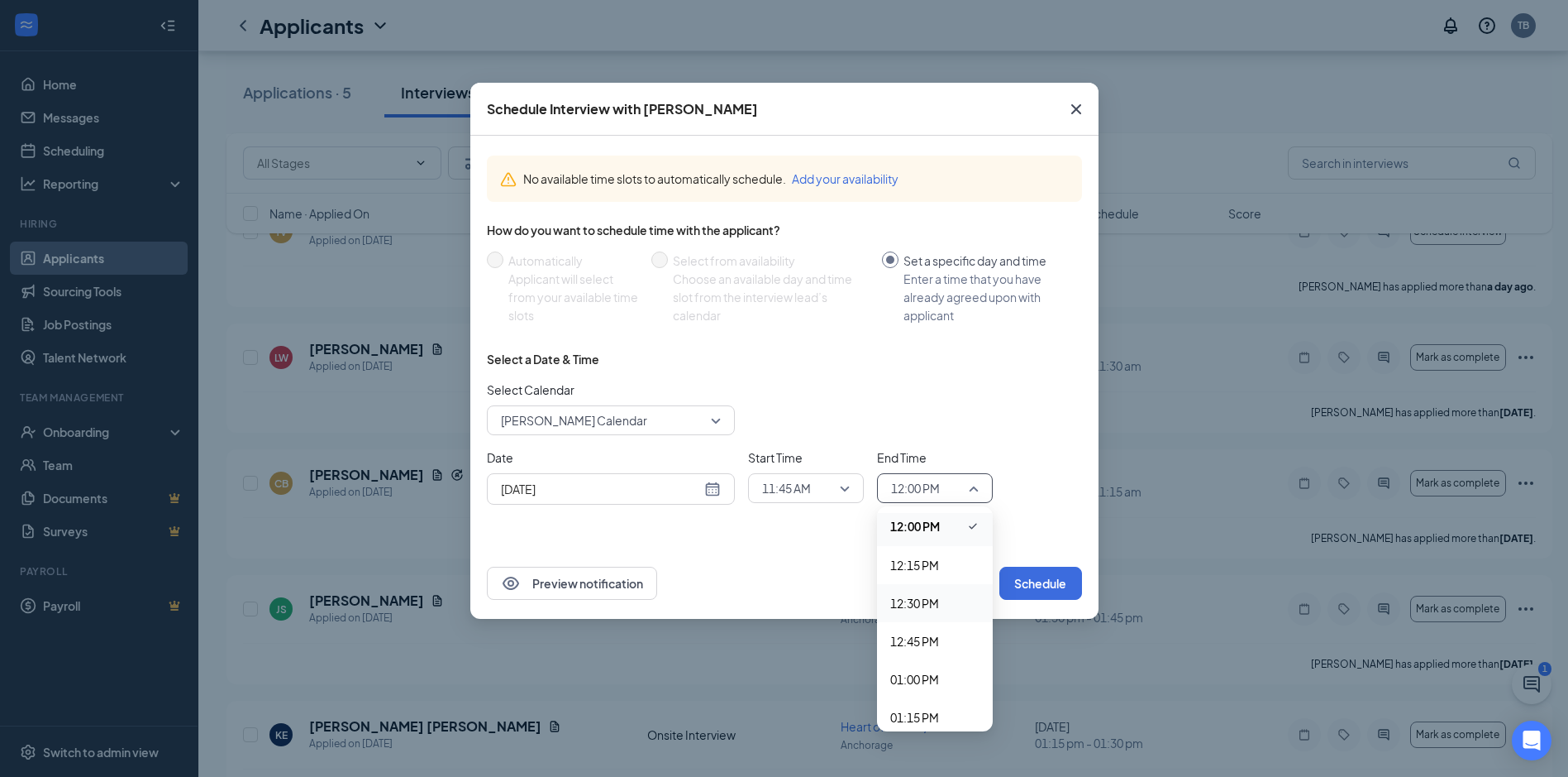
scroll to position [1750, 0]
click at [838, 497] on span "11:45 AM" at bounding box center [806, 488] width 88 height 25
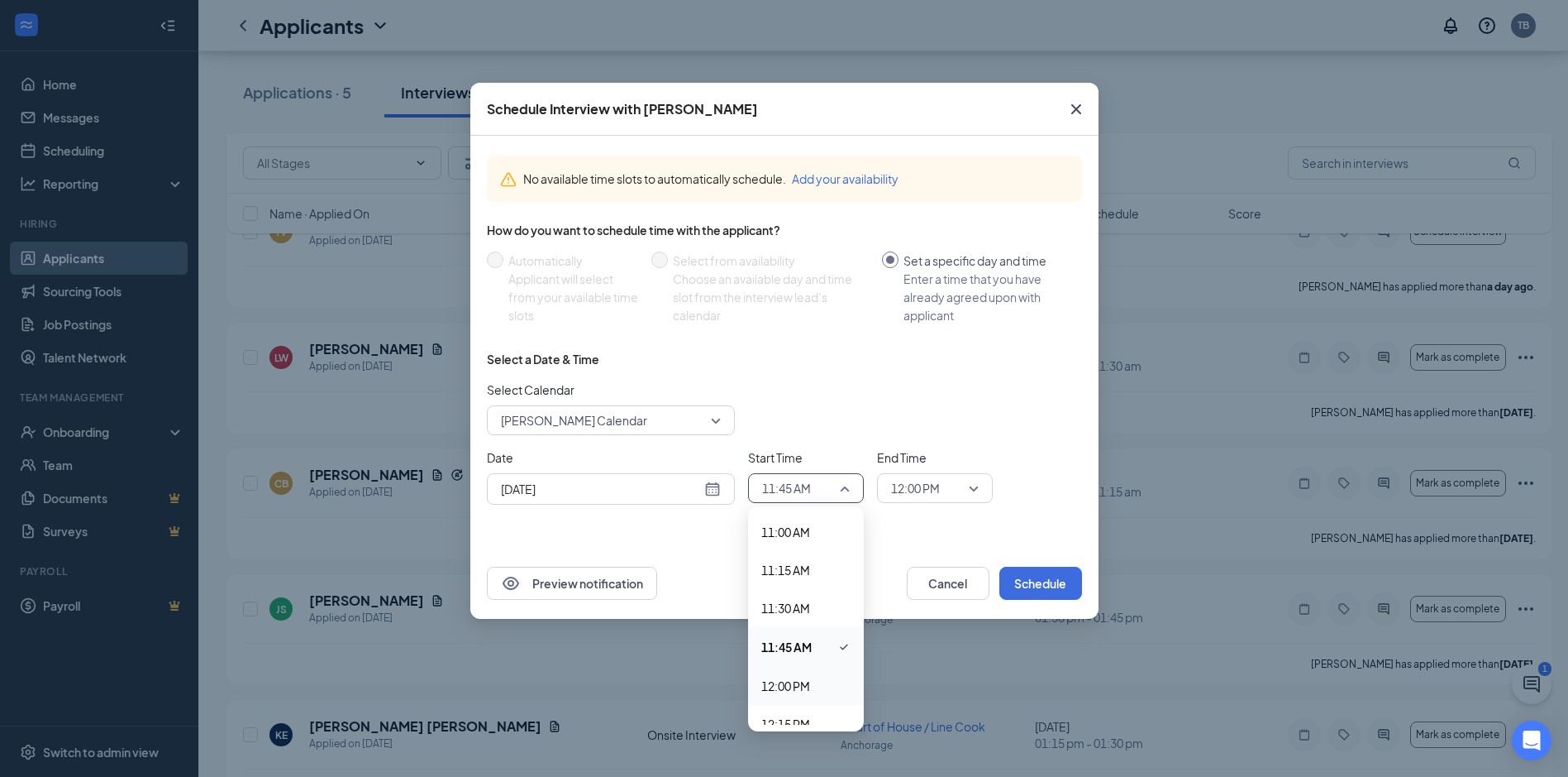
click at [792, 688] on span "12:00 PM" at bounding box center [786, 686] width 49 height 18
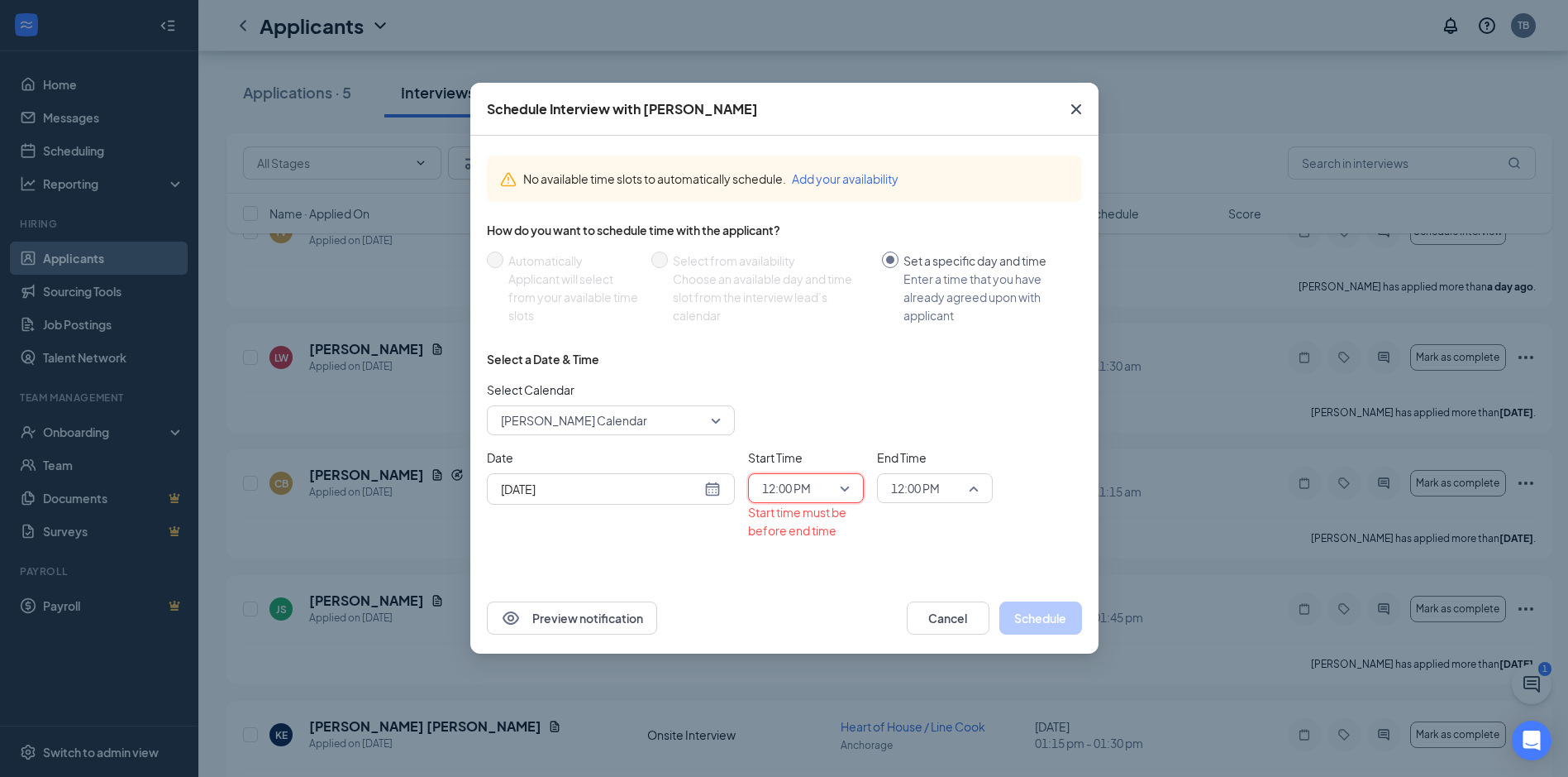
click at [926, 479] on span "12:00 PM" at bounding box center [916, 488] width 49 height 25
click at [919, 641] on span "12:15 PM" at bounding box center [915, 647] width 49 height 18
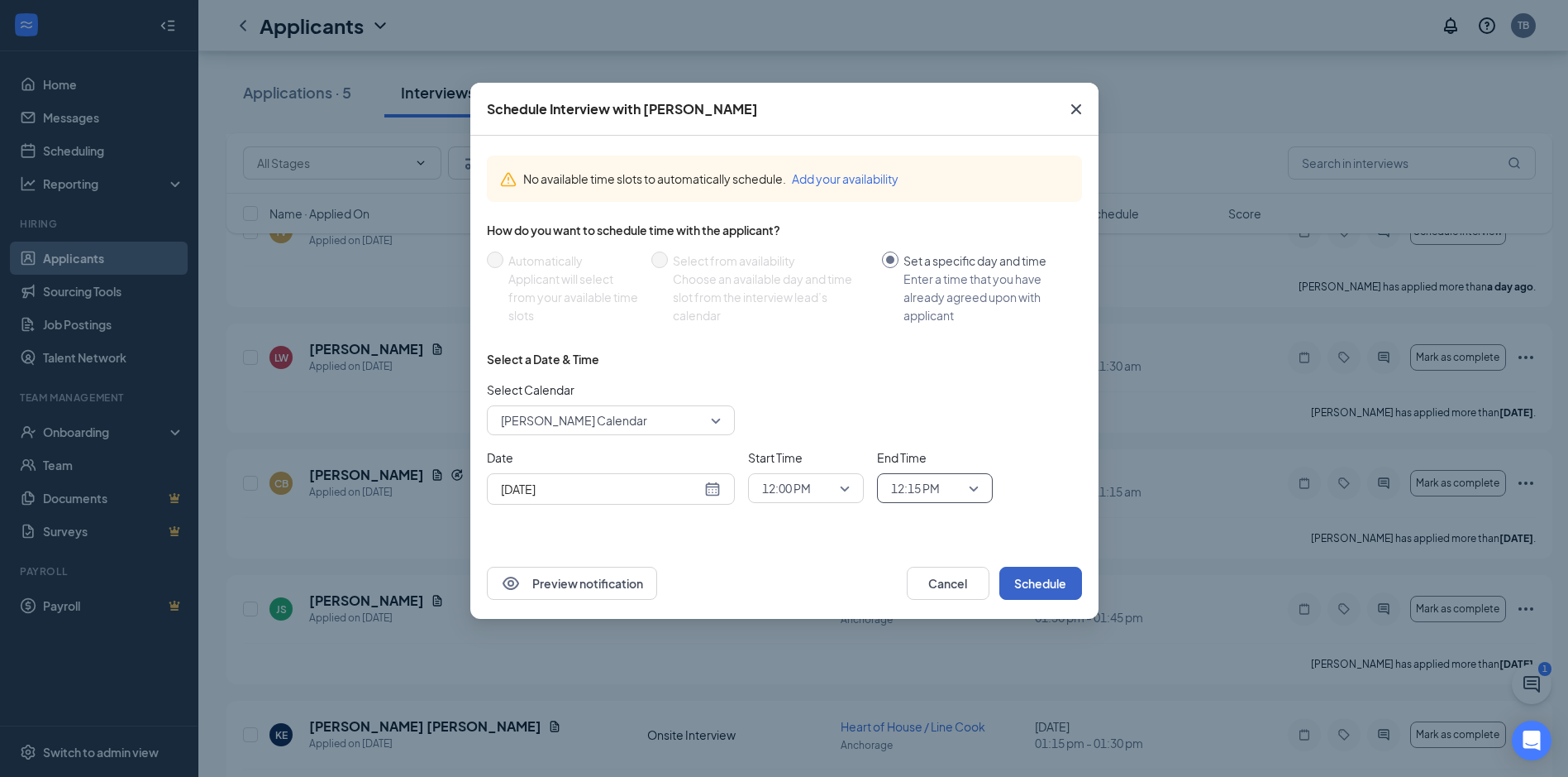
click at [1040, 579] on button "Schedule" at bounding box center [1040, 583] width 82 height 33
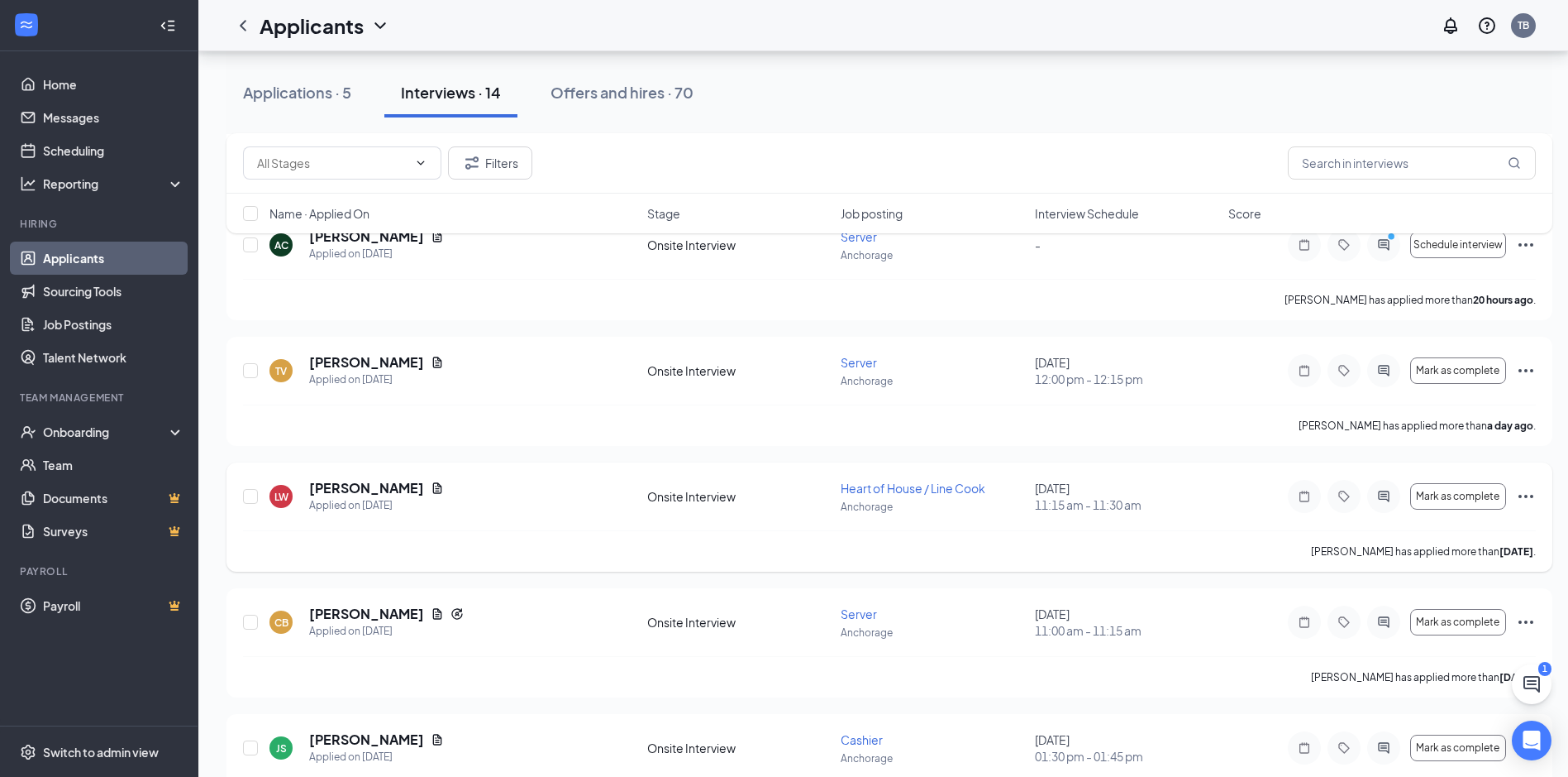
scroll to position [414, 0]
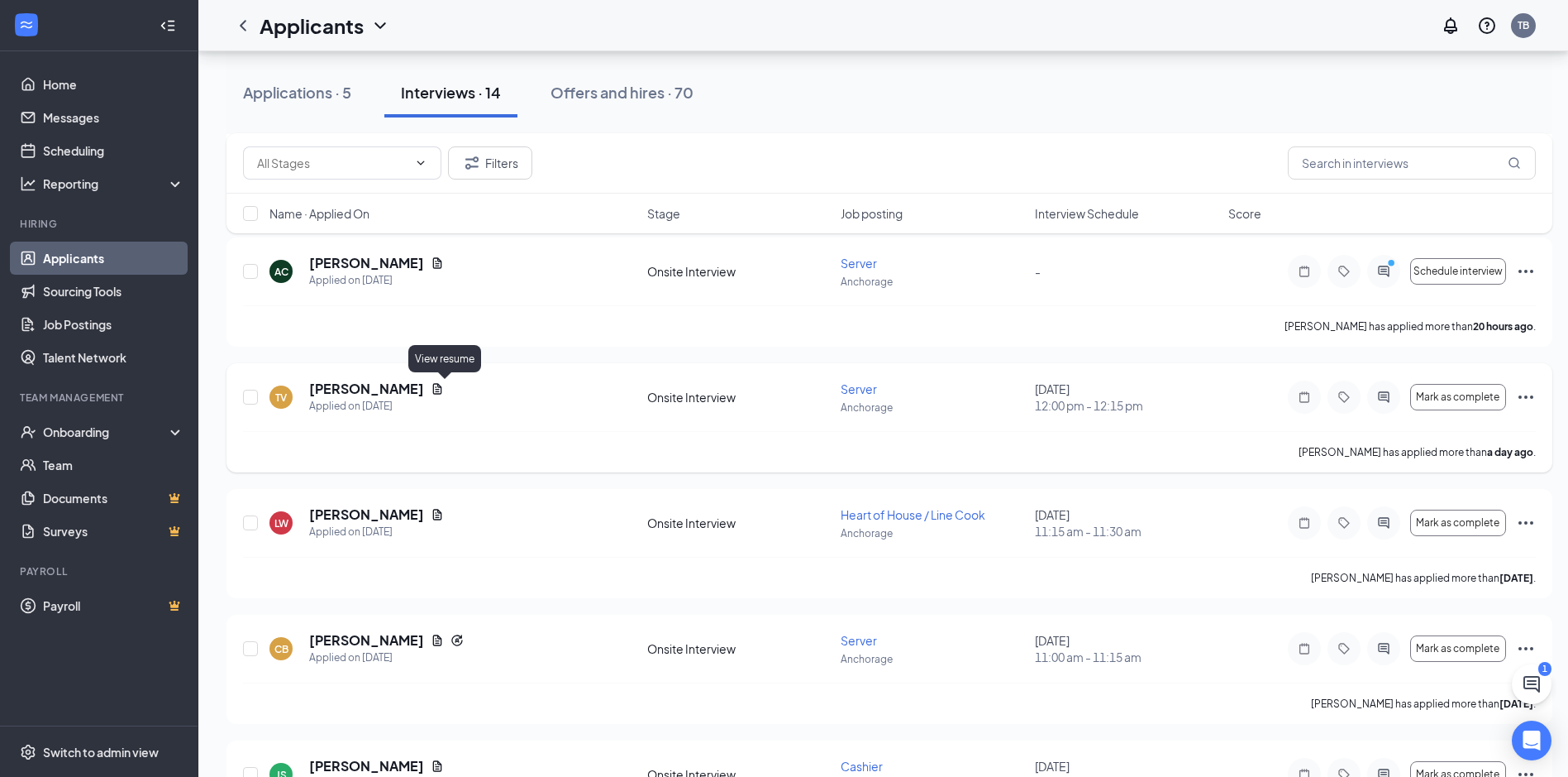
click at [444, 388] on icon "Document" at bounding box center [436, 388] width 13 height 13
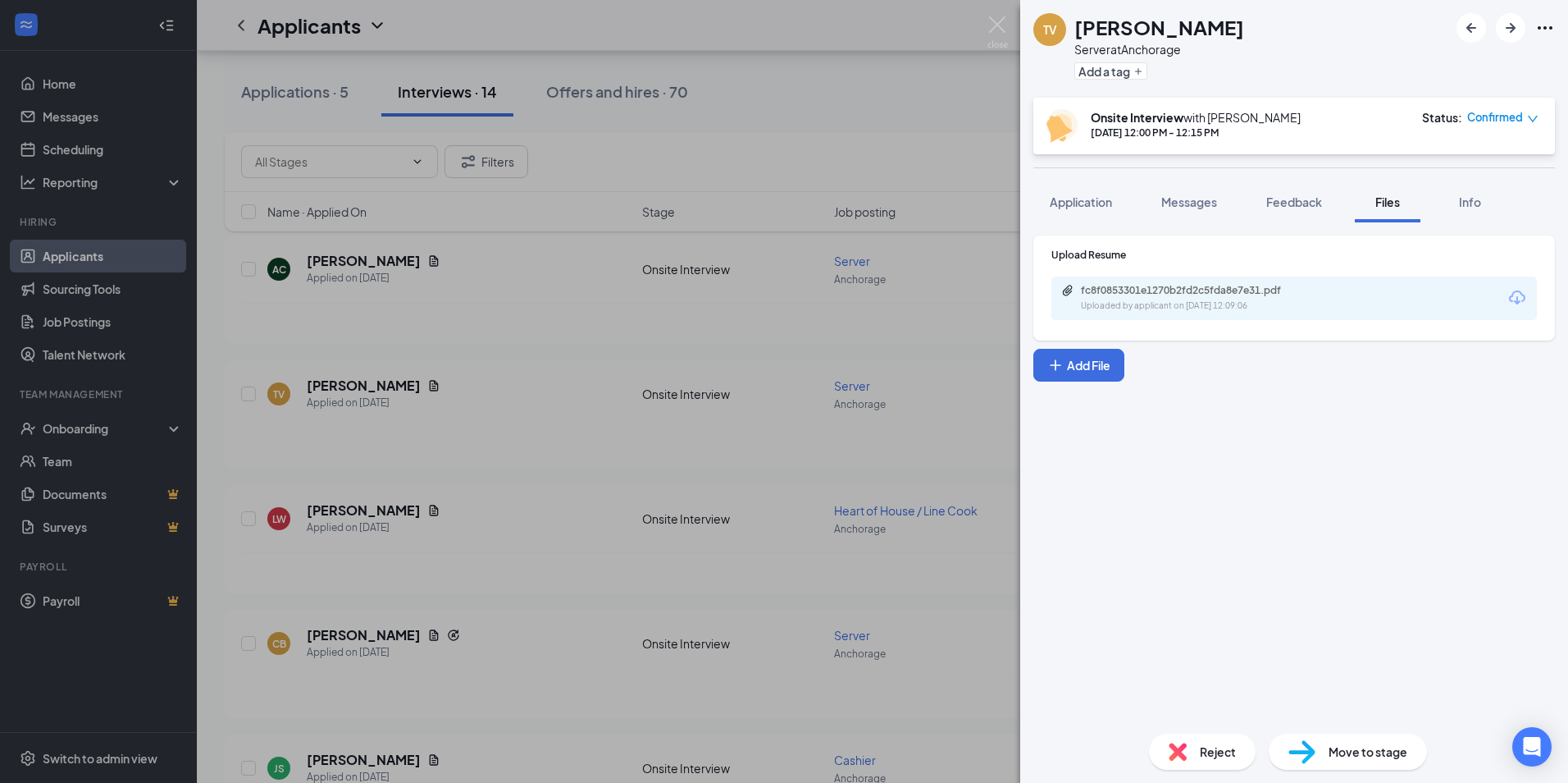
click at [817, 431] on div "TV Terria Vandenhuerk Server at Anchorage Add a tag Onsite Interview with There…" at bounding box center [784, 392] width 1568 height 783
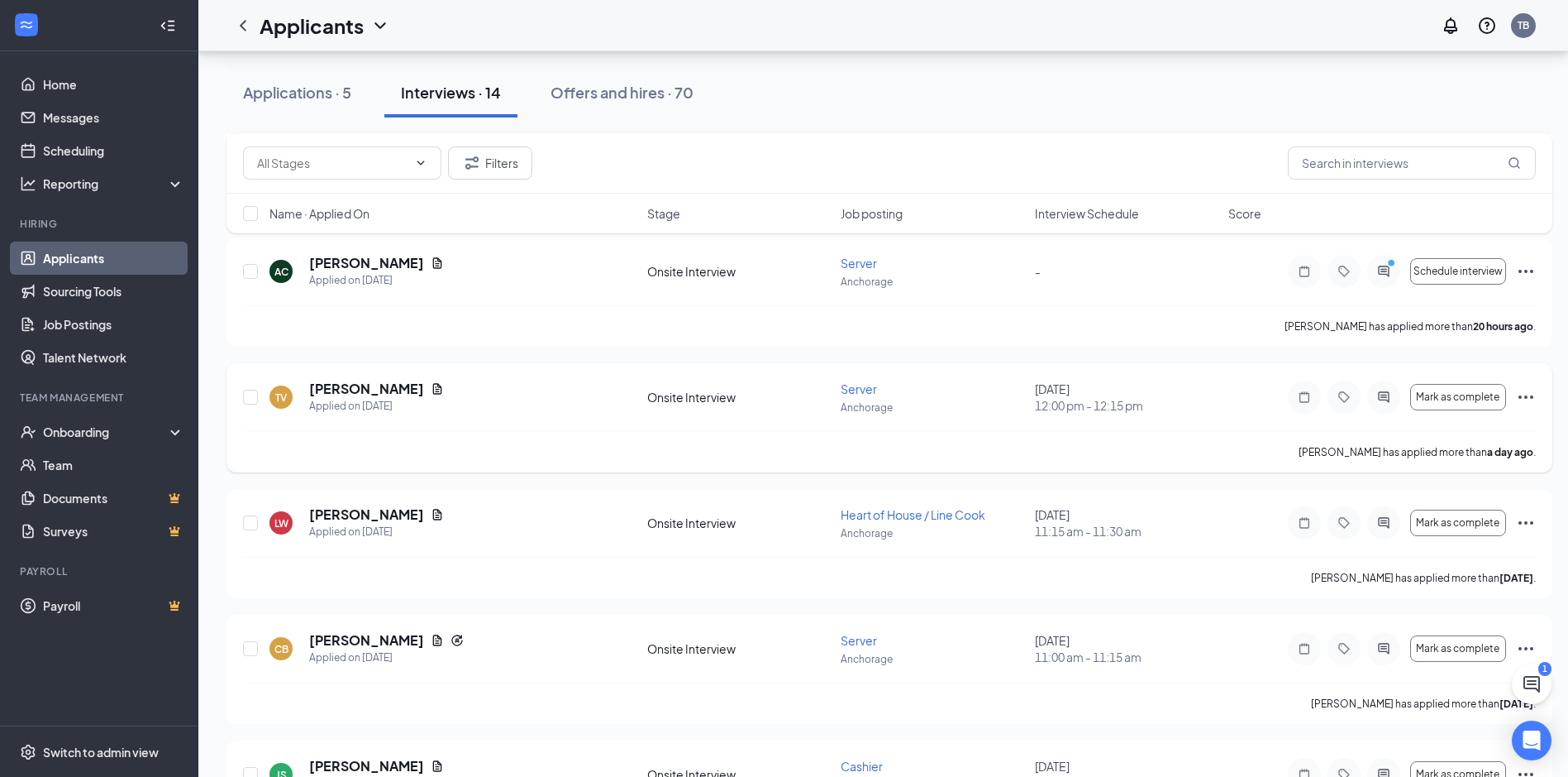
click at [1535, 398] on icon "Ellipses" at bounding box center [1526, 396] width 20 height 20
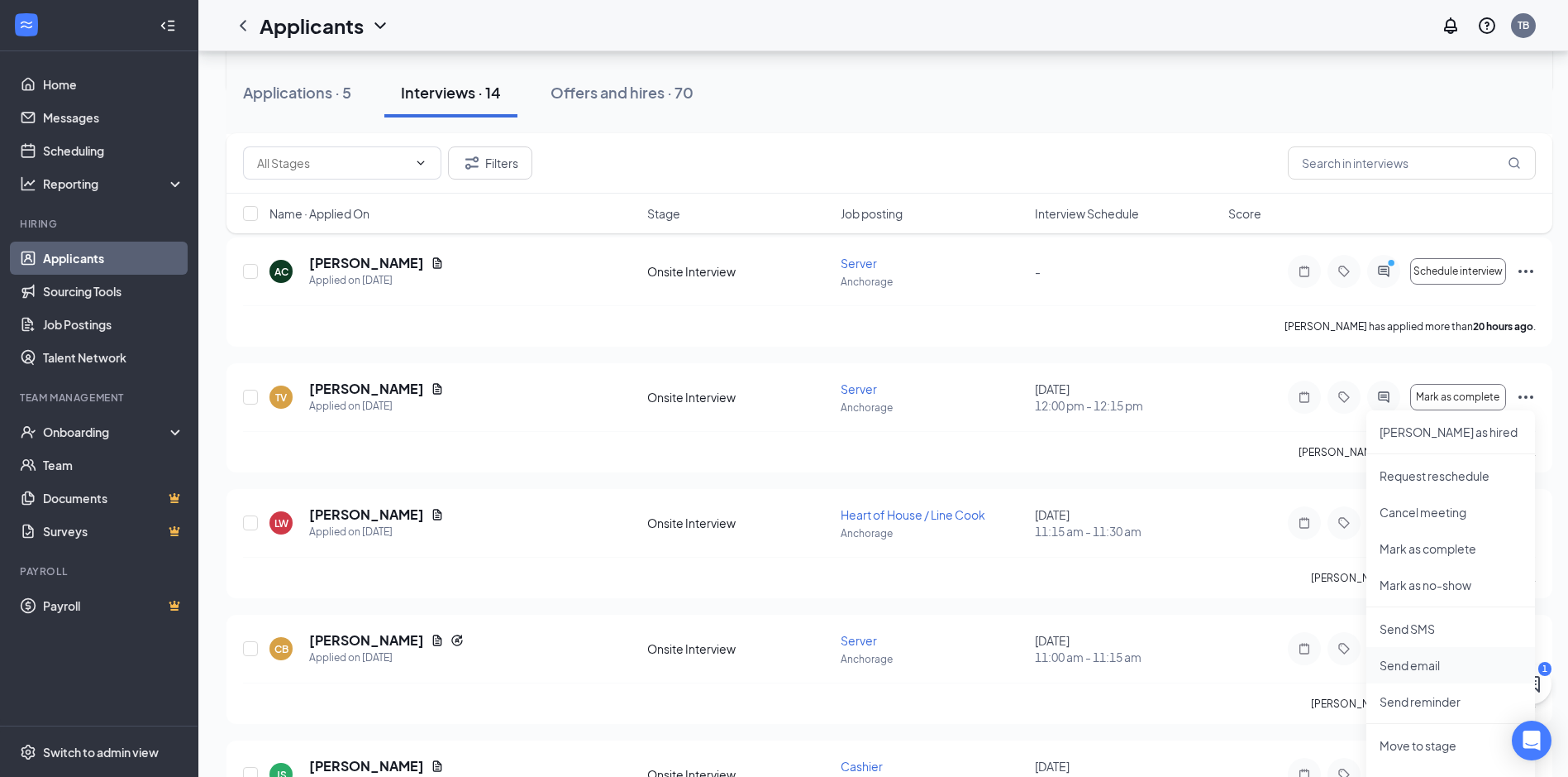
scroll to position [496, 0]
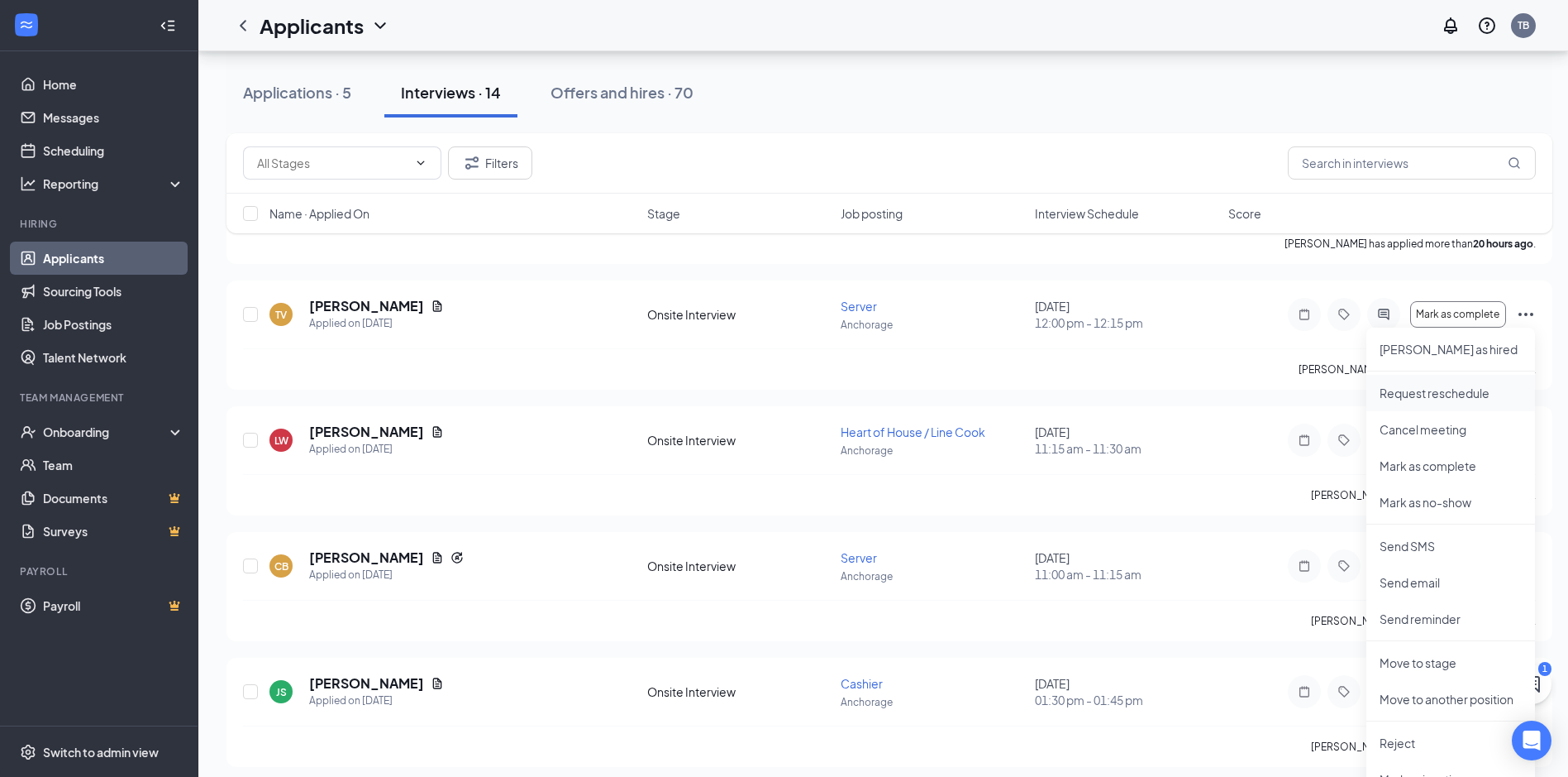
click at [1416, 396] on p "Request reschedule" at bounding box center [1451, 393] width 142 height 17
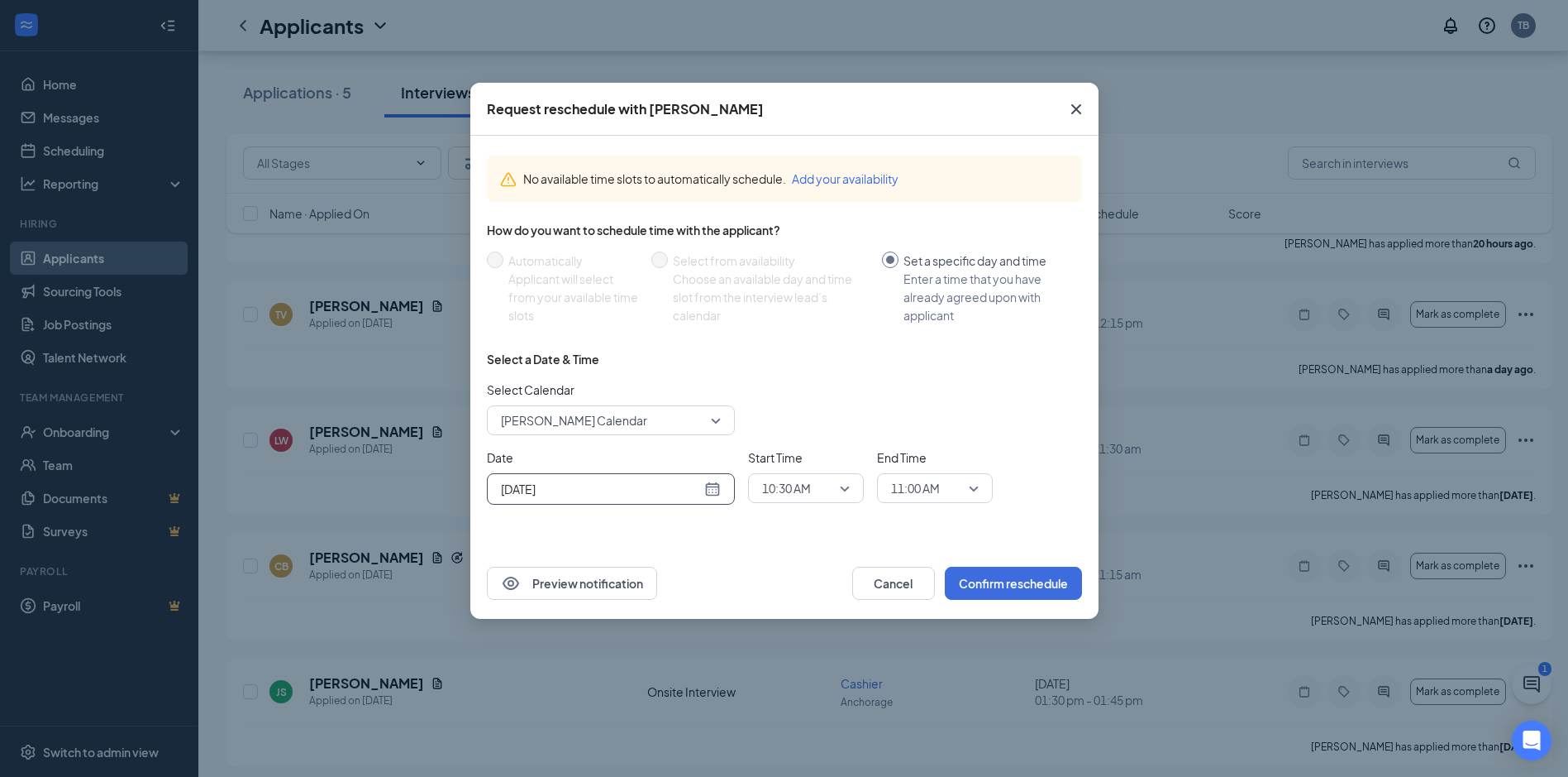
click at [711, 495] on div "Oct 15, 2025" at bounding box center [611, 488] width 220 height 18
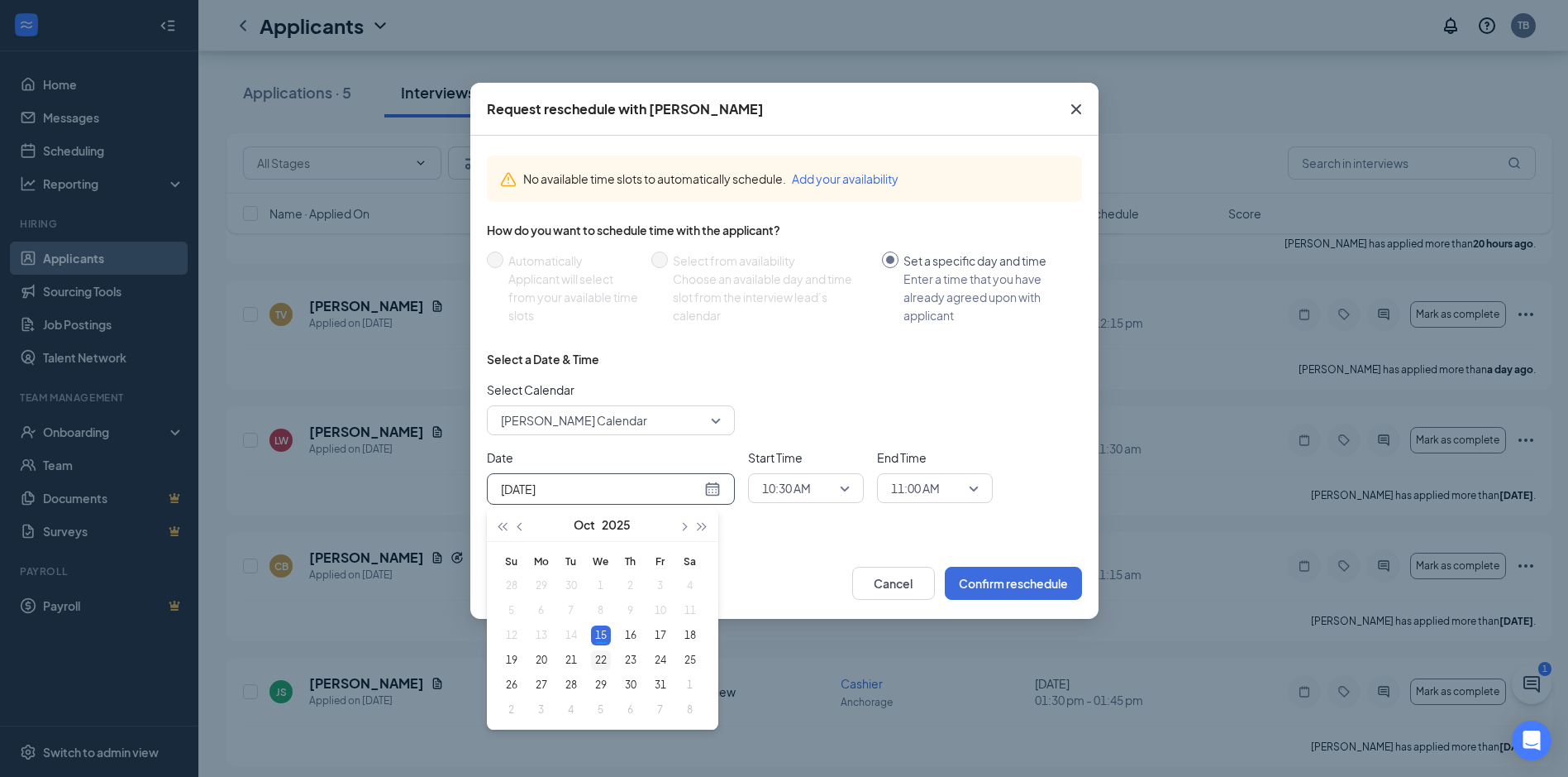
type input "Oct 22, 2025"
click at [601, 663] on div "22" at bounding box center [600, 659] width 20 height 20
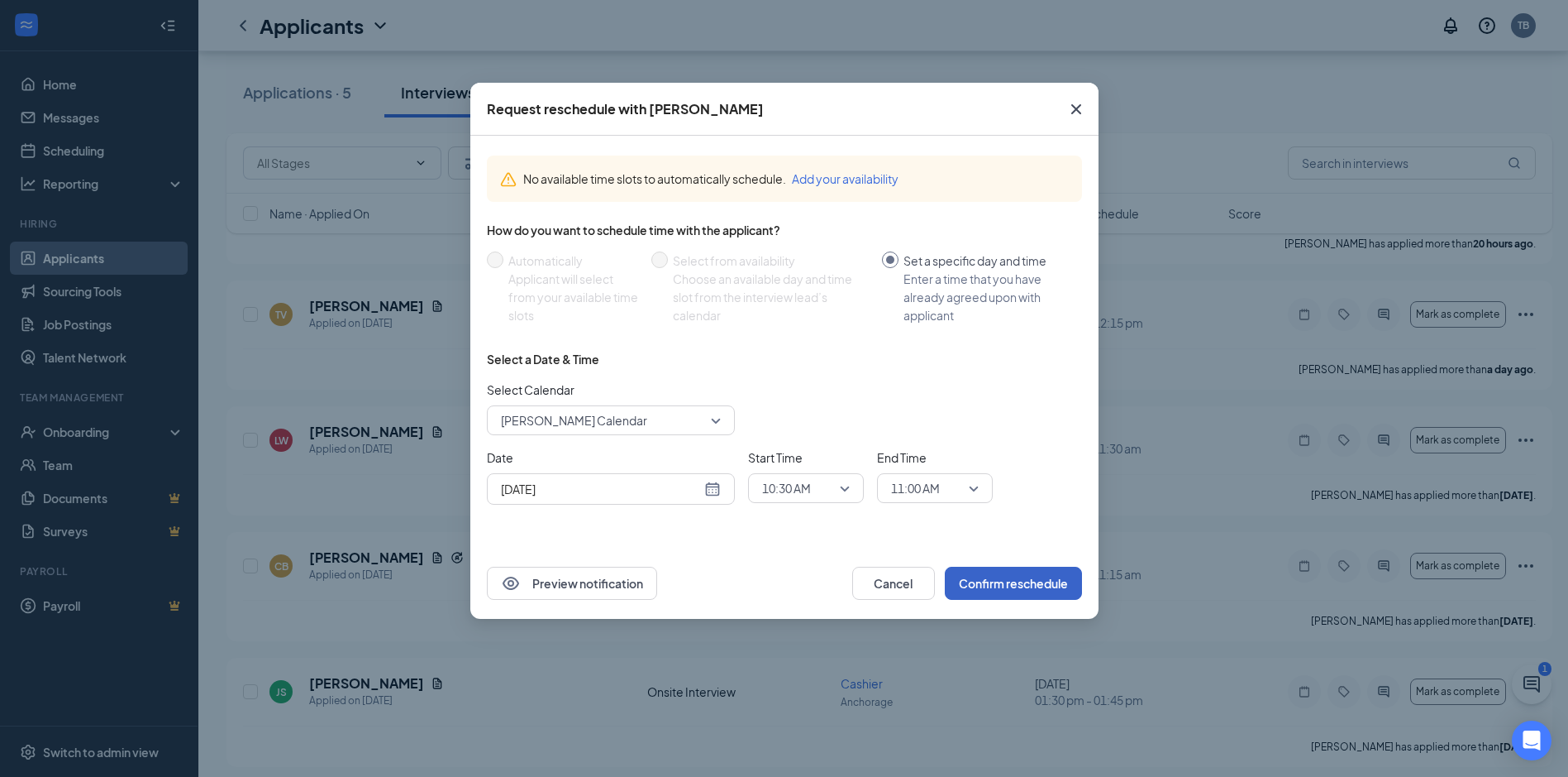
click at [1014, 578] on button "Confirm reschedule" at bounding box center [1013, 583] width 138 height 33
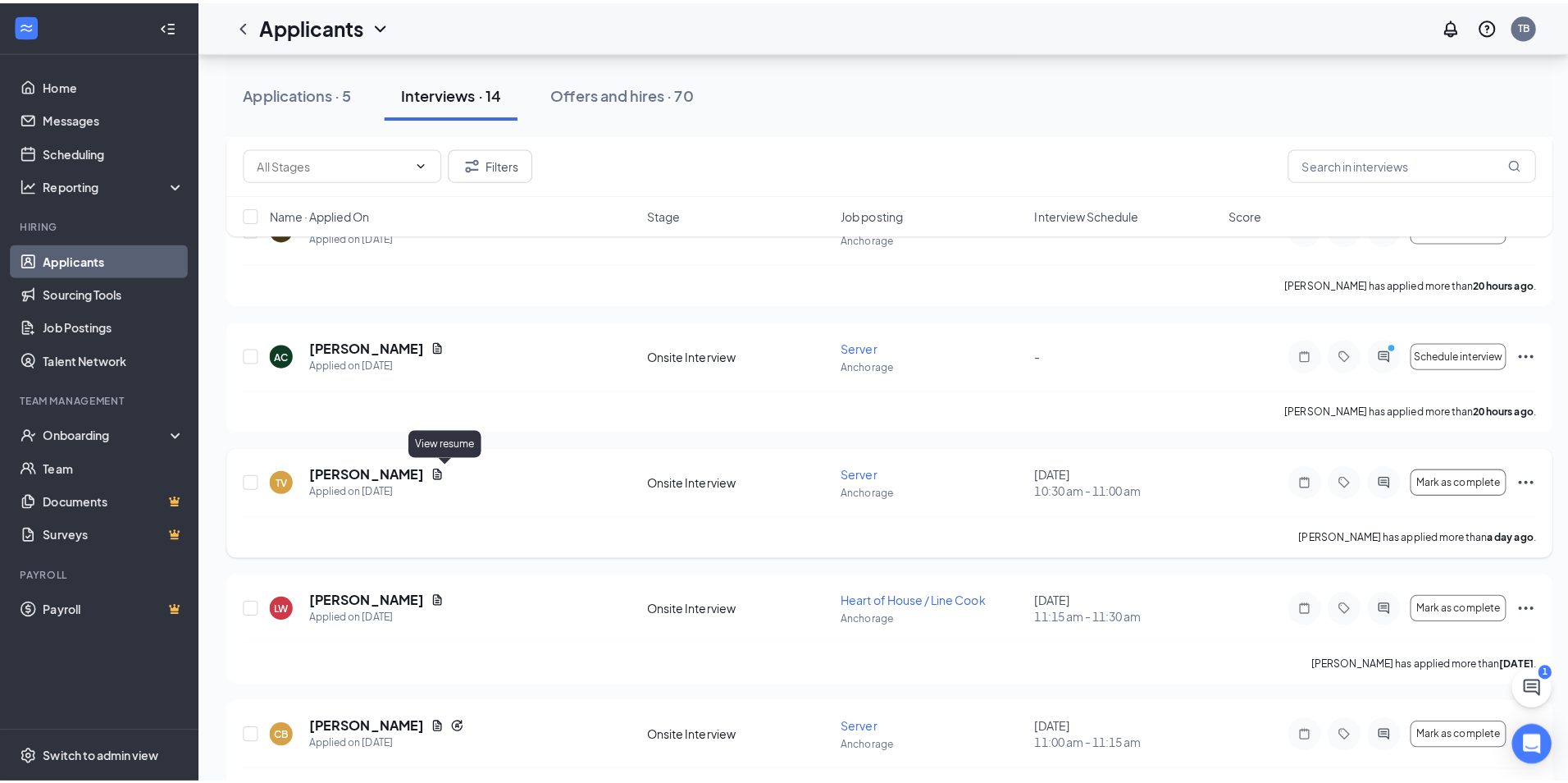
scroll to position [328, 0]
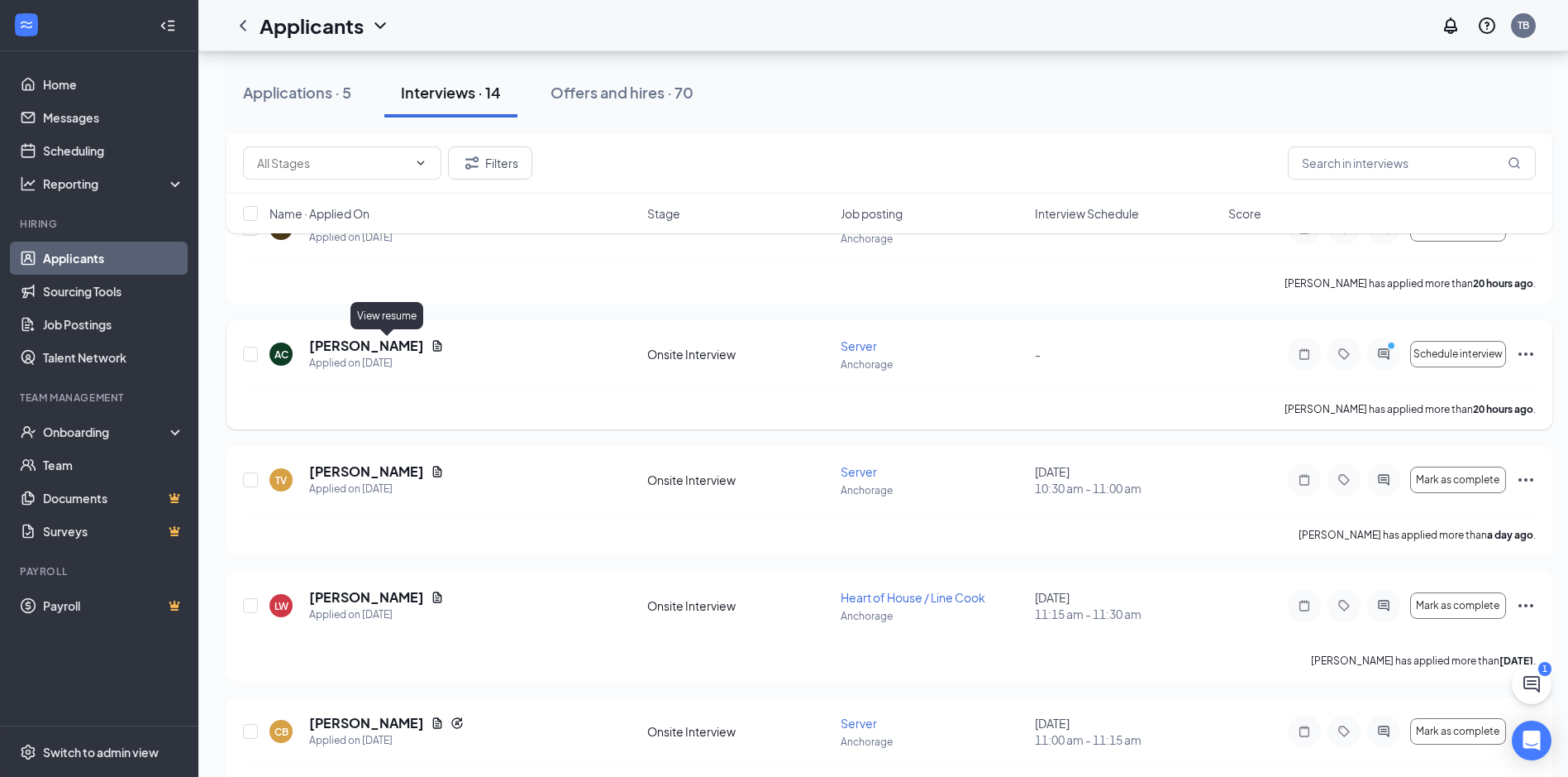
click at [430, 348] on icon "Document" at bounding box center [436, 346] width 13 height 13
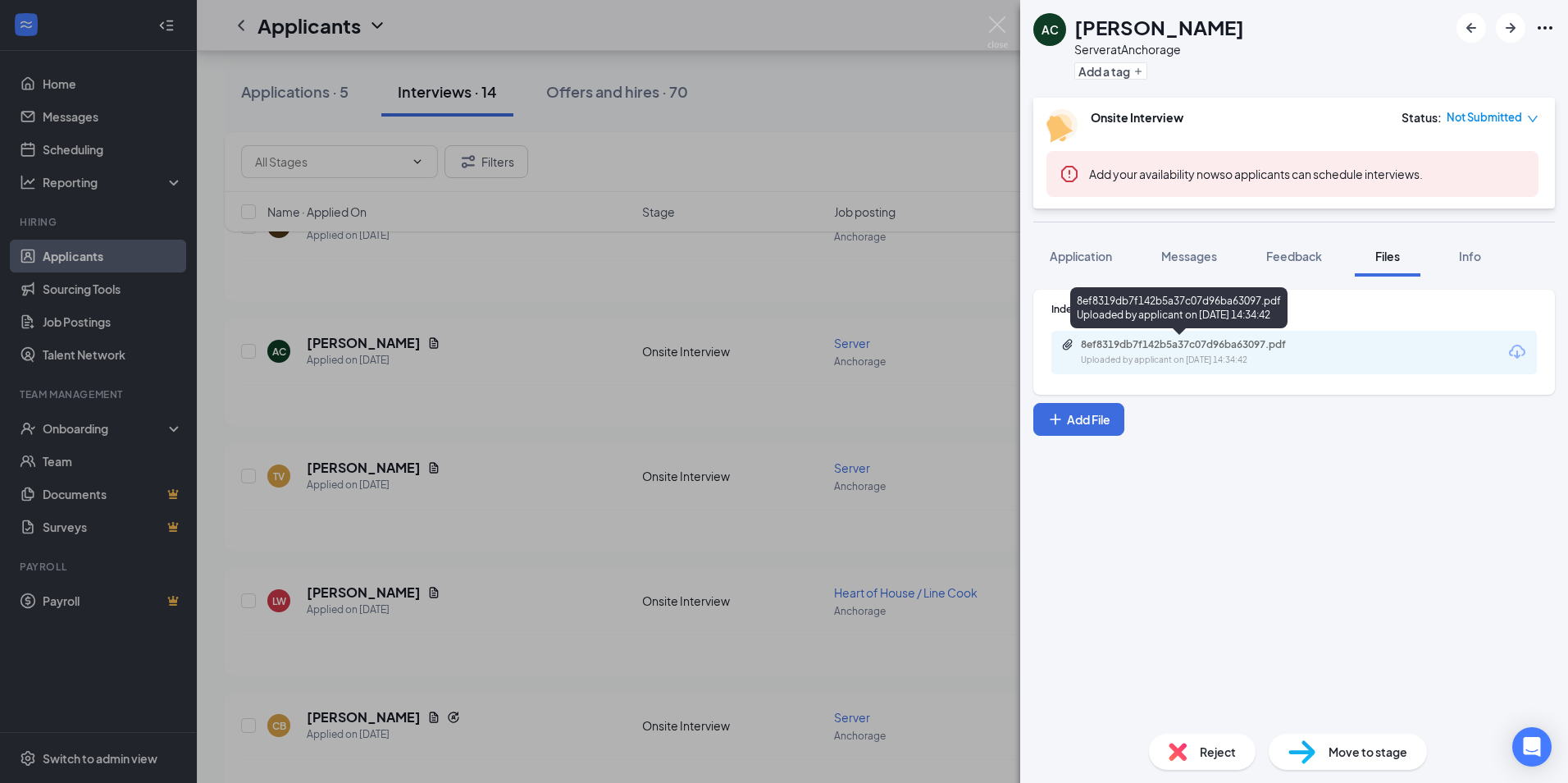
click at [1204, 364] on div "Uploaded by applicant on Oct 14, 2025 at 14:34:42" at bounding box center [1204, 360] width 246 height 13
click at [1077, 254] on span "Application" at bounding box center [1081, 256] width 63 height 15
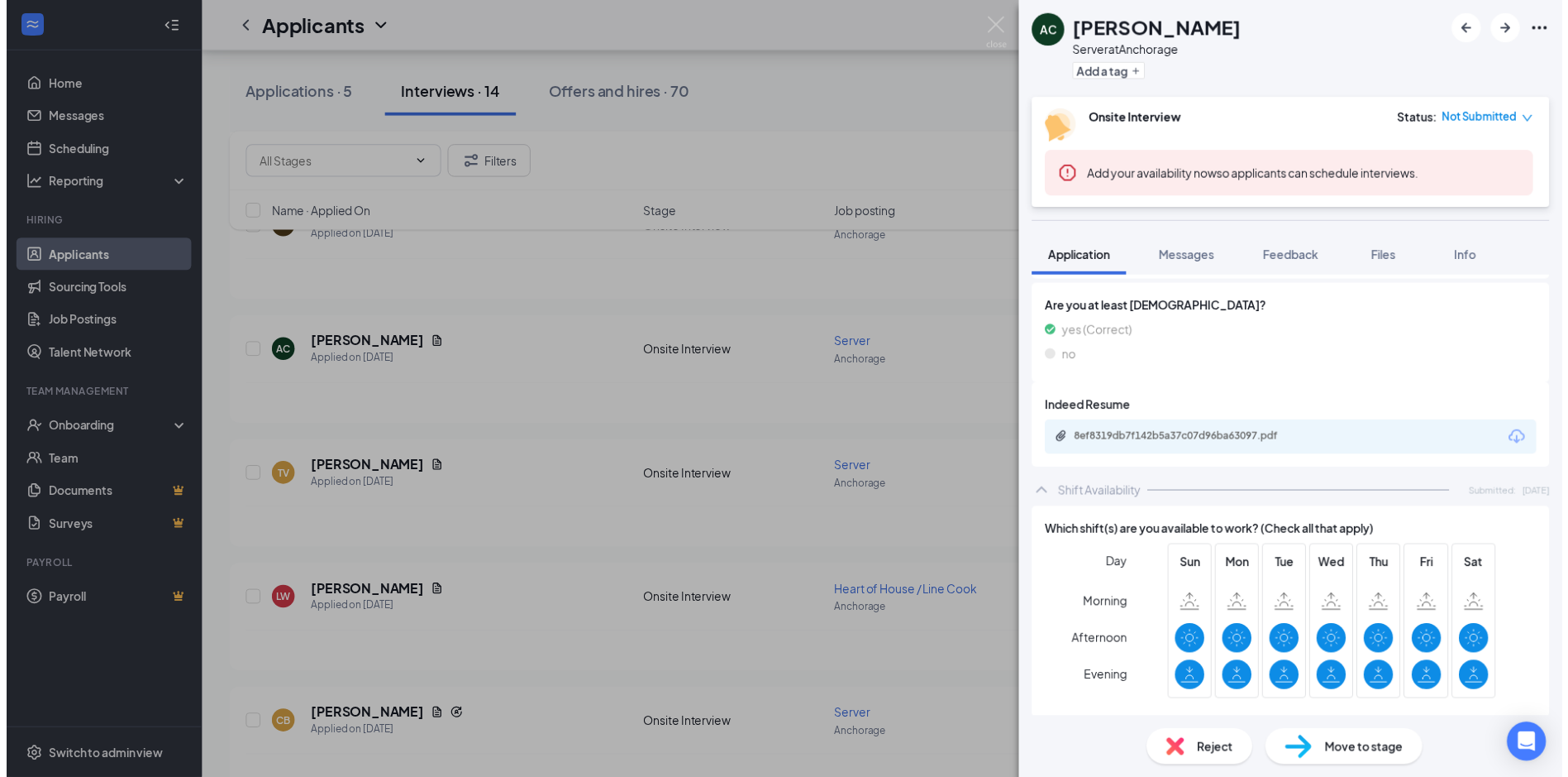
scroll to position [913, 0]
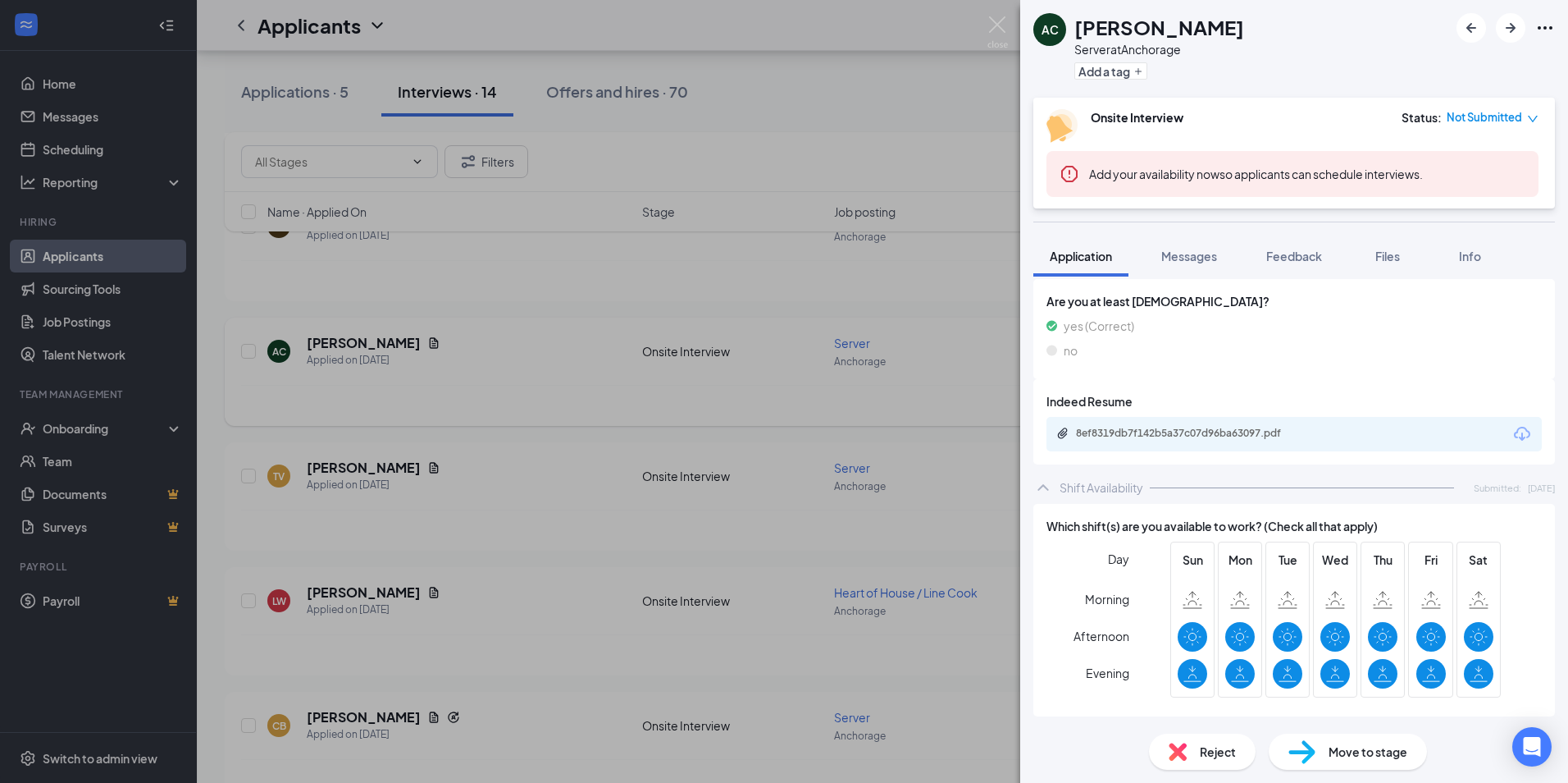
click at [771, 397] on div "AC Aurel Cani Server at Anchorage Add a tag Onsite Interview Status : Not Submi…" at bounding box center [784, 392] width 1568 height 783
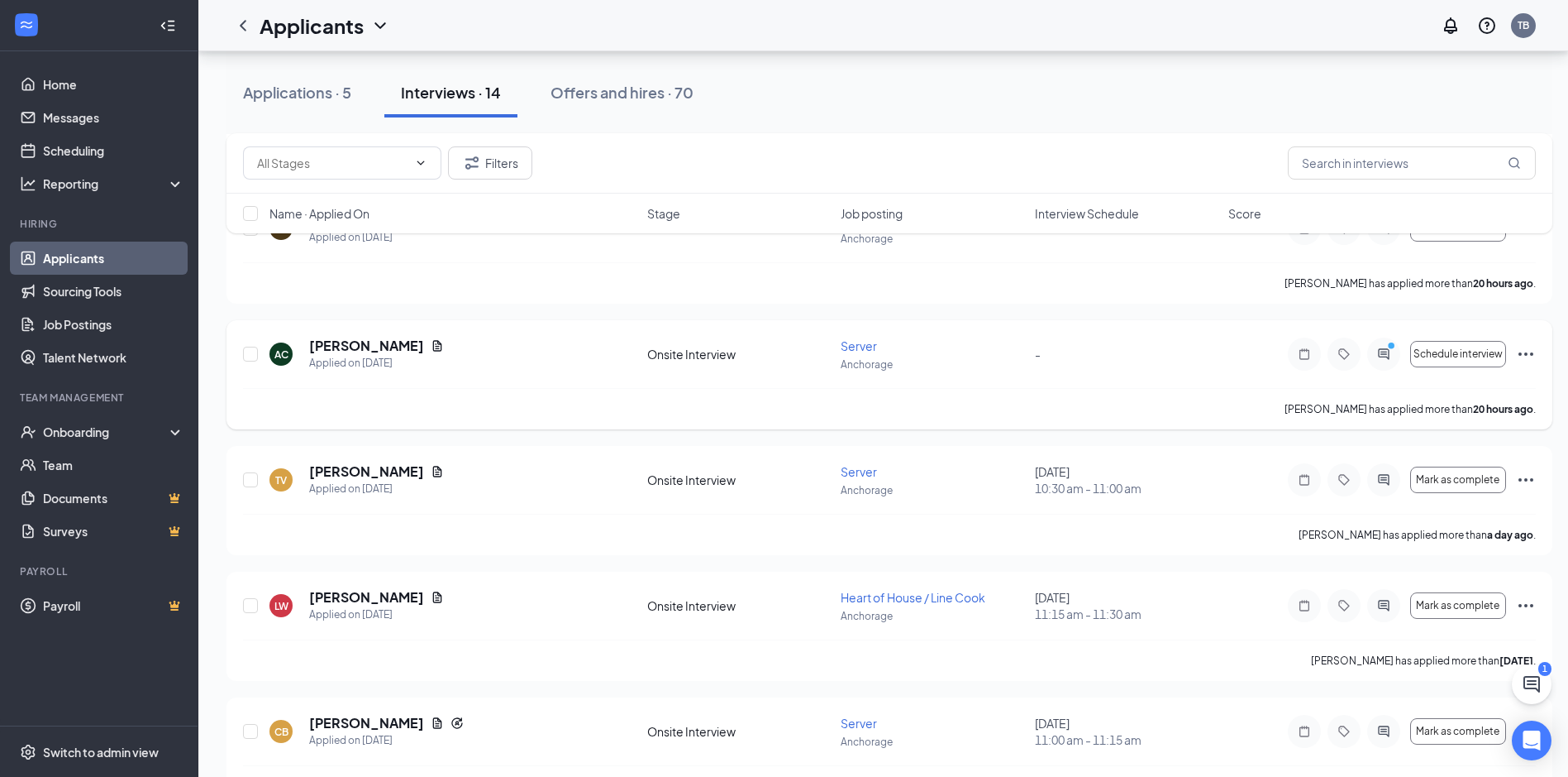
click at [1525, 357] on icon "Ellipses" at bounding box center [1526, 353] width 20 height 20
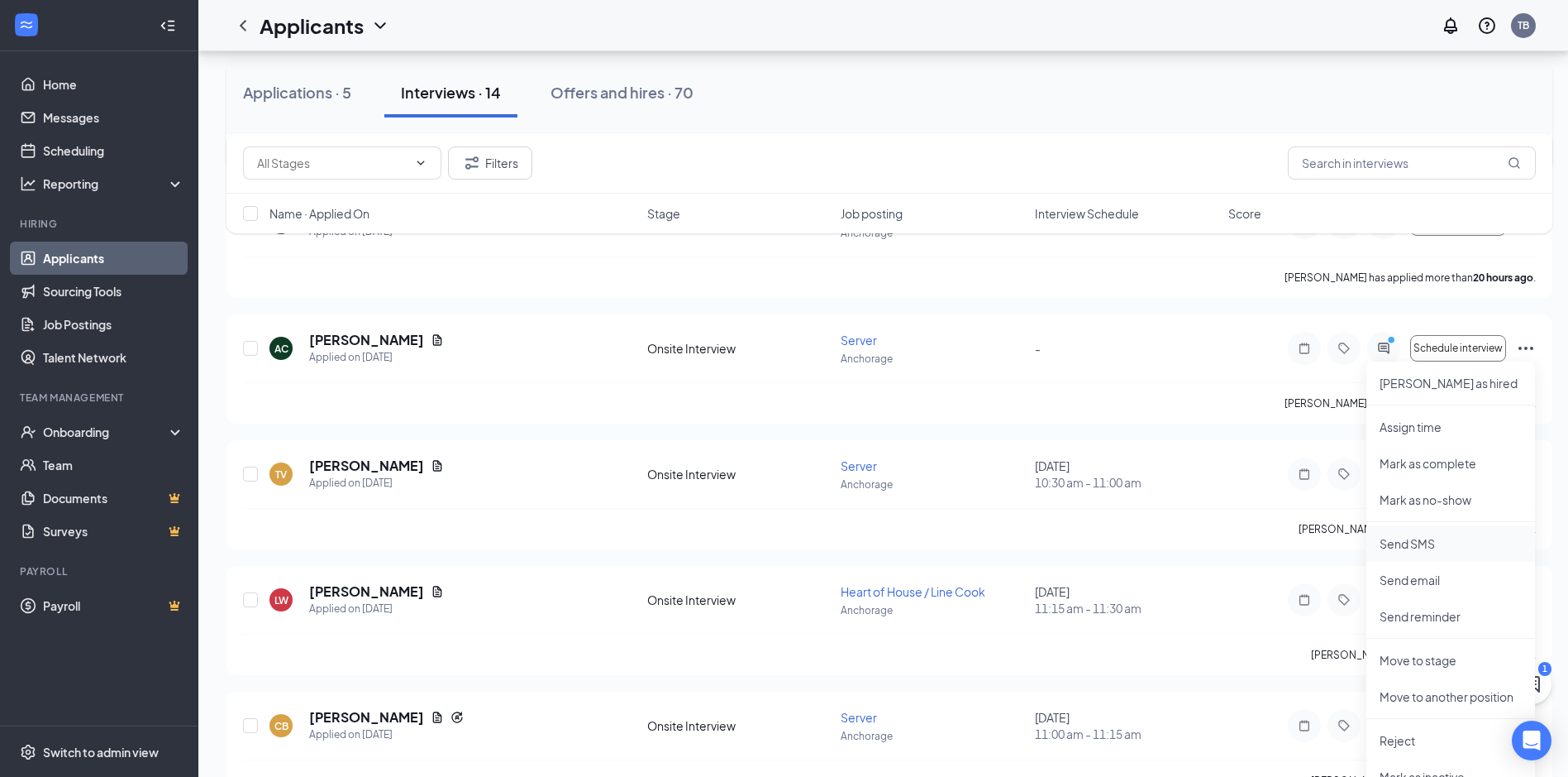
scroll to position [331, 0]
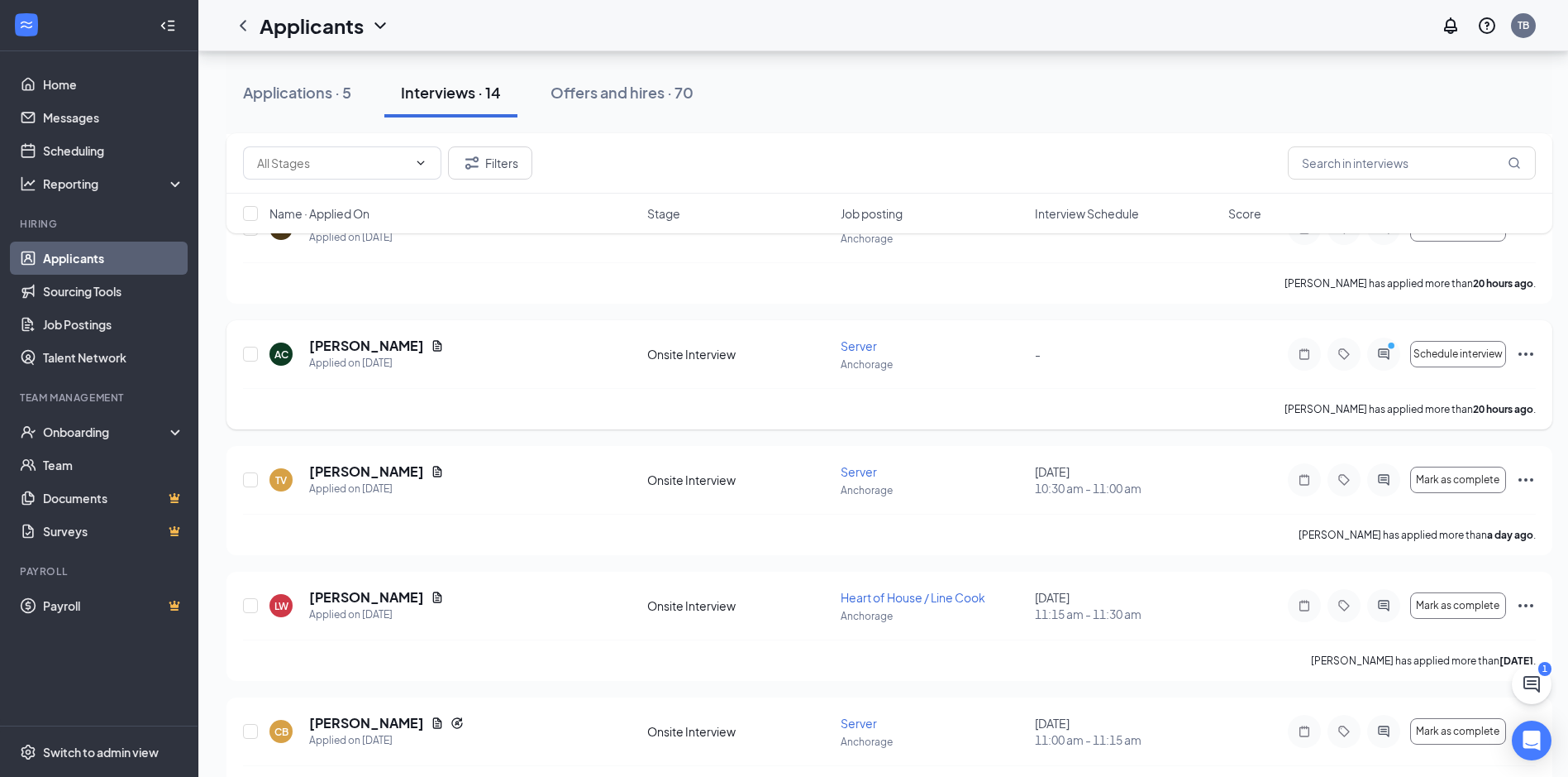
click at [1008, 406] on div "Aurel Cani has applied more than 20 hours ago ." at bounding box center [889, 408] width 1293 height 41
click at [1529, 346] on icon "Ellipses" at bounding box center [1526, 353] width 20 height 20
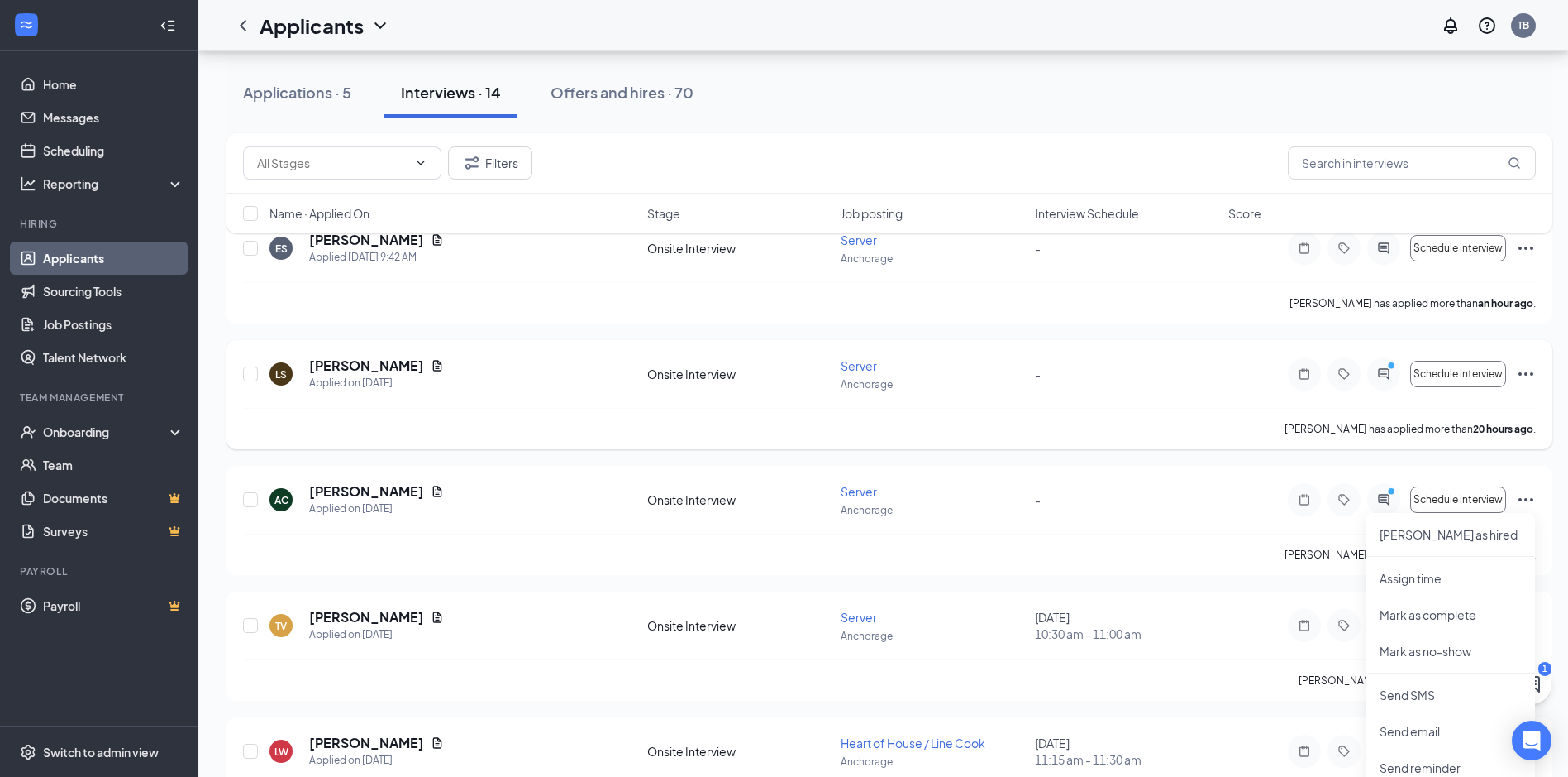
scroll to position [166, 0]
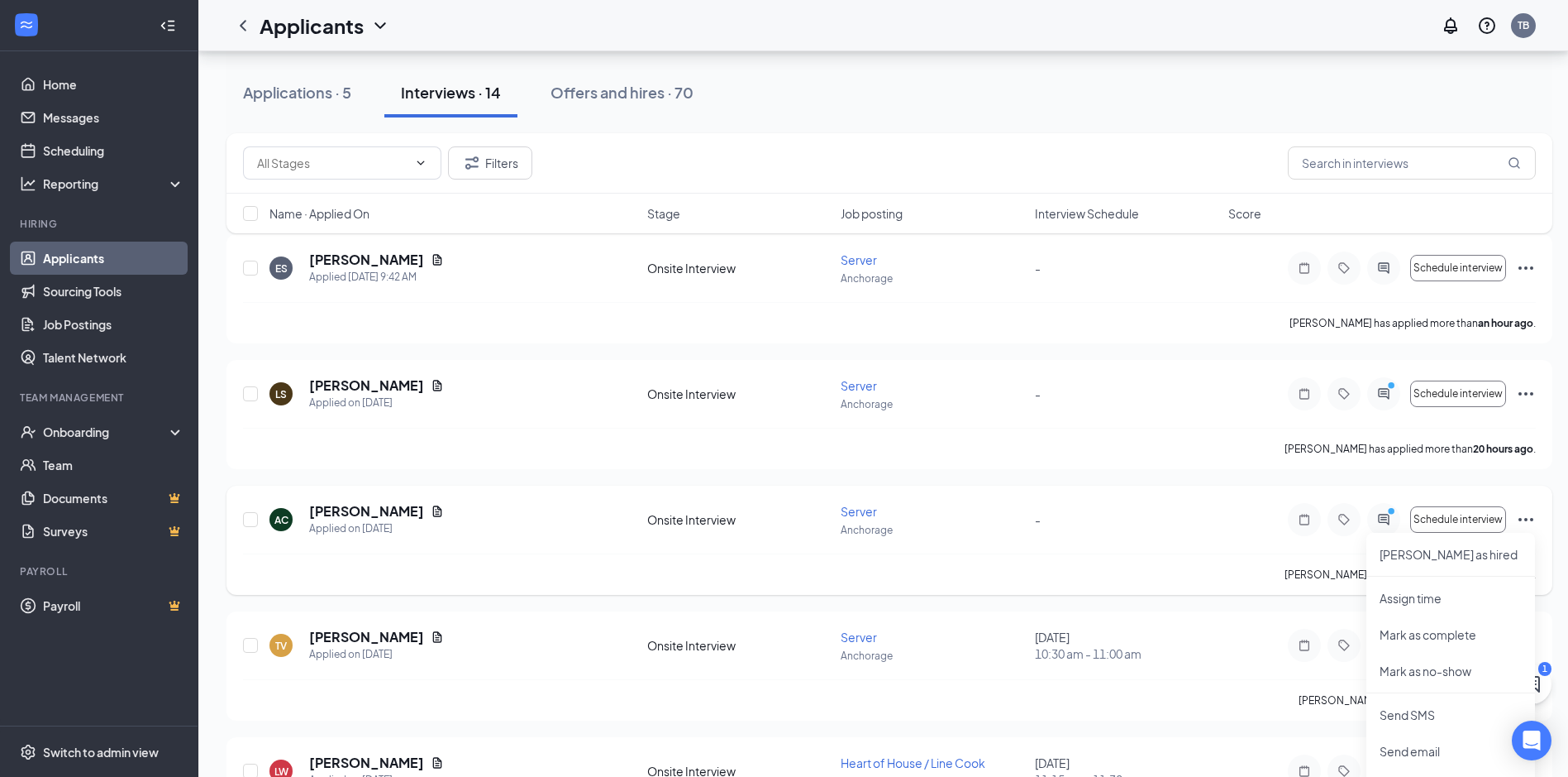
click at [1527, 526] on icon "Ellipses" at bounding box center [1526, 519] width 20 height 20
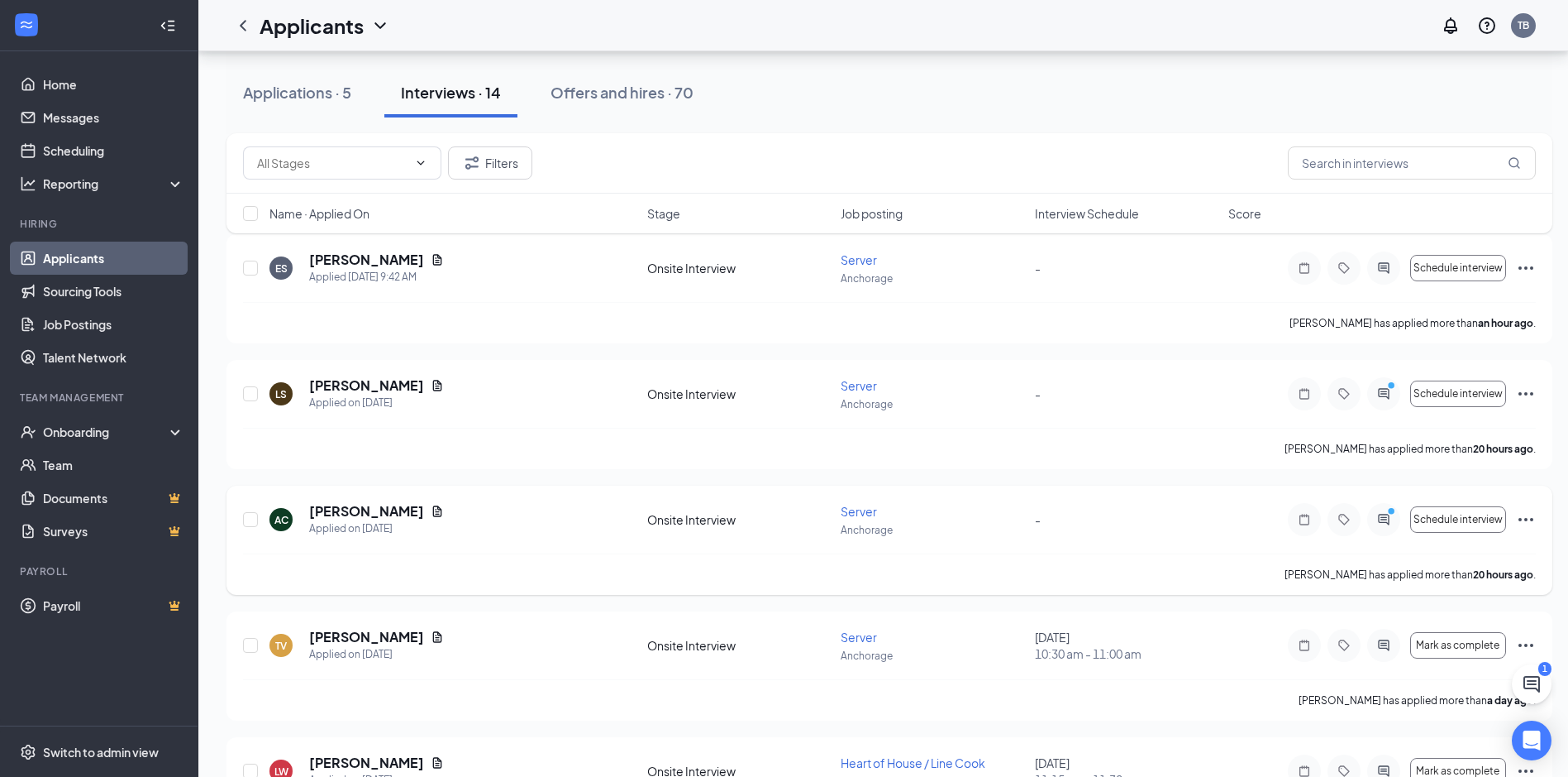
click at [1523, 521] on icon "Ellipses" at bounding box center [1526, 519] width 20 height 20
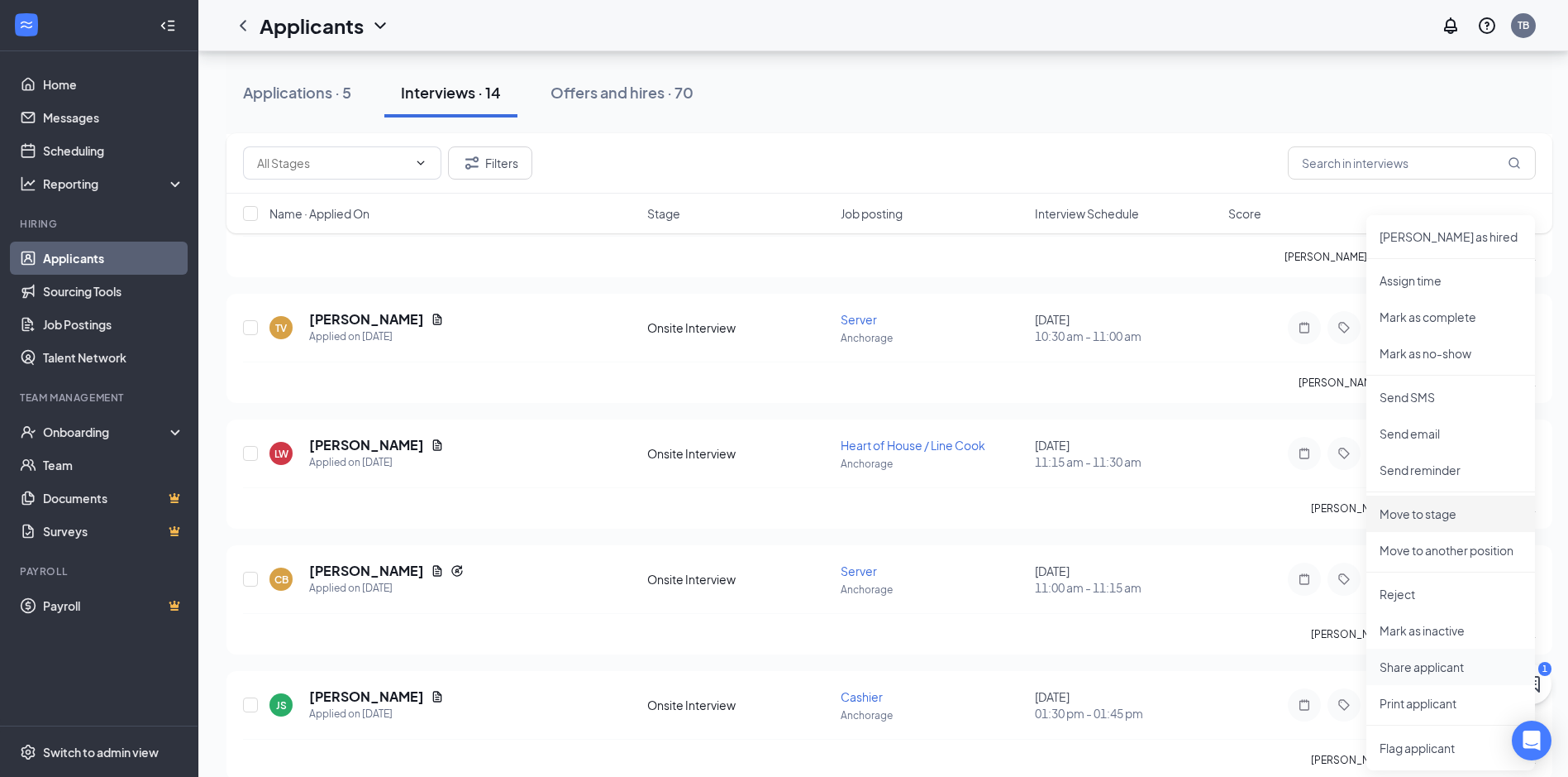
scroll to position [496, 0]
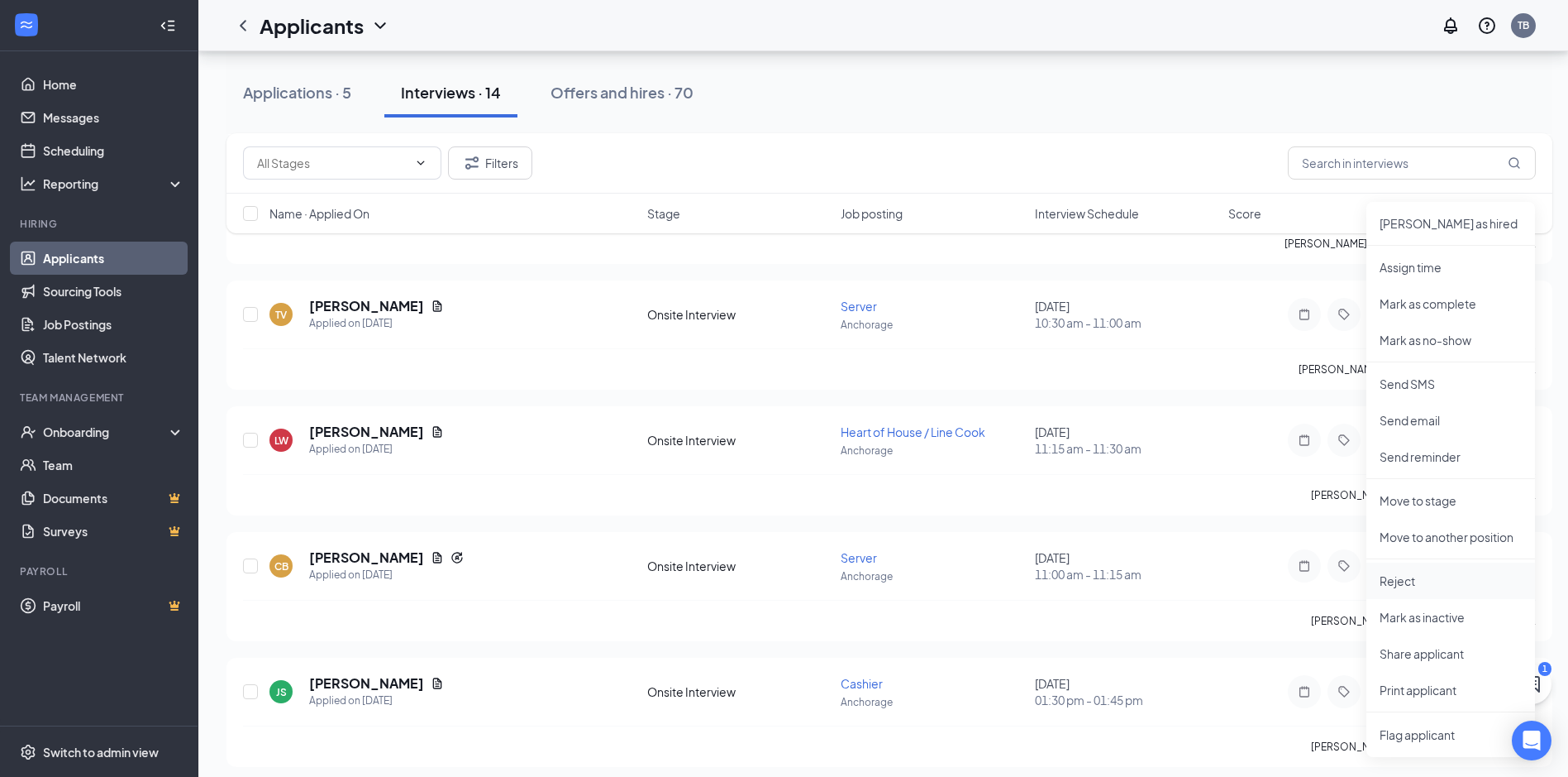
click at [1402, 581] on p "Reject" at bounding box center [1451, 581] width 142 height 17
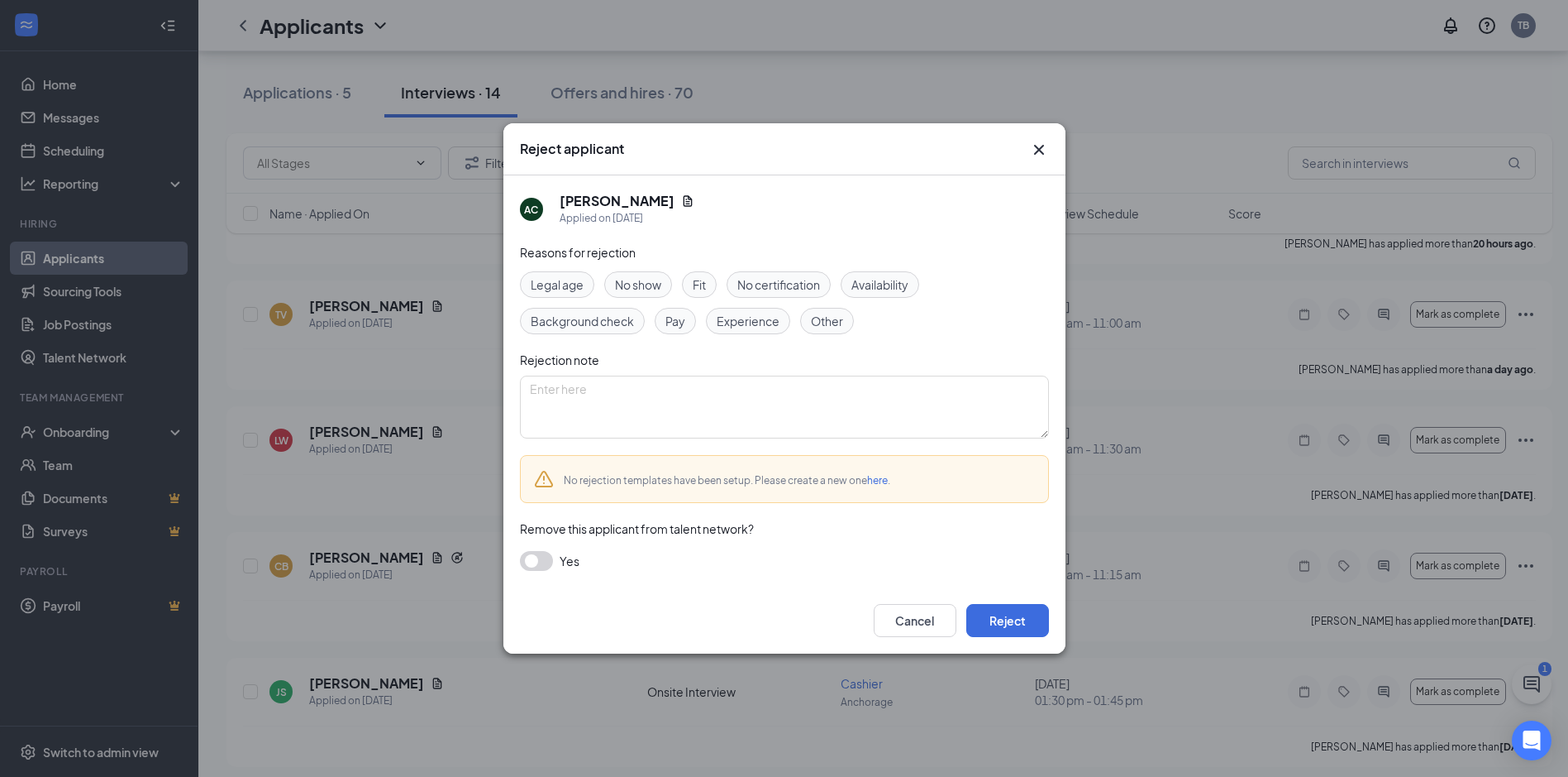
click at [749, 318] on span "Experience" at bounding box center [749, 321] width 63 height 18
click at [1000, 621] on button "Reject" at bounding box center [1008, 621] width 82 height 33
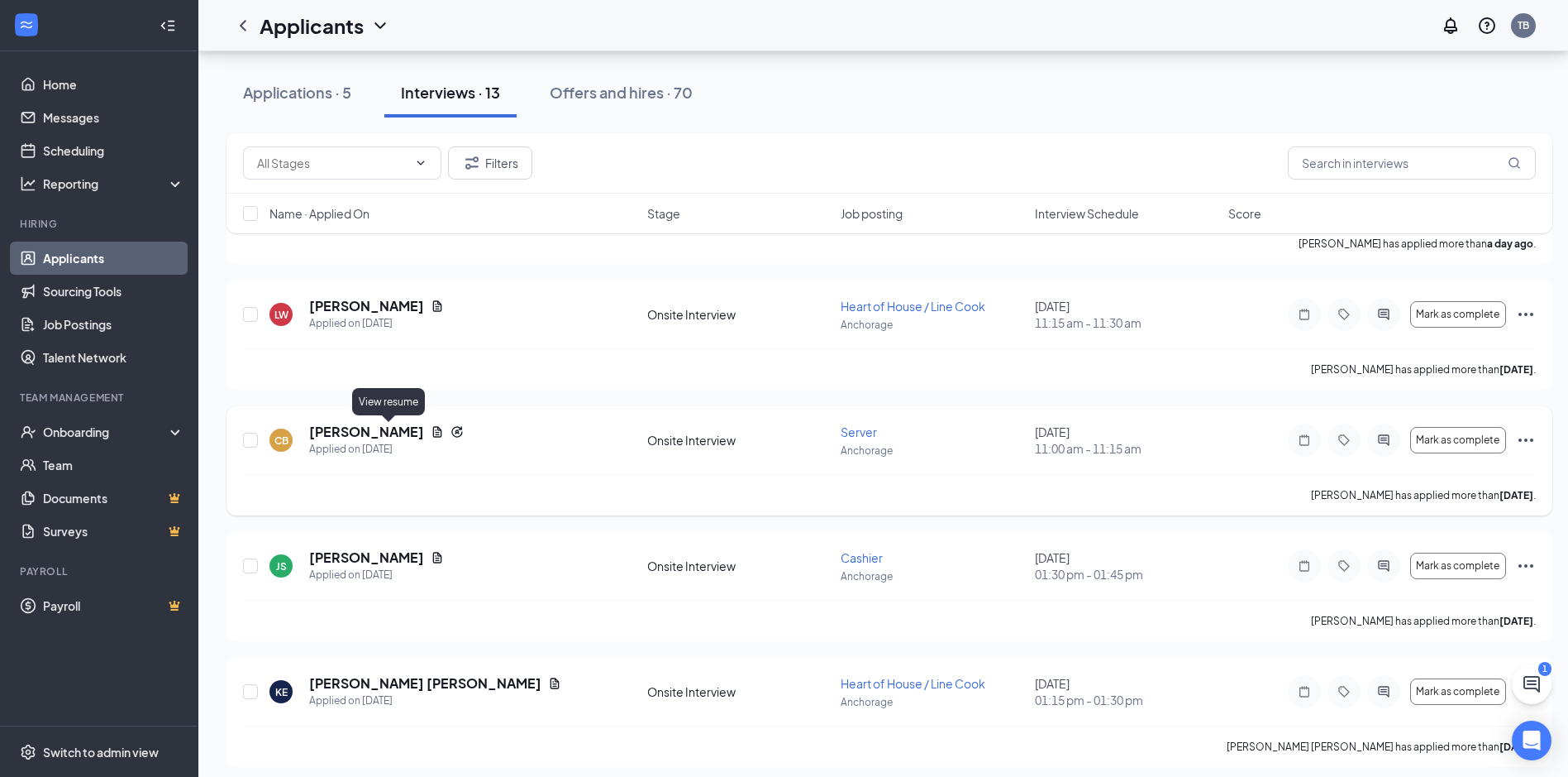
click at [430, 435] on icon "Document" at bounding box center [436, 431] width 13 height 13
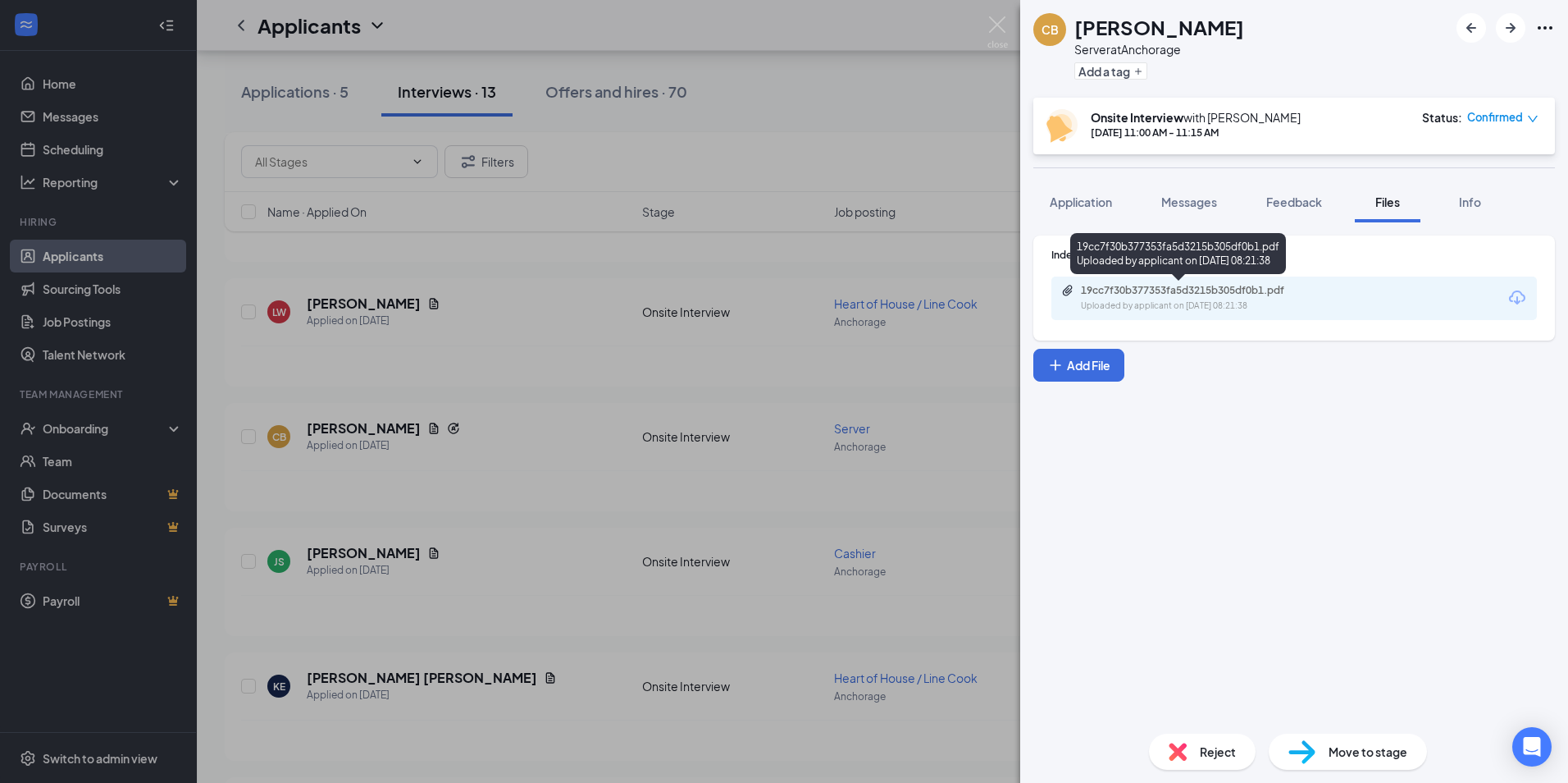
click at [1237, 296] on div "19cc7f30b377353fa5d3215b305df0b1.pdf" at bounding box center [1196, 290] width 230 height 13
click at [611, 439] on div "CB Colby Bills Server at Anchorage Add a tag Onsite Interview with Theresa Broo…" at bounding box center [784, 392] width 1568 height 783
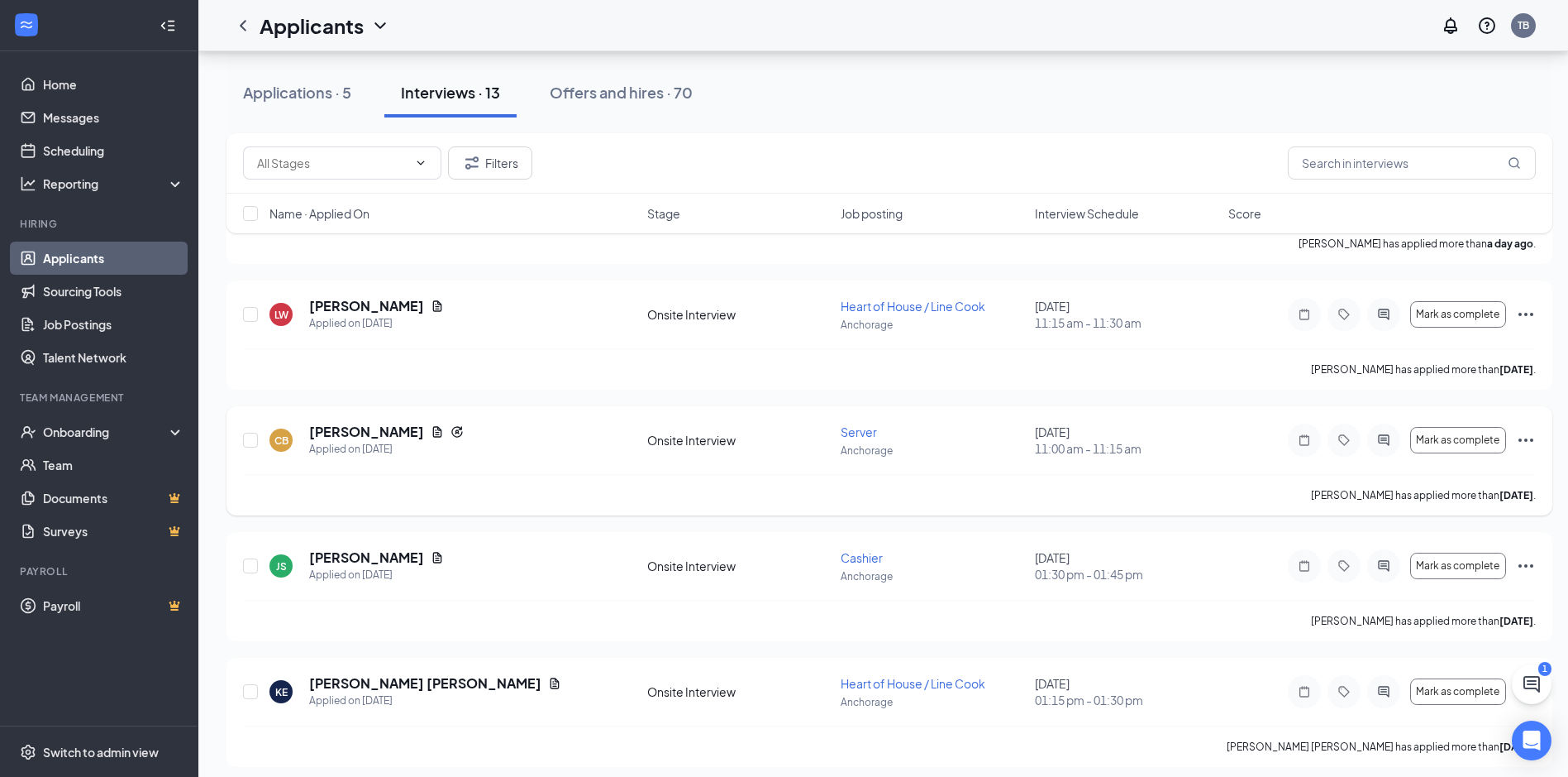
click at [1527, 442] on icon "Ellipses" at bounding box center [1526, 439] width 20 height 20
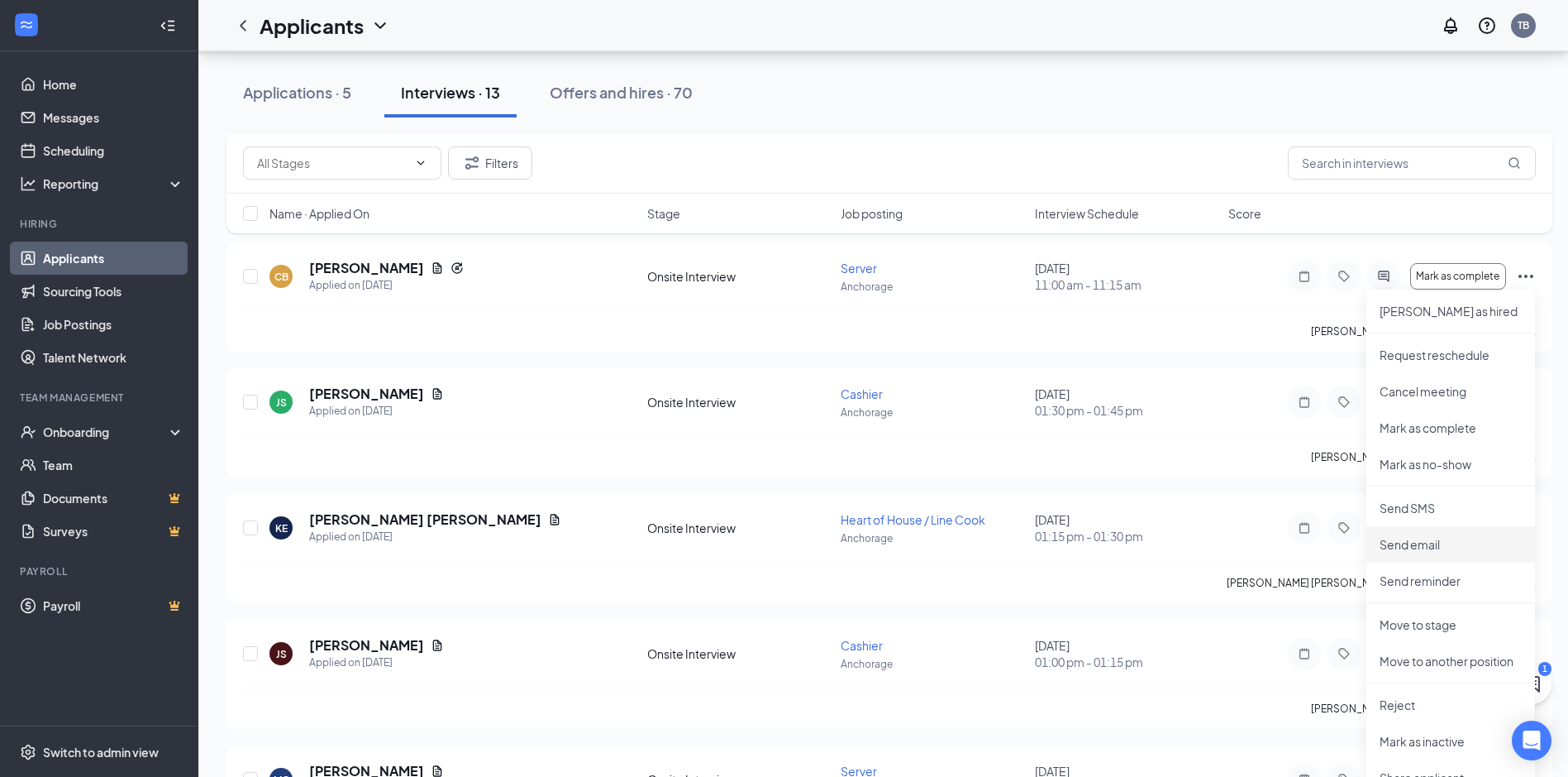
scroll to position [662, 0]
click at [1404, 707] on p "Reject" at bounding box center [1451, 702] width 142 height 17
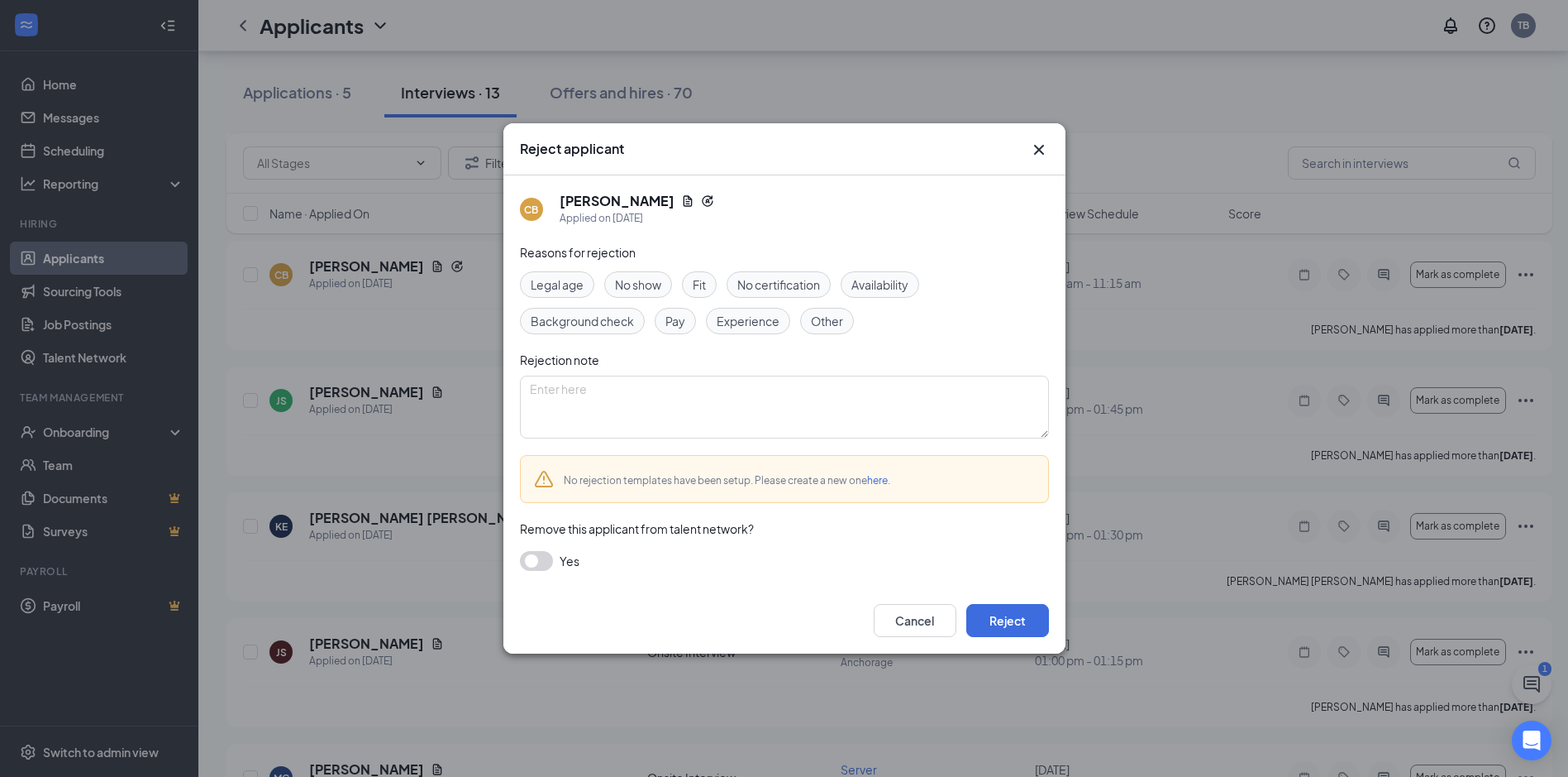
click at [761, 328] on span "Experience" at bounding box center [749, 321] width 63 height 18
click at [1026, 629] on button "Reject" at bounding box center [1008, 621] width 82 height 33
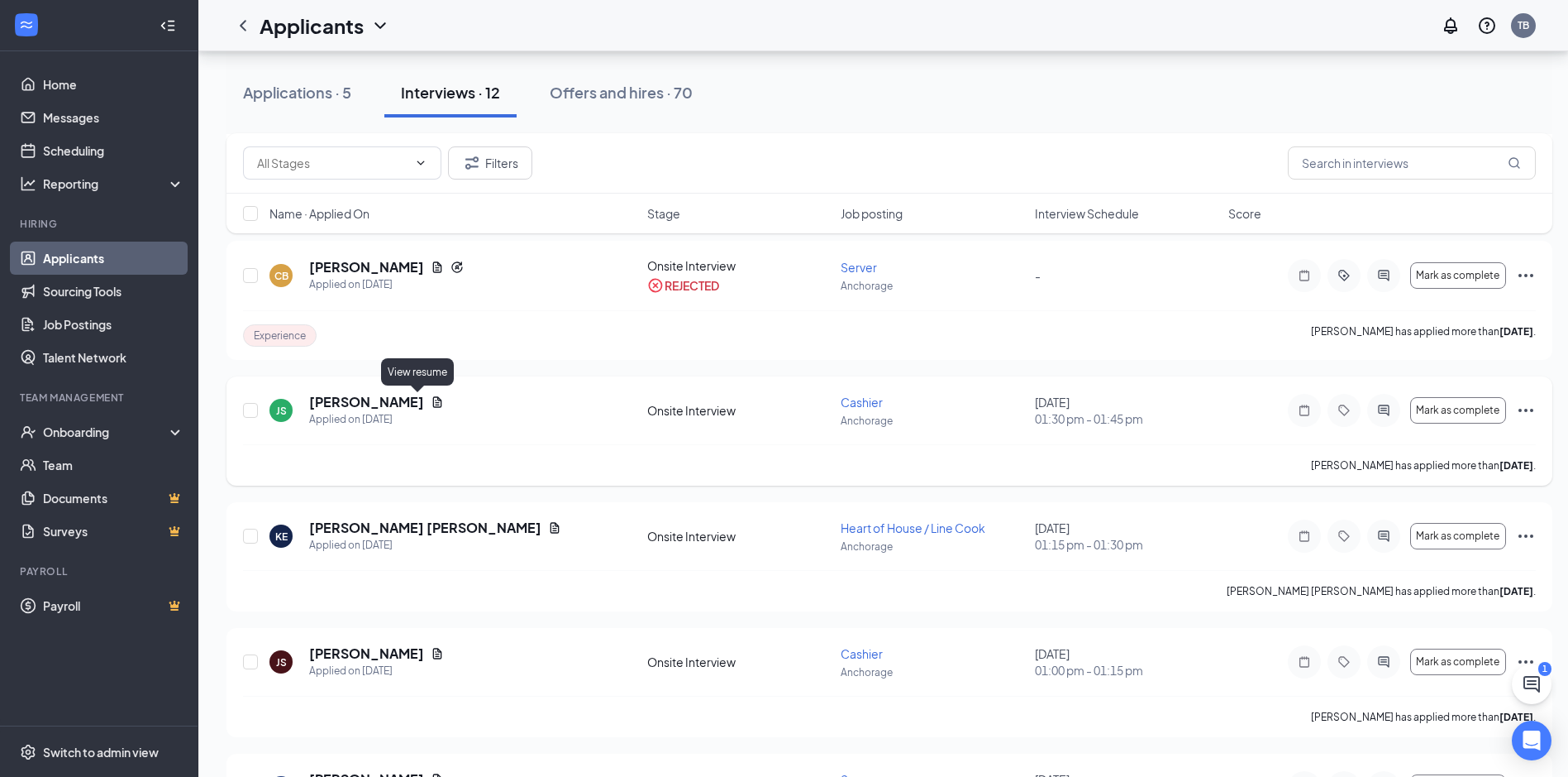
click at [433, 403] on icon "Document" at bounding box center [437, 402] width 9 height 11
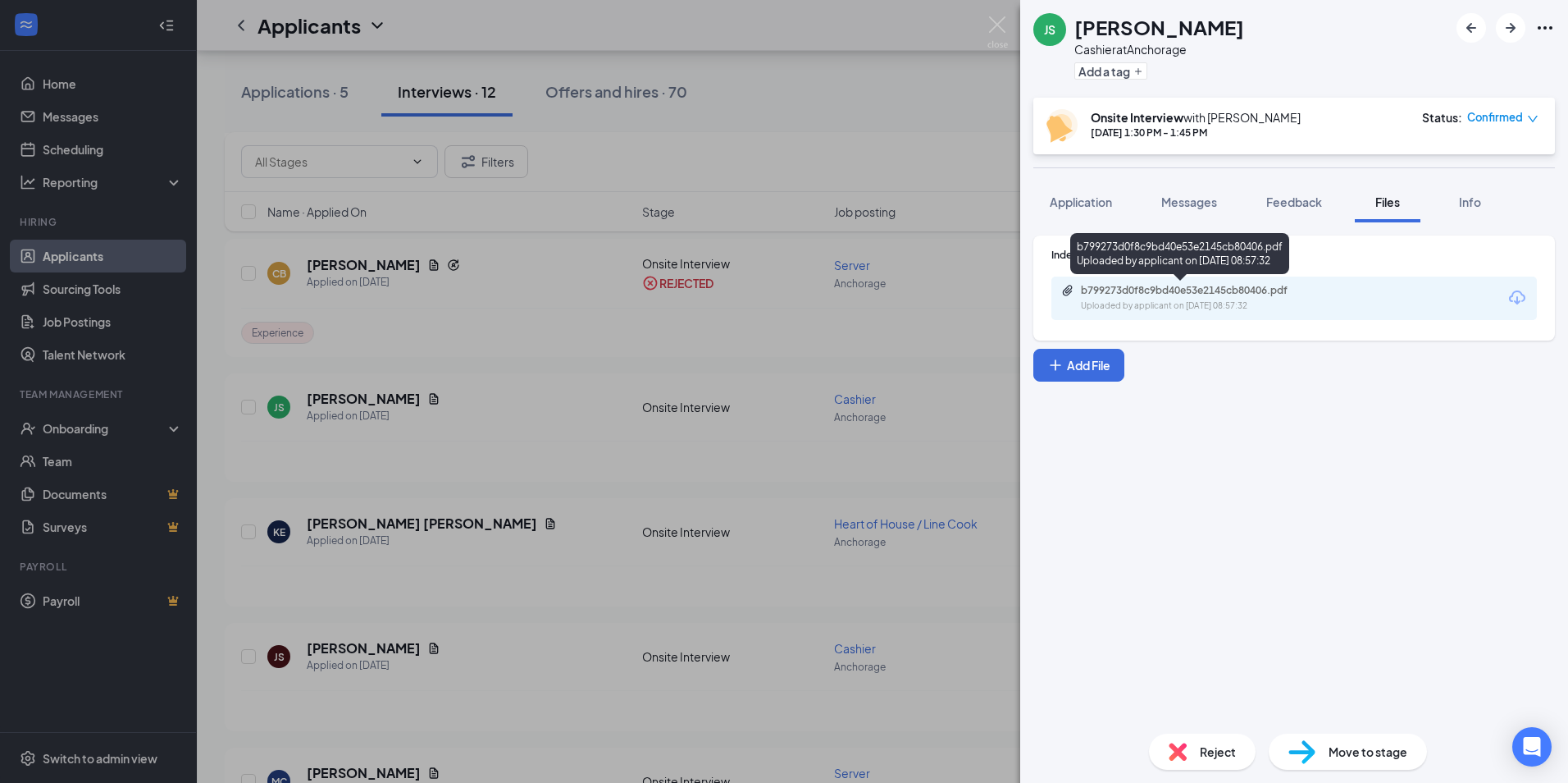
click at [1231, 291] on div "b799273d0f8c9bd40e53e2145cb80406.pdf" at bounding box center [1196, 290] width 230 height 13
click at [479, 436] on div "JS Justine Schock Cashier at Anchorage Add a tag Onsite Interview with Theresa …" at bounding box center [784, 392] width 1568 height 783
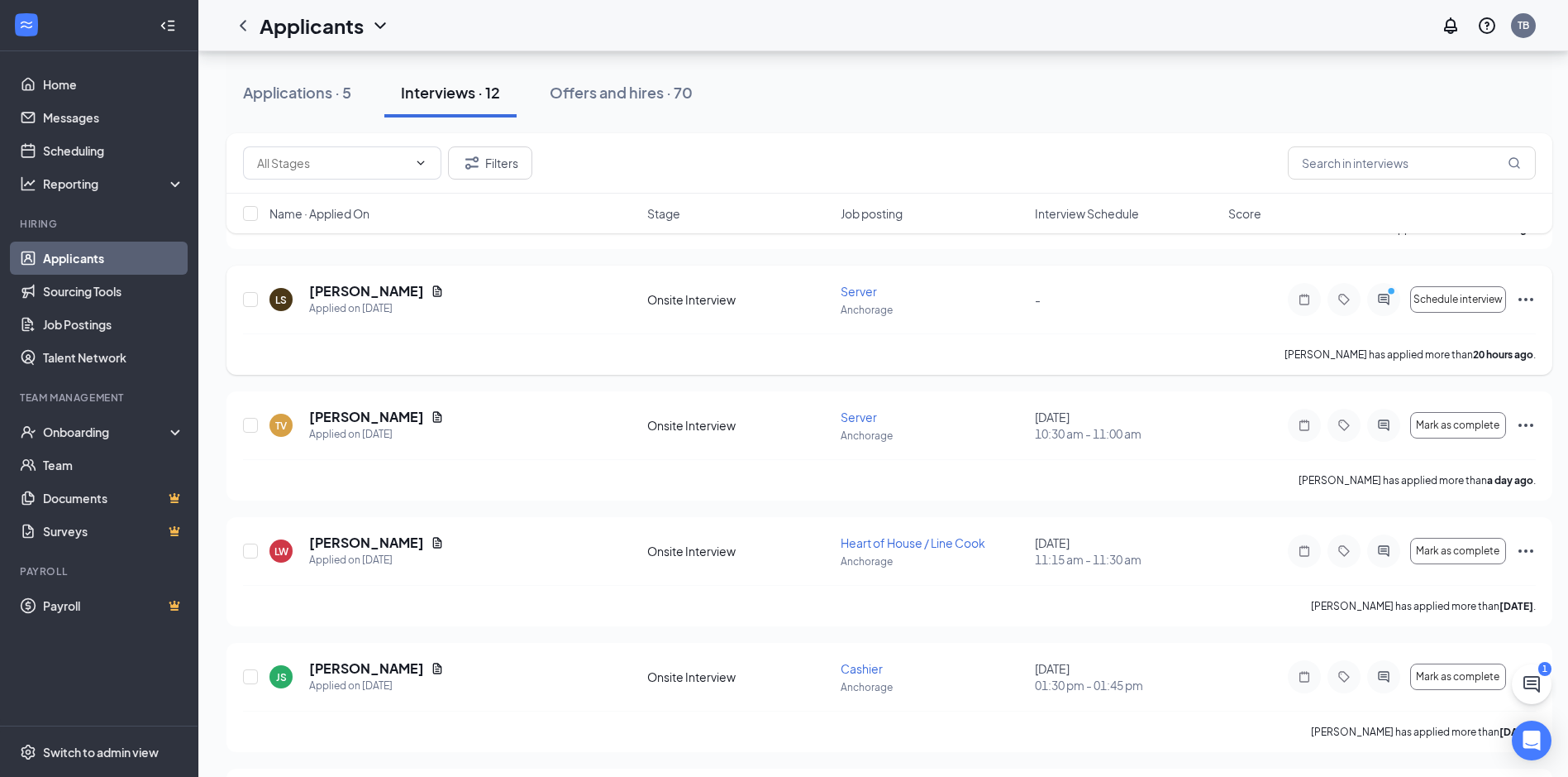
scroll to position [166, 0]
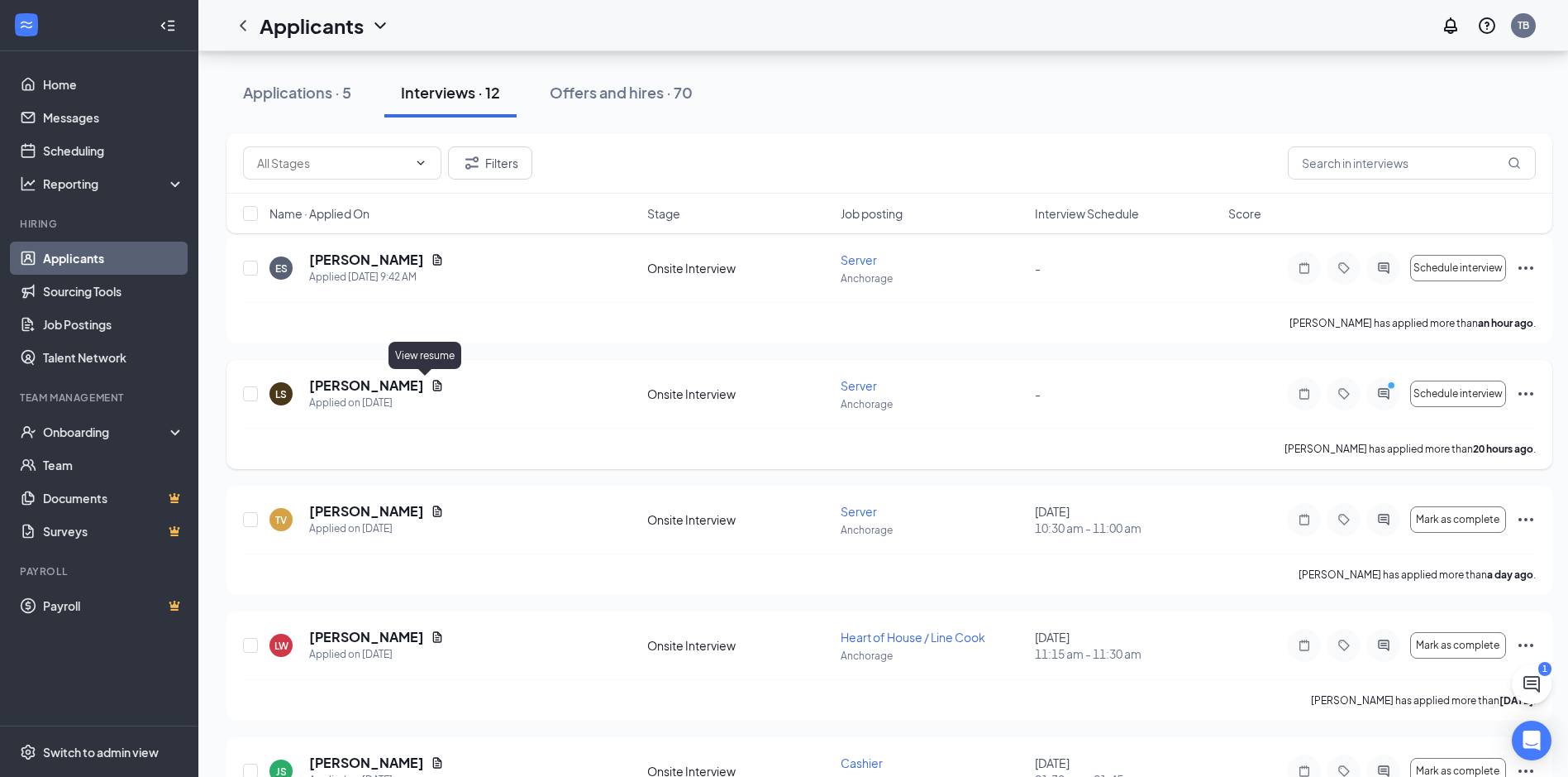
click at [430, 385] on icon "Document" at bounding box center [436, 385] width 13 height 13
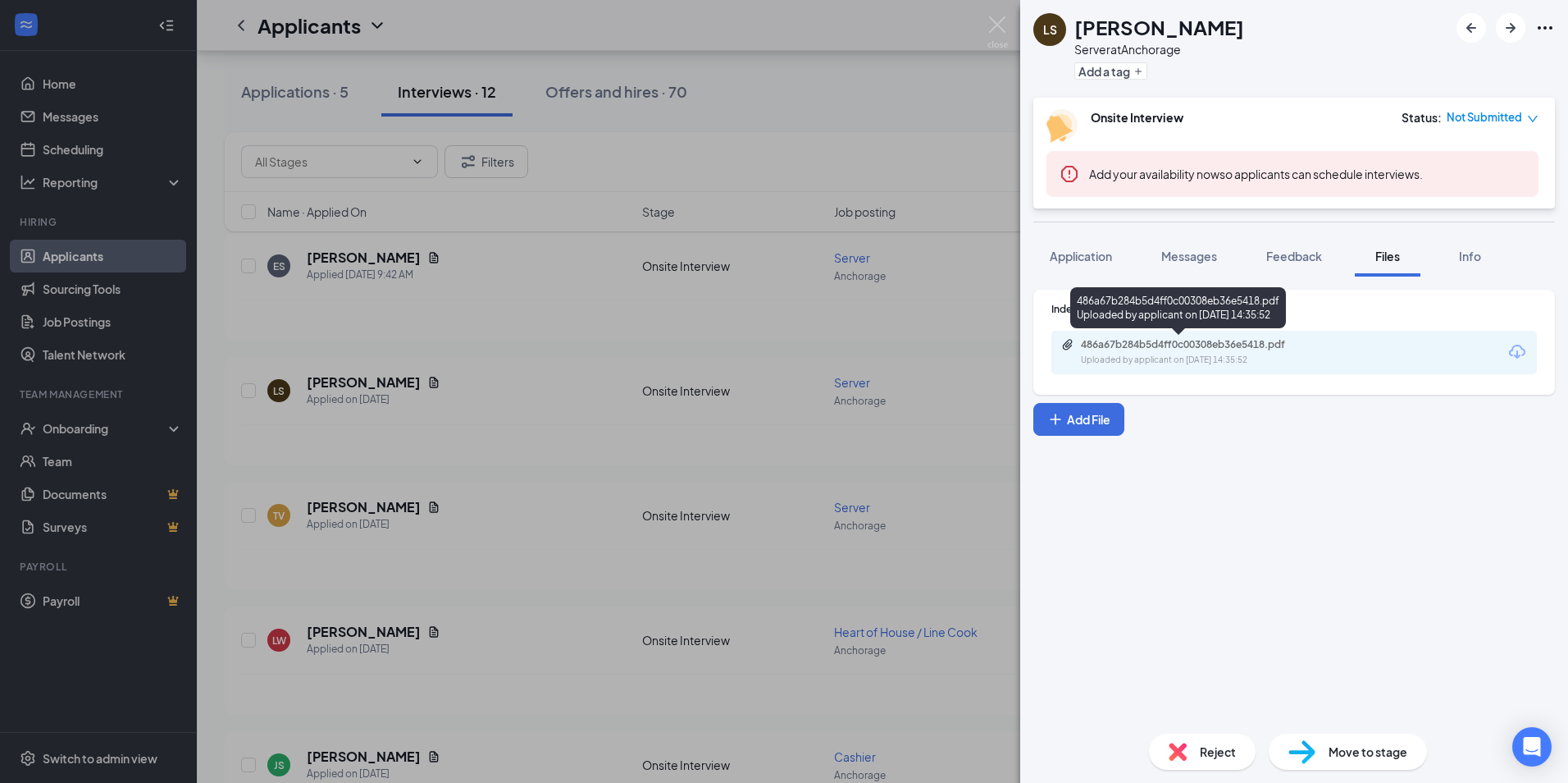
click at [1197, 357] on div "Uploaded by applicant on Oct 14, 2025 at 14:35:52" at bounding box center [1204, 360] width 246 height 13
click at [717, 398] on div "LS Lorelle Szybnski Server at Anchorage Add a tag Onsite Interview Status : Not…" at bounding box center [784, 392] width 1568 height 783
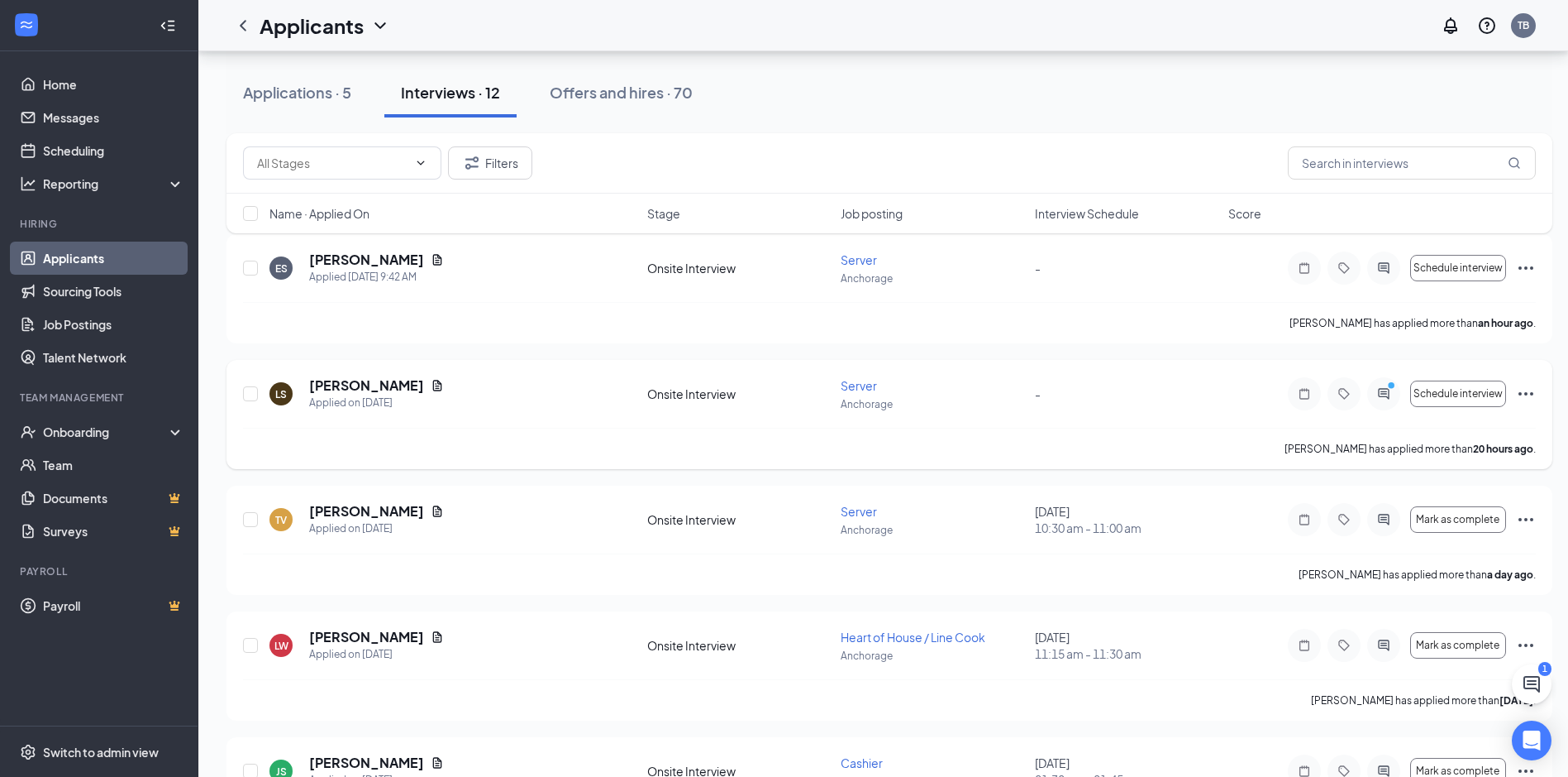
click at [1521, 397] on icon "Ellipses" at bounding box center [1526, 394] width 20 height 20
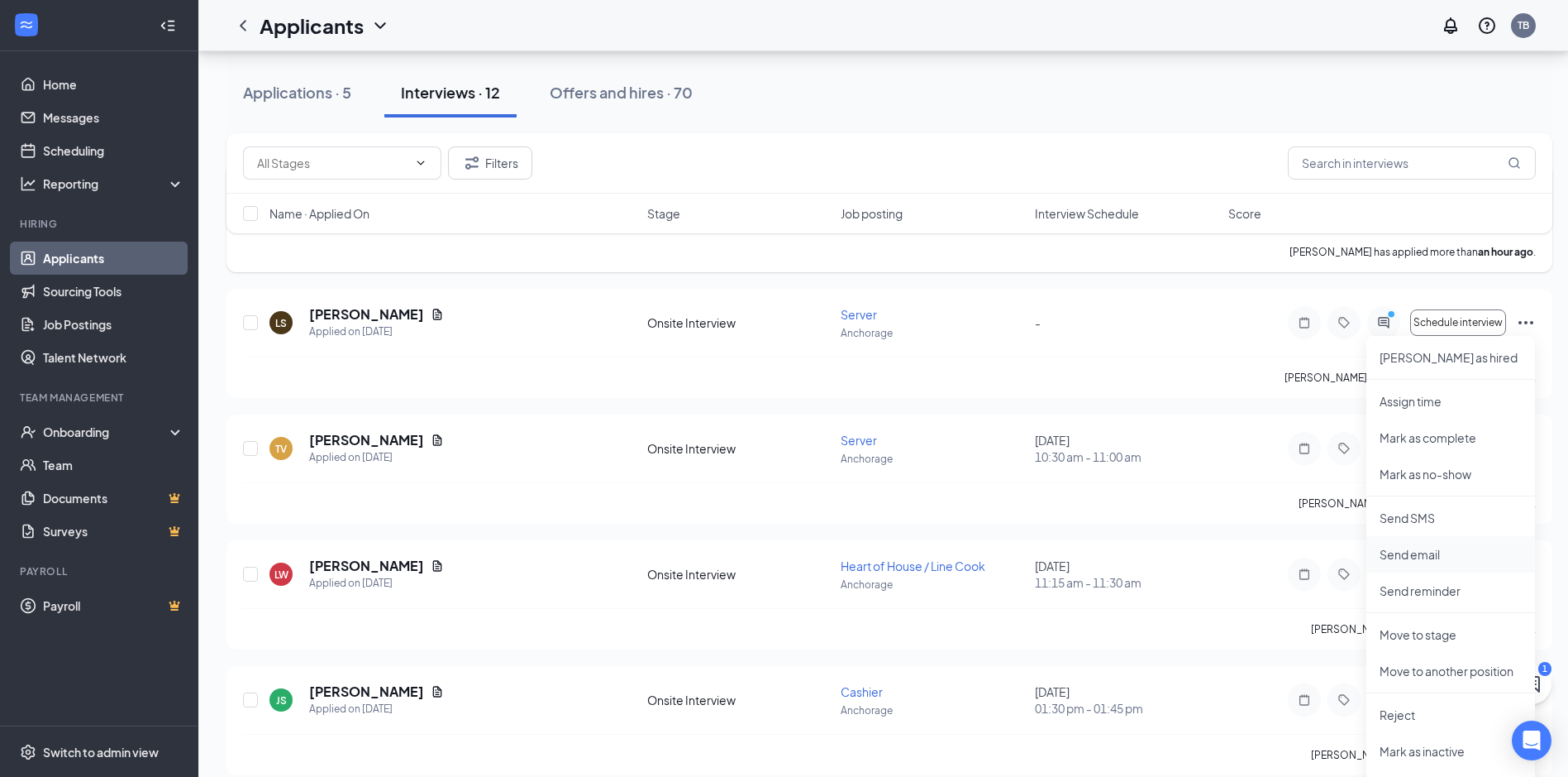
scroll to position [331, 0]
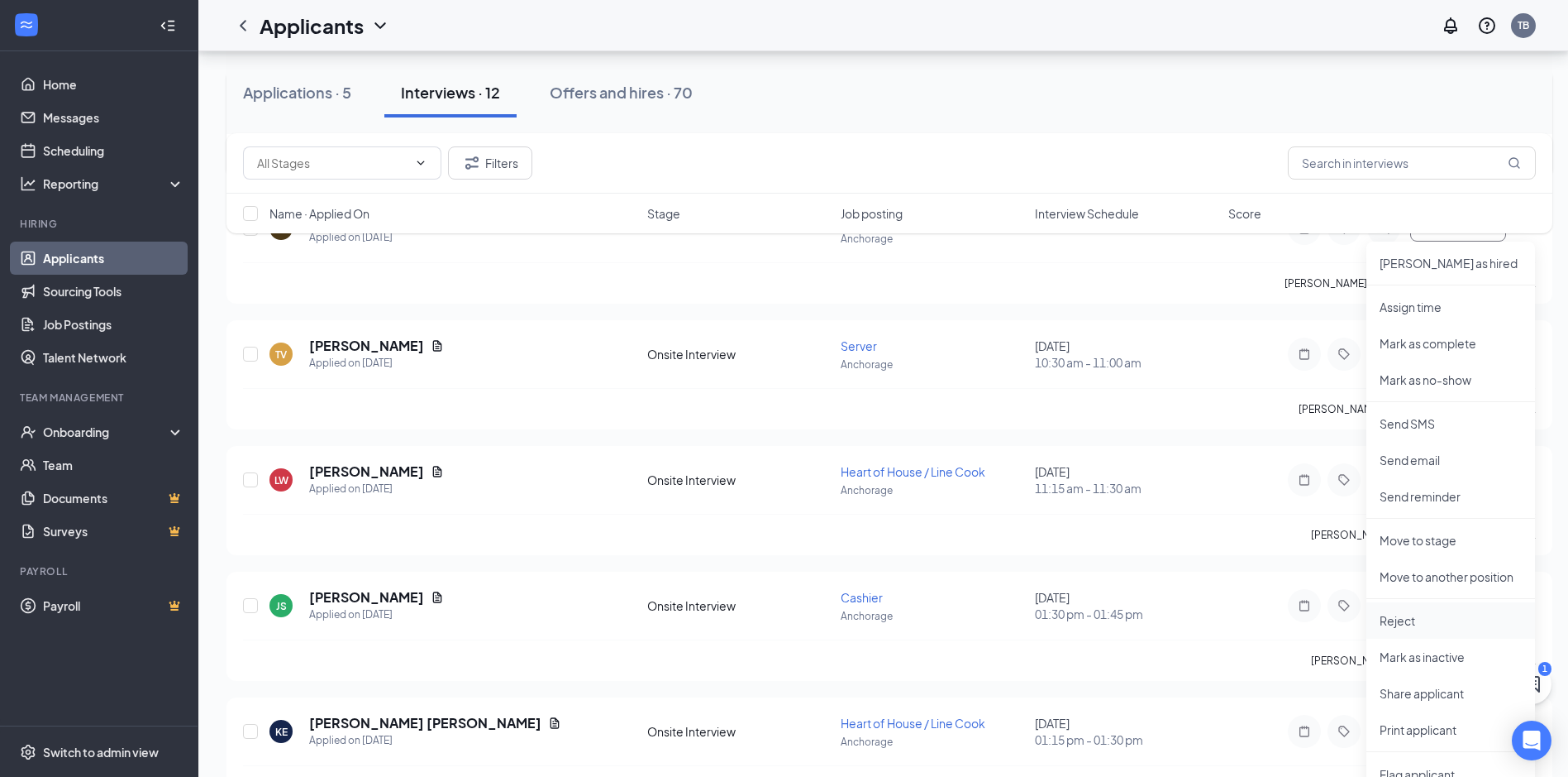
click at [1419, 623] on p "Reject" at bounding box center [1451, 620] width 142 height 17
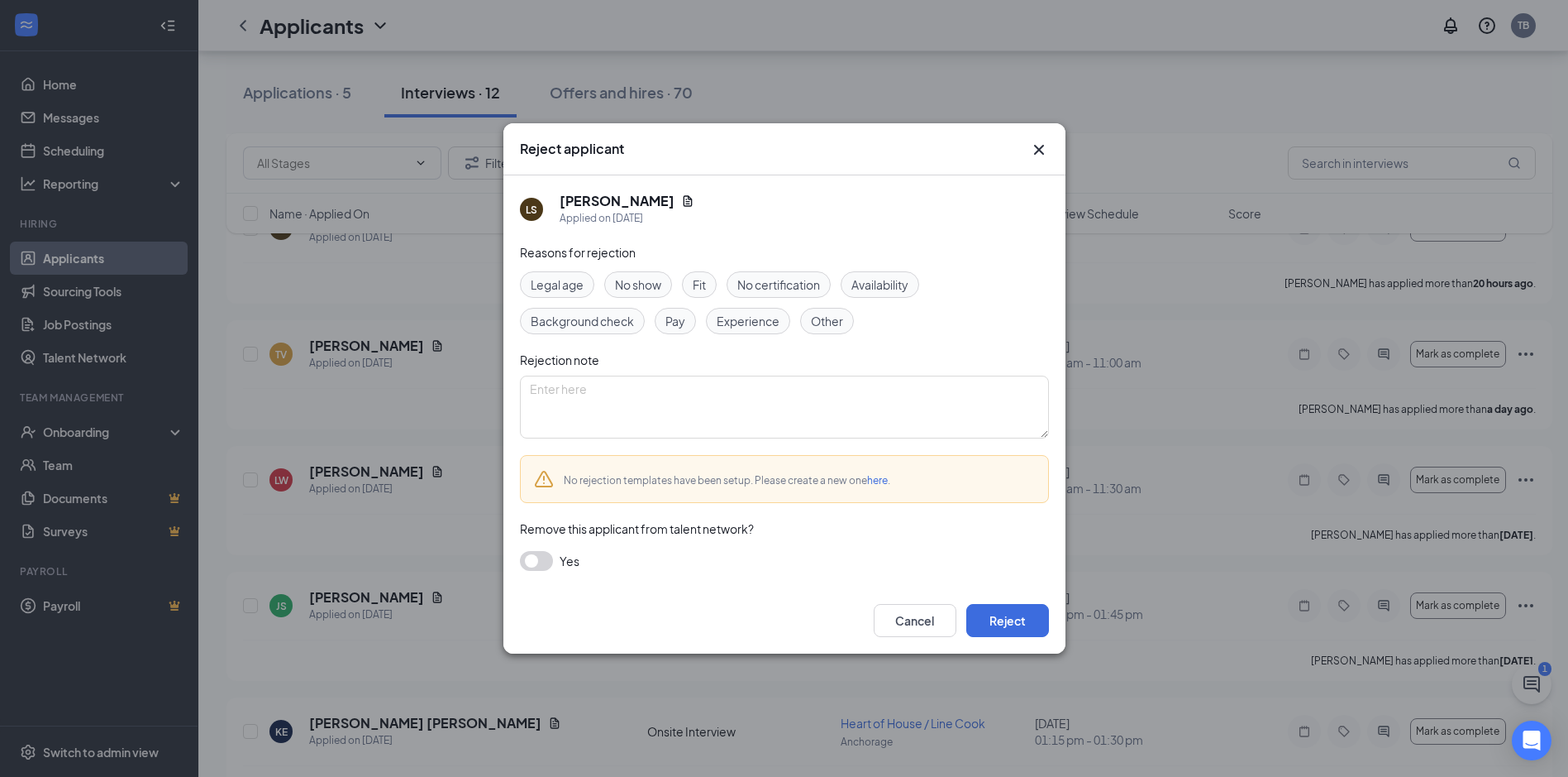
click at [834, 313] on span "Other" at bounding box center [827, 321] width 32 height 18
click at [802, 424] on textarea at bounding box center [784, 407] width 529 height 63
type textarea "no work history for a long time"
click at [1026, 621] on button "Reject" at bounding box center [1008, 621] width 82 height 33
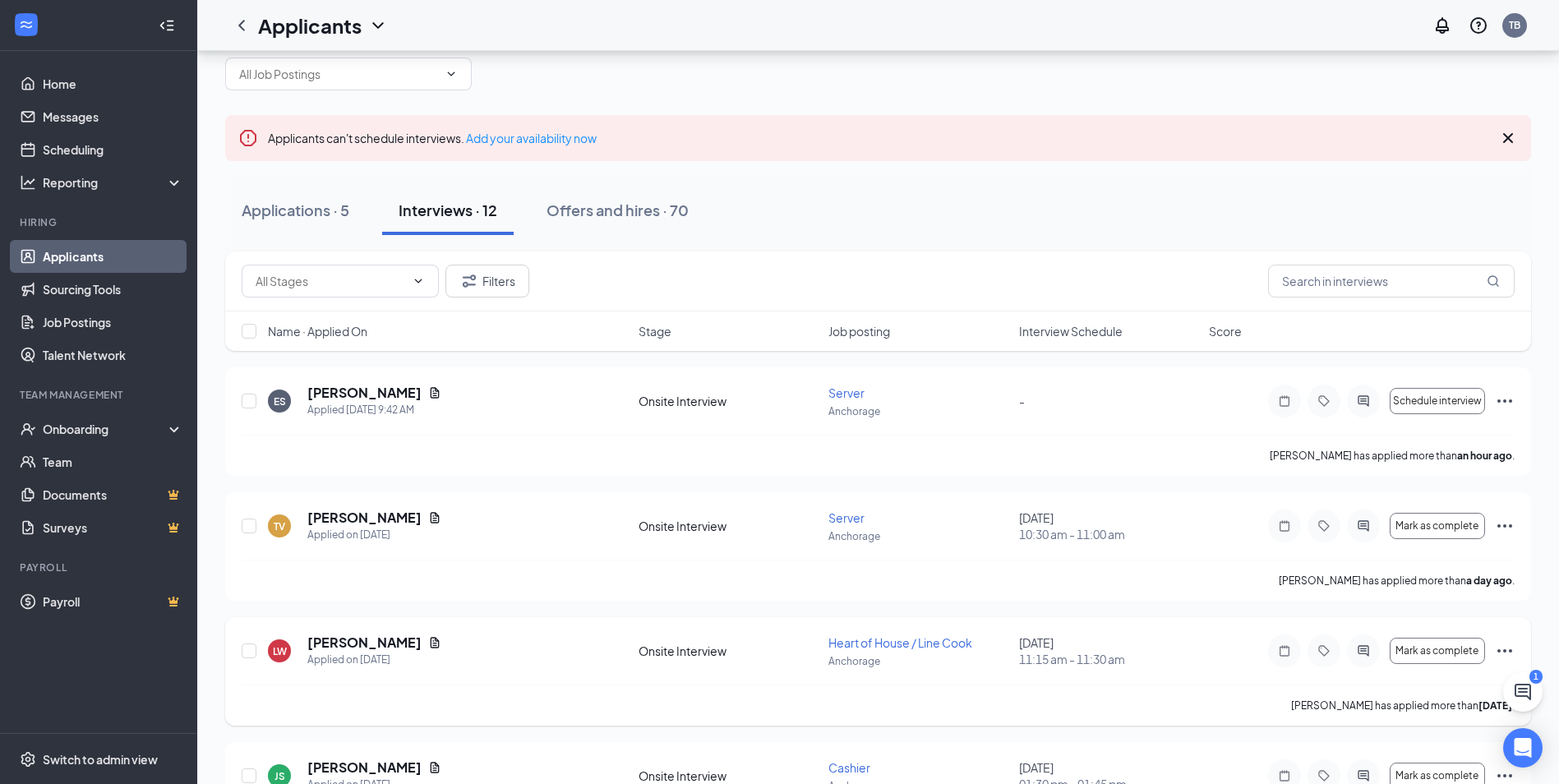
scroll to position [0, 0]
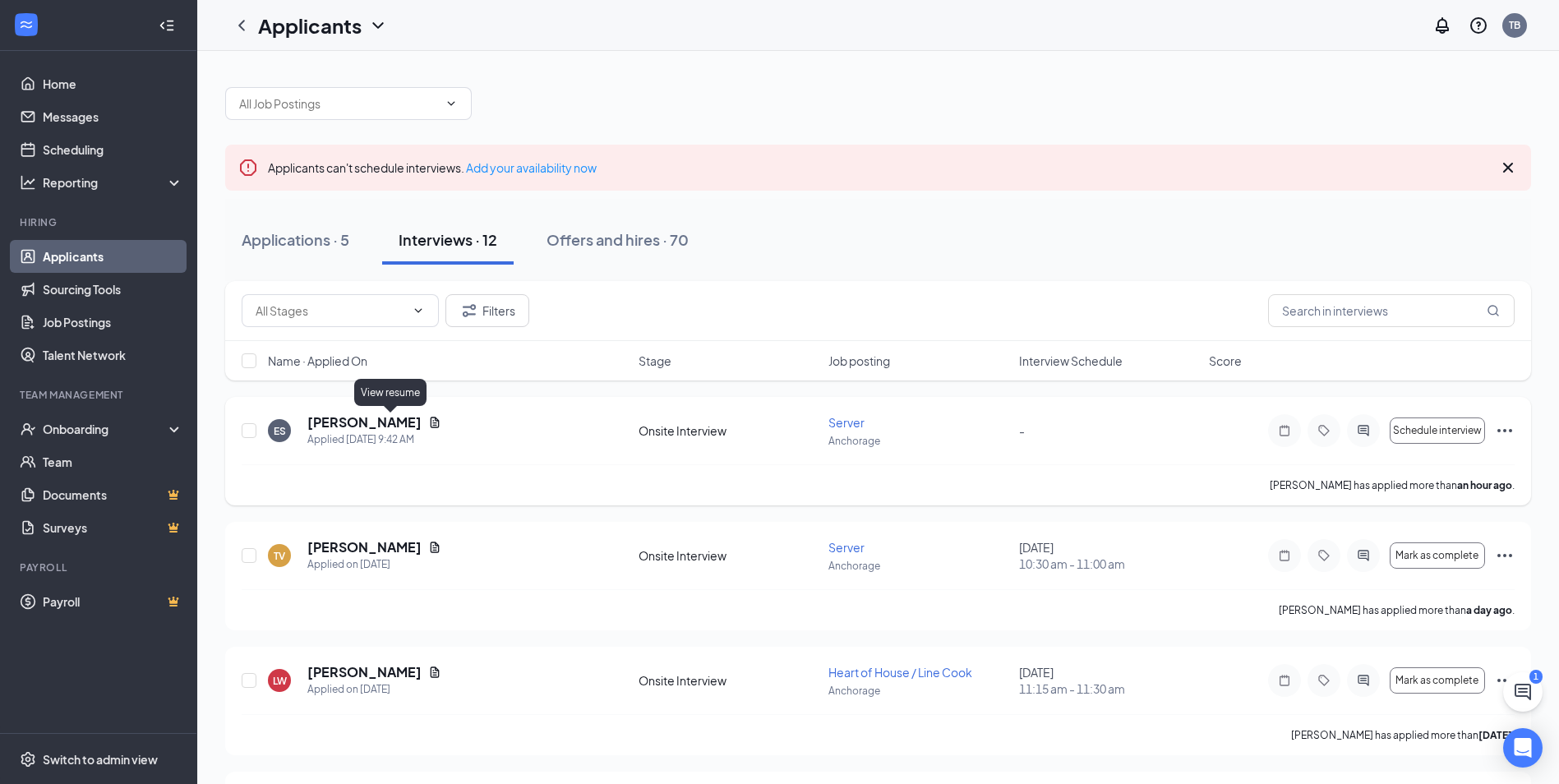
click at [430, 422] on icon "Document" at bounding box center [435, 422] width 9 height 10
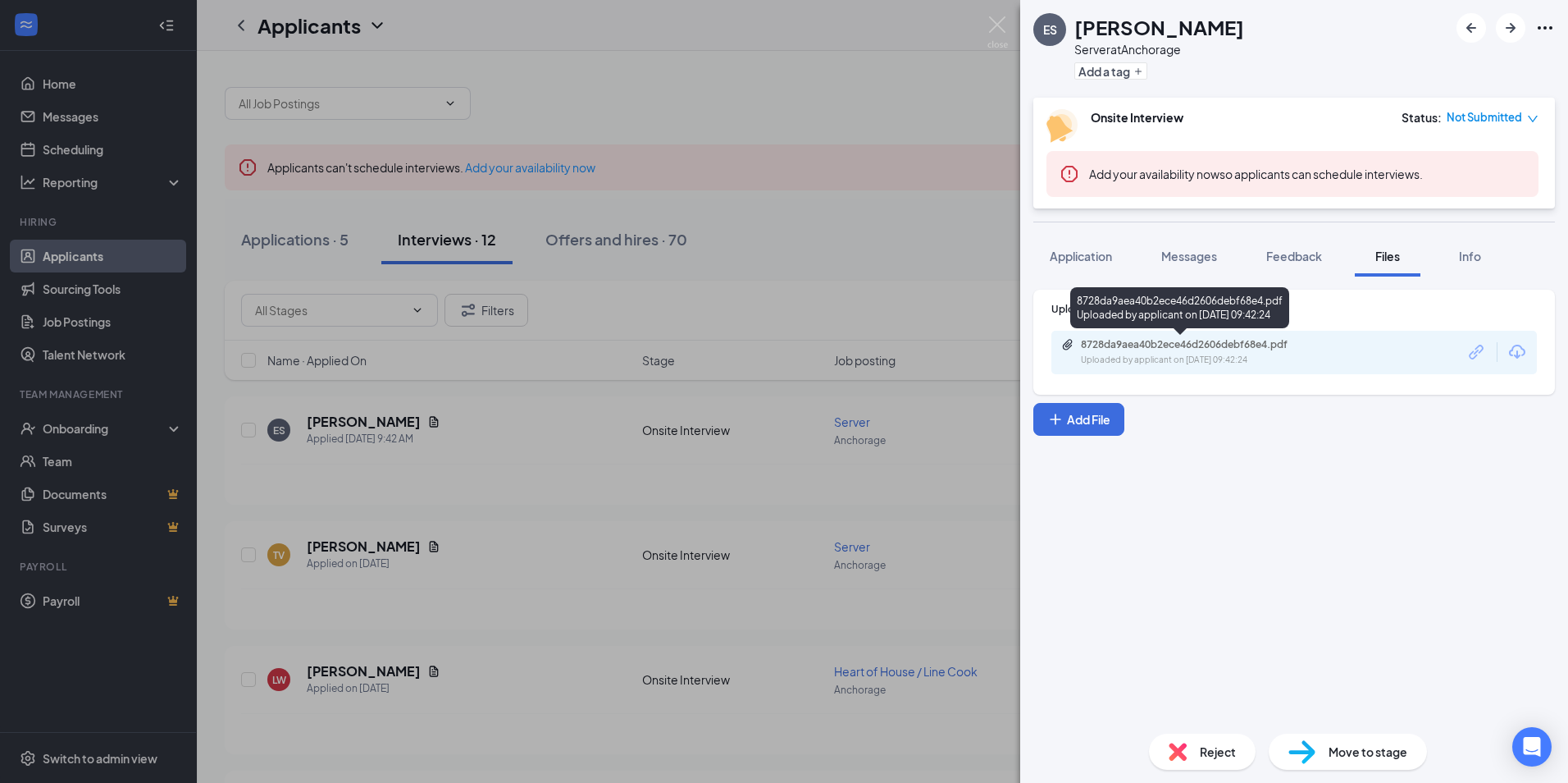
click at [1231, 346] on div "8728da9aea40b2ece46d2606debf68e4.pdf" at bounding box center [1196, 345] width 230 height 13
click at [722, 435] on div "ES emily sutor Server at Anchorage Add a tag Onsite Interview Status : Not Subm…" at bounding box center [784, 392] width 1568 height 783
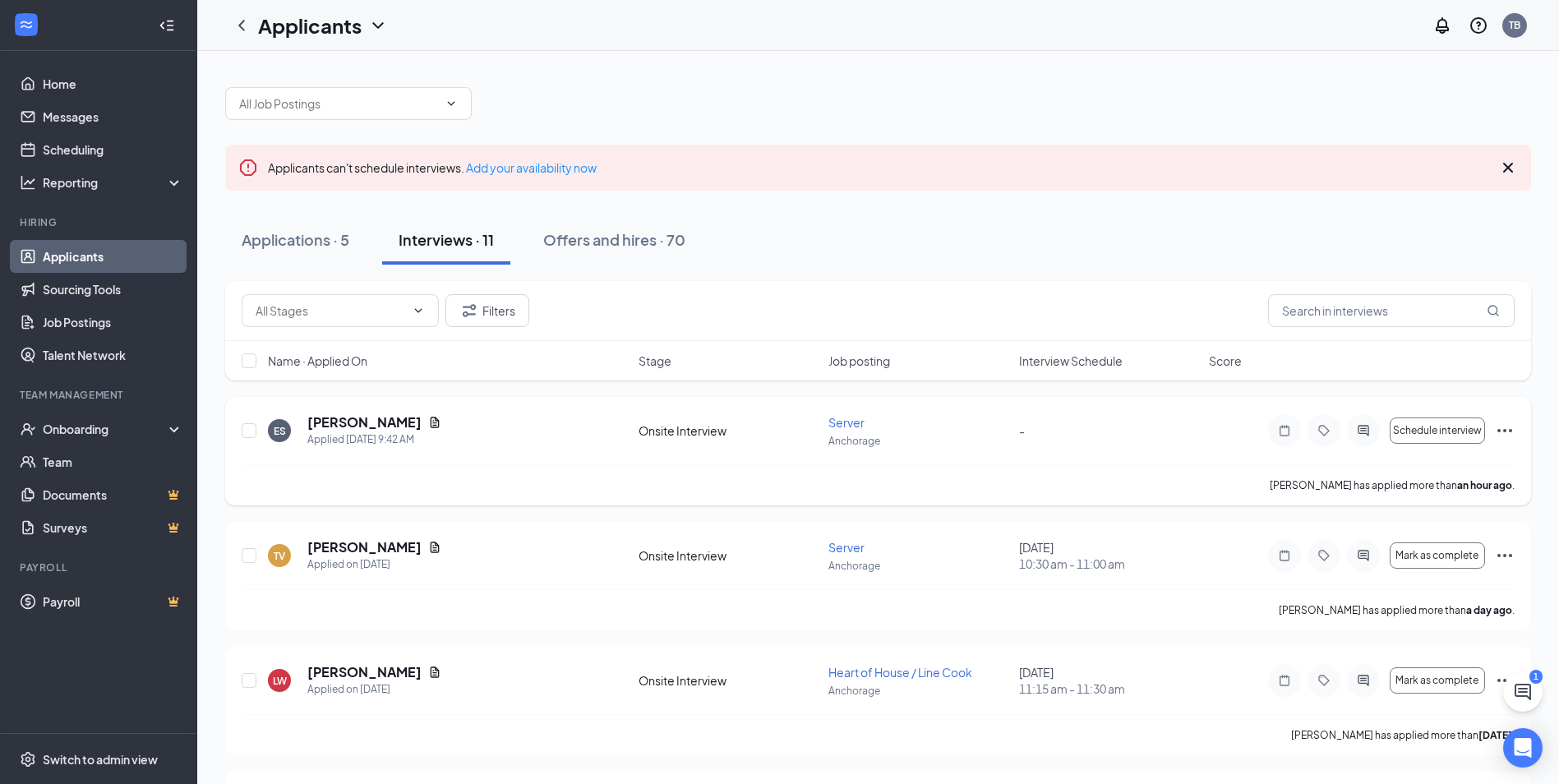
click at [1501, 433] on icon "Ellipses" at bounding box center [1505, 430] width 20 height 20
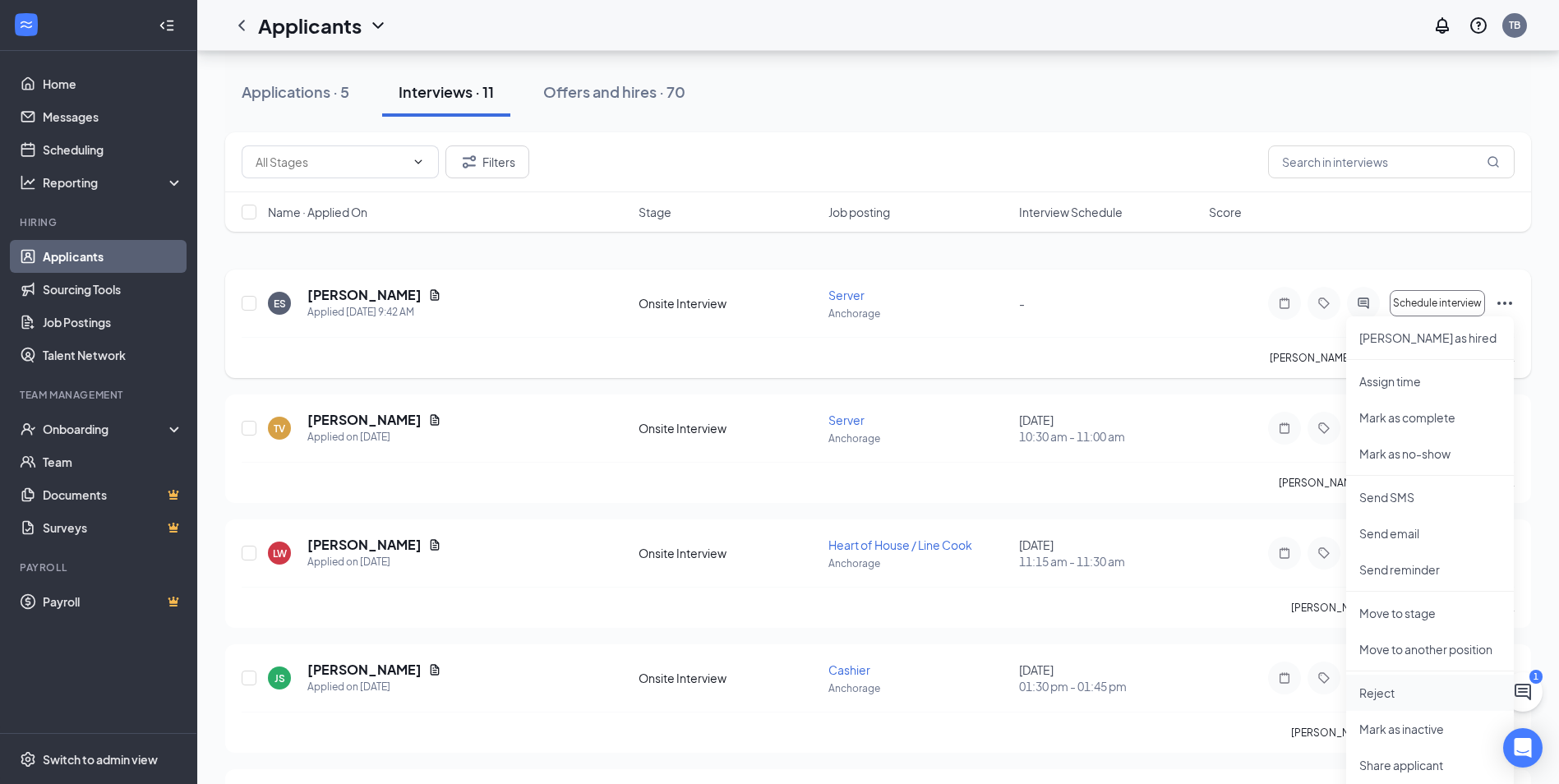
scroll to position [165, 0]
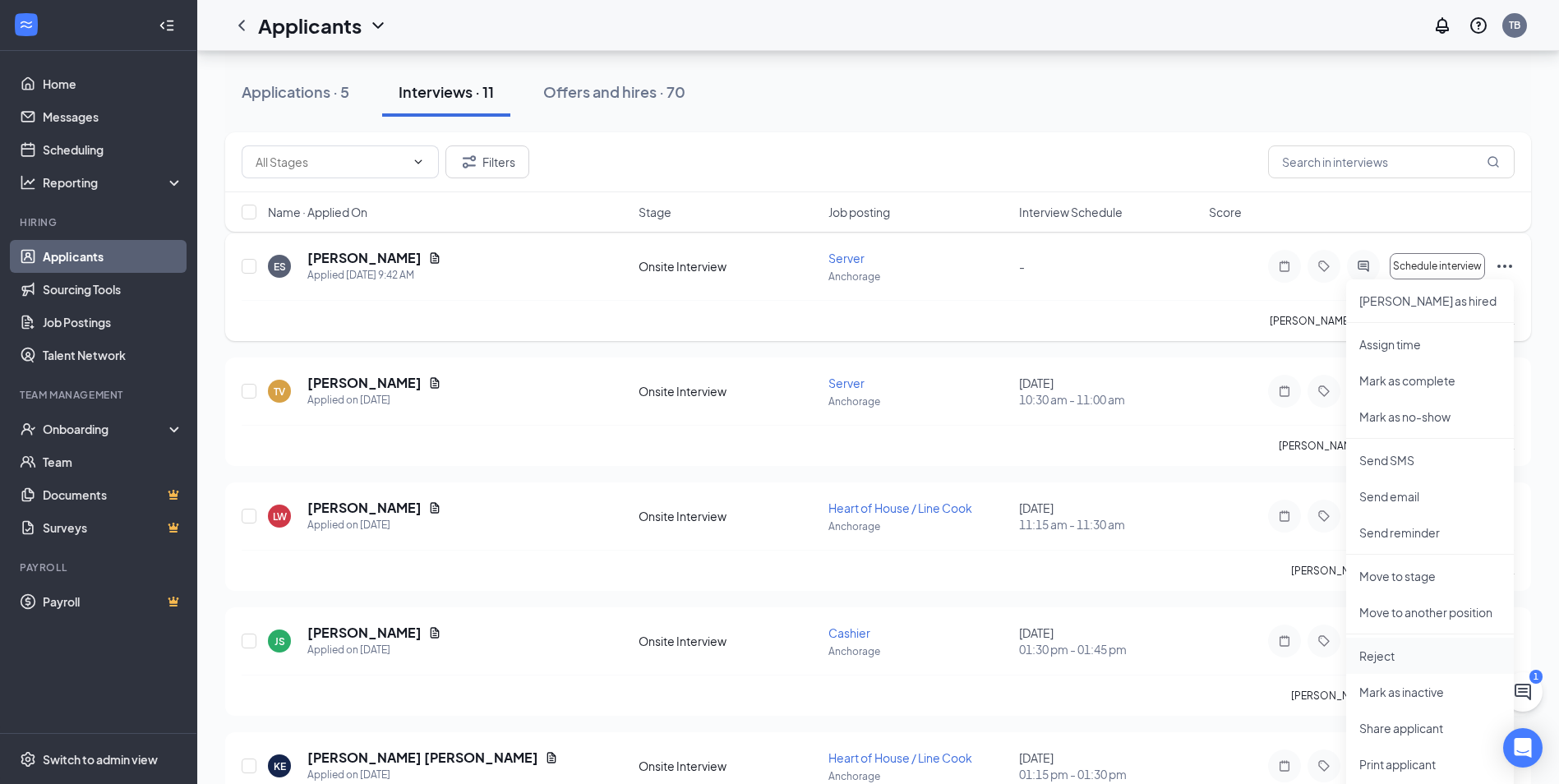
click at [1393, 654] on p "Reject" at bounding box center [1430, 655] width 141 height 17
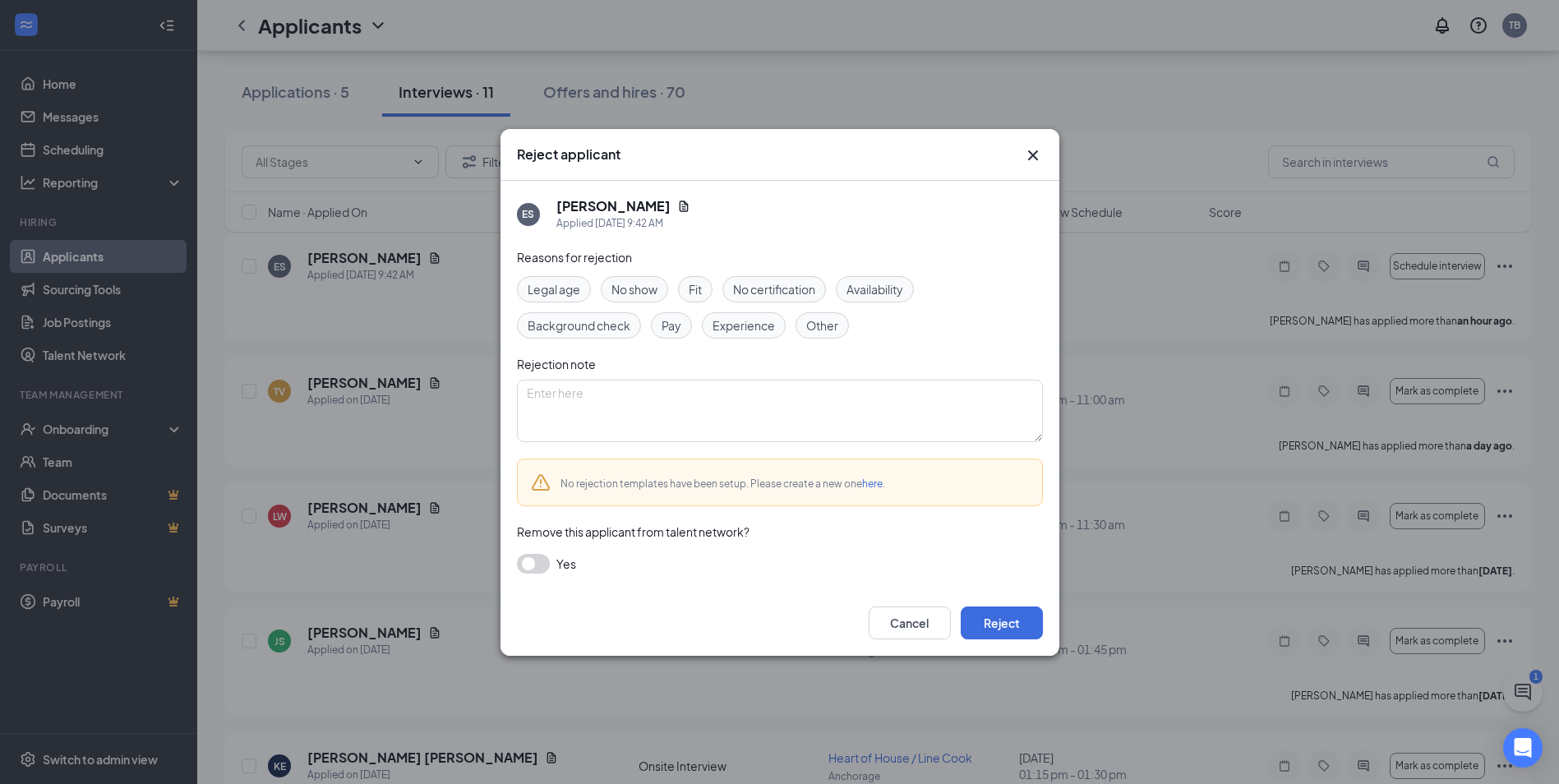
click at [732, 326] on span "Experience" at bounding box center [744, 325] width 63 height 18
click at [993, 619] on button "Reject" at bounding box center [1002, 623] width 82 height 33
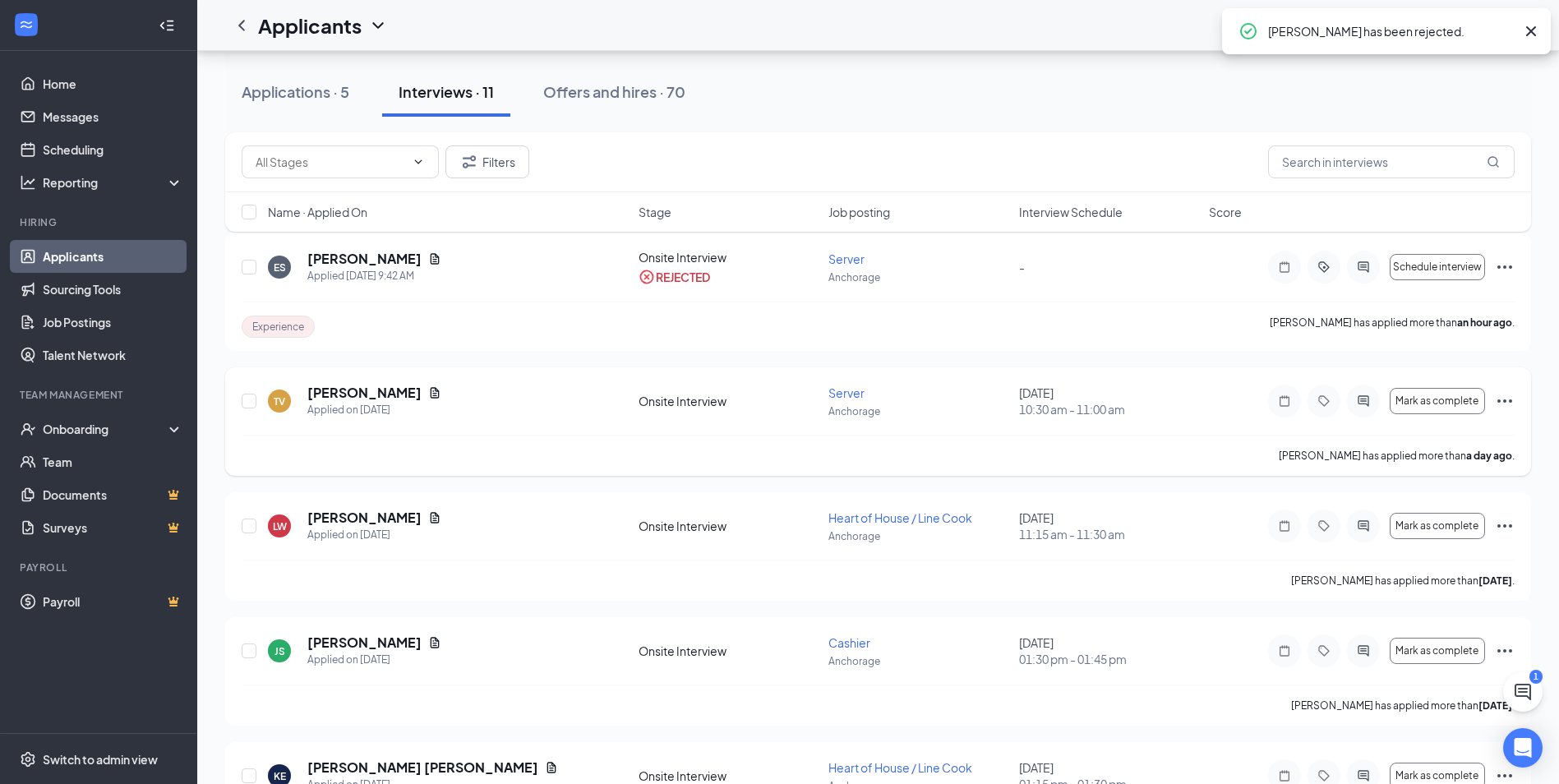
scroll to position [82, 0]
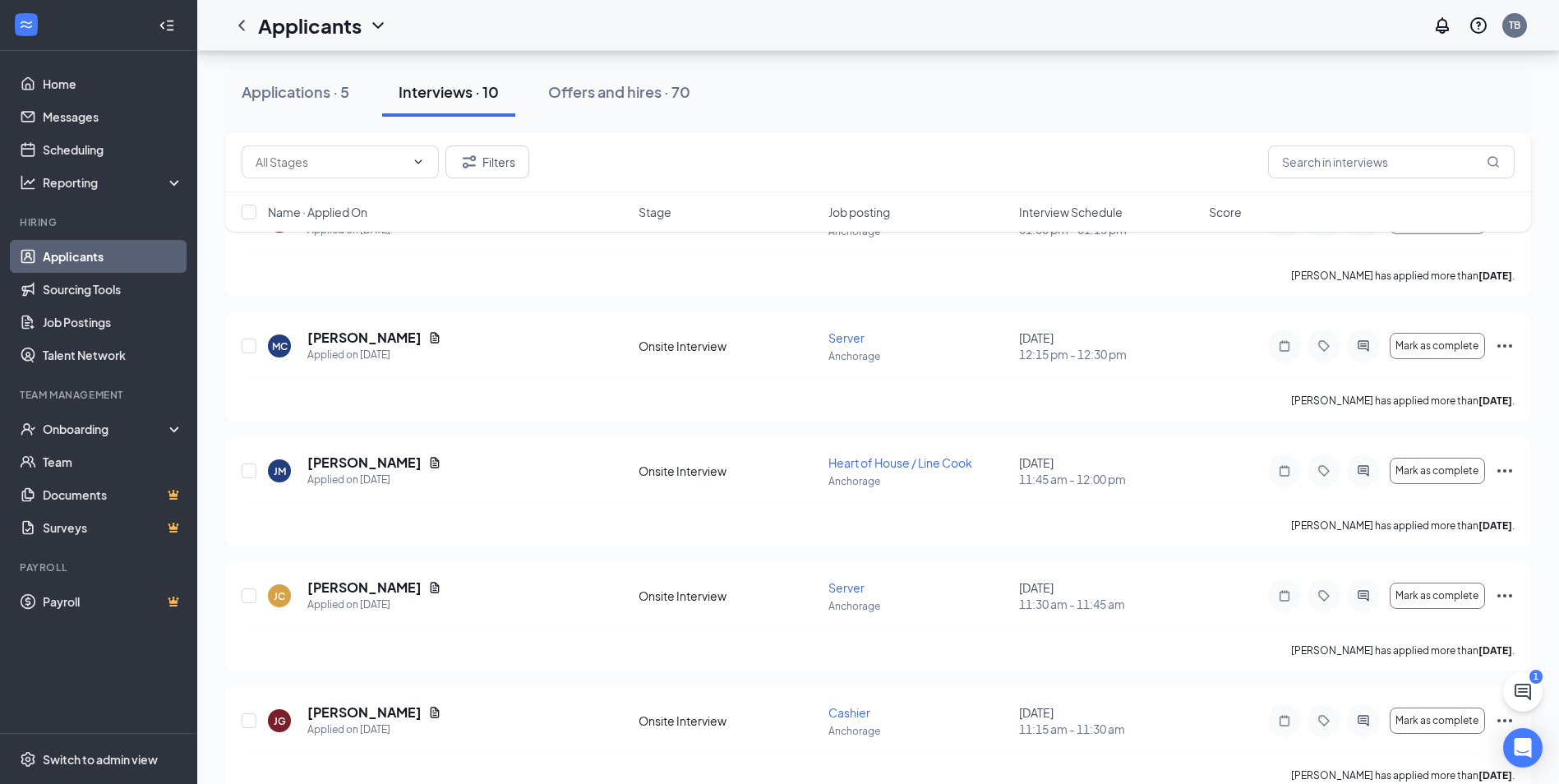
scroll to position [865, 0]
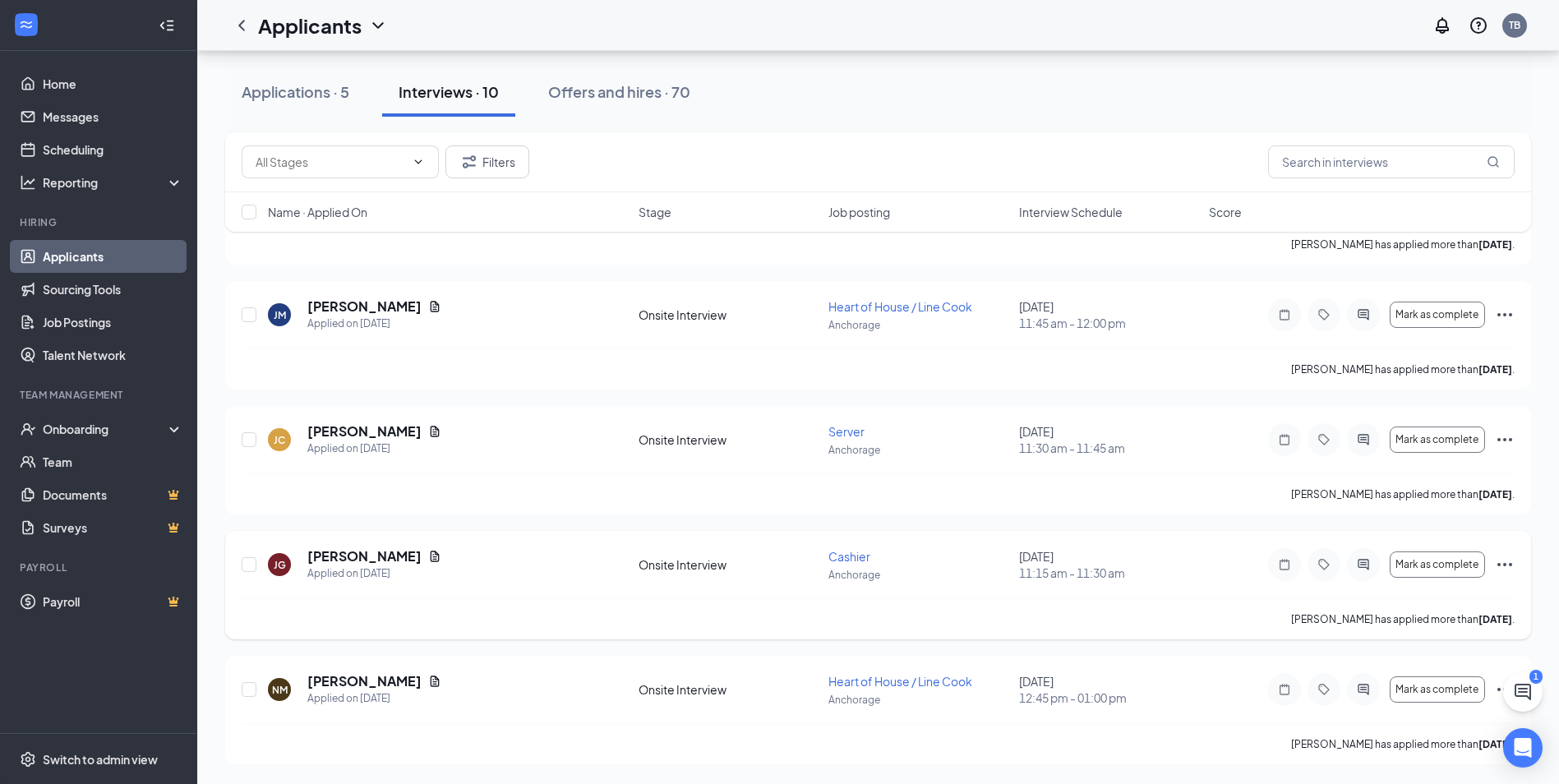
click at [1500, 558] on icon "Ellipses" at bounding box center [1505, 564] width 20 height 20
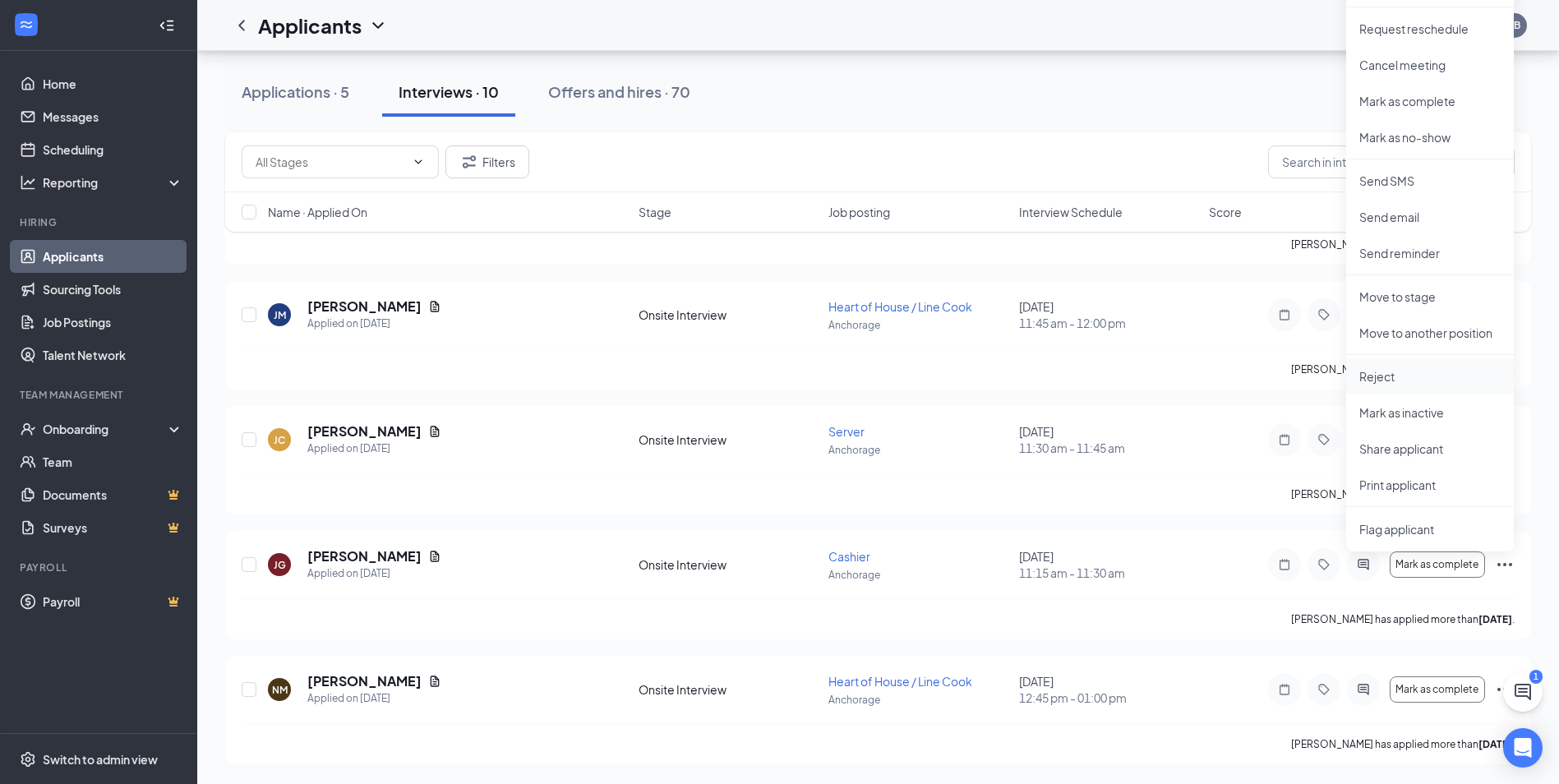
click at [1393, 380] on p "Reject" at bounding box center [1430, 376] width 141 height 17
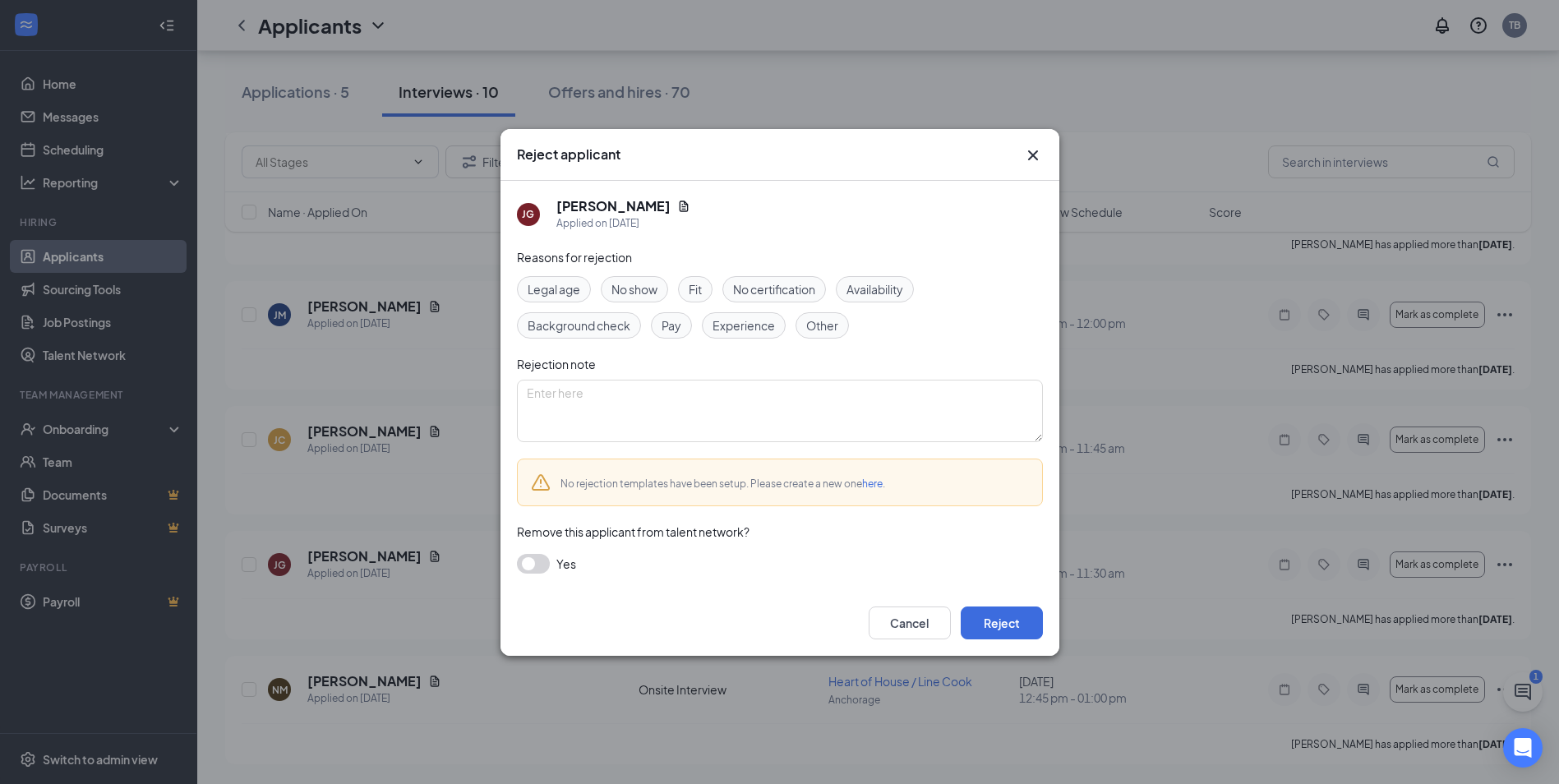
click at [630, 291] on span "No show" at bounding box center [634, 289] width 46 height 18
click at [993, 615] on button "Reject" at bounding box center [1002, 623] width 82 height 33
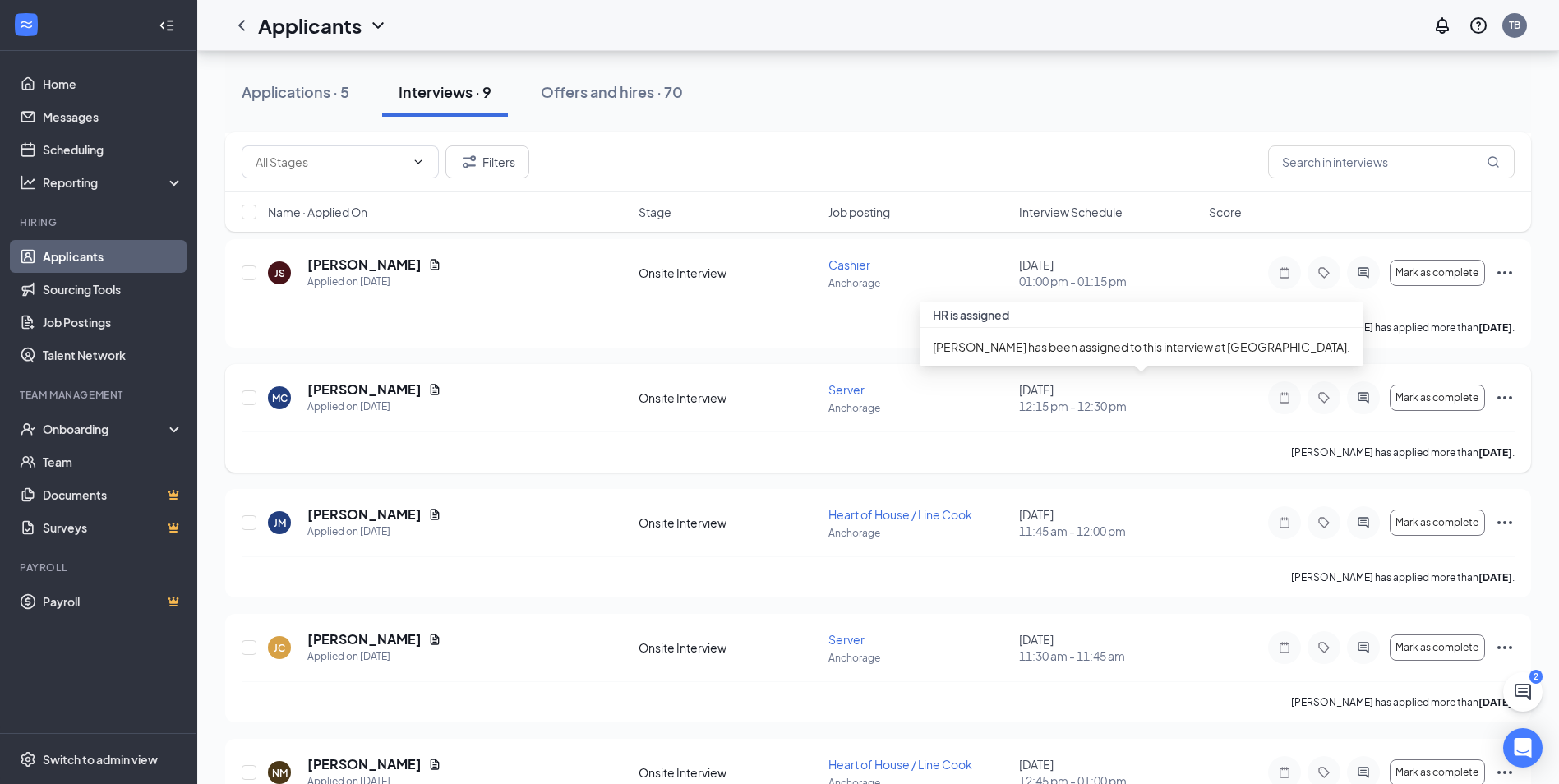
scroll to position [740, 0]
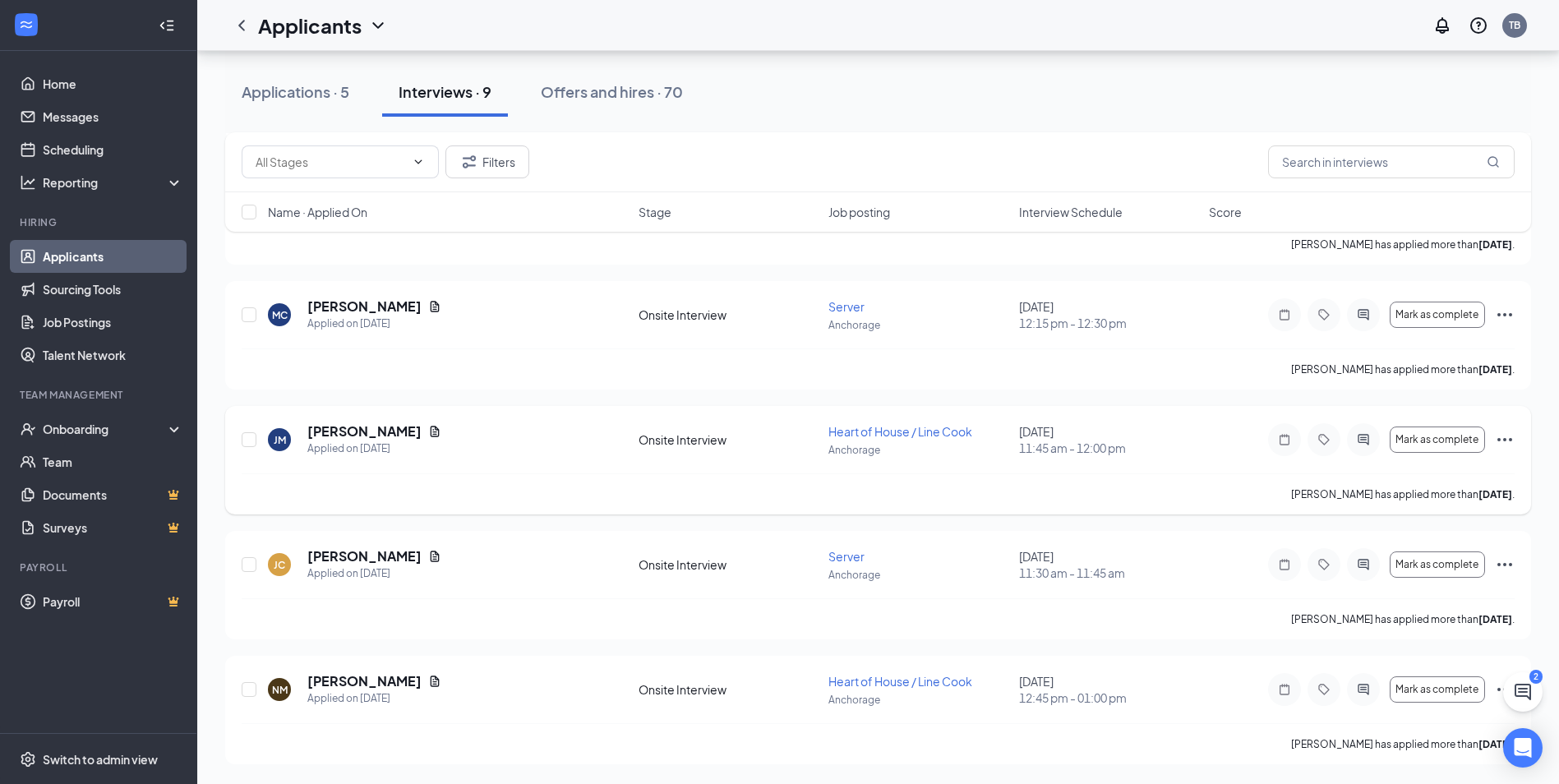
click at [868, 434] on span "Heart of House / Line Cook" at bounding box center [900, 431] width 144 height 15
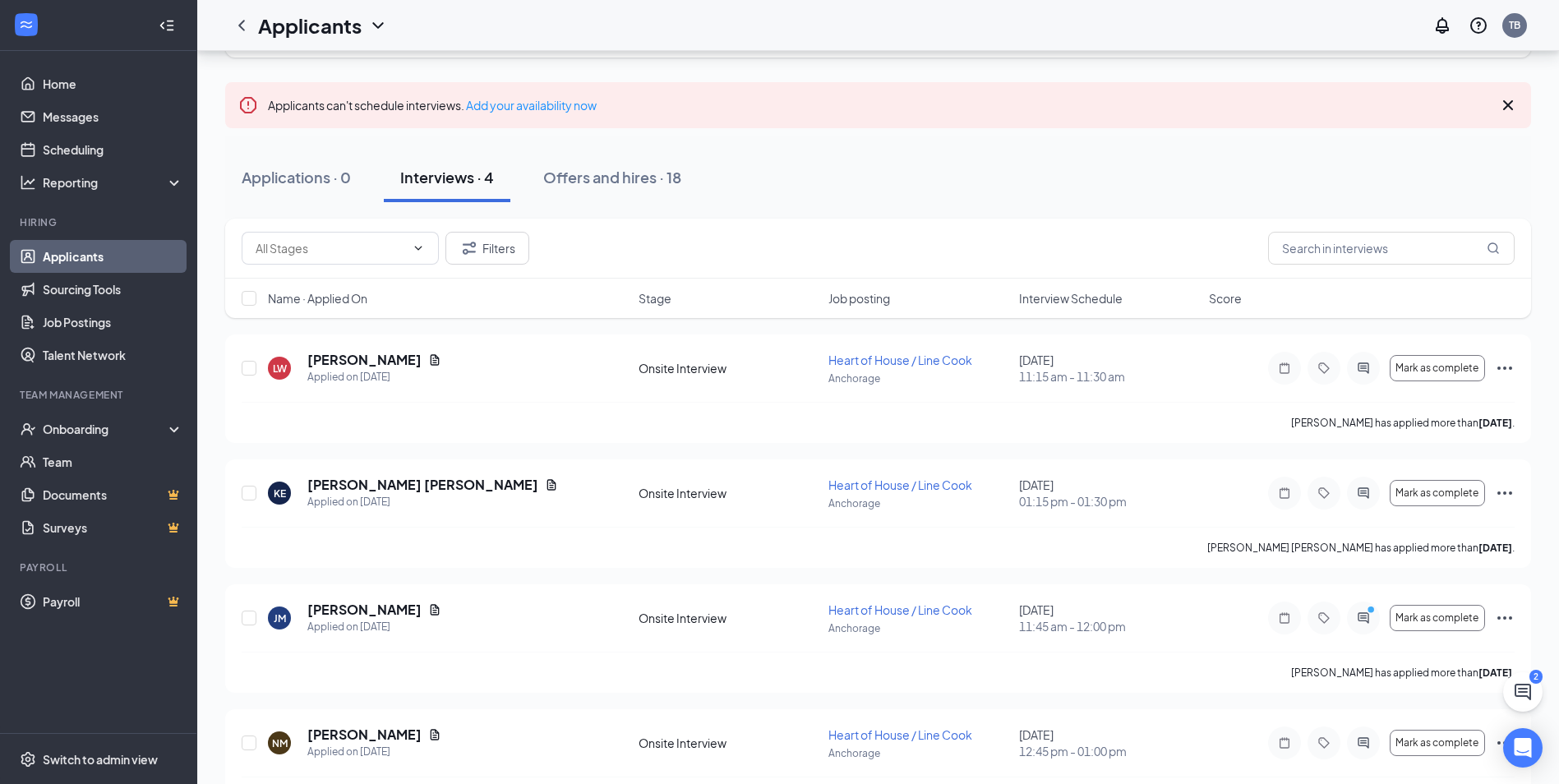
scroll to position [66, 0]
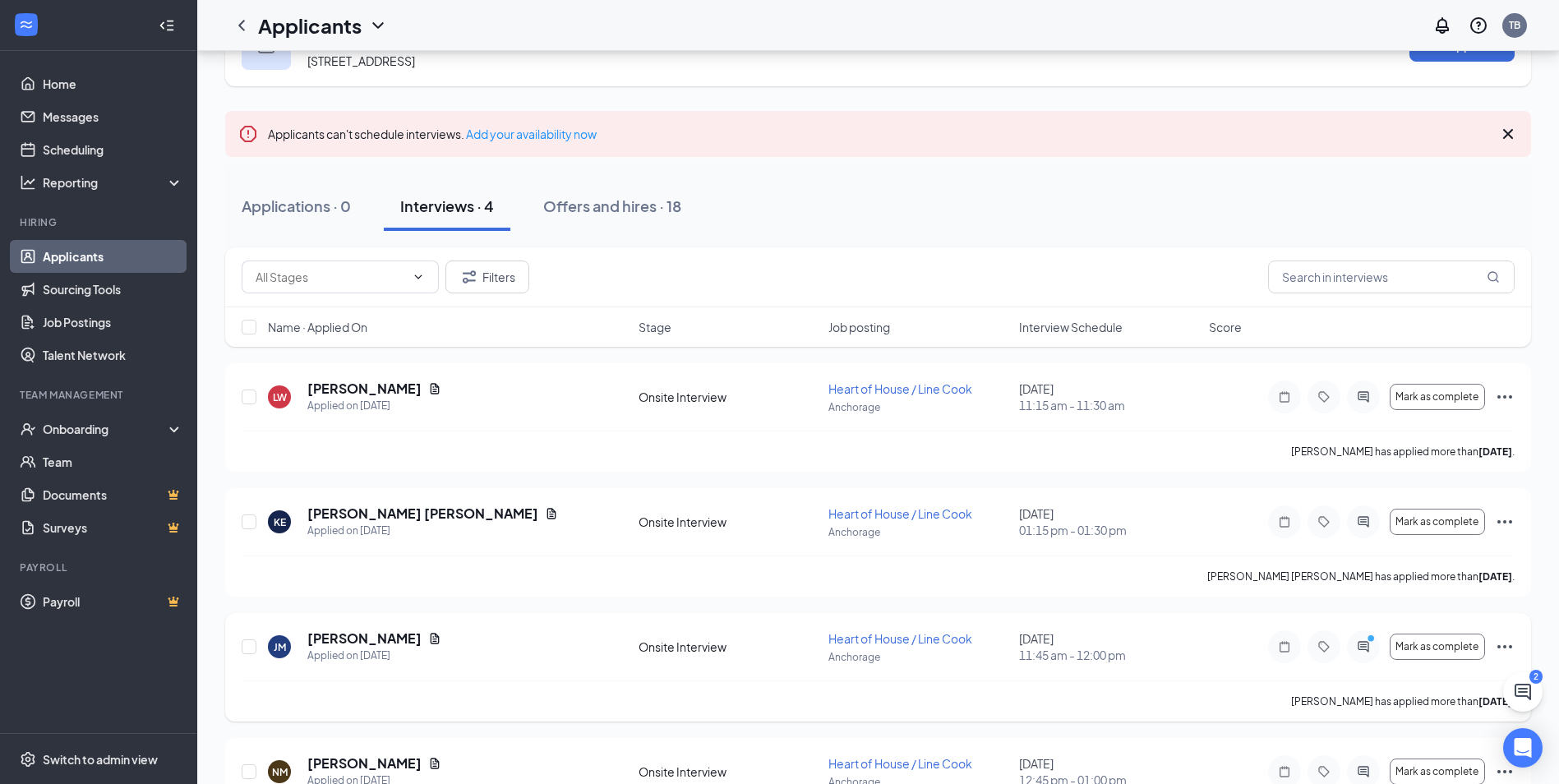
drag, startPoint x: 623, startPoint y: 615, endPoint x: 614, endPoint y: 673, distance: 58.7
click at [614, 673] on div "JM Joedian mcintosh Applied on Sep 28 Onsite Interview Heart of House / Line Co…" at bounding box center [878, 667] width 1306 height 109
drag, startPoint x: 614, startPoint y: 673, endPoint x: 601, endPoint y: 677, distance: 13.6
click at [601, 677] on div "JM Joedian mcintosh Applied on Sep 28 Onsite Interview Heart of House / Line Co…" at bounding box center [878, 655] width 1273 height 51
click at [1498, 644] on icon "Ellipses" at bounding box center [1505, 646] width 20 height 20
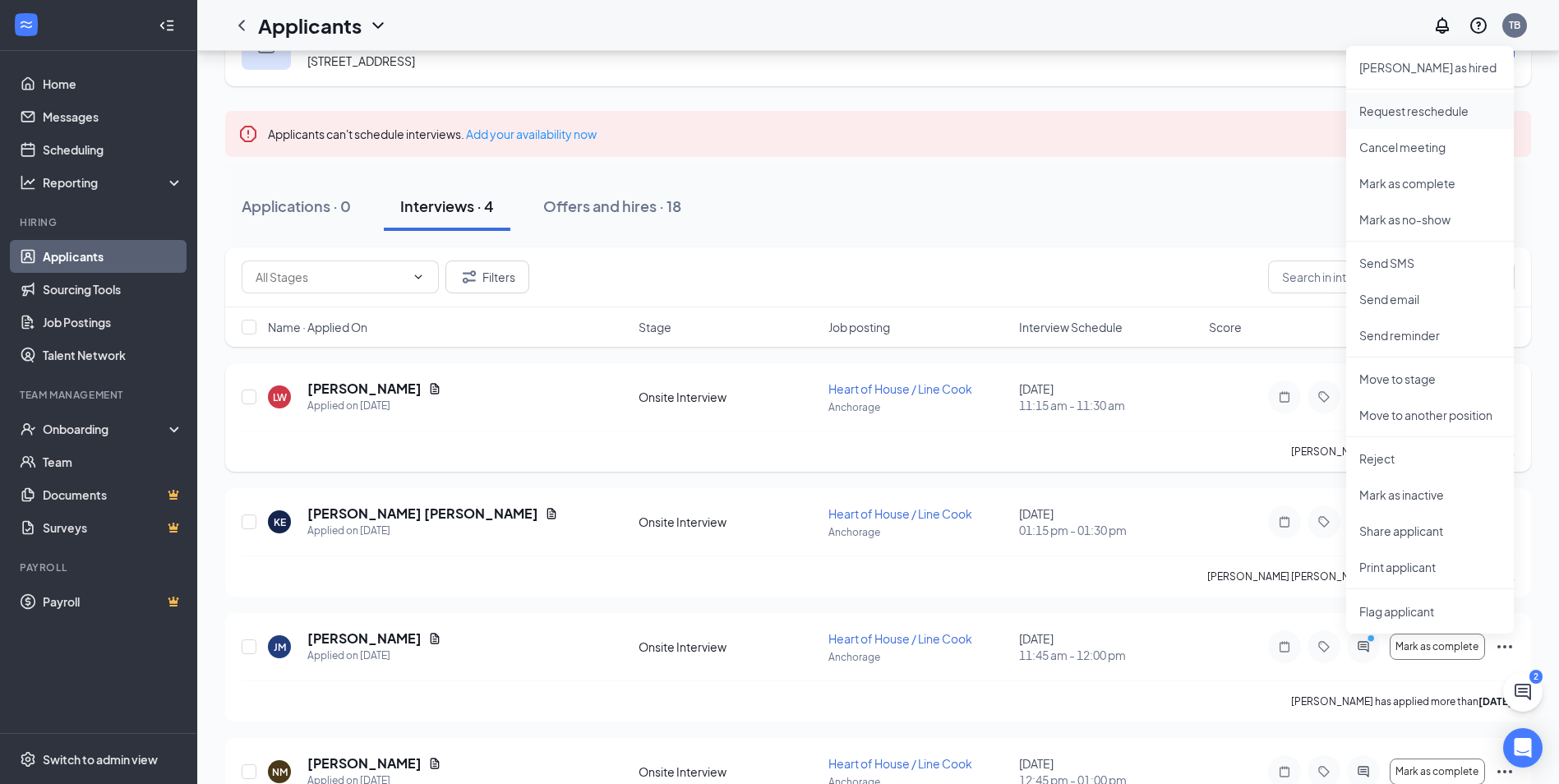
click at [1410, 112] on p "Request reschedule" at bounding box center [1430, 111] width 141 height 17
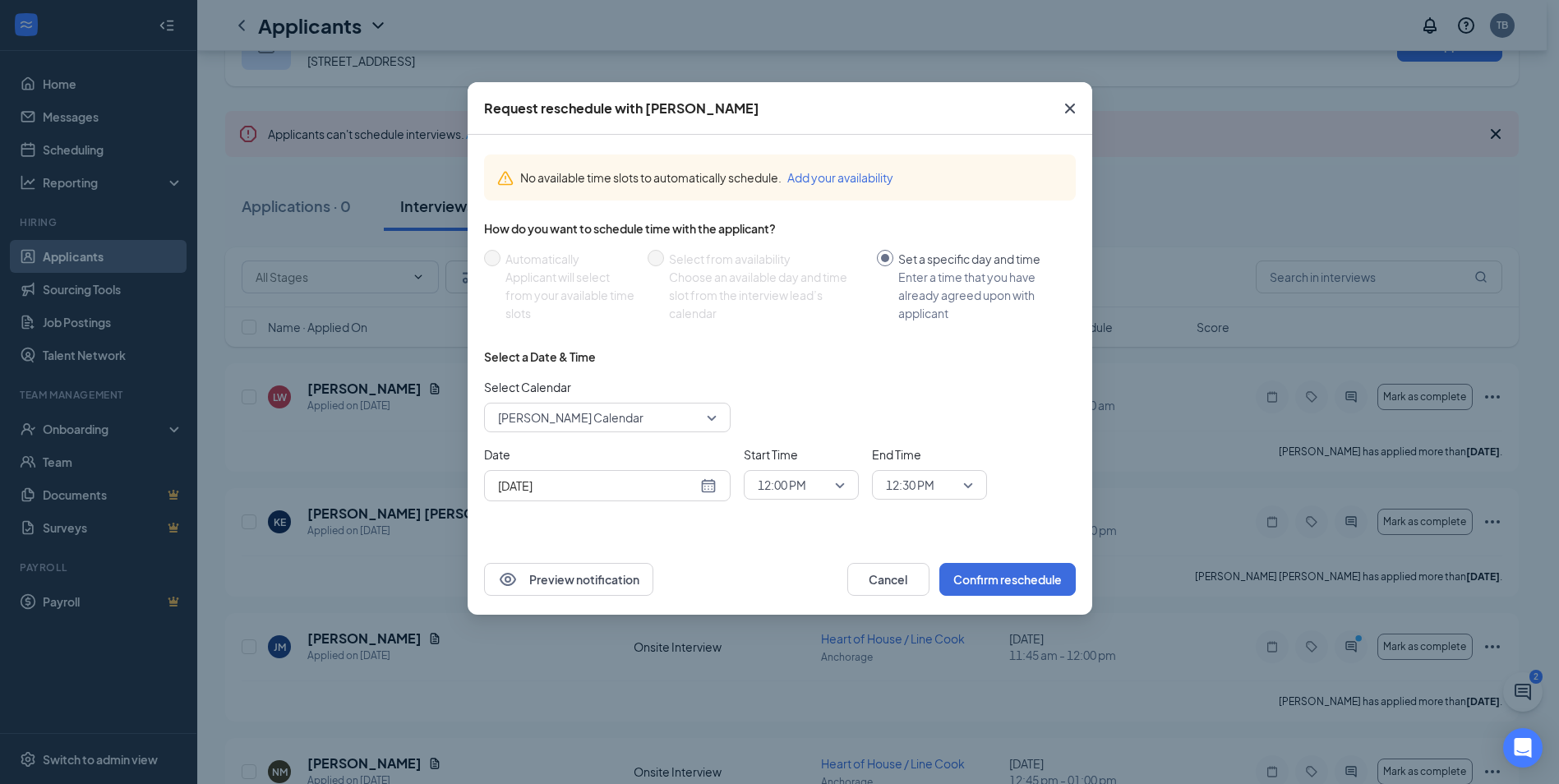
click at [712, 496] on div "Oct 15, 2025" at bounding box center [607, 486] width 247 height 31
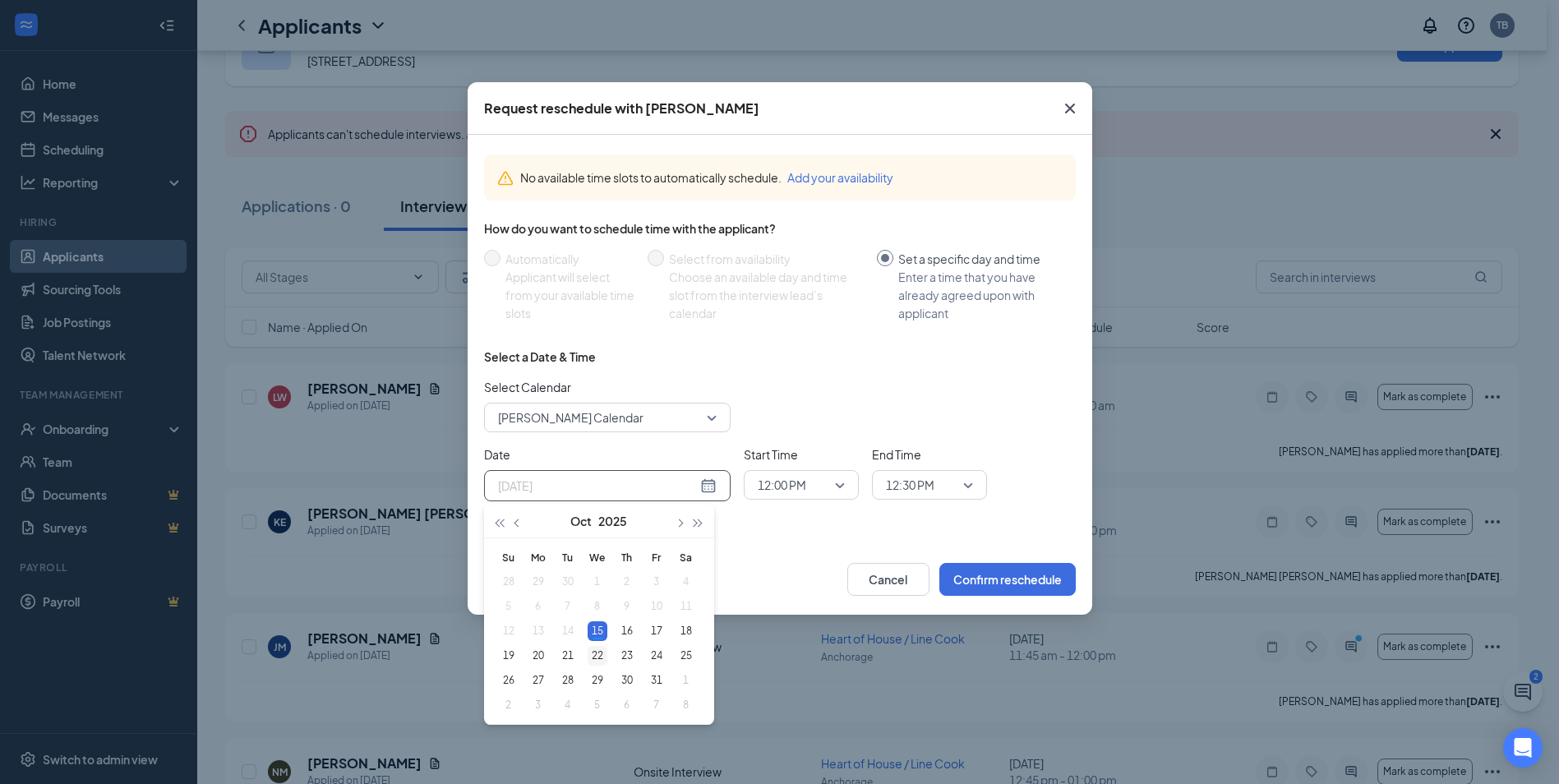
type input "Oct 22, 2025"
click at [596, 659] on div "22" at bounding box center [597, 655] width 20 height 20
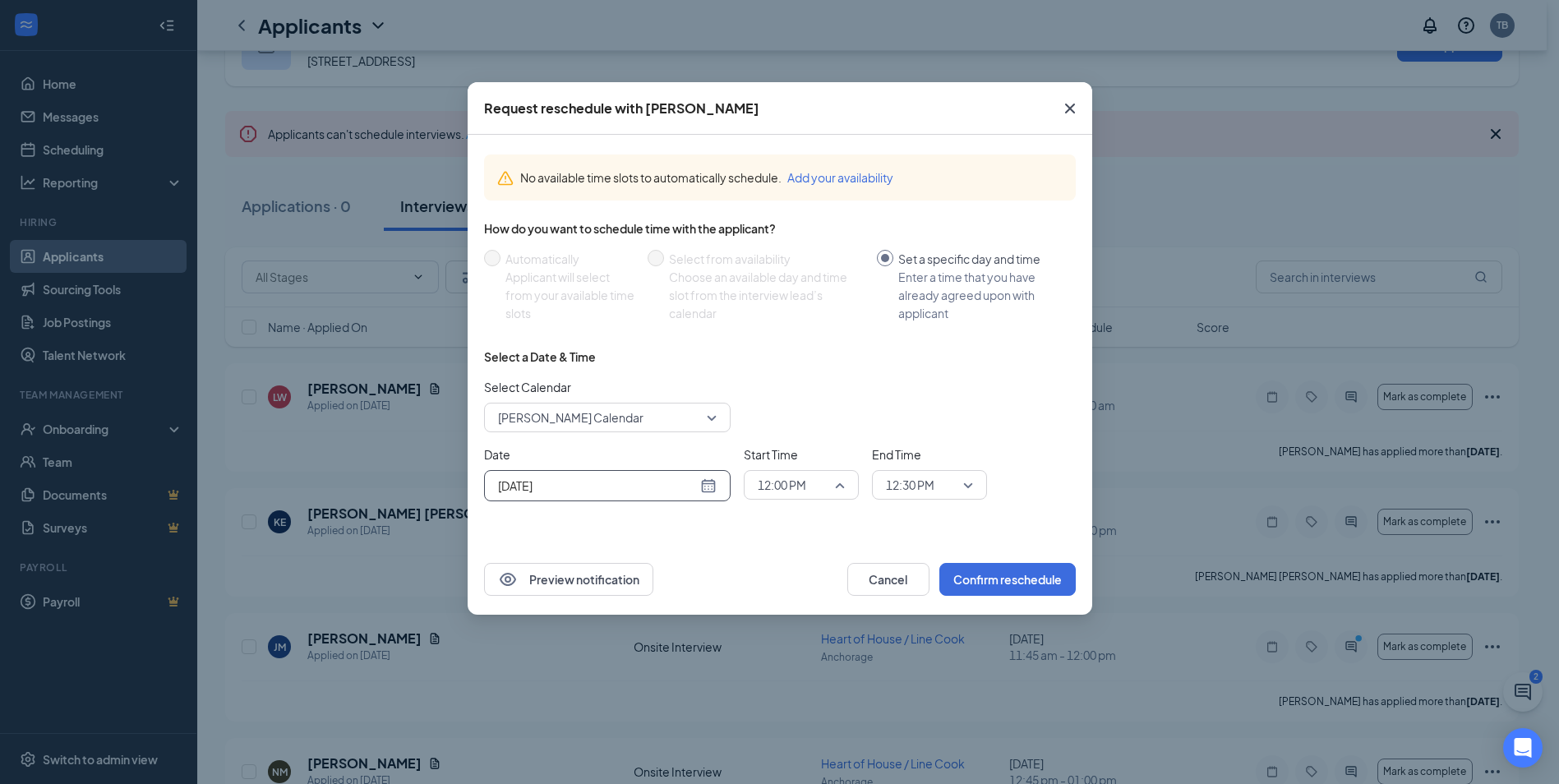
scroll to position [1643, 0]
click at [824, 496] on span "12:00 PM" at bounding box center [794, 484] width 72 height 24
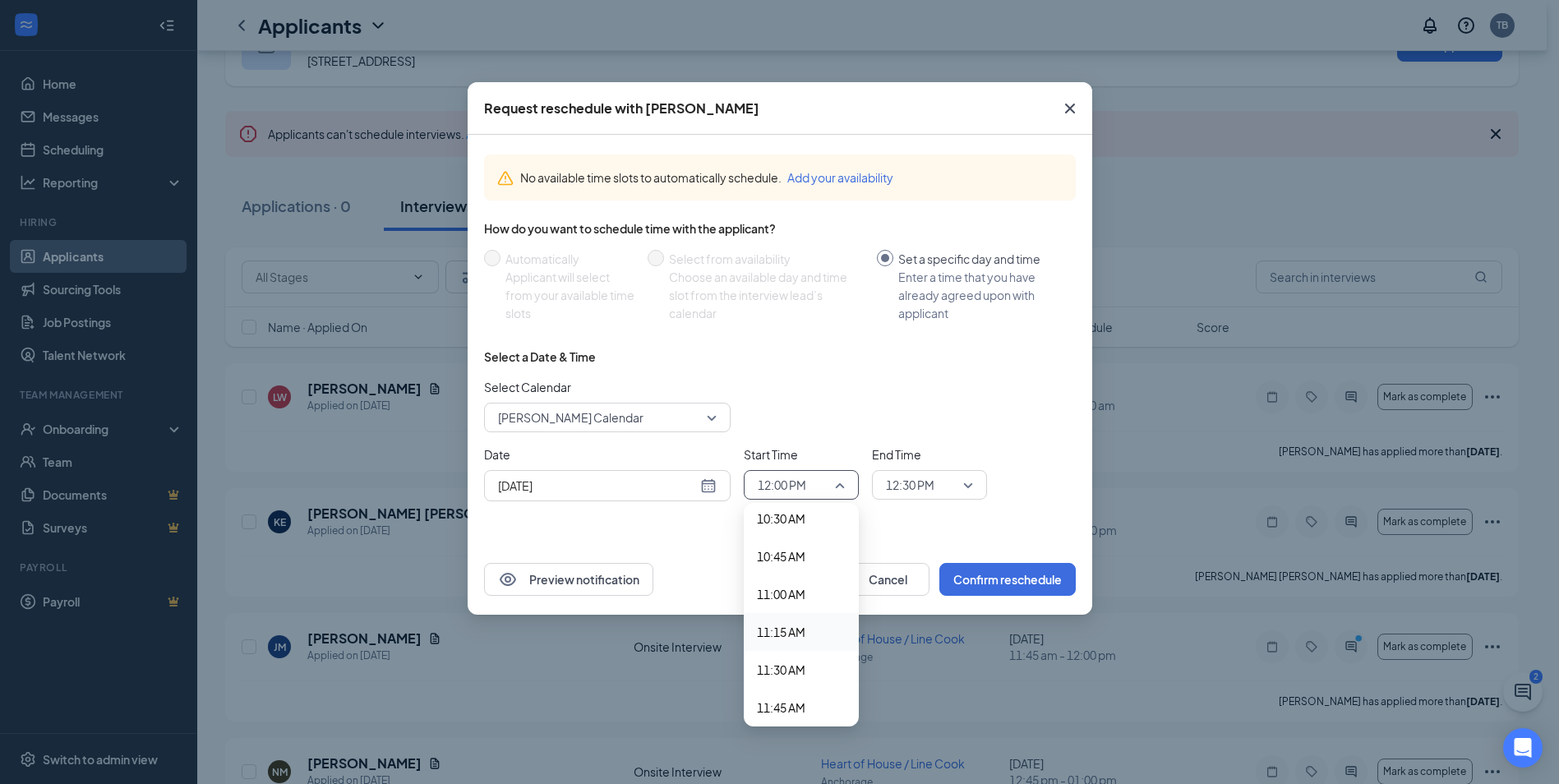
scroll to position [1561, 0]
click at [791, 559] on span "10:30 AM" at bounding box center [782, 554] width 49 height 18
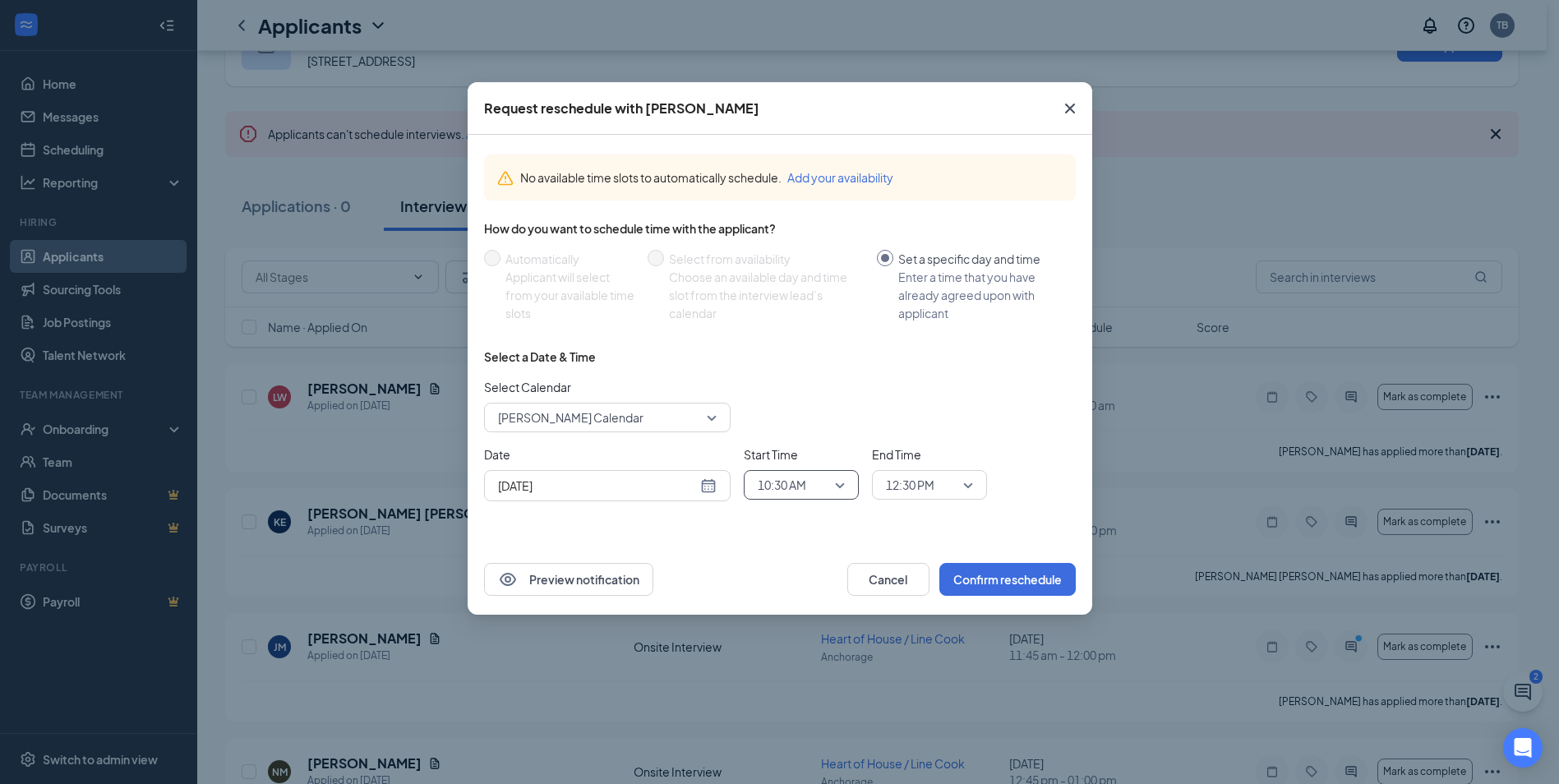
click at [912, 487] on span "12:30 PM" at bounding box center [911, 484] width 49 height 24
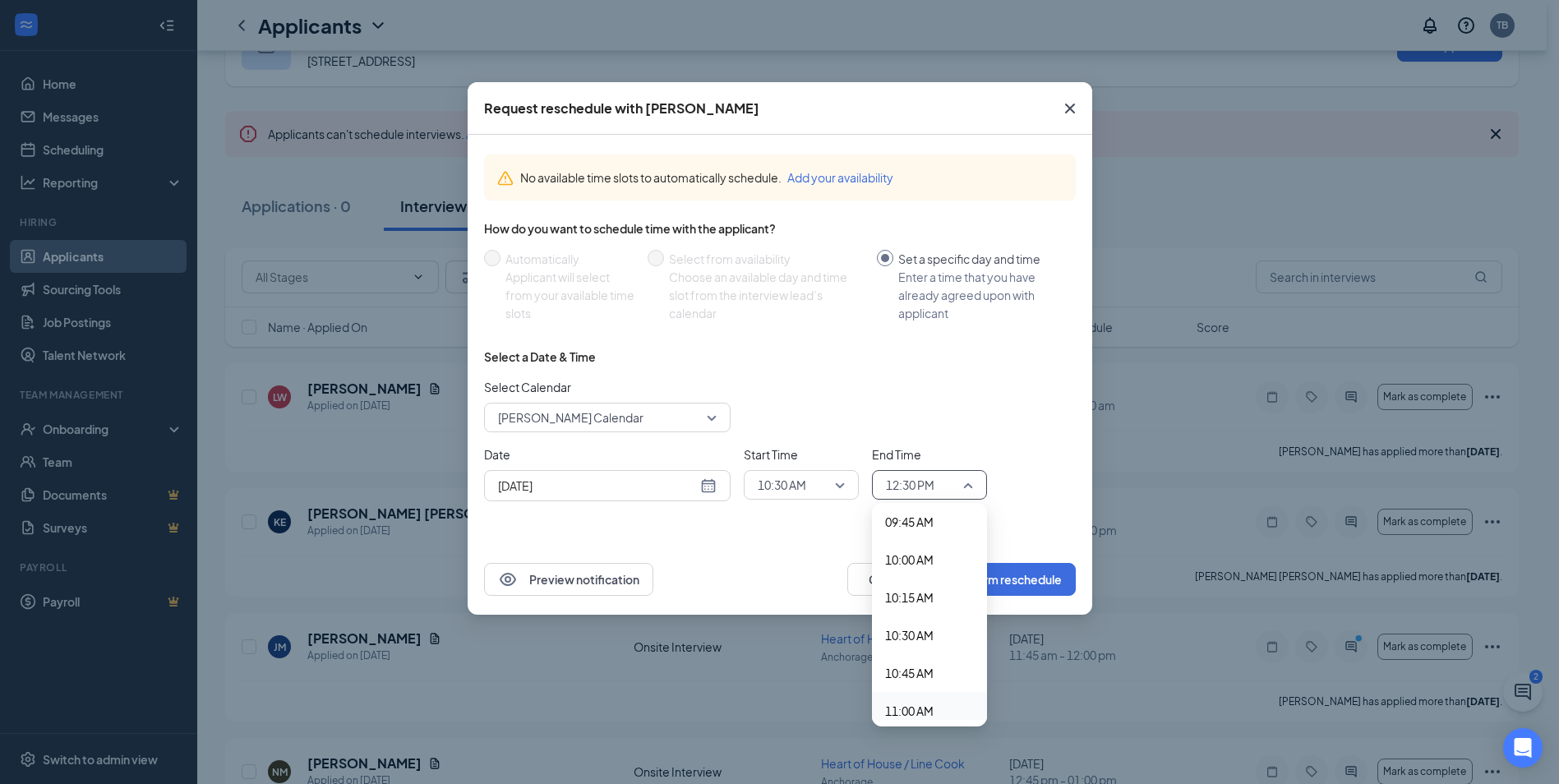
scroll to position [1472, 0]
click at [910, 686] on span "10:45 AM" at bounding box center [910, 681] width 49 height 18
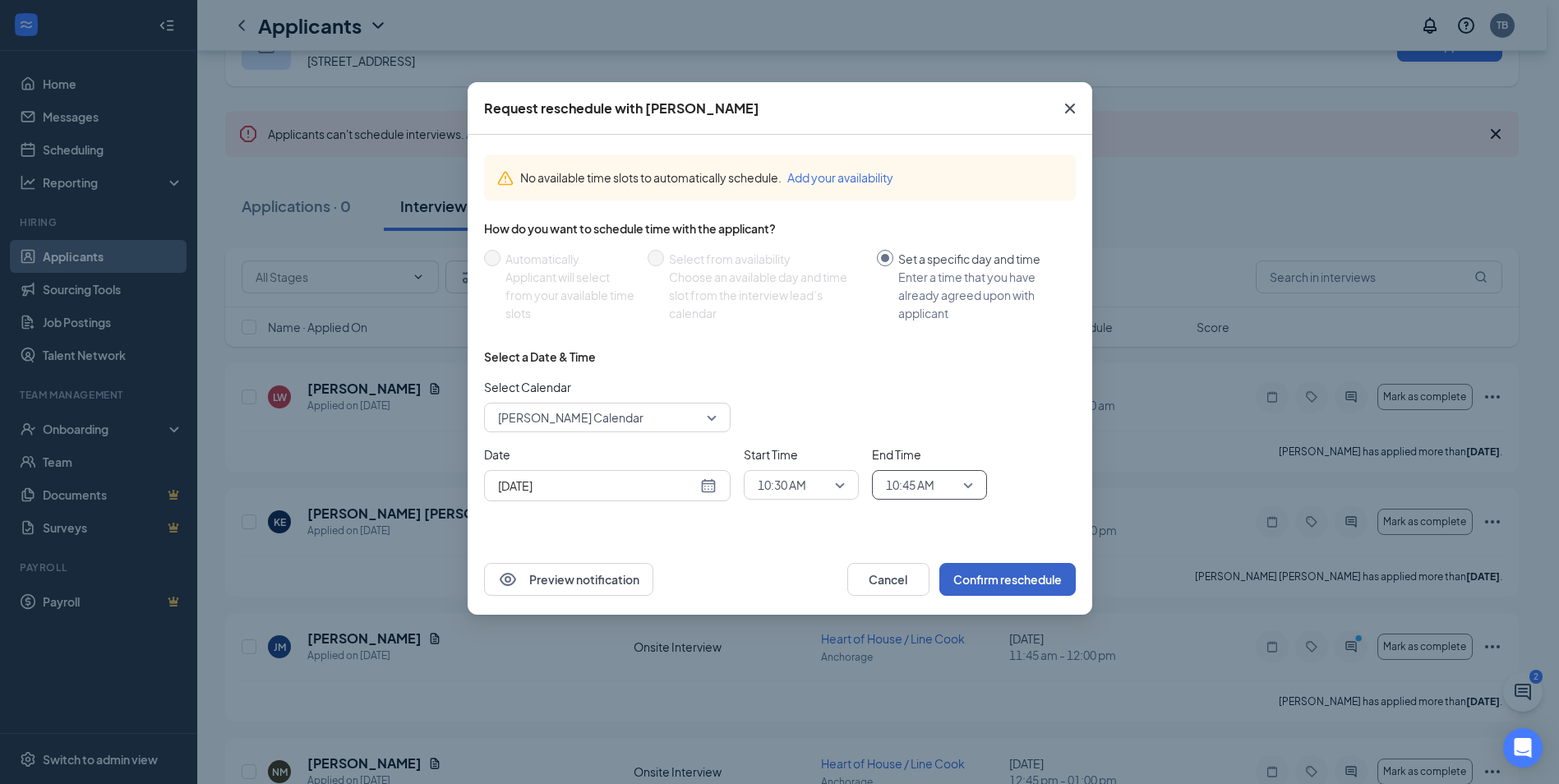
click at [1045, 575] on button "Confirm reschedule" at bounding box center [1007, 579] width 137 height 33
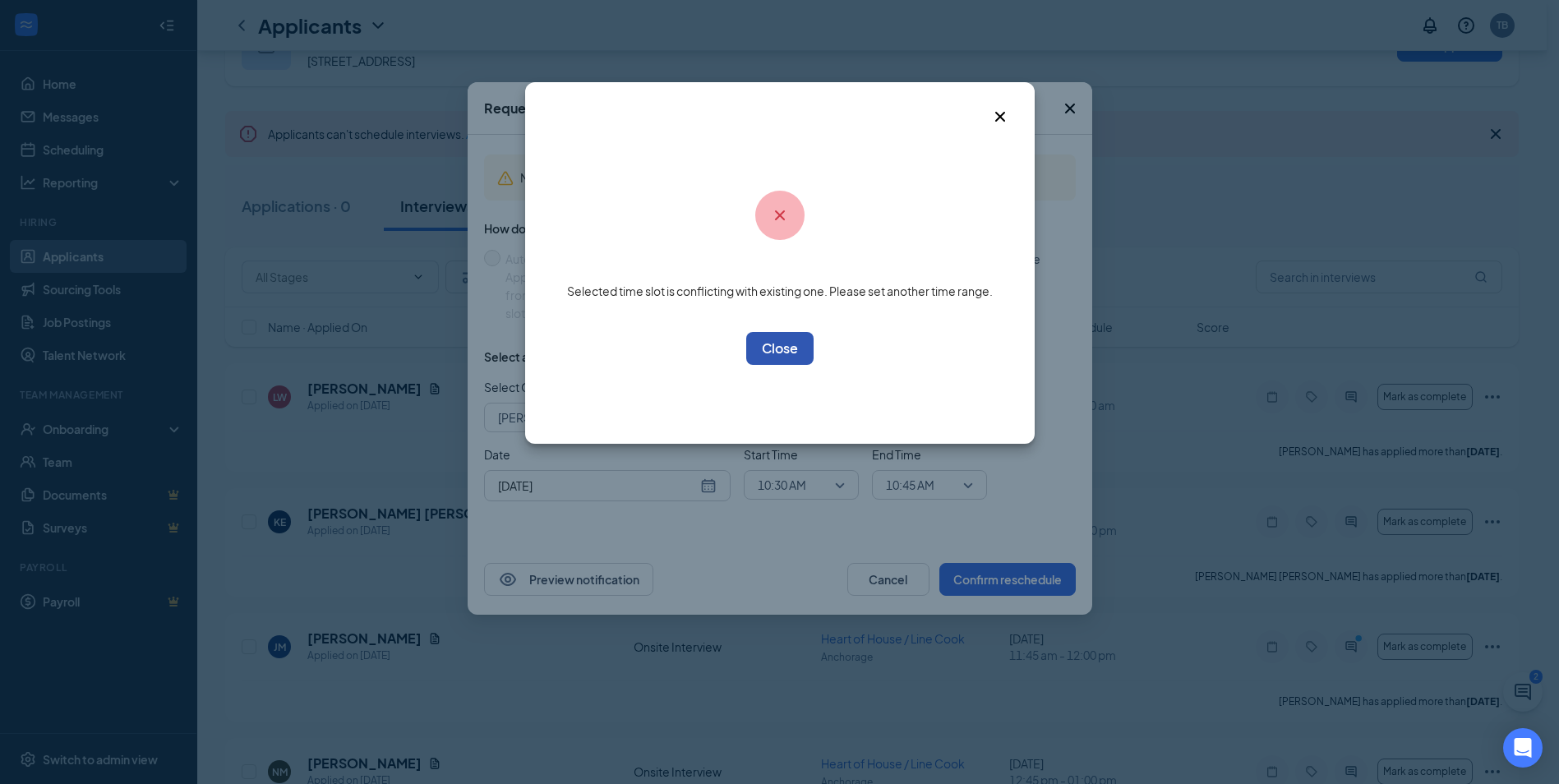
click at [775, 351] on button "OK" at bounding box center [779, 348] width 67 height 33
